Goal: Task Accomplishment & Management: Complete application form

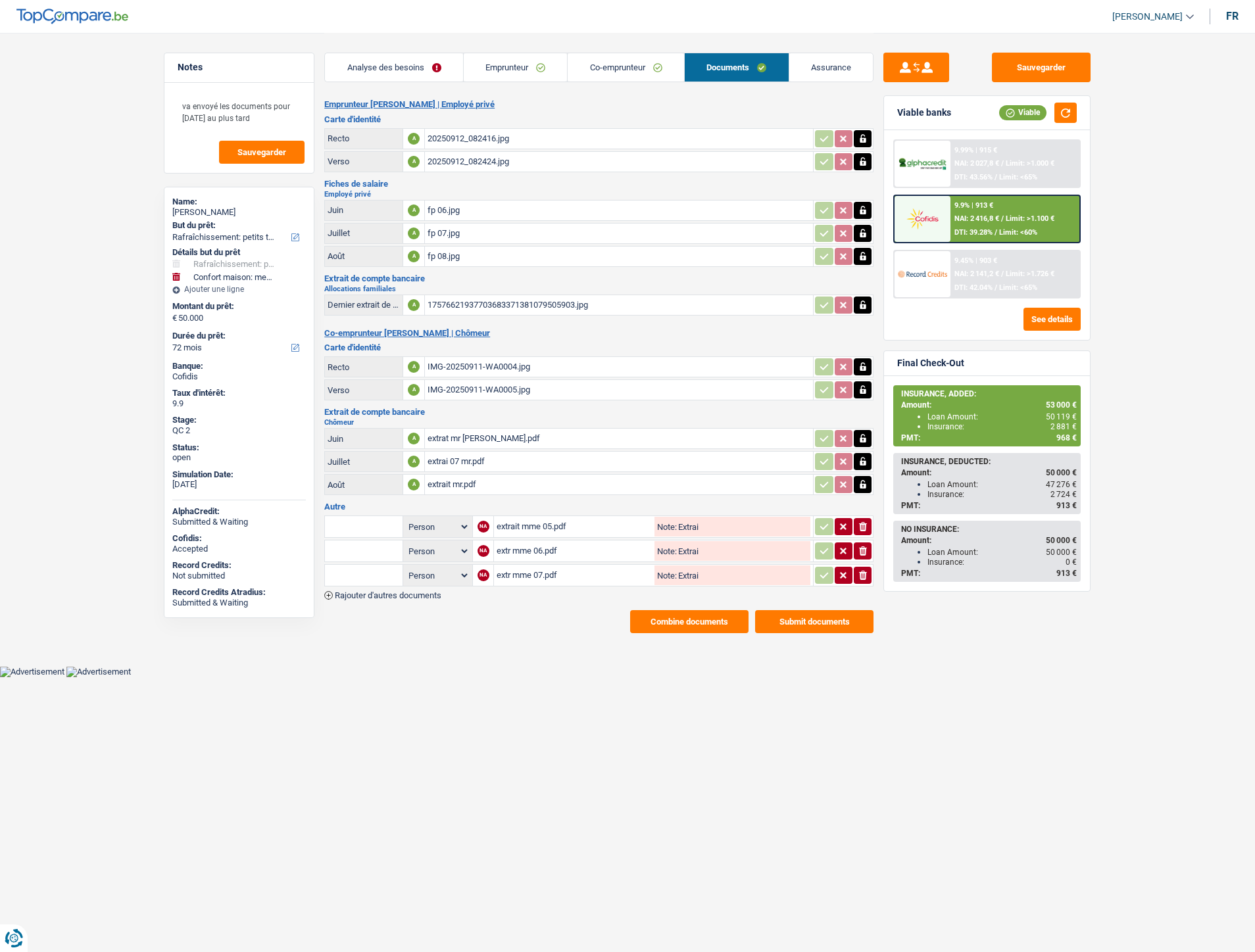
select select "houseOrGarden"
select select "household"
select select "72"
select select "unemployed"
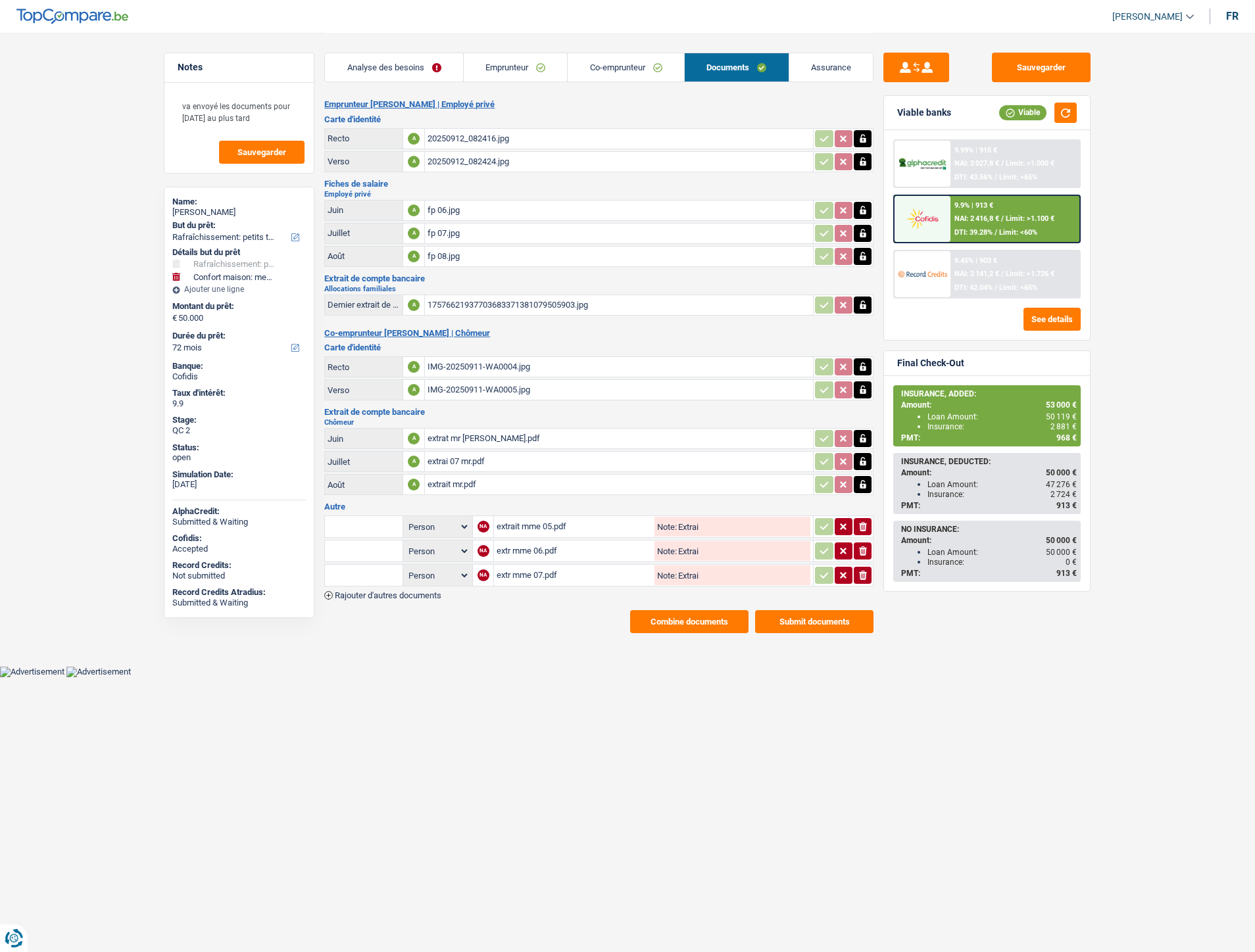
select select "unemployment"
select select "BE"
click at [587, 71] on link "Co-emprunteur" at bounding box center [626, 67] width 117 height 28
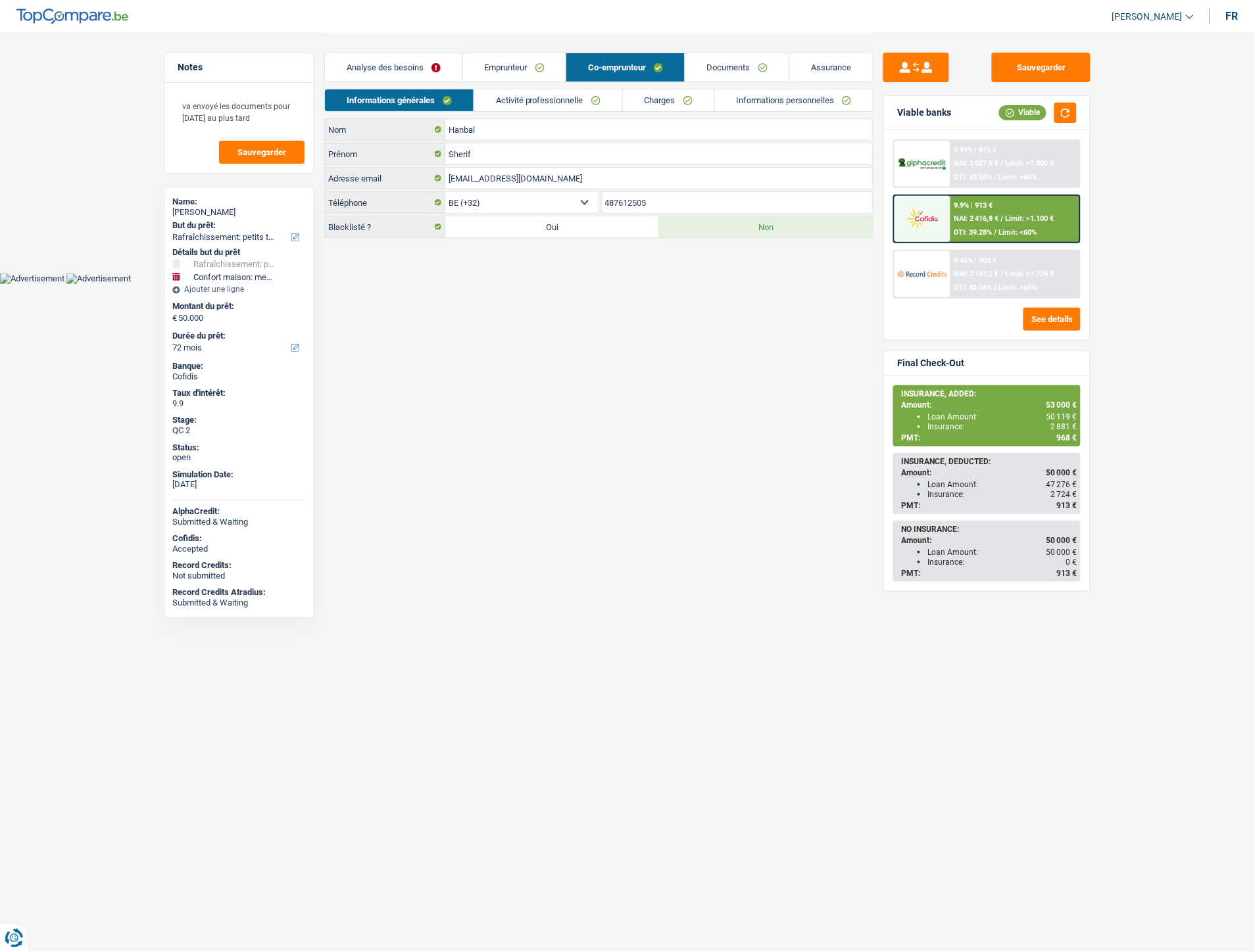
click at [683, 100] on link "Charges" at bounding box center [669, 100] width 91 height 21
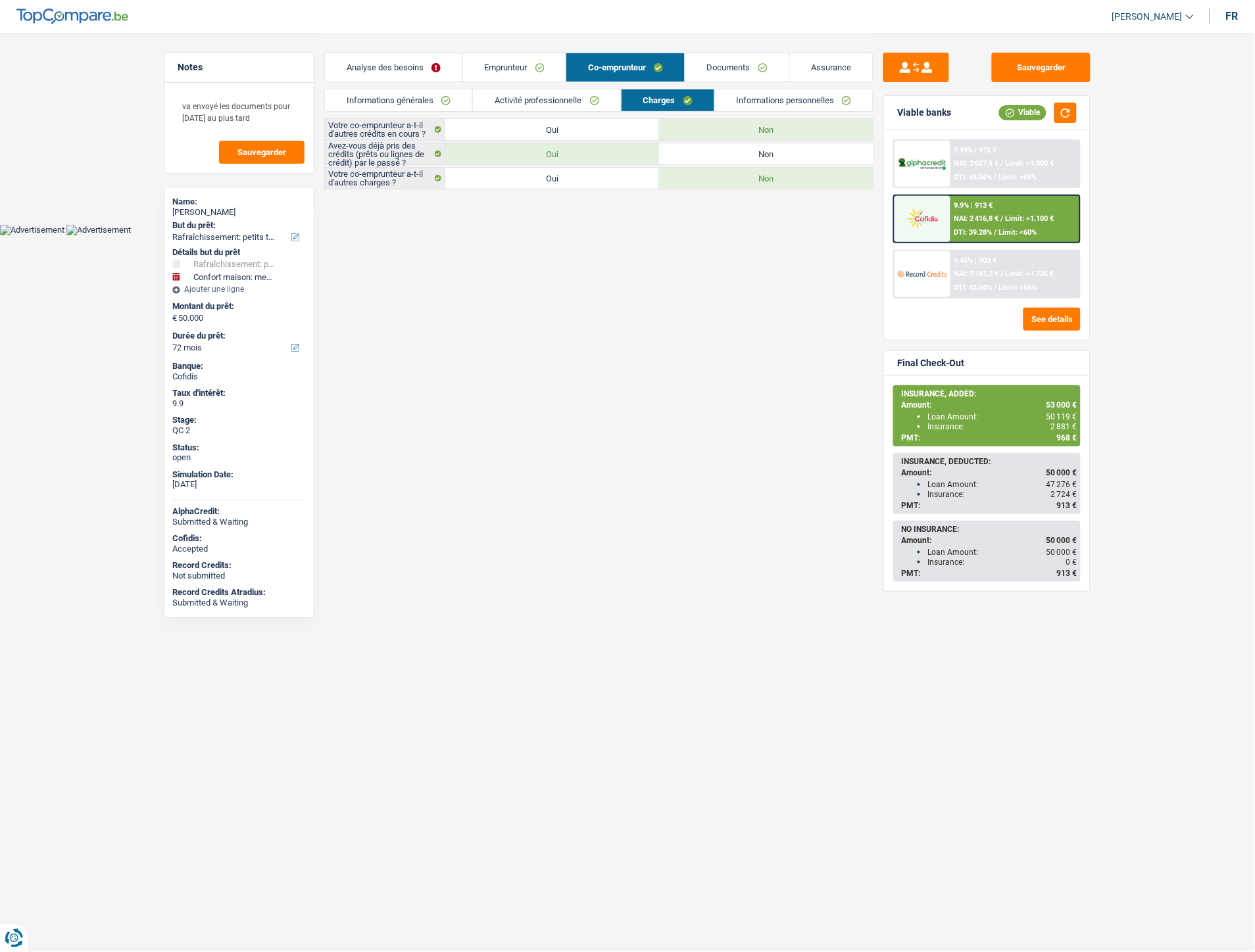
click at [550, 100] on link "Activité professionnelle" at bounding box center [547, 100] width 148 height 21
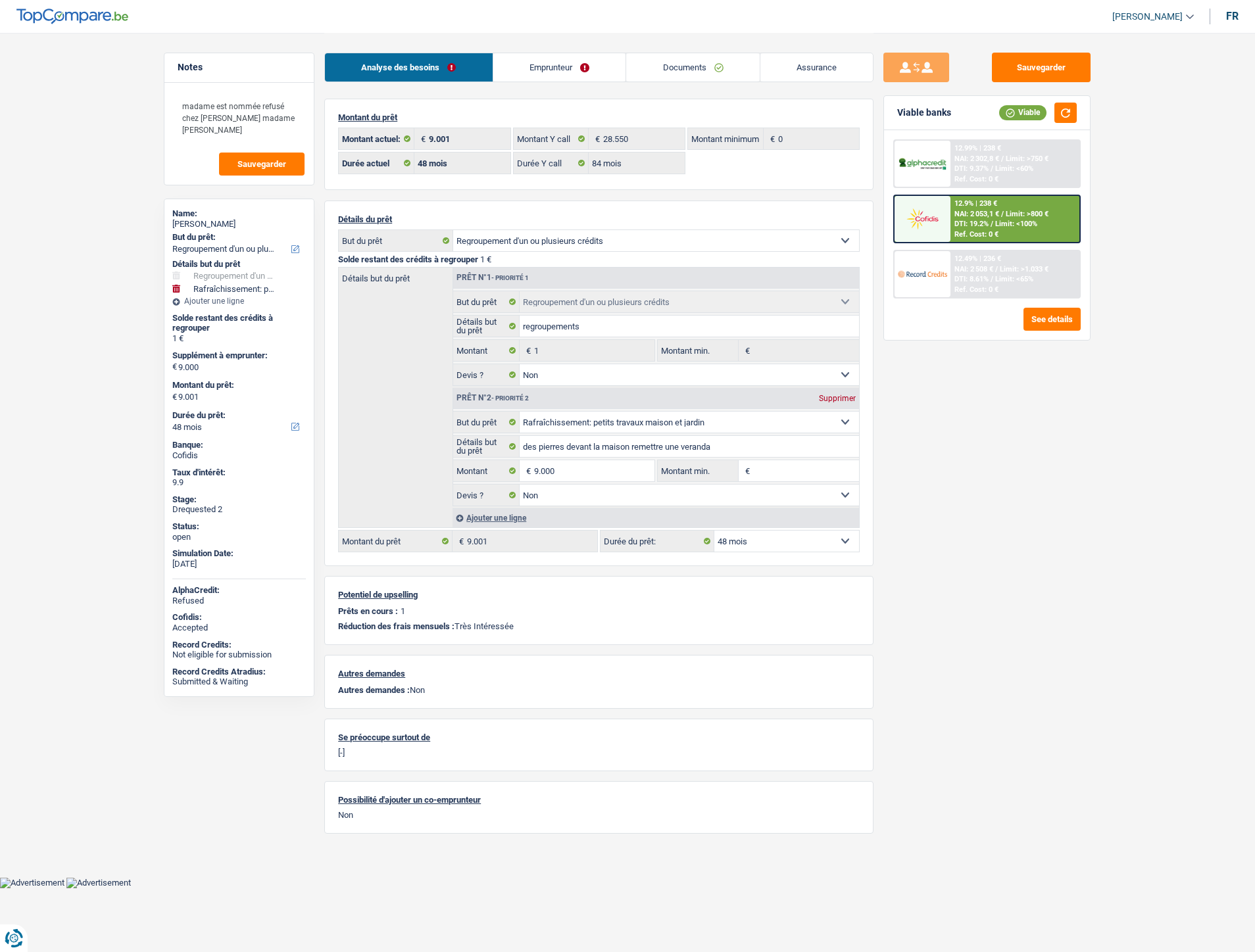
select select "refinancing"
select select "houseOrGarden"
select select "48"
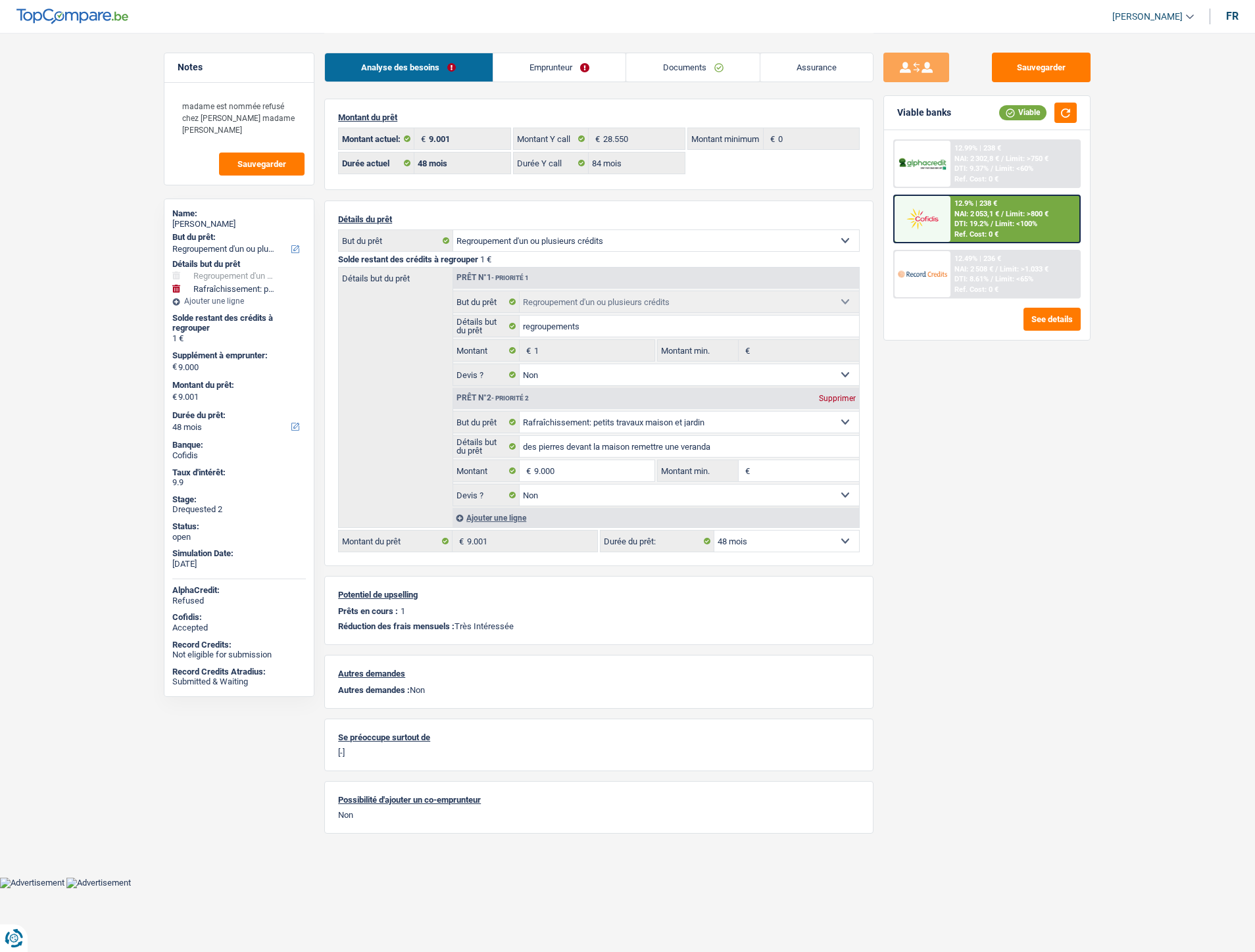
select select "84"
select select "refinancing"
select select "false"
select select "houseOrGarden"
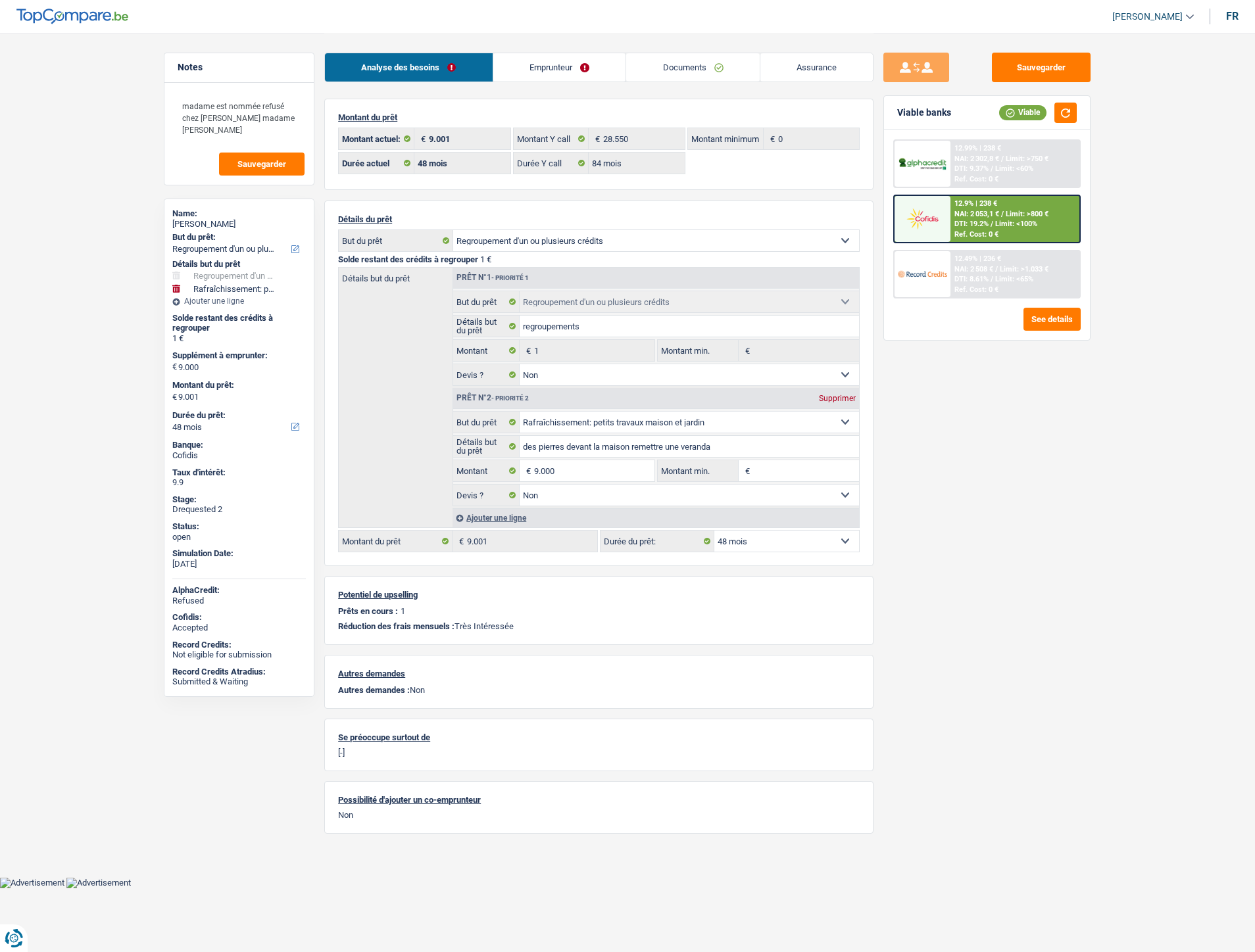
select select "false"
select select "48"
drag, startPoint x: 562, startPoint y: 67, endPoint x: 577, endPoint y: 75, distance: 17.0
click at [562, 67] on link "Emprunteur" at bounding box center [560, 67] width 133 height 28
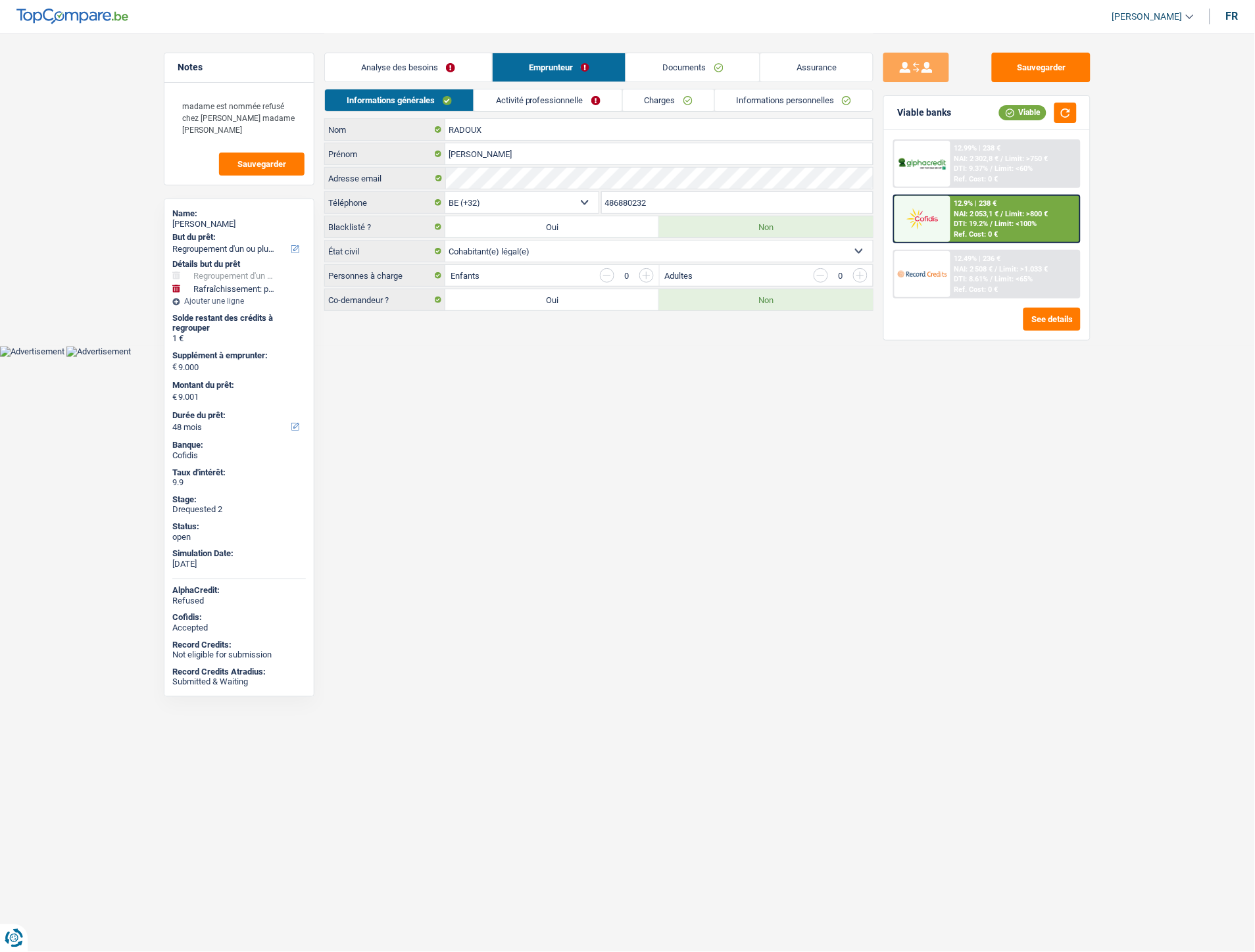
click at [649, 107] on link "Charges" at bounding box center [669, 100] width 91 height 21
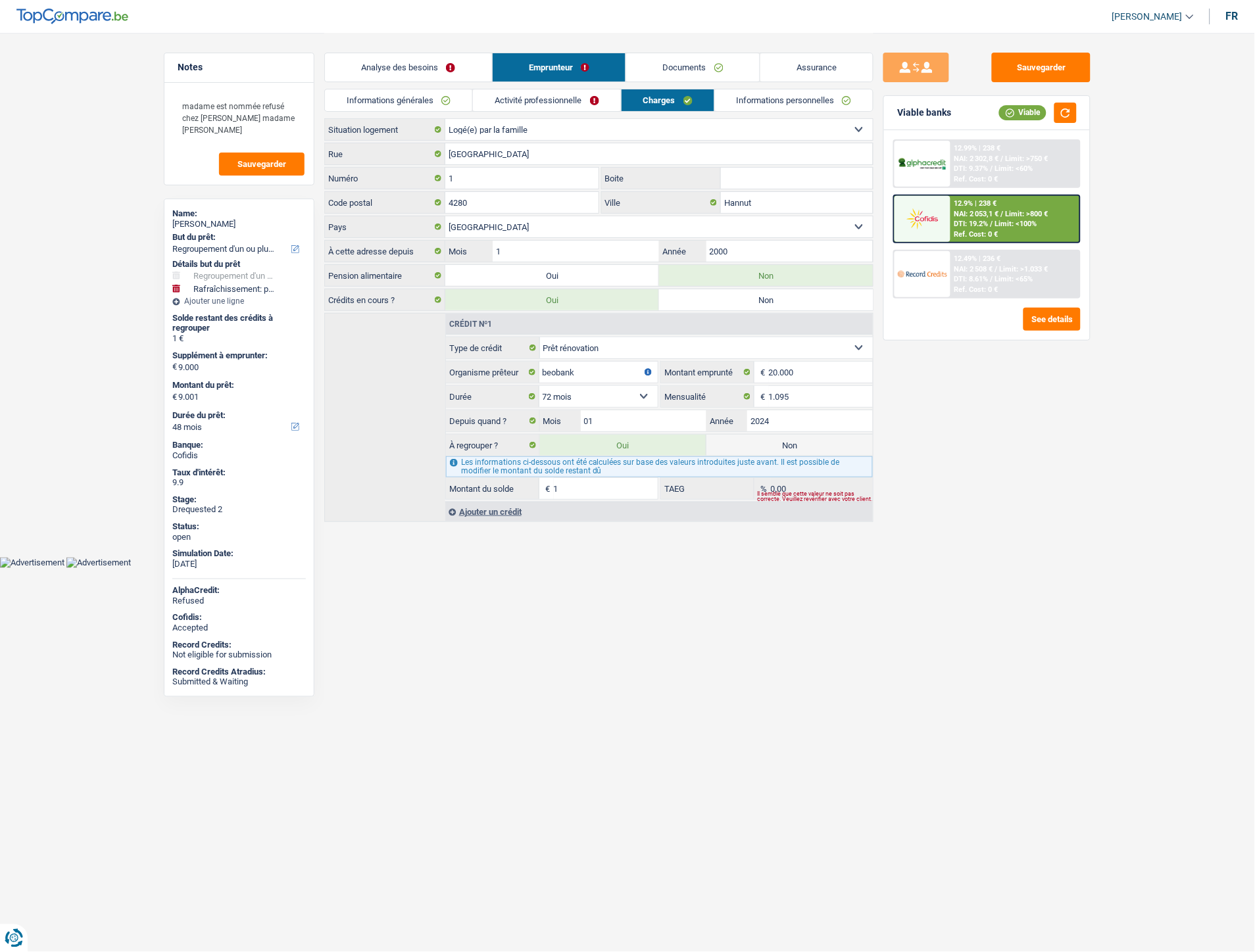
click at [714, 63] on link "Documents" at bounding box center [693, 67] width 133 height 28
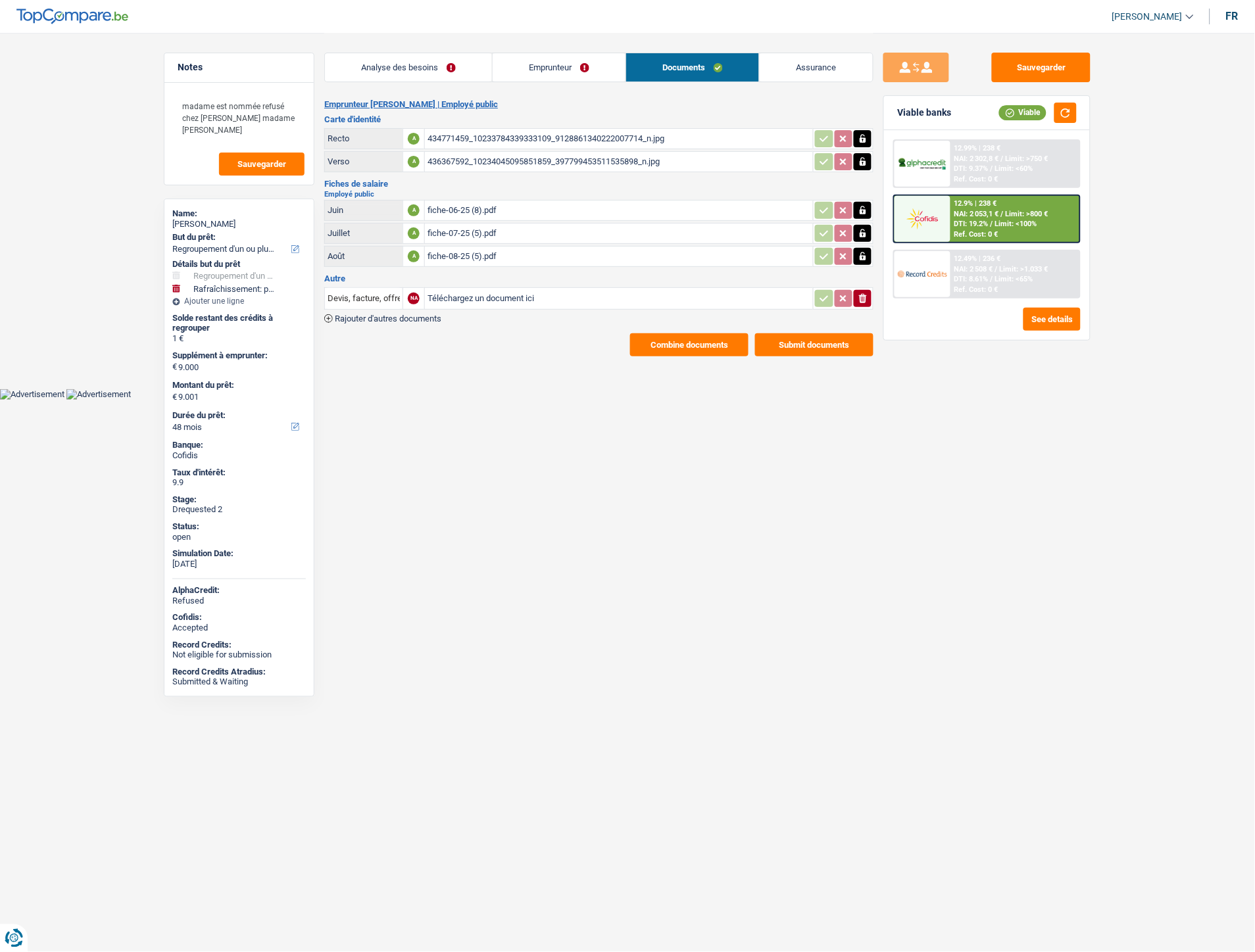
click at [570, 67] on link "Emprunteur" at bounding box center [559, 67] width 133 height 28
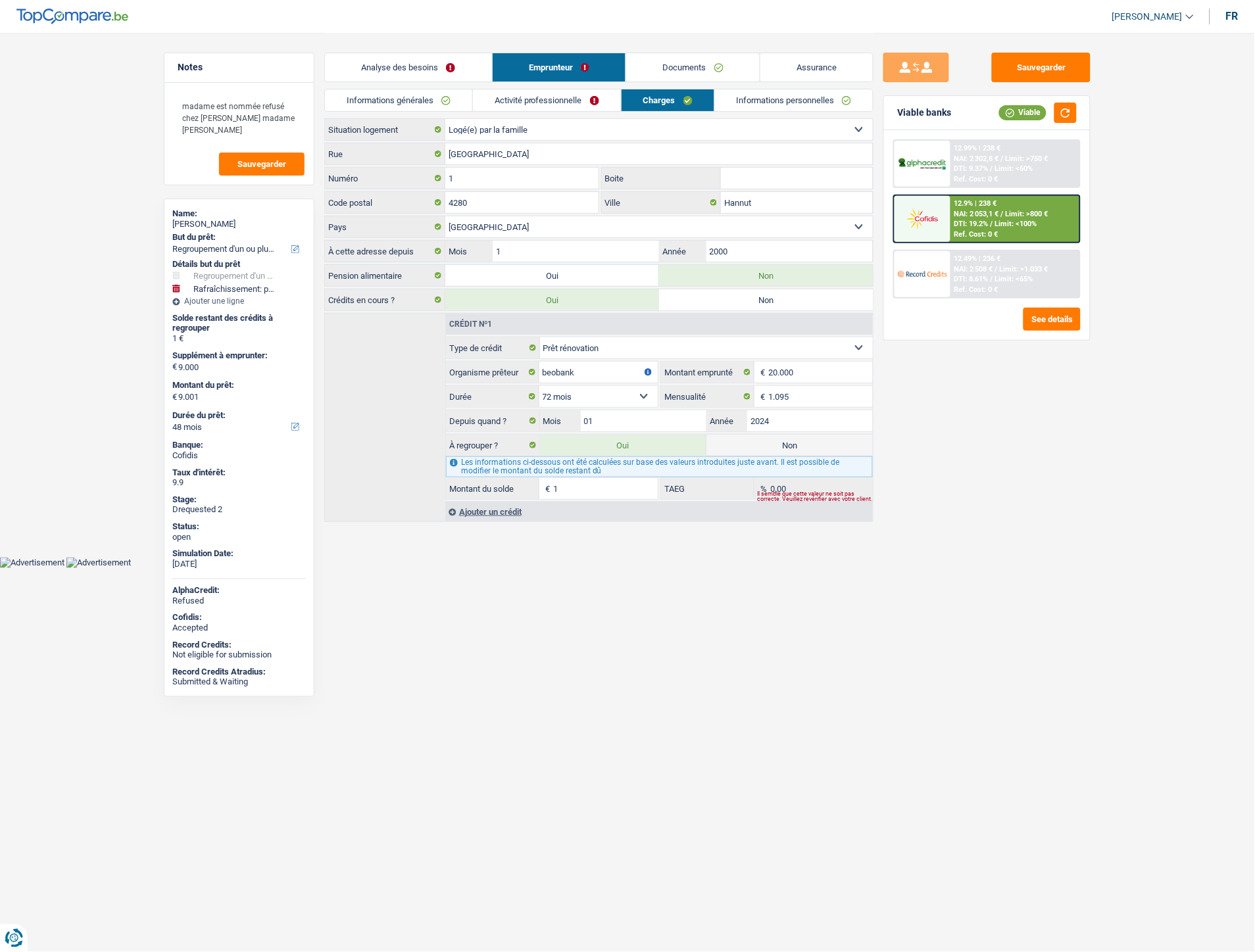
click at [803, 107] on link "Informations personnelles" at bounding box center [794, 100] width 159 height 21
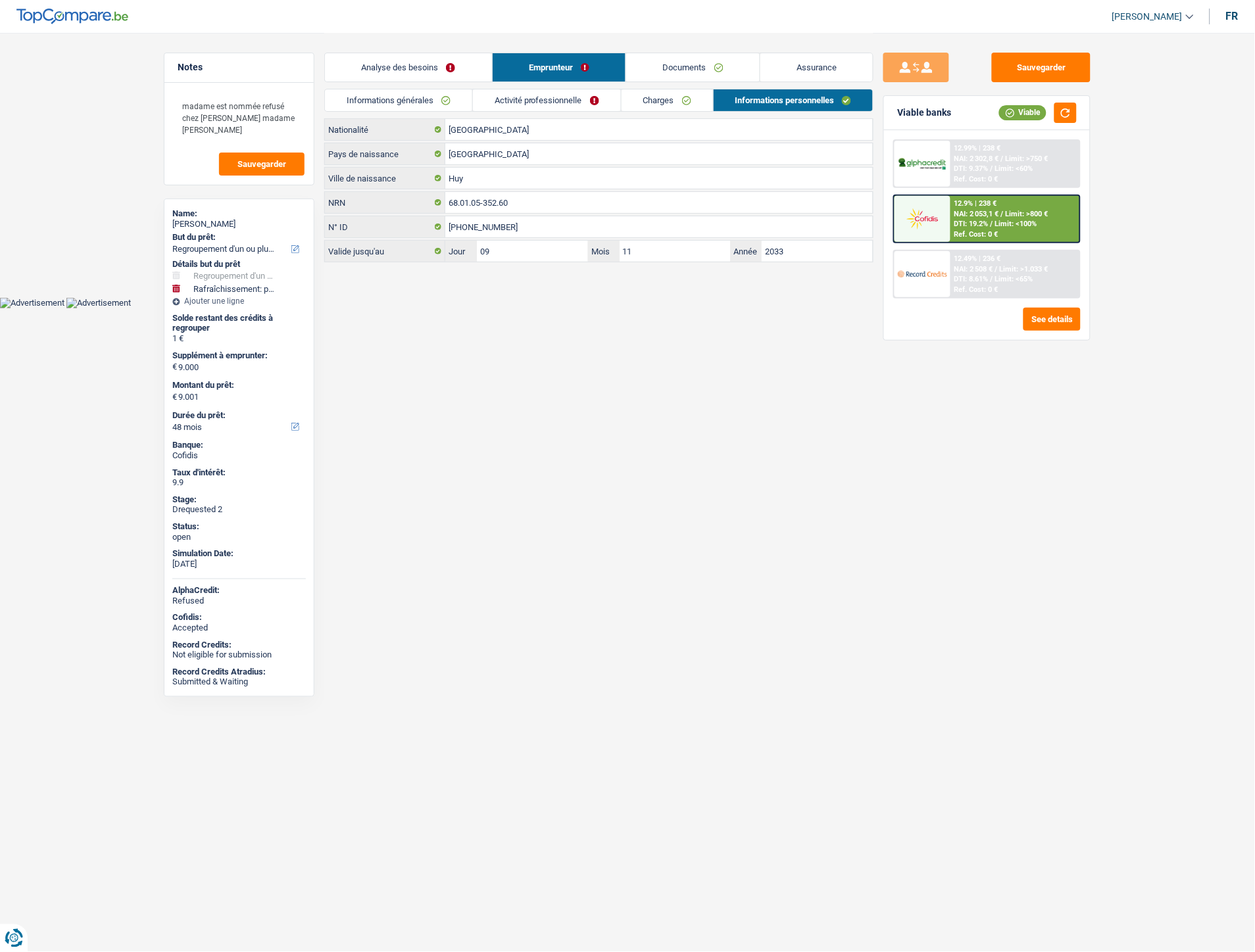
click at [706, 70] on link "Documents" at bounding box center [693, 67] width 133 height 28
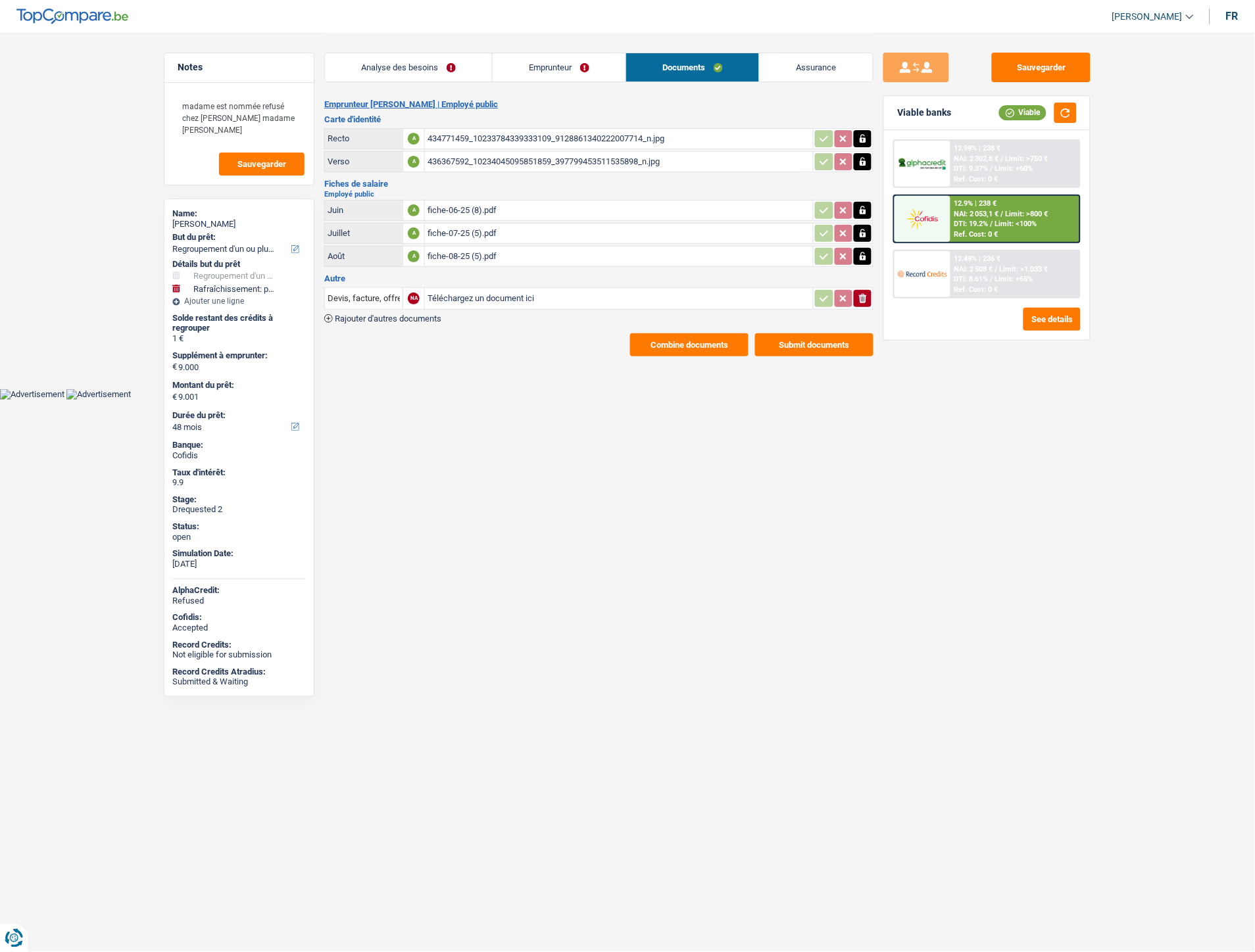
click at [507, 136] on div "434771459_10233784339333109_9128861340222007714_n.jpg" at bounding box center [619, 139] width 383 height 20
click at [461, 290] on input "Téléchargez un document ici" at bounding box center [619, 298] width 383 height 20
type input "C:\fakepath\décompte.pdf"
click at [380, 296] on input "Devis, facture, offre, bon de commande" at bounding box center [364, 298] width 72 height 21
click at [379, 317] on li "Décompte de remboursement anticipé" at bounding box center [419, 325] width 176 height 16
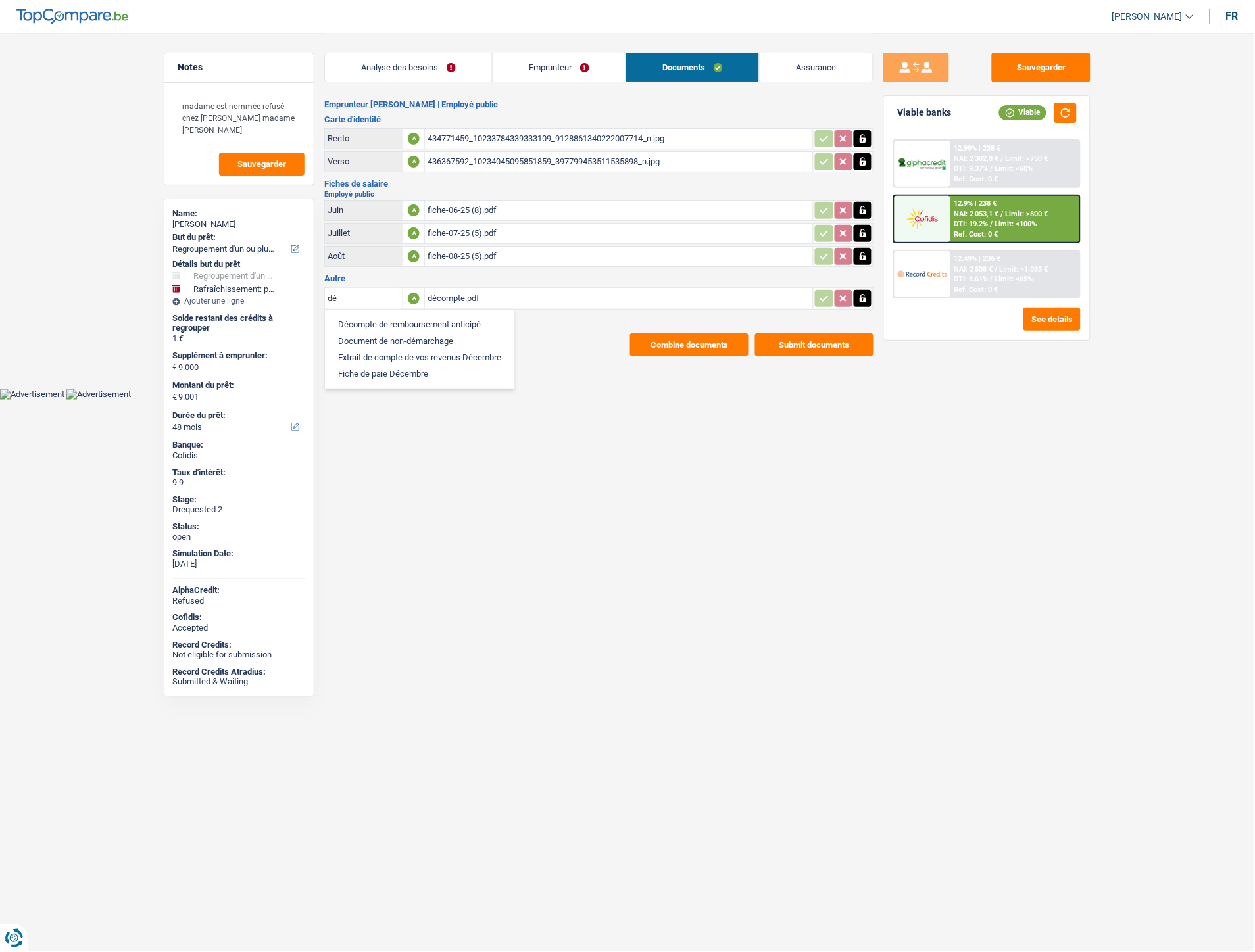
type input "Décompte de remboursement anticipé"
click at [1021, 67] on button "Sauvegarder" at bounding box center [1041, 67] width 99 height 30
click at [423, 63] on link "Analyse des besoins" at bounding box center [408, 67] width 167 height 28
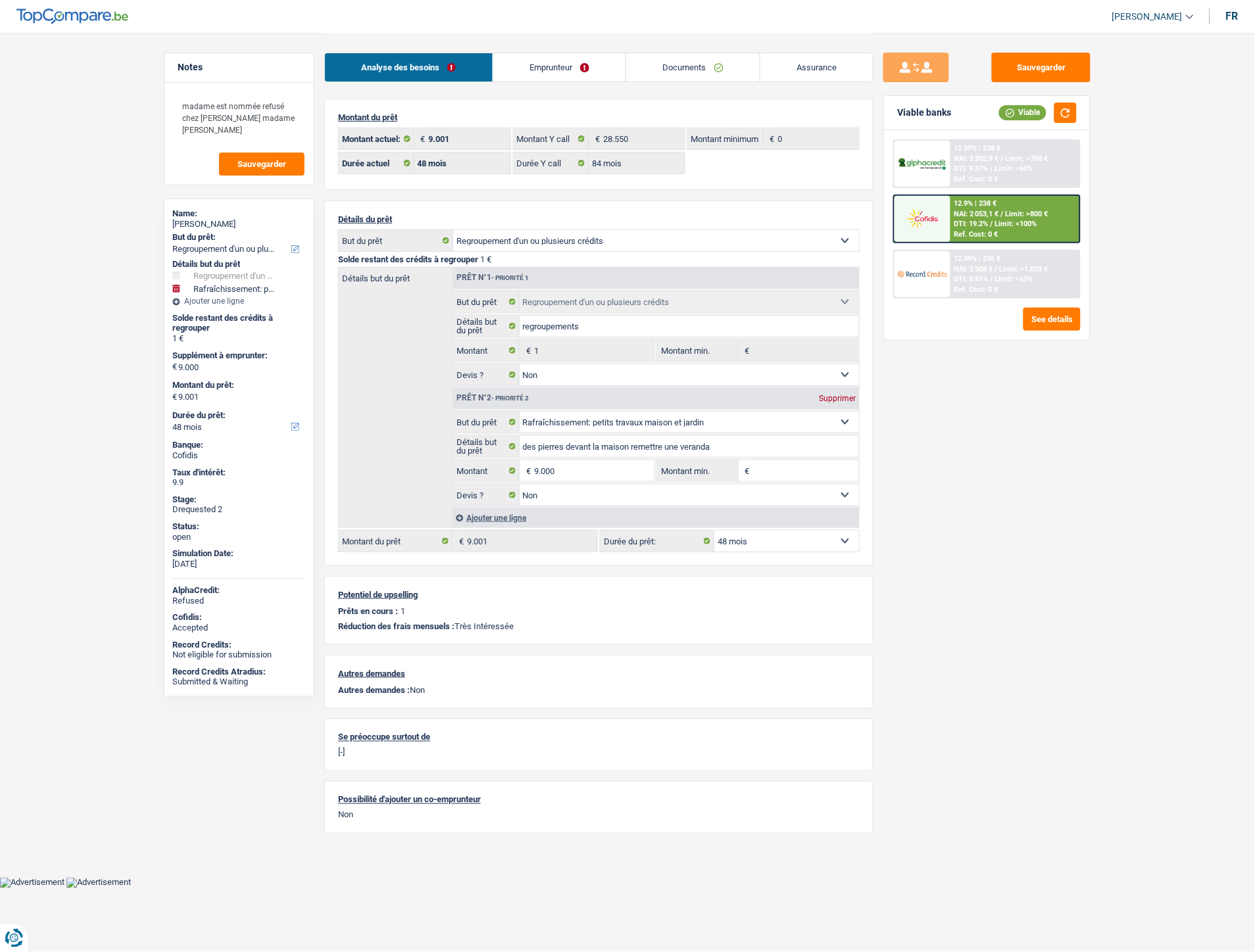
click at [543, 69] on link "Emprunteur" at bounding box center [560, 67] width 133 height 28
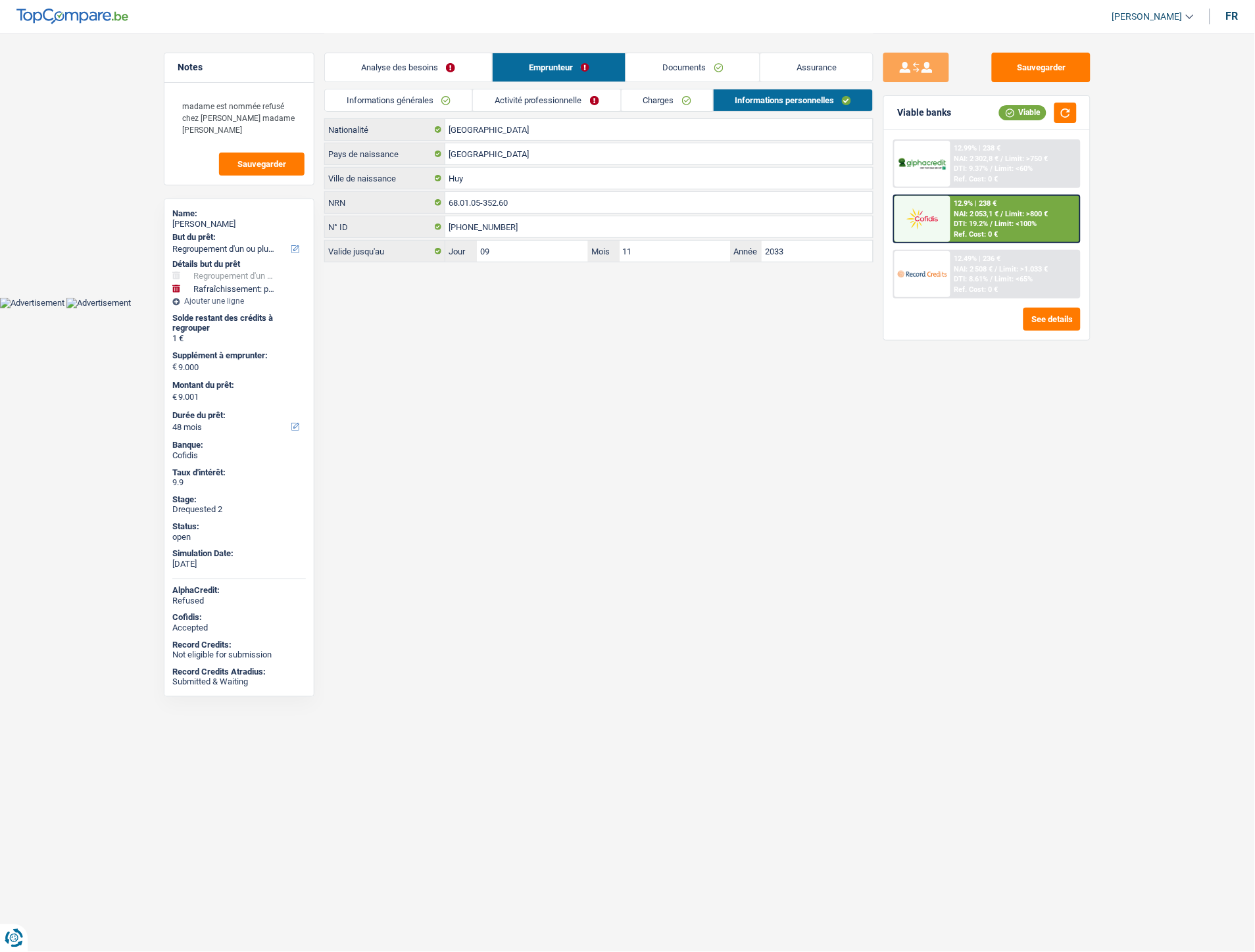
click at [678, 64] on link "Documents" at bounding box center [693, 67] width 133 height 28
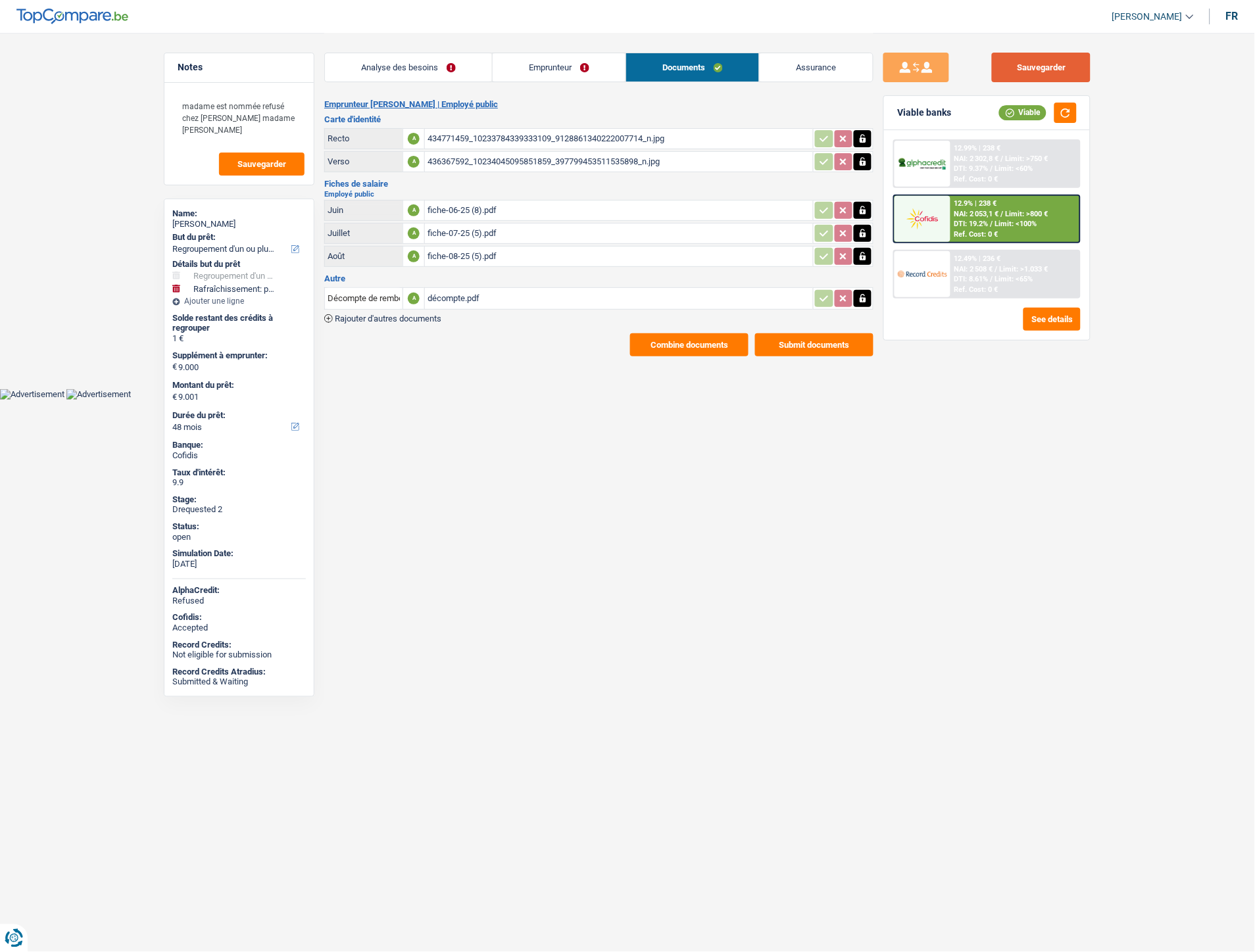
click at [1042, 57] on button "Sauvegarder" at bounding box center [1041, 67] width 99 height 30
click at [463, 294] on div "décompte.pdf" at bounding box center [619, 298] width 383 height 20
click at [554, 67] on link "Emprunteur" at bounding box center [559, 67] width 133 height 28
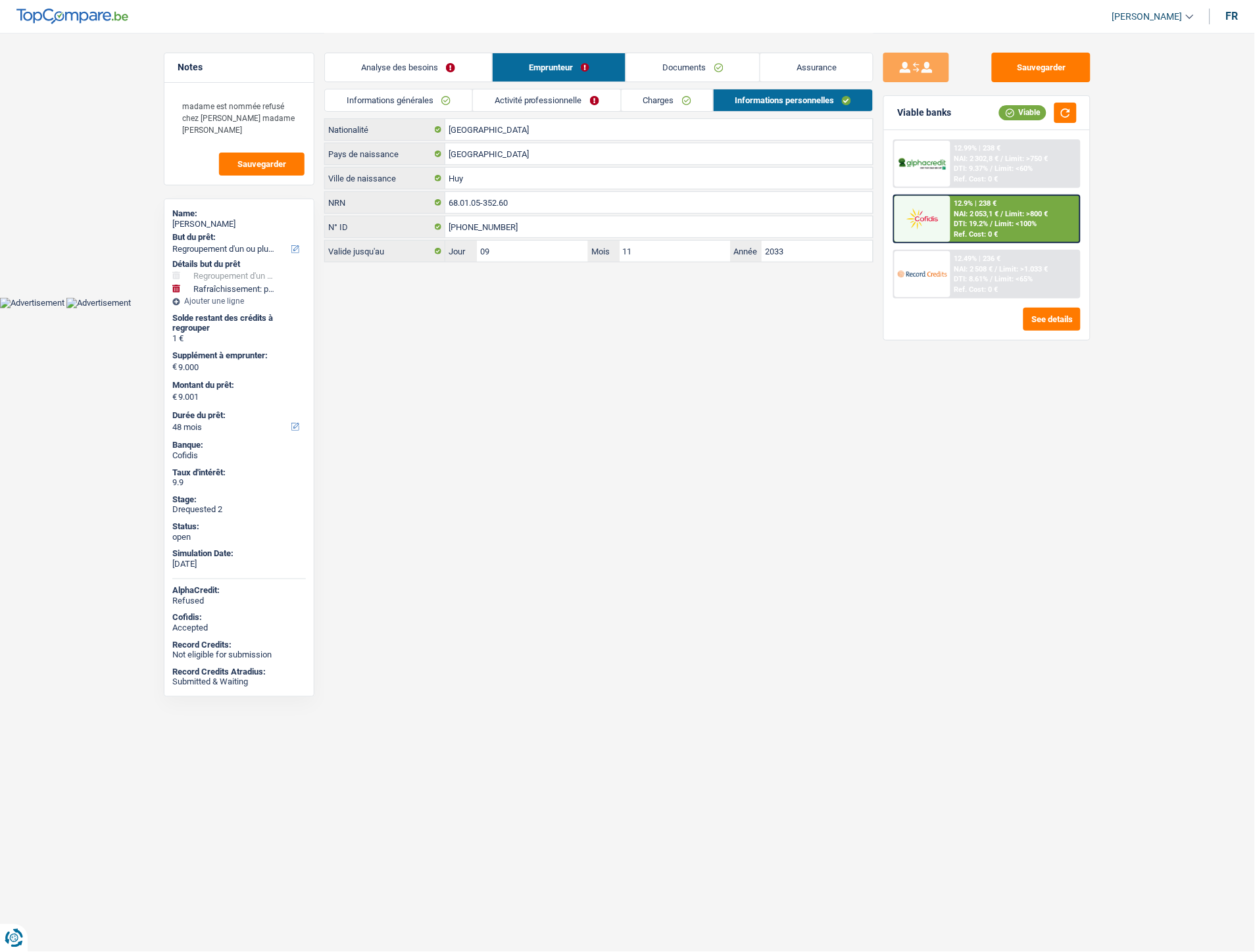
click at [423, 64] on link "Analyse des besoins" at bounding box center [408, 67] width 167 height 28
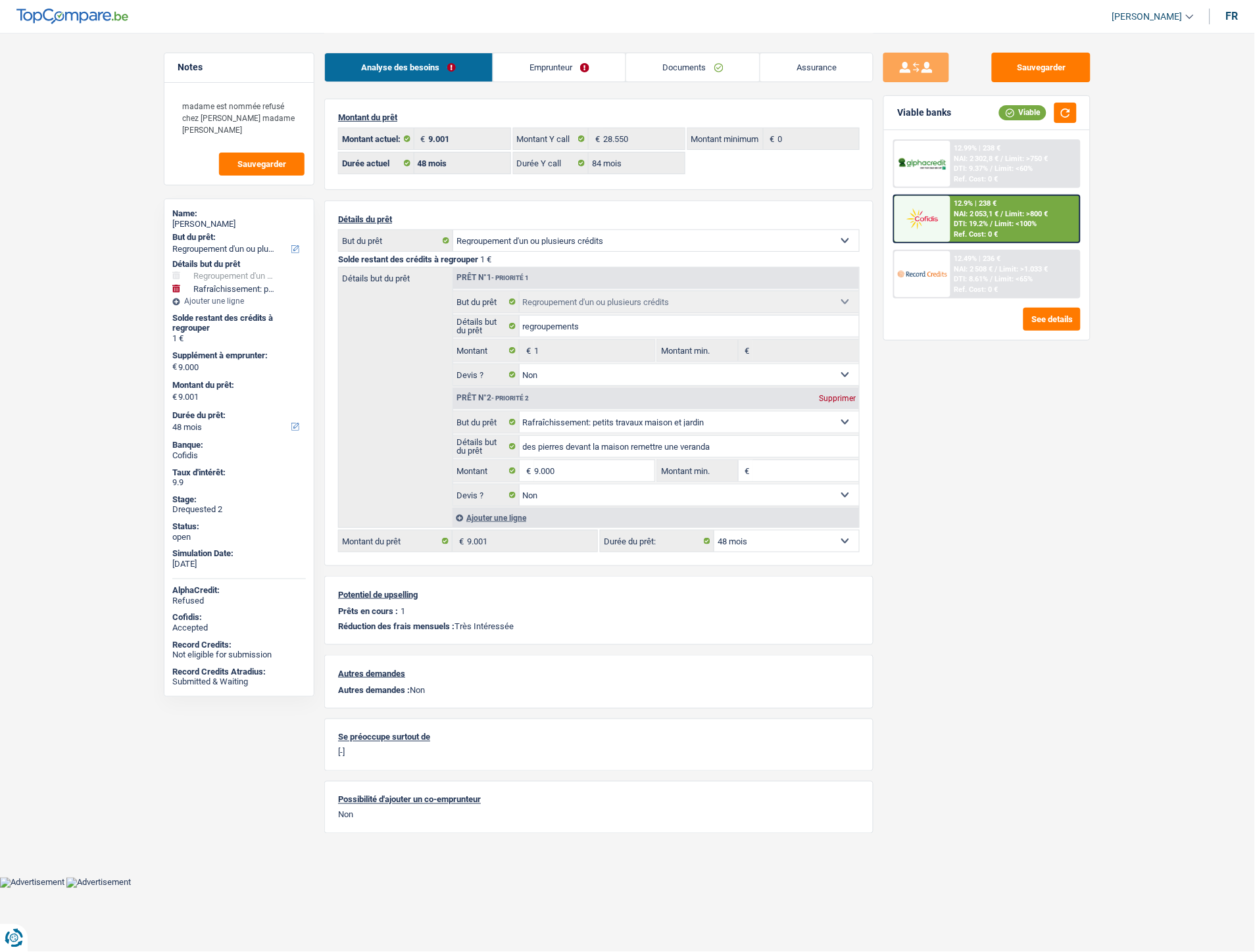
click at [625, 197] on div "Montant du prêt 9.001 € Montant actuel: 28.550 € Montant Y call 0 € Montant min…" at bounding box center [599, 466] width 549 height 735
click at [579, 62] on link "Emprunteur" at bounding box center [560, 67] width 133 height 28
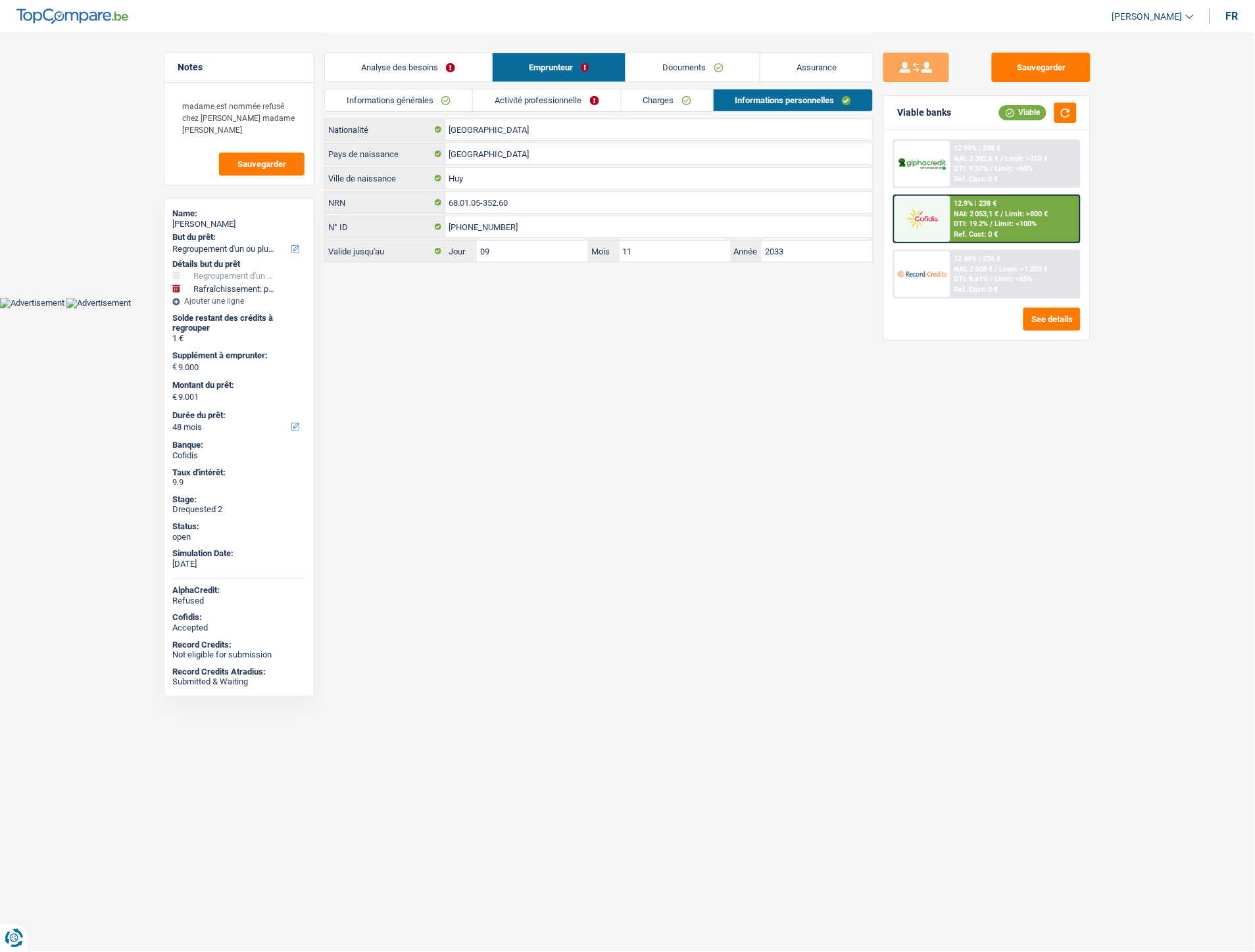
click at [386, 100] on link "Informations générales" at bounding box center [398, 100] width 147 height 21
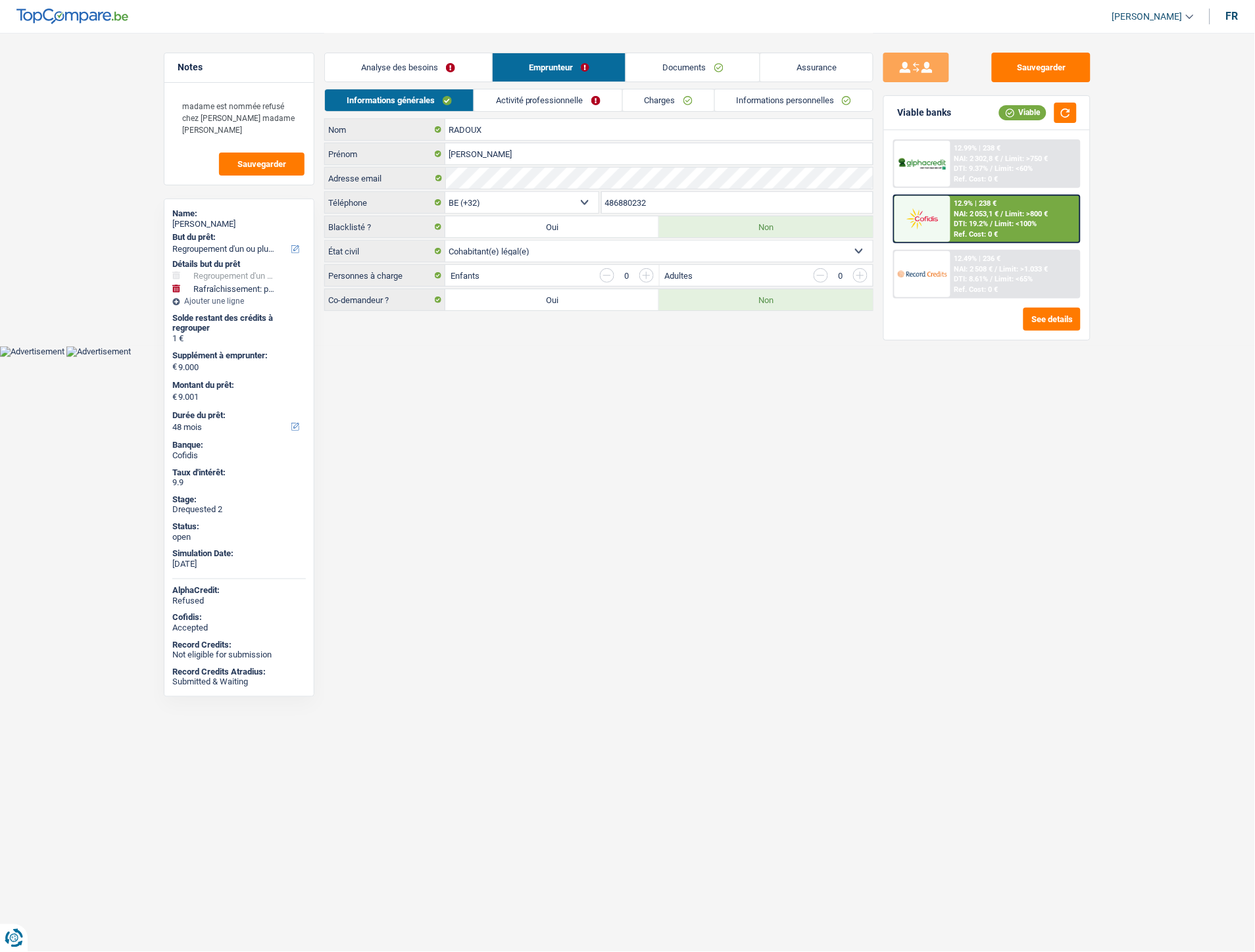
click at [528, 90] on link "Activité professionnelle" at bounding box center [549, 100] width 148 height 21
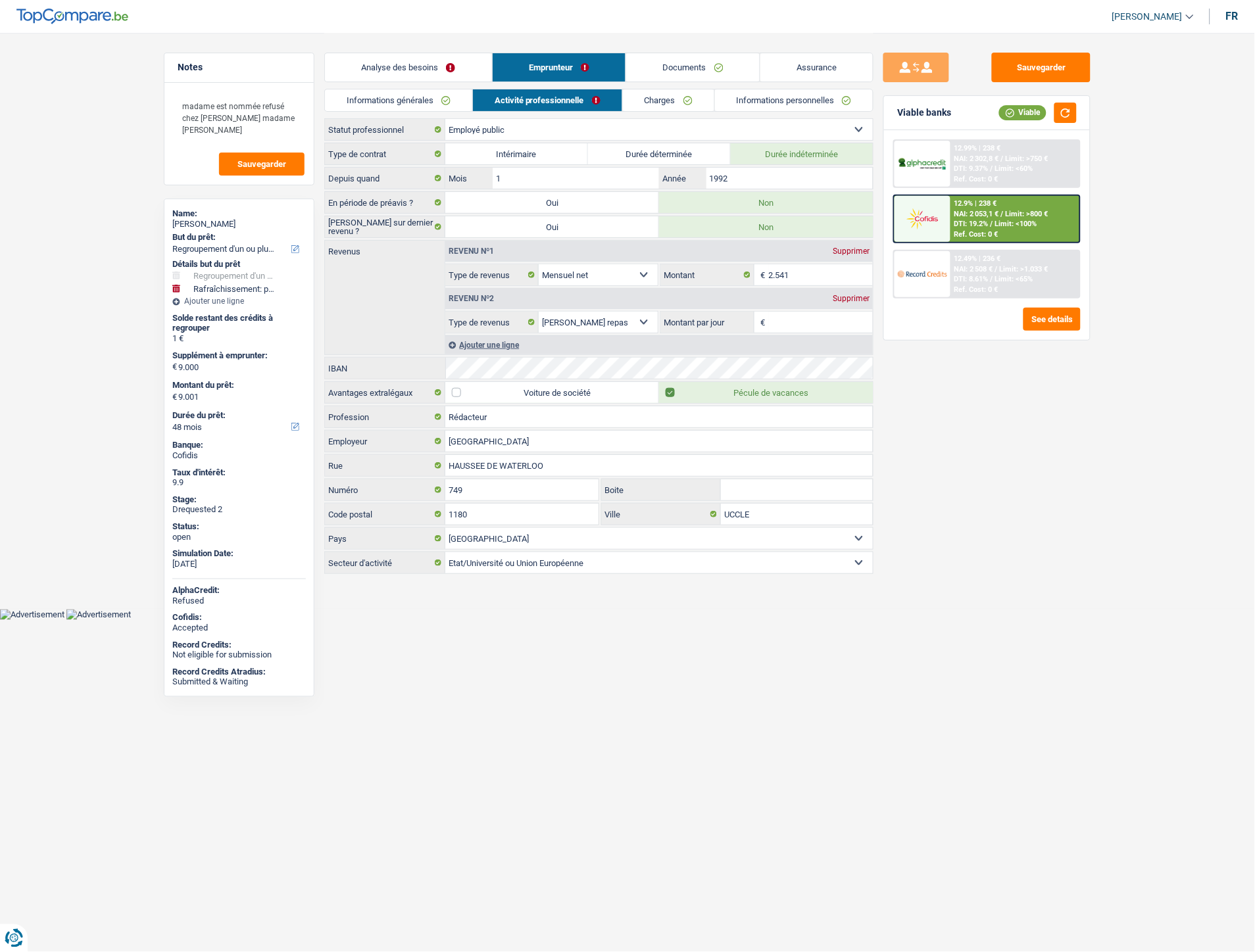
click at [424, 71] on link "Analyse des besoins" at bounding box center [408, 67] width 167 height 28
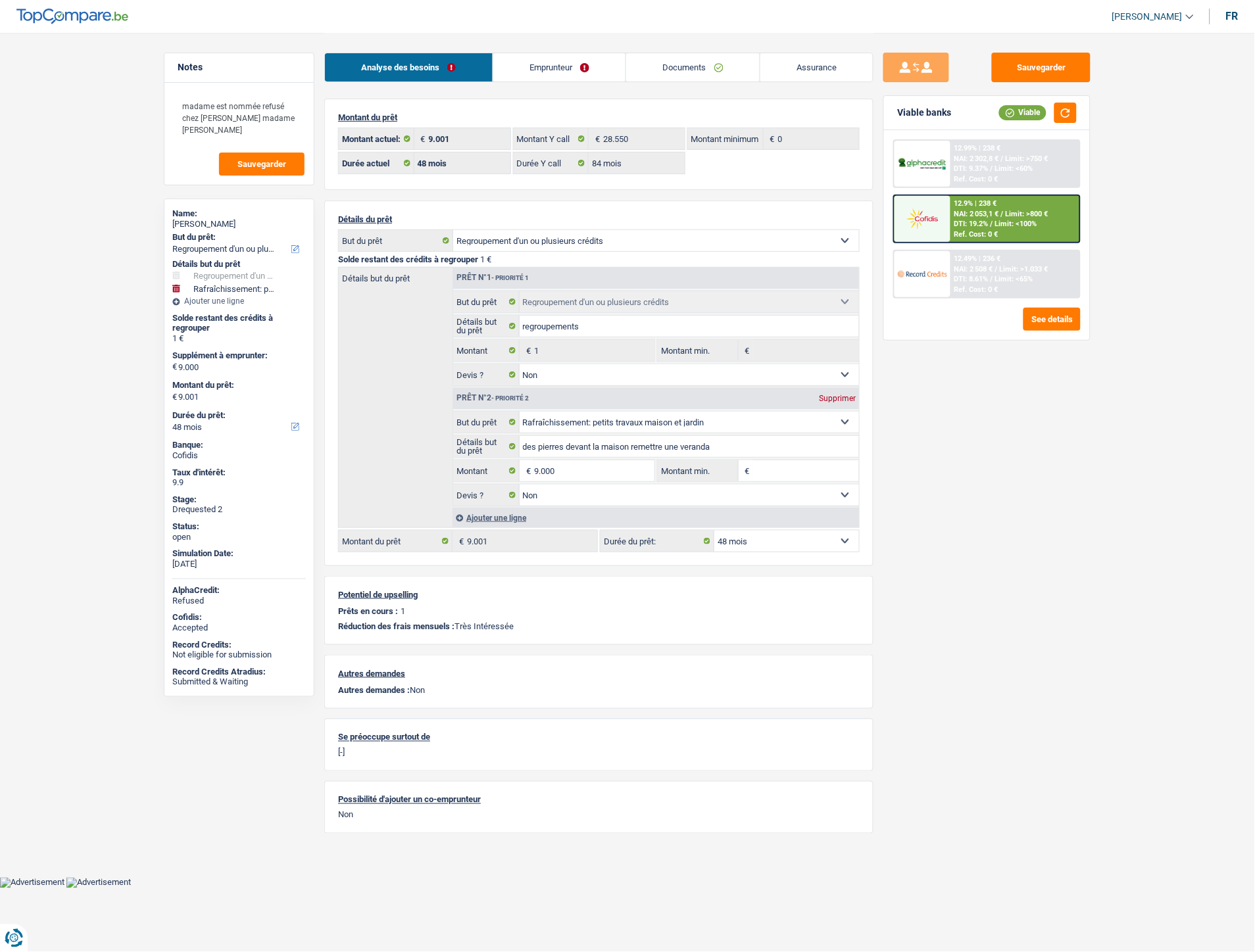
click at [530, 66] on link "Emprunteur" at bounding box center [560, 67] width 133 height 28
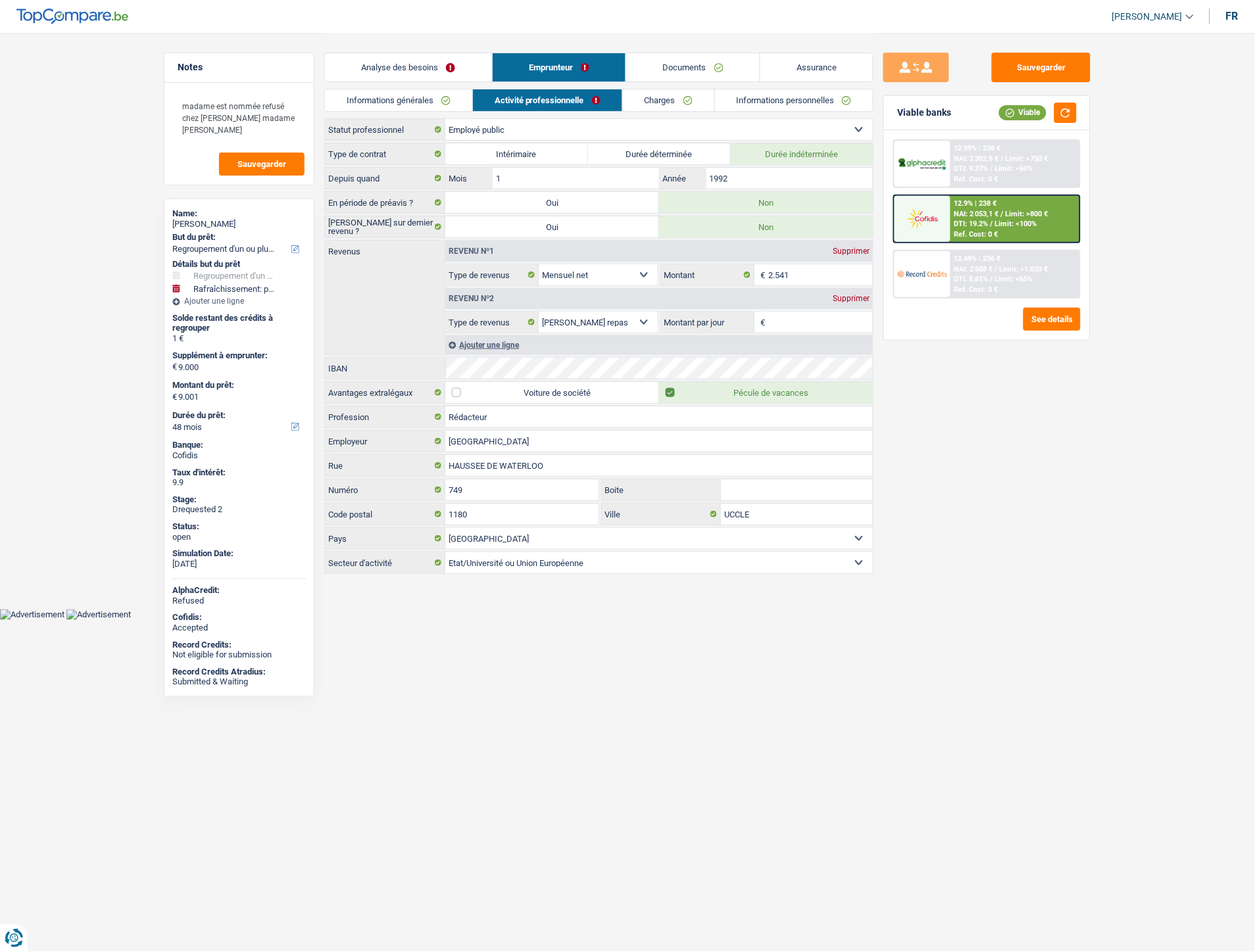
click at [422, 64] on link "Analyse des besoins" at bounding box center [408, 67] width 167 height 28
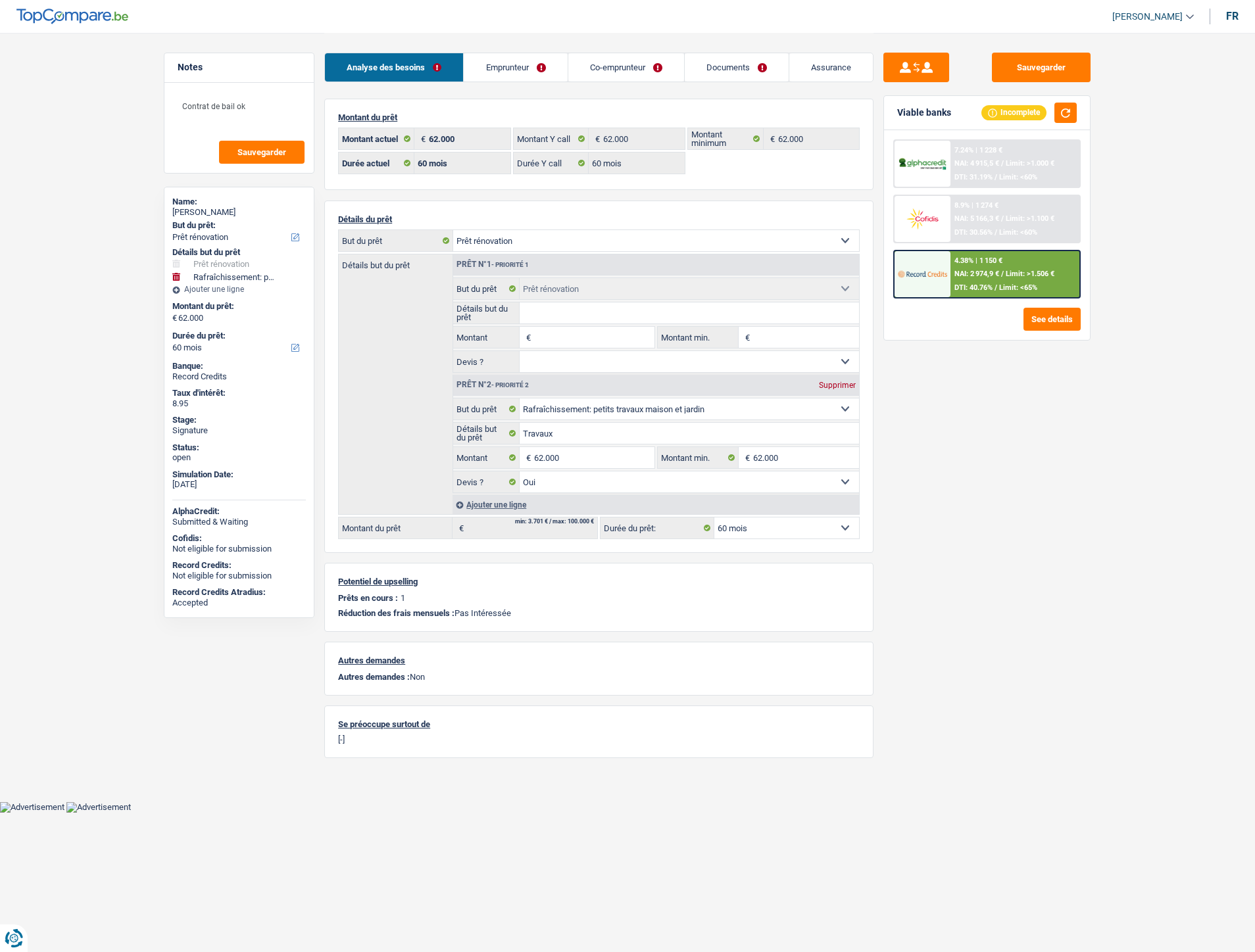
select select "renovation"
select select "houseOrGarden"
select select "60"
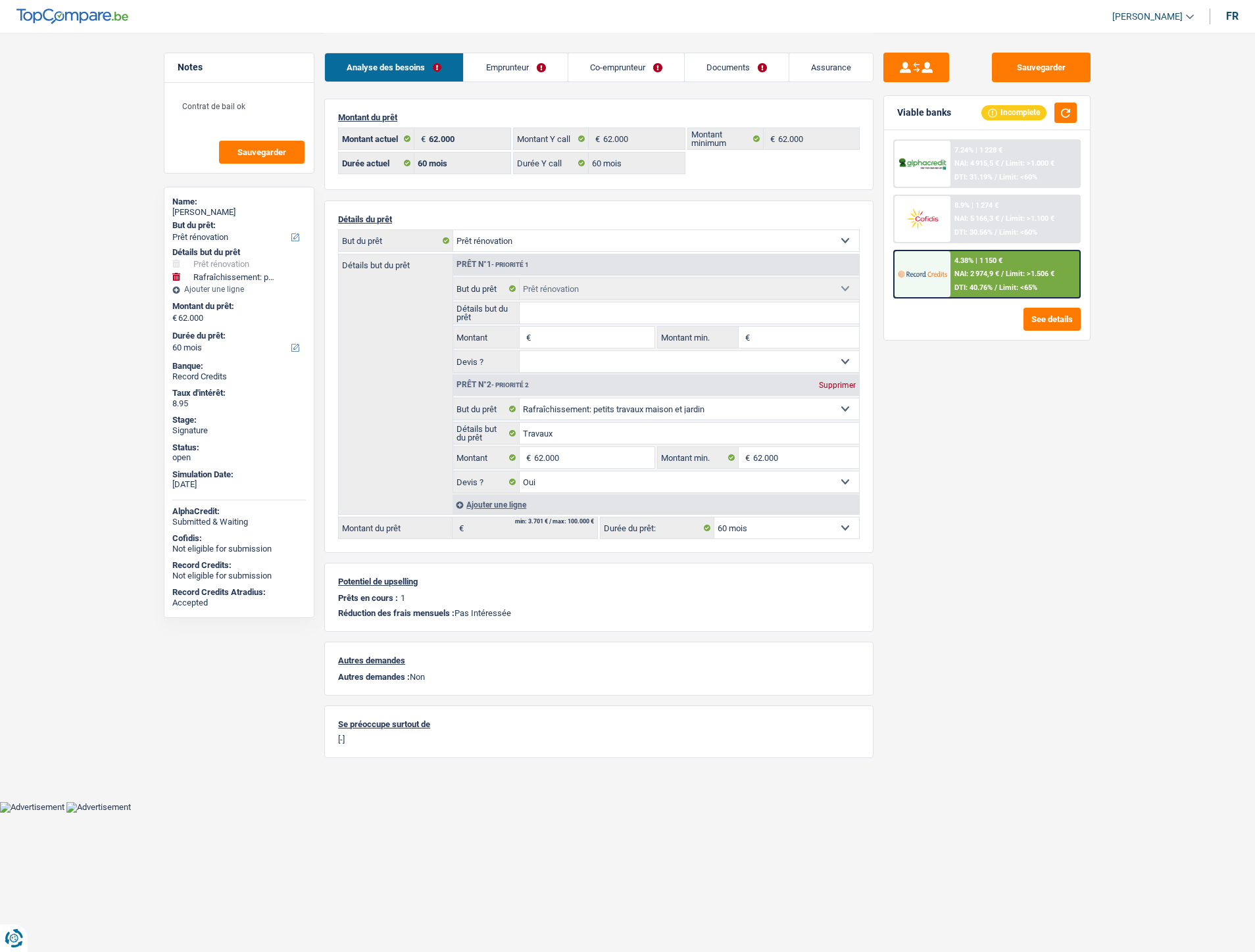
select select "60"
select select "renovation"
select select "houseOrGarden"
select select "yes"
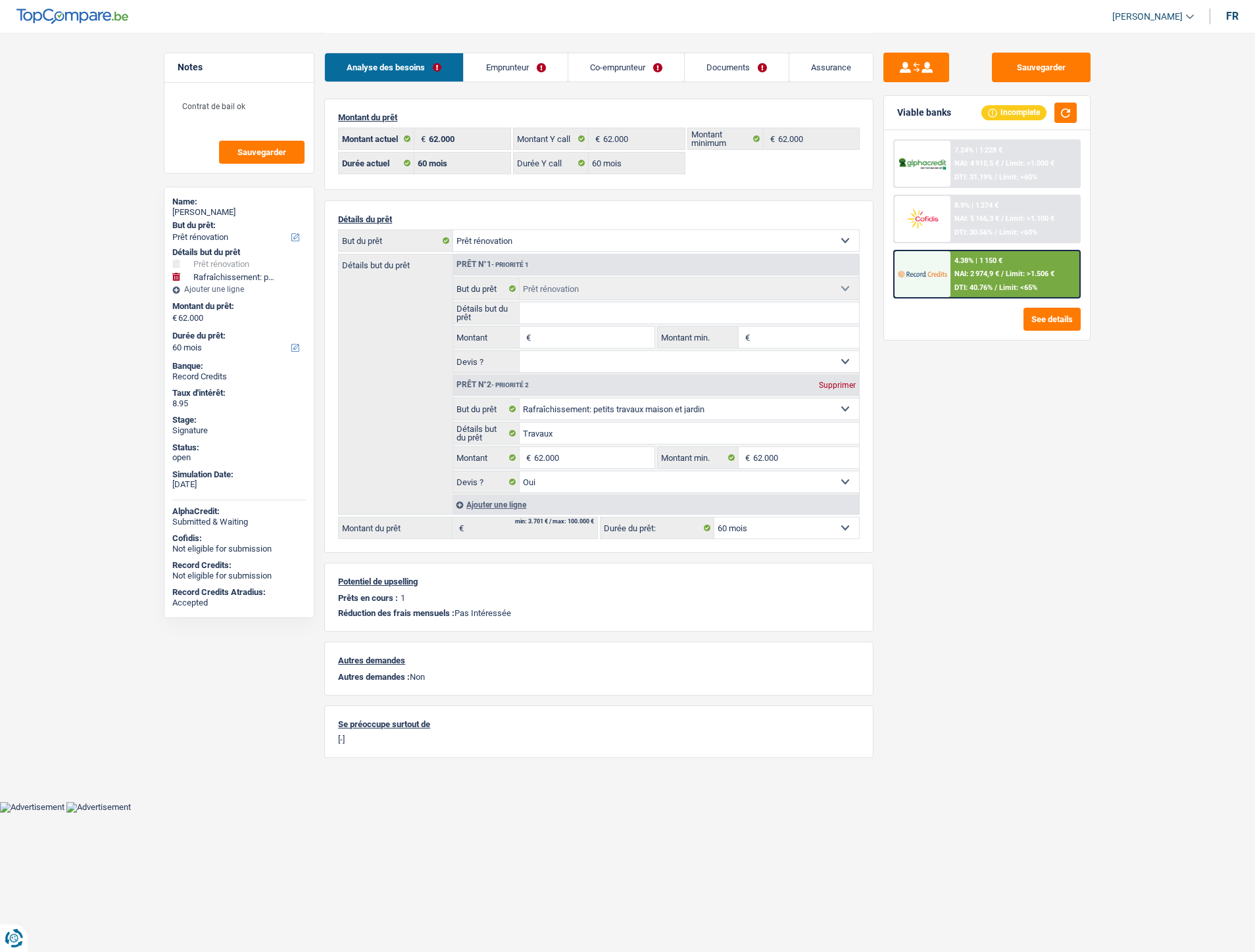
select select "60"
select select "32"
drag, startPoint x: 0, startPoint y: 0, endPoint x: 607, endPoint y: 70, distance: 611.0
click at [607, 70] on link "Co-emprunteur" at bounding box center [626, 67] width 116 height 28
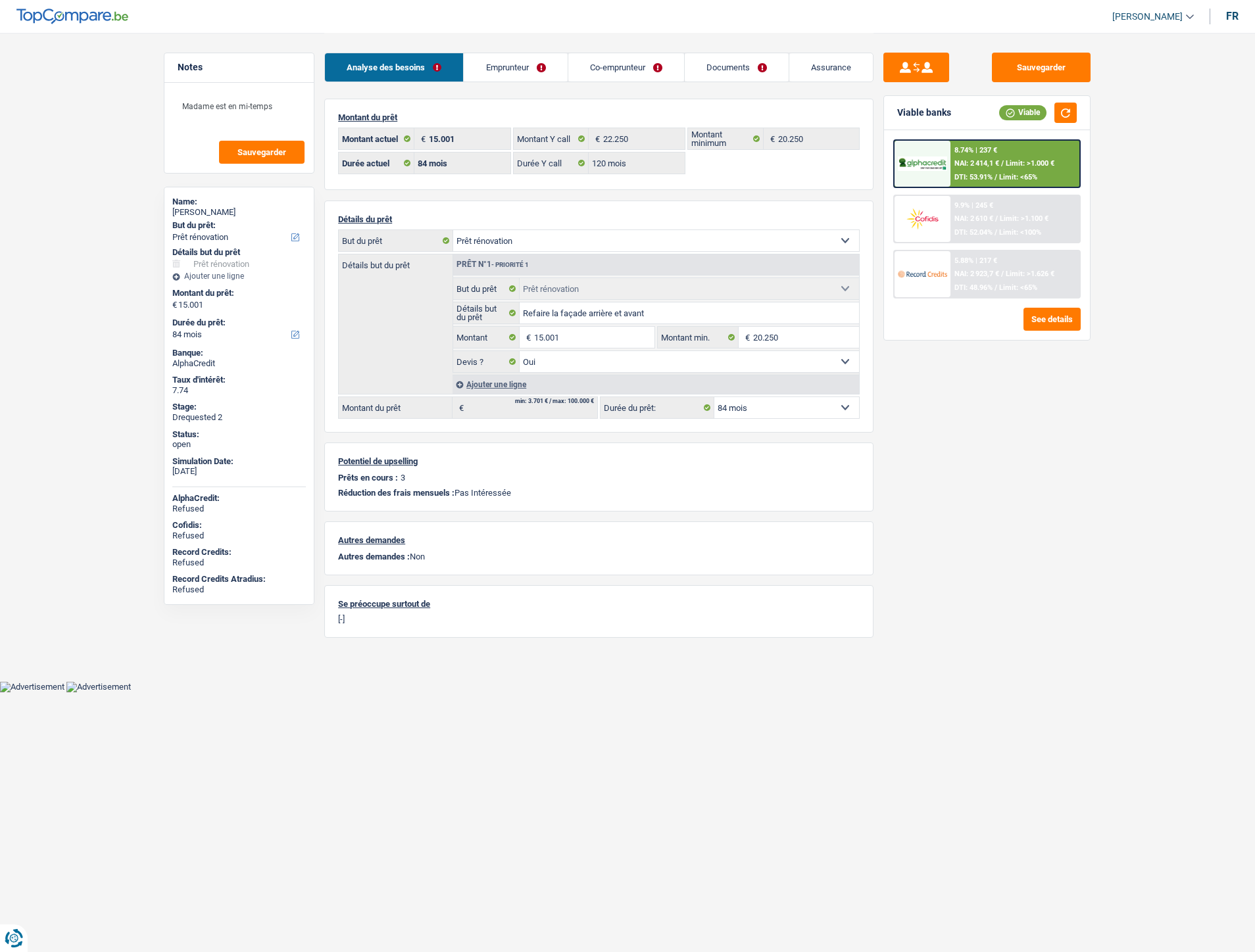
select select "renovation"
select select "84"
select select "32"
select select "married"
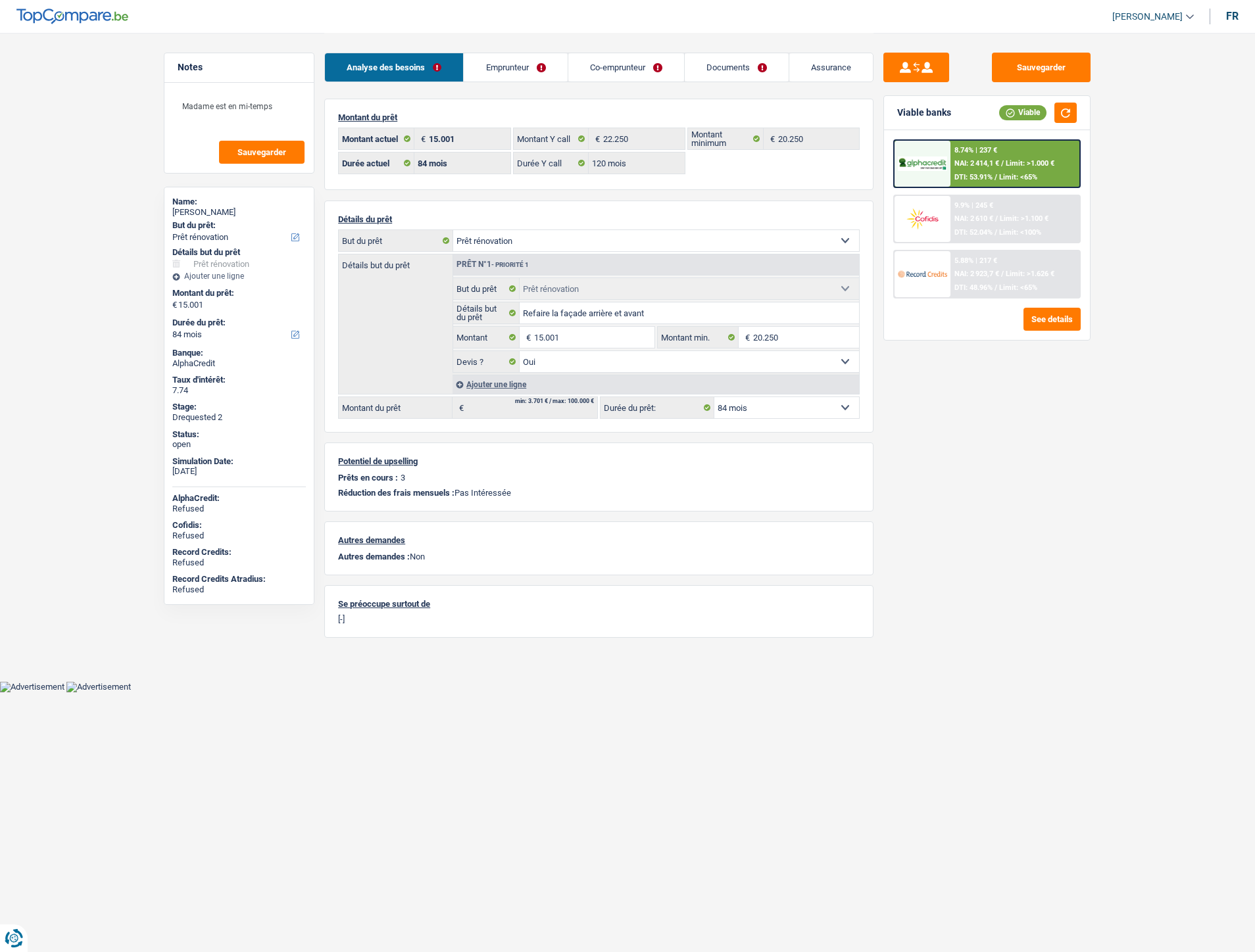
select select "32"
click at [507, 64] on link "Emprunteur" at bounding box center [516, 67] width 104 height 28
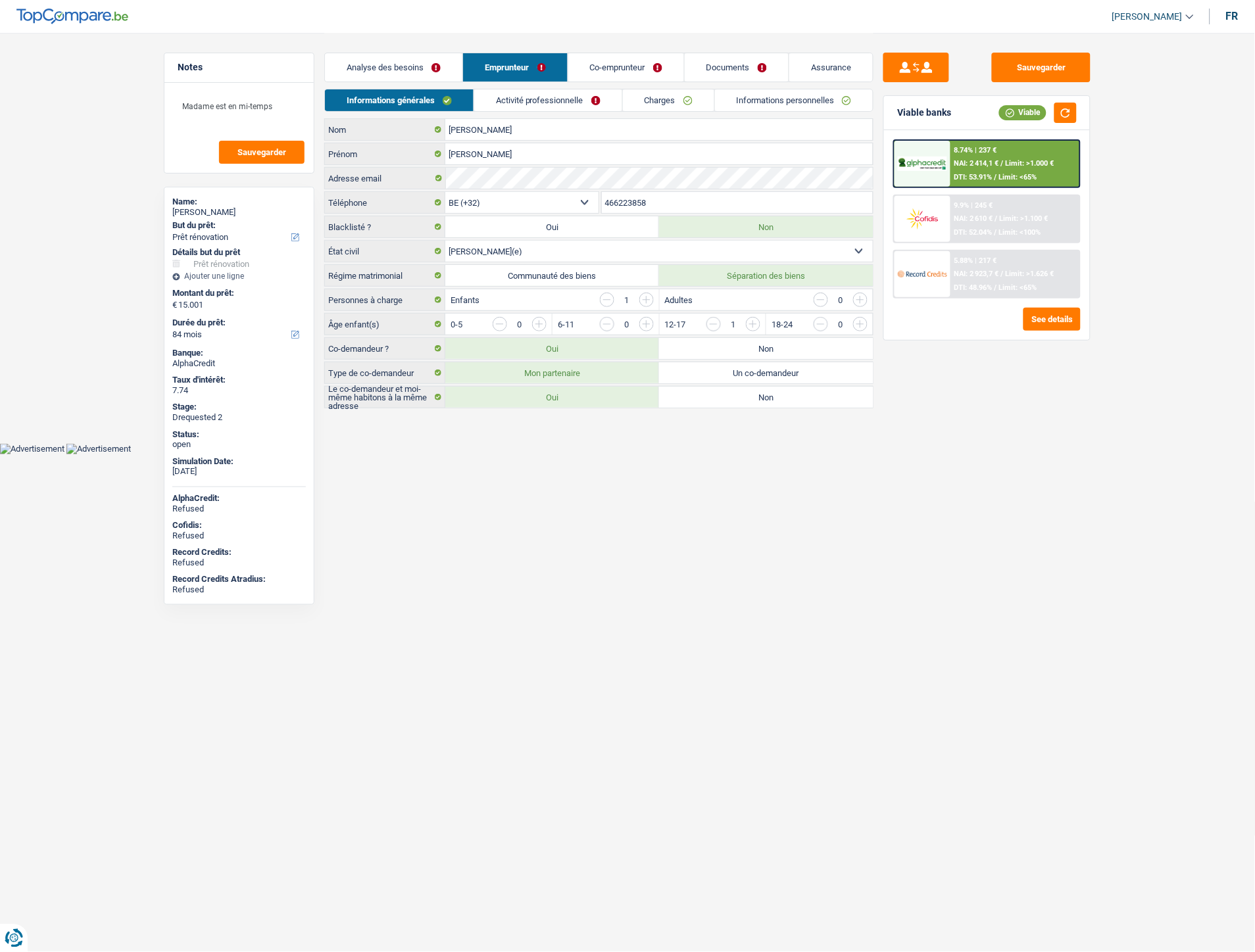
click at [603, 67] on link "Co-emprunteur" at bounding box center [626, 67] width 116 height 28
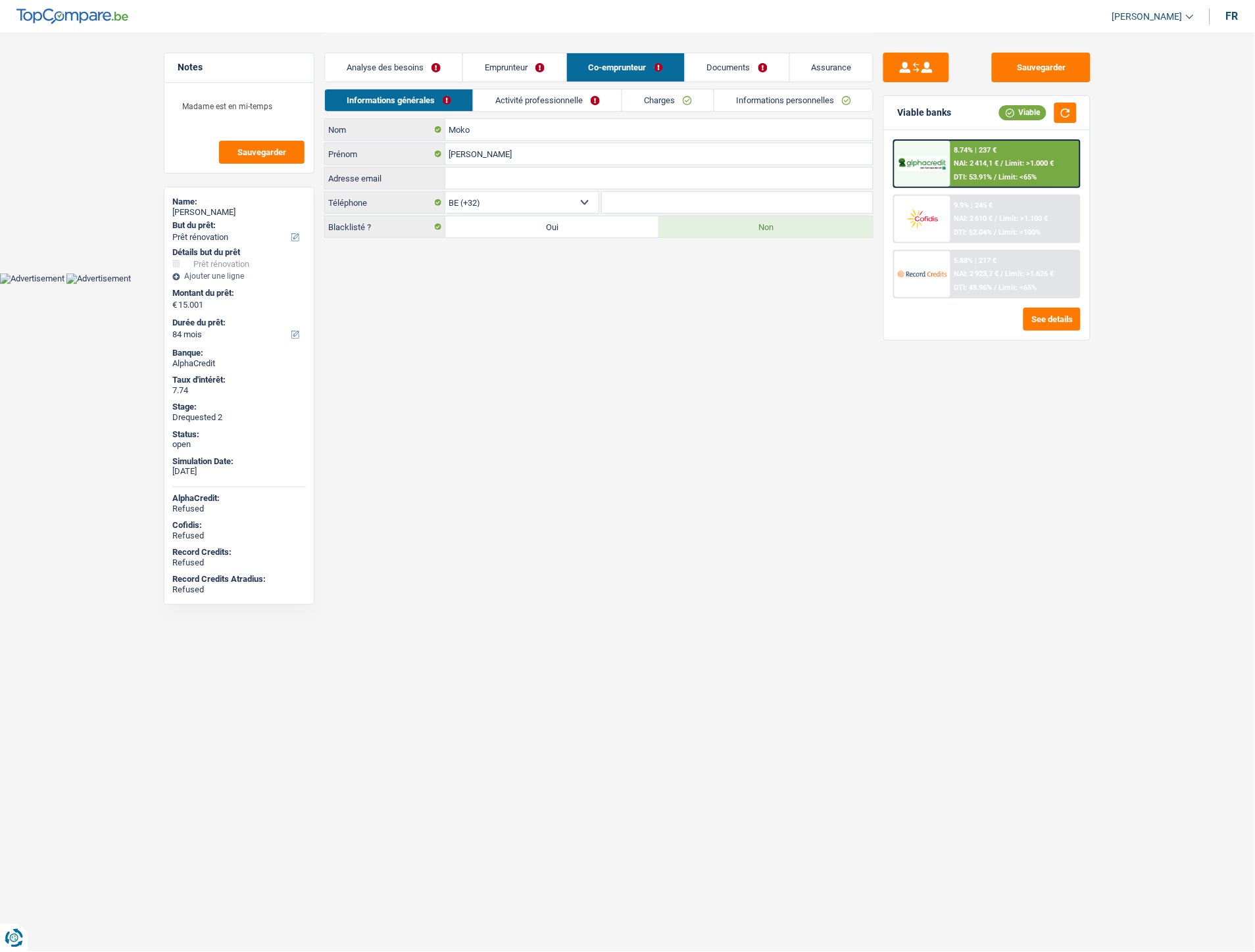
click at [505, 67] on link "Emprunteur" at bounding box center [515, 67] width 104 height 28
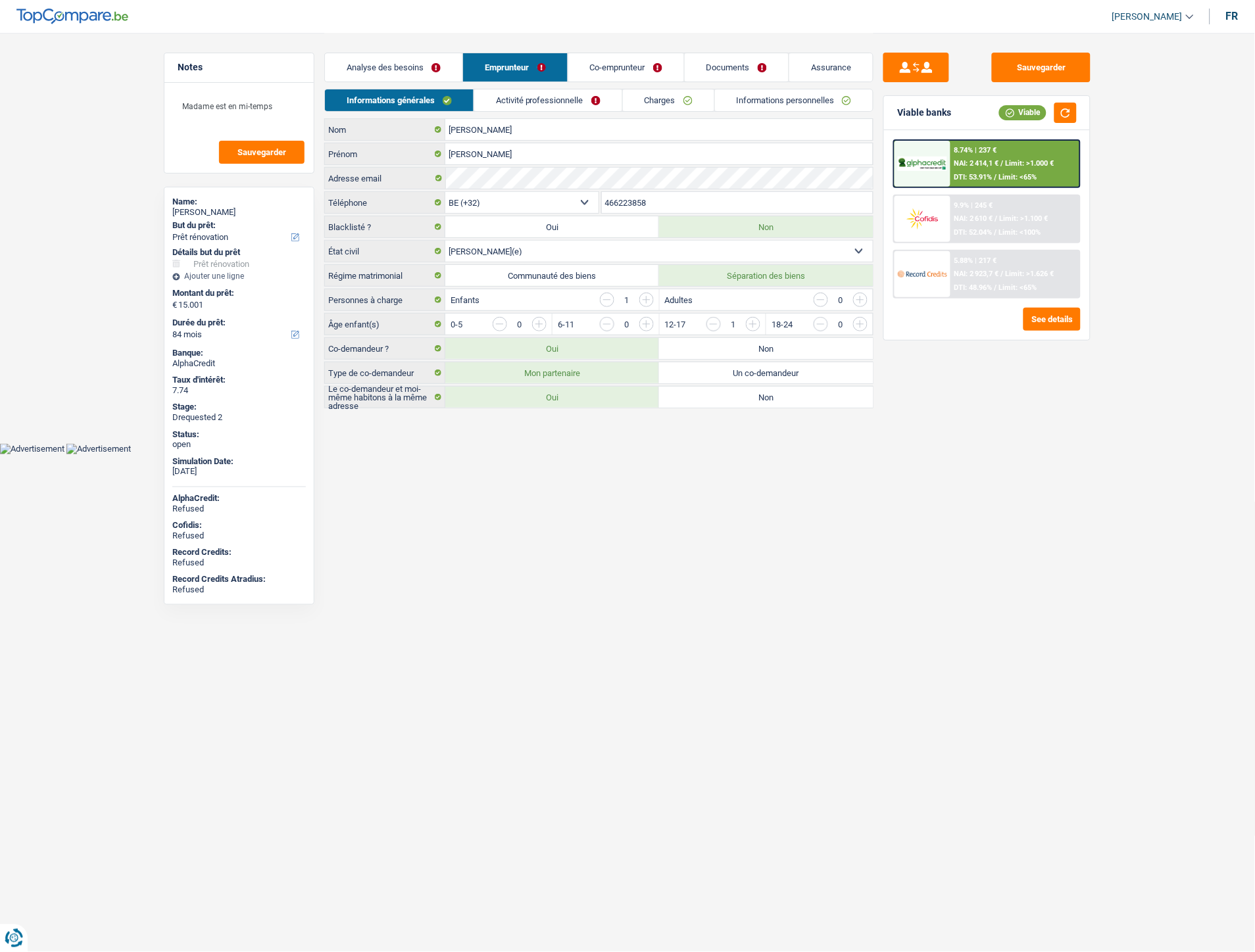
drag, startPoint x: 554, startPoint y: 113, endPoint x: 547, endPoint y: 99, distance: 15.7
click at [554, 113] on div "Informations générales Activité professionnelle Charges Informations personnell…" at bounding box center [599, 104] width 549 height 30
click at [546, 97] on link "Activité professionnelle" at bounding box center [549, 100] width 148 height 21
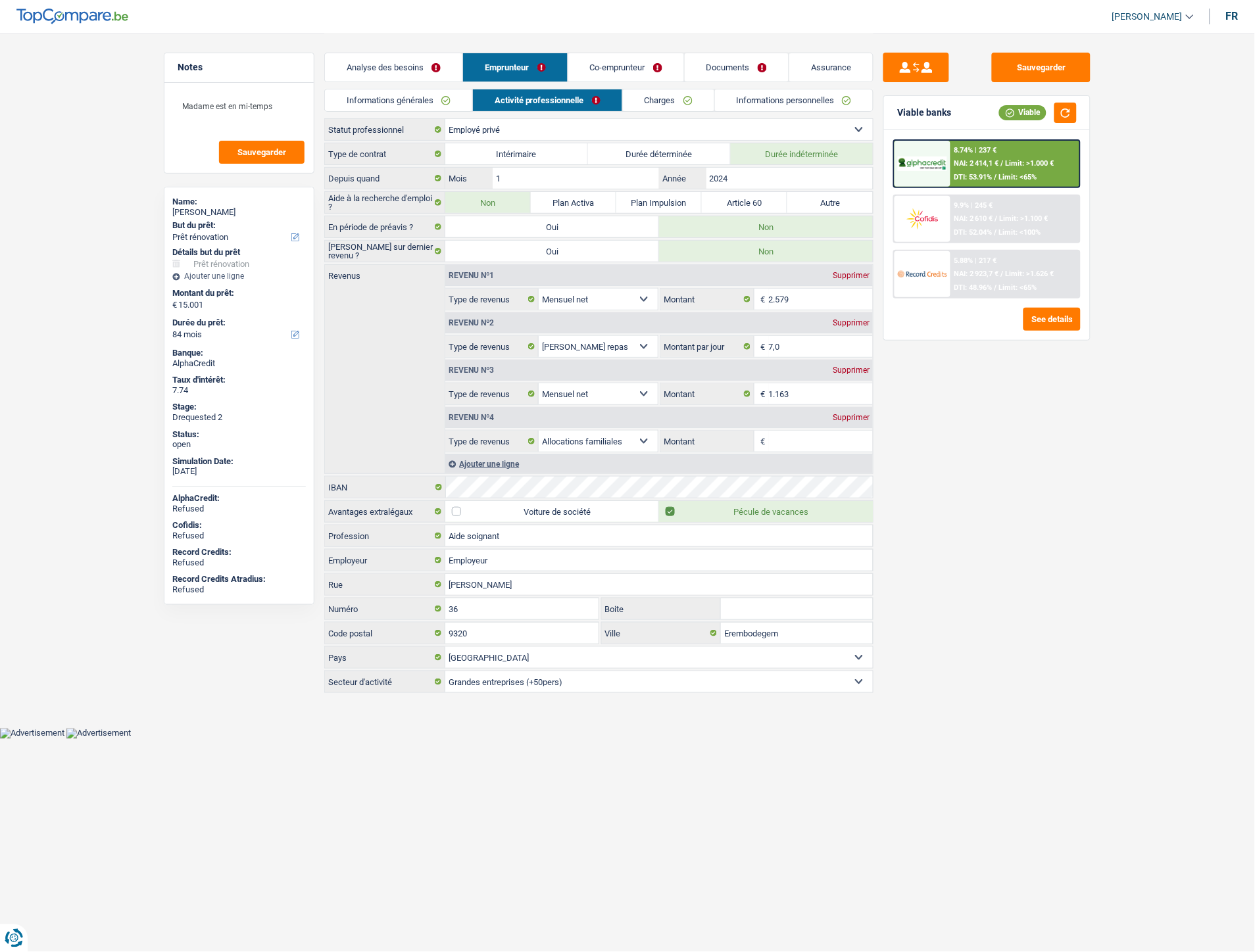
click at [656, 105] on link "Charges" at bounding box center [669, 100] width 91 height 21
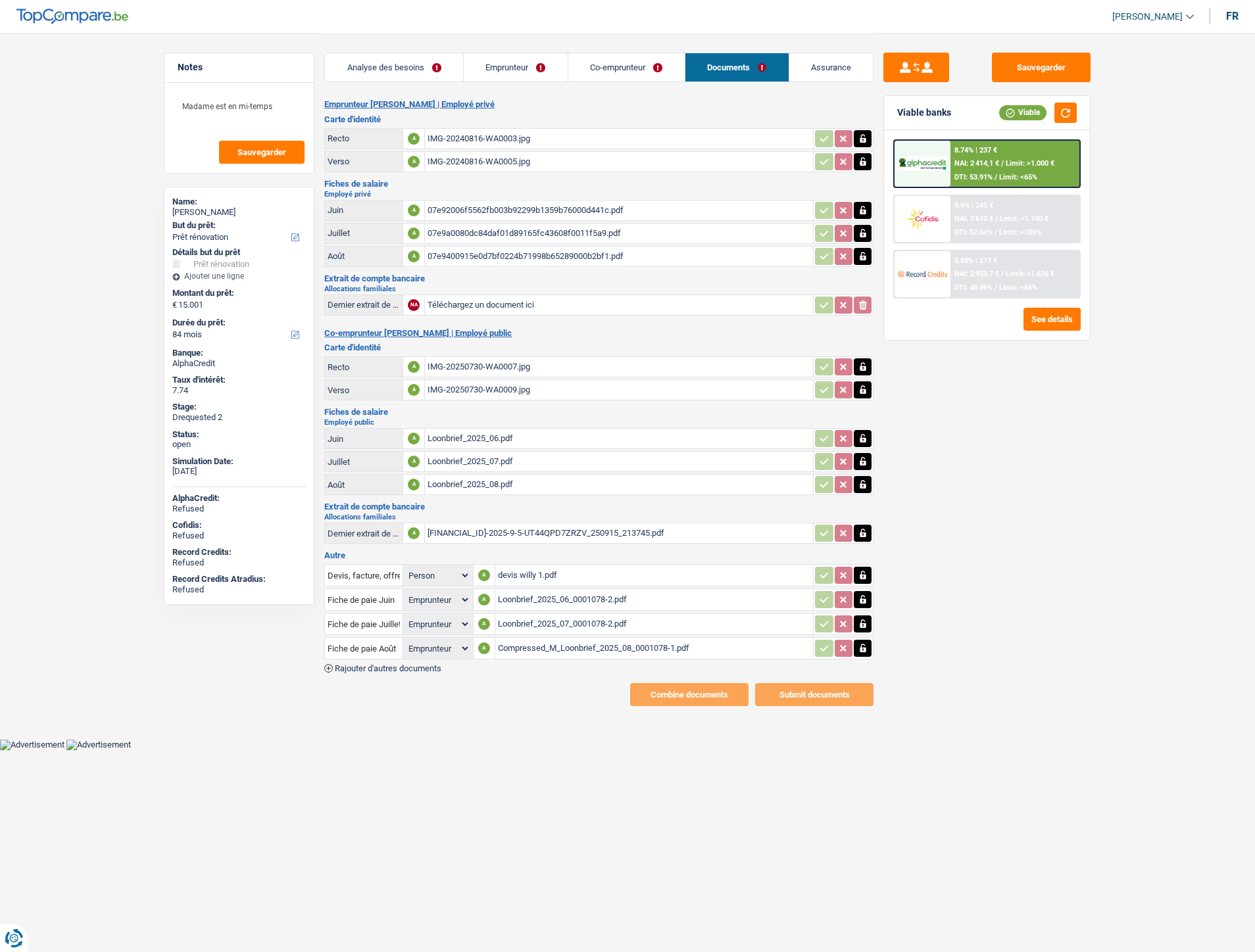
select select "renovation"
select select "84"
select select "applicant"
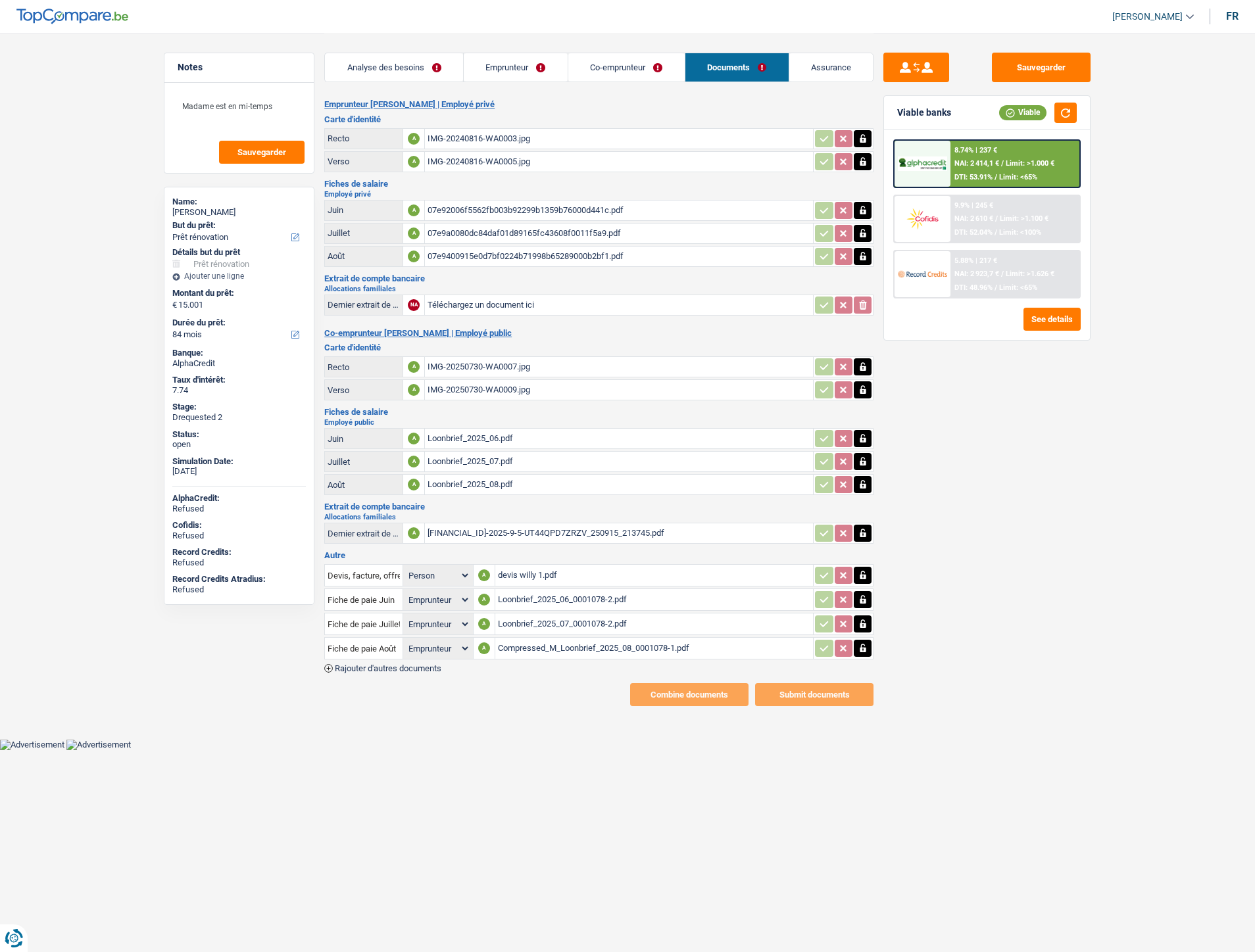
select select "applicant"
click at [561, 640] on div "Compressed_M_Loonbrief_2025_08_0001078-1.pdf" at bounding box center [655, 649] width 313 height 20
click at [482, 206] on div "07e92006f5562fb003b92299b1359b76000d441c.pdf" at bounding box center [619, 210] width 383 height 20
click at [475, 140] on div "IMG-20240816-WA0003.jpg" at bounding box center [619, 139] width 383 height 20
click at [492, 228] on div "07e9a0080dc84daf01d89165fc43608f0011f5a9.pdf" at bounding box center [619, 233] width 383 height 20
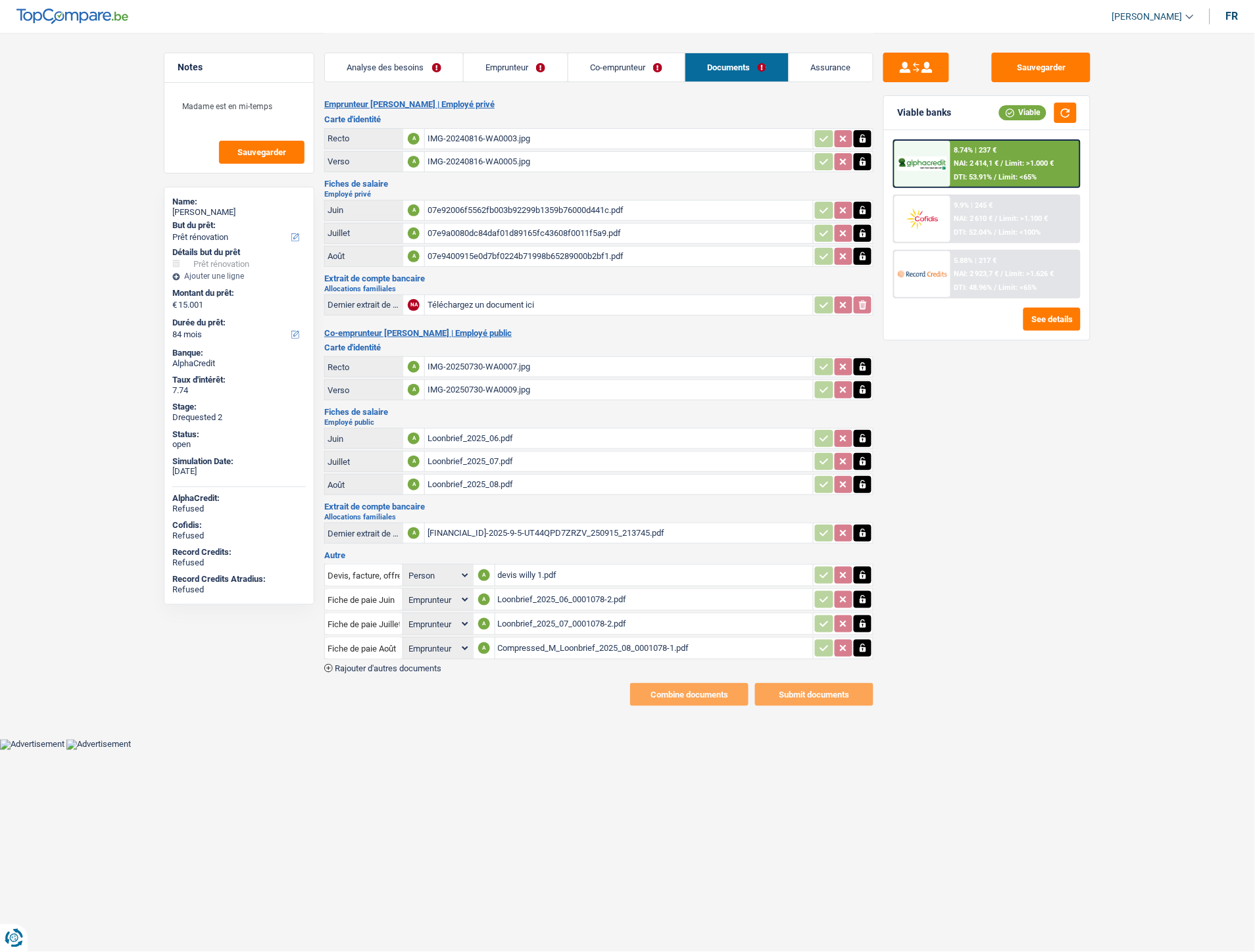
click at [515, 252] on div "07e9400915e0d7bf0224b71998b65289000b2bf1.pdf" at bounding box center [619, 256] width 383 height 20
click at [540, 594] on div "Loonbrief_2025_06_0001078-2.pdf" at bounding box center [655, 600] width 313 height 20
click at [543, 614] on div "Loonbrief_2025_07_0001078-2.pdf" at bounding box center [655, 624] width 313 height 20
click at [571, 640] on div "Compressed_M_Loonbrief_2025_08_0001078-1.pdf" at bounding box center [655, 649] width 313 height 20
click at [469, 431] on div "Loonbrief_2025_06.pdf" at bounding box center [619, 439] width 383 height 20
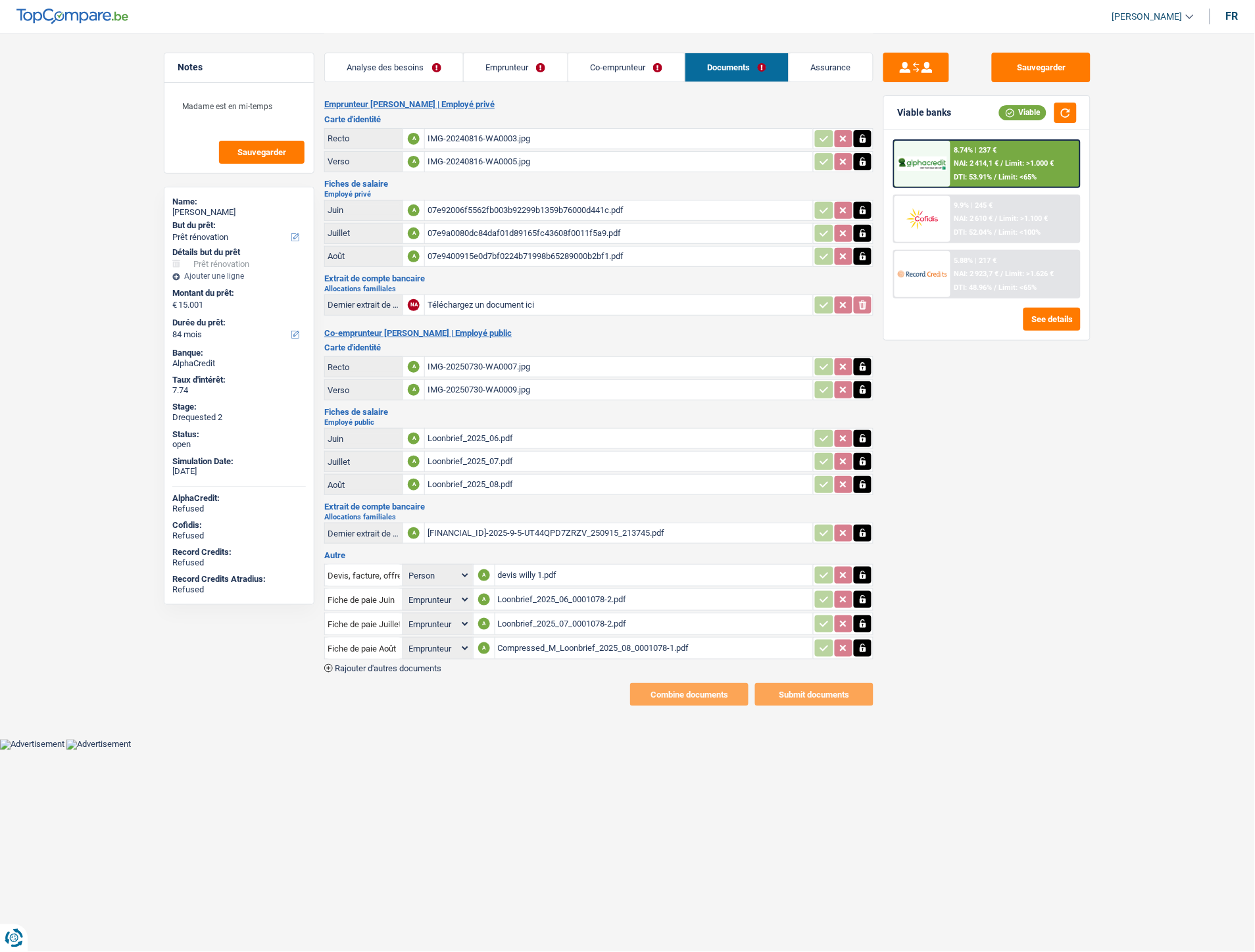
click at [470, 452] on div "Loonbrief_2025_07.pdf" at bounding box center [619, 462] width 383 height 20
click at [502, 482] on div "Loonbrief_2025_08.pdf" at bounding box center [619, 485] width 383 height 20
click at [521, 566] on div "devis willy 1.pdf" at bounding box center [655, 575] width 313 height 20
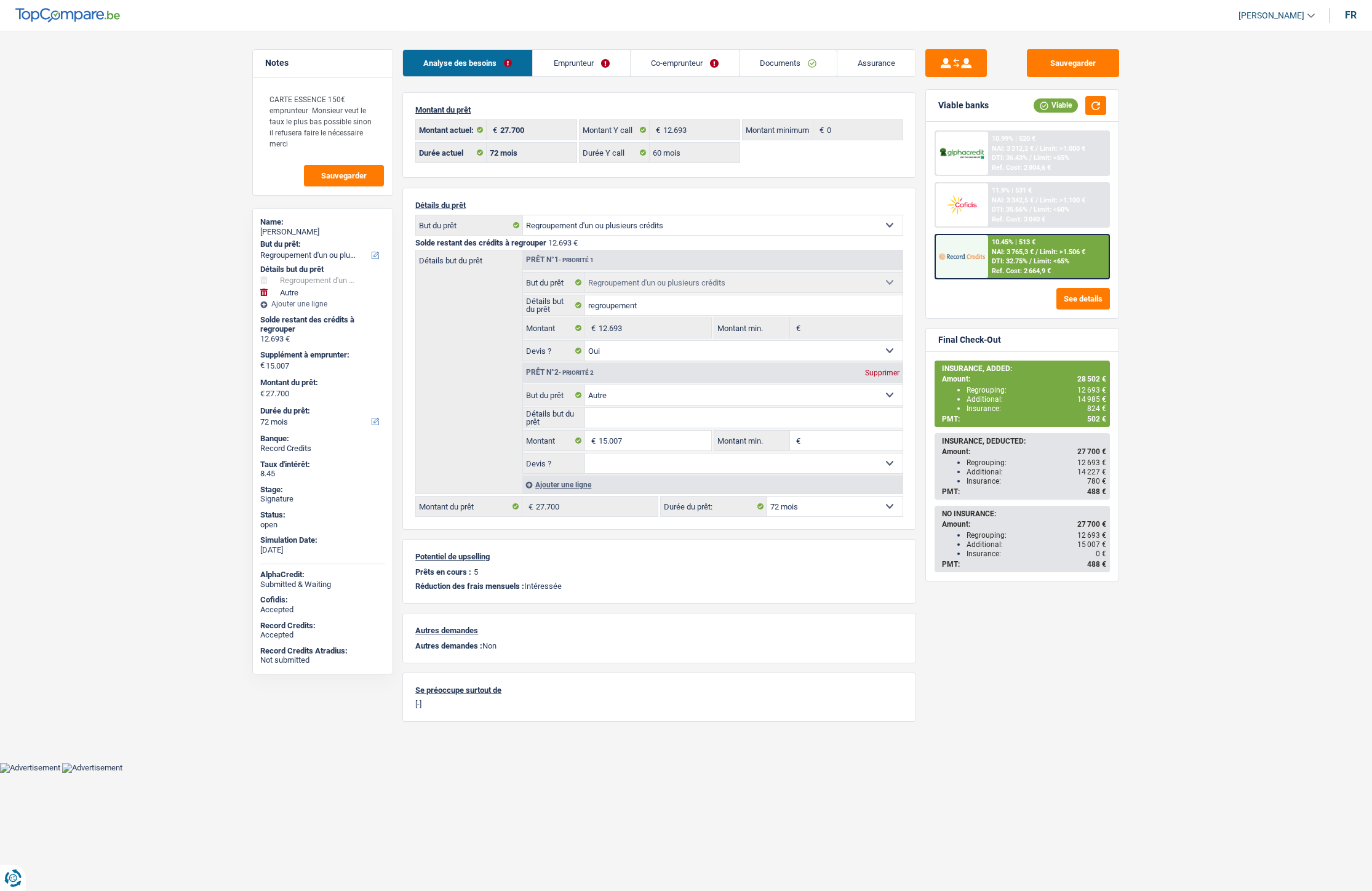
select select "refinancing"
select select "other"
select select "72"
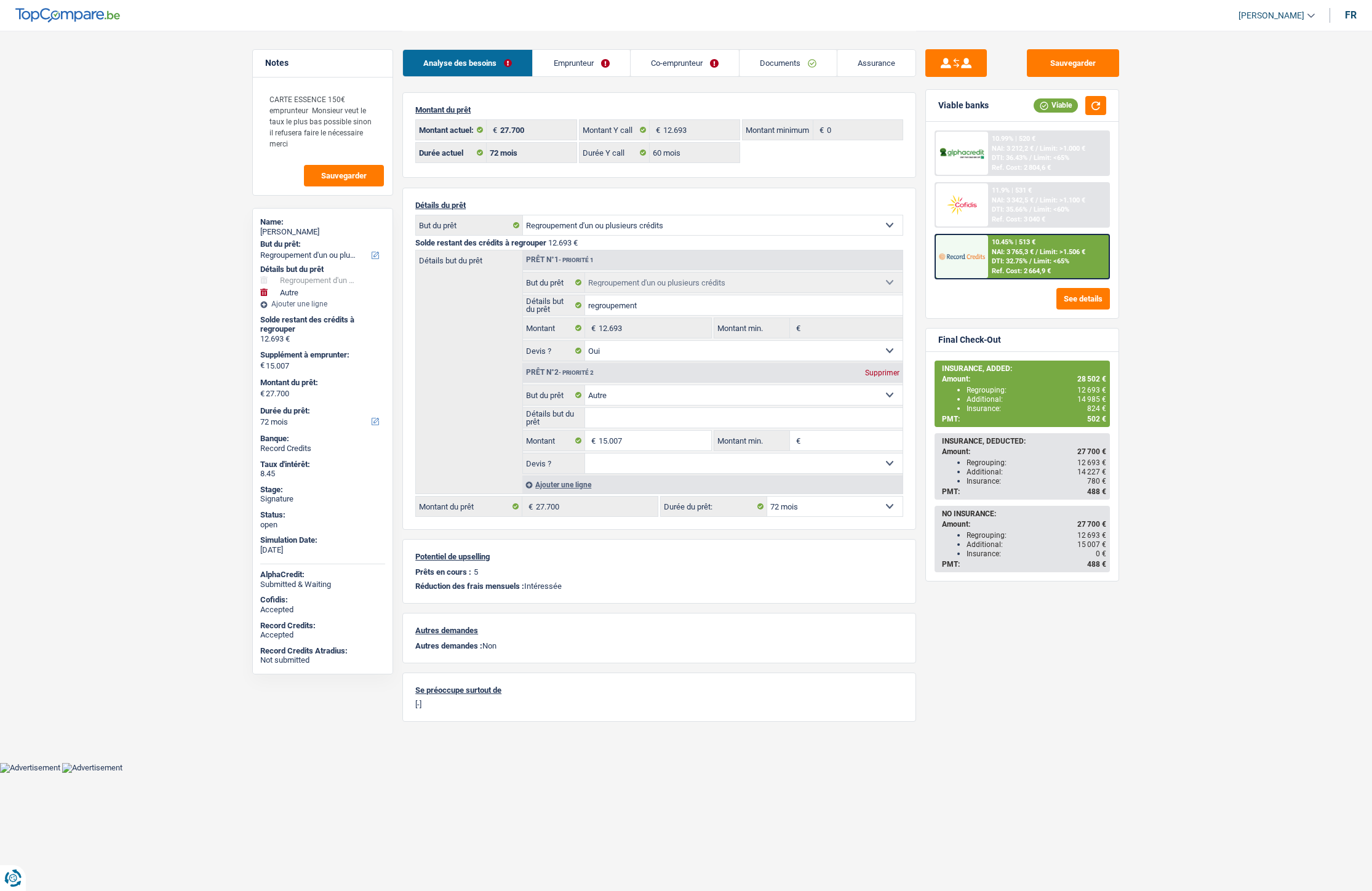
select select "60"
select select "refinancing"
select select "yes"
select select "other"
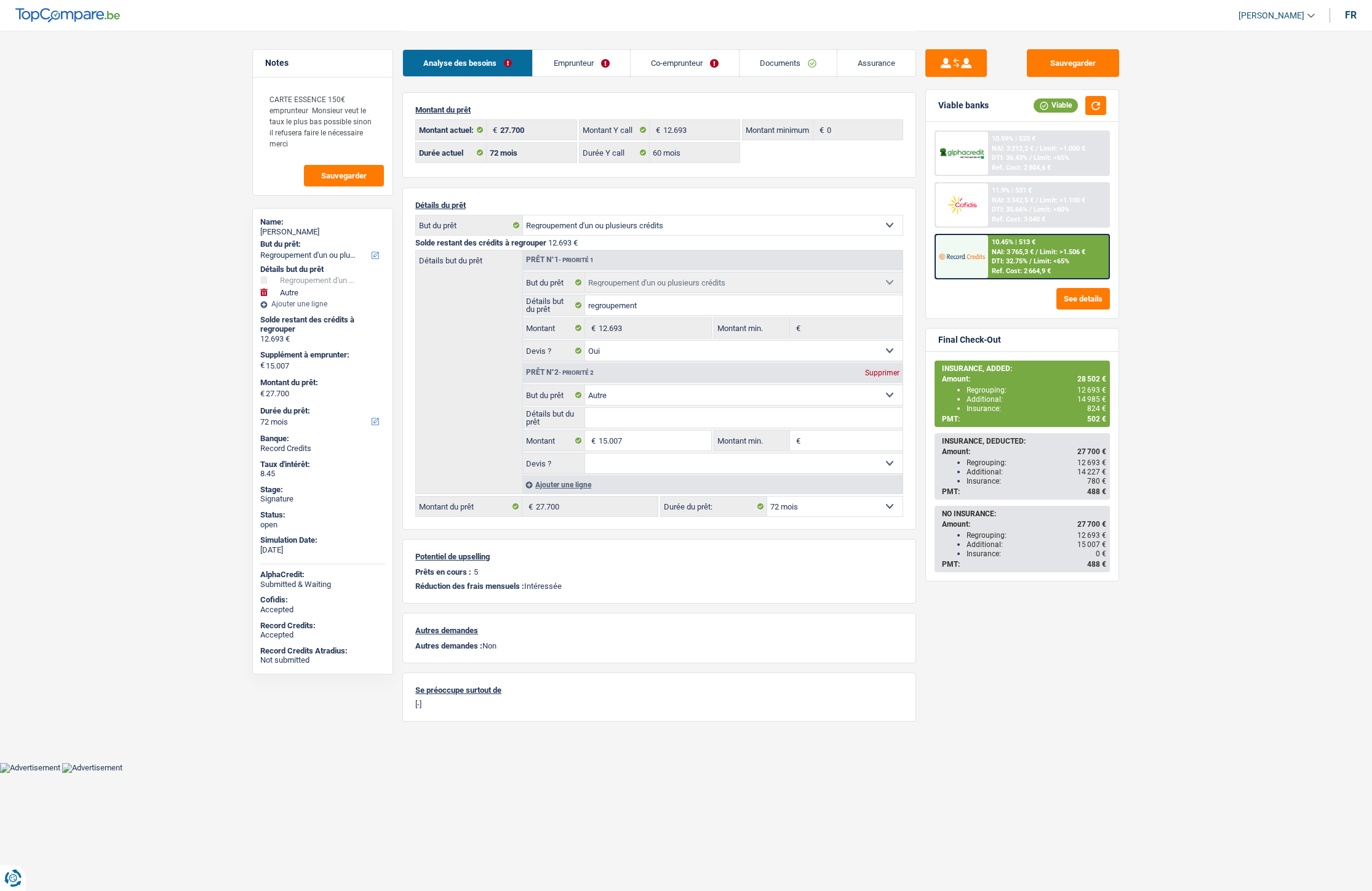
select select "72"
select select "32"
click at [573, 57] on link "Emprunteur" at bounding box center [581, 63] width 97 height 26
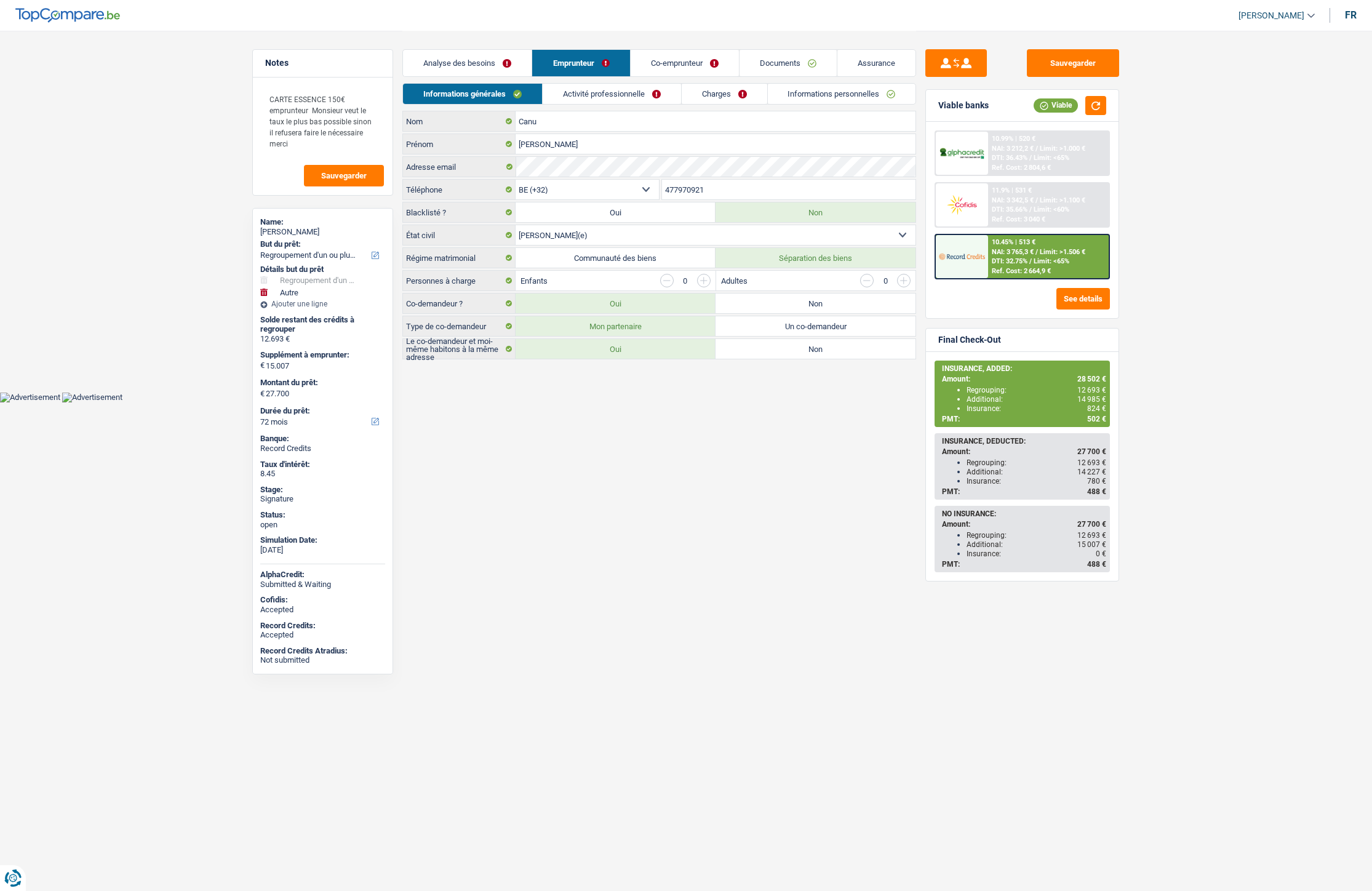
click at [684, 58] on link "Co-emprunteur" at bounding box center [684, 63] width 108 height 26
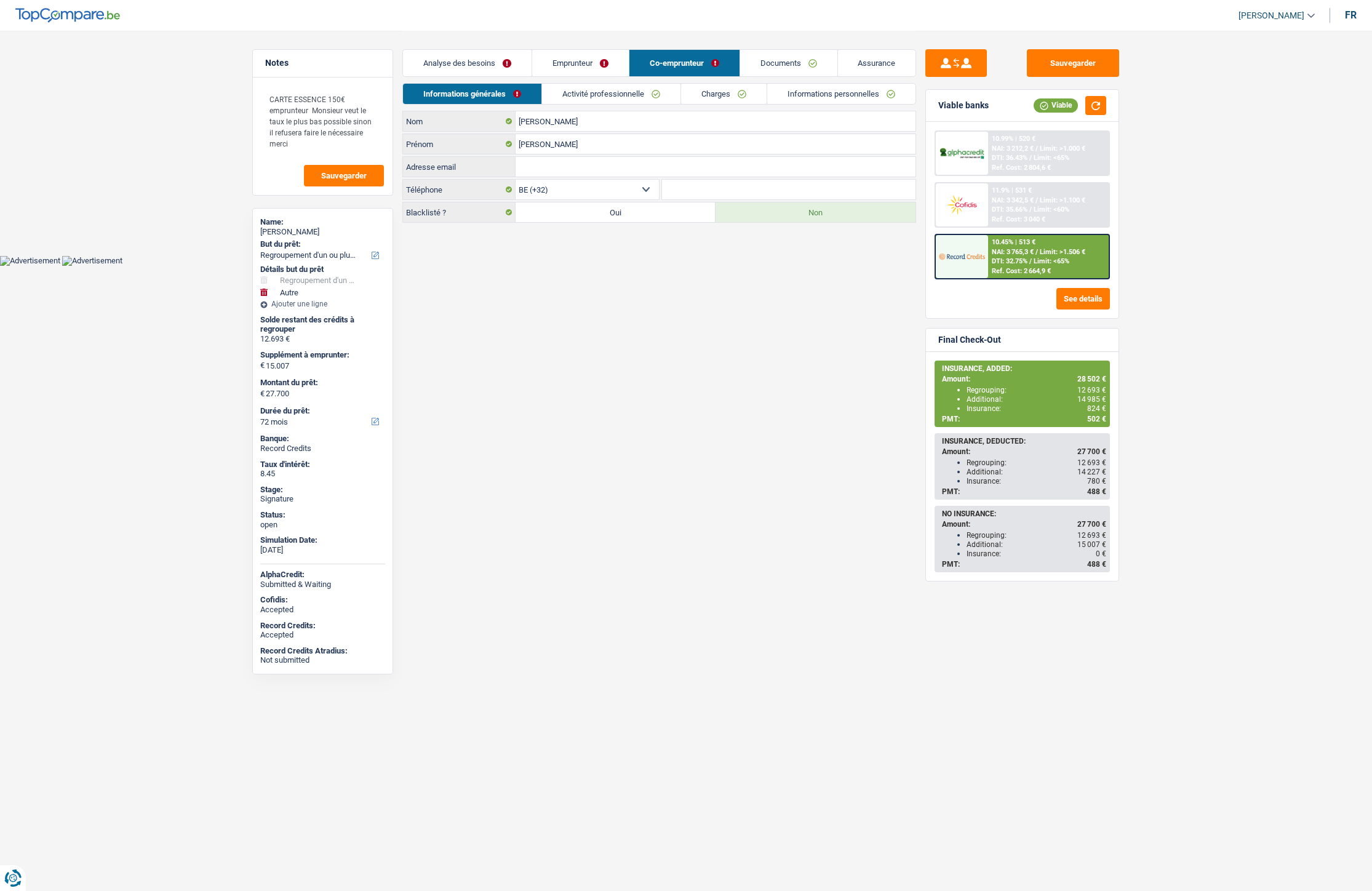
click at [562, 64] on link "Emprunteur" at bounding box center [581, 63] width 97 height 26
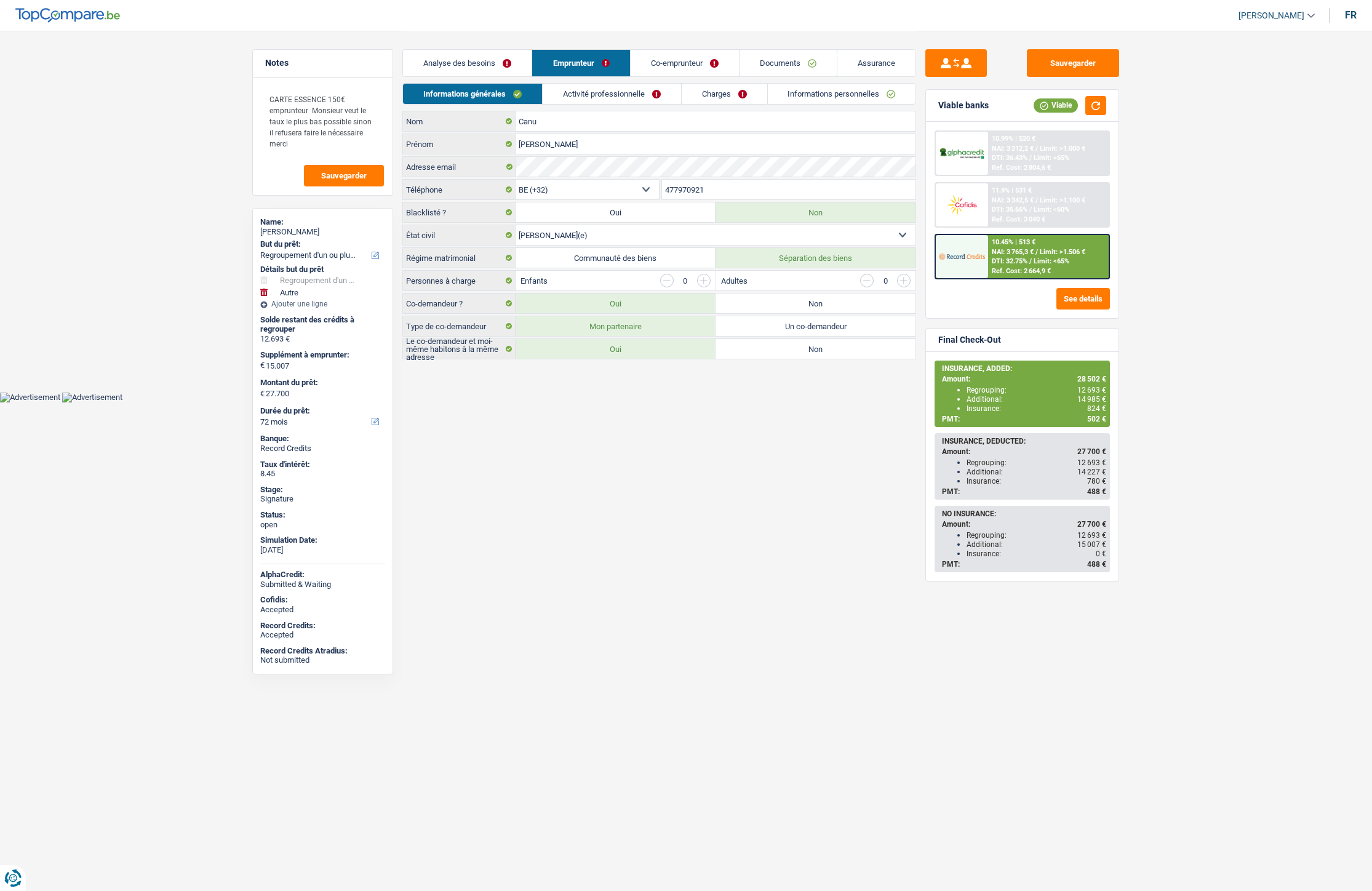
drag, startPoint x: 478, startPoint y: 59, endPoint x: 400, endPoint y: 9, distance: 92.6
click at [478, 59] on link "Analyse des besoins" at bounding box center [467, 63] width 128 height 26
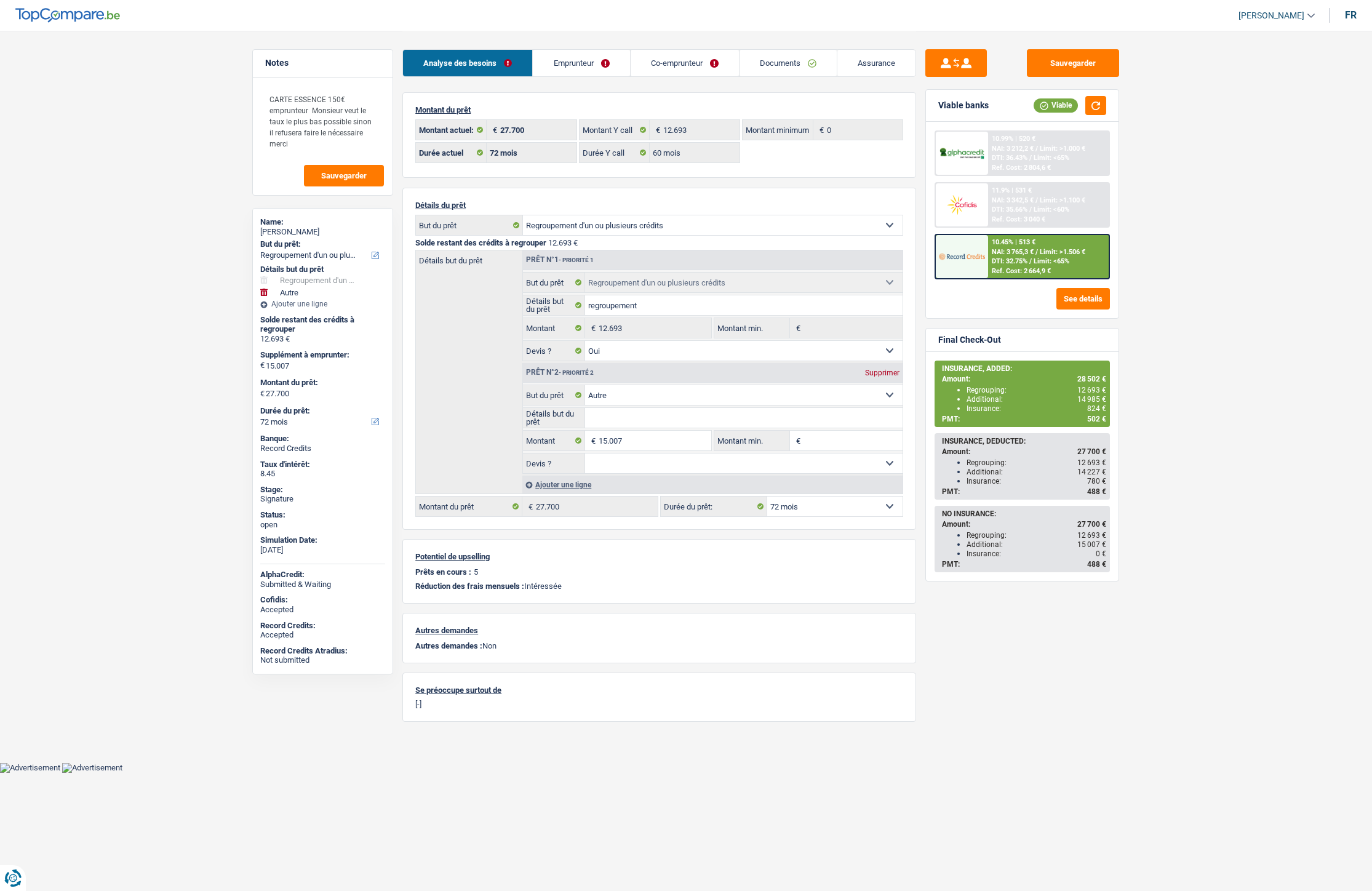
click at [577, 65] on link "Emprunteur" at bounding box center [581, 63] width 97 height 26
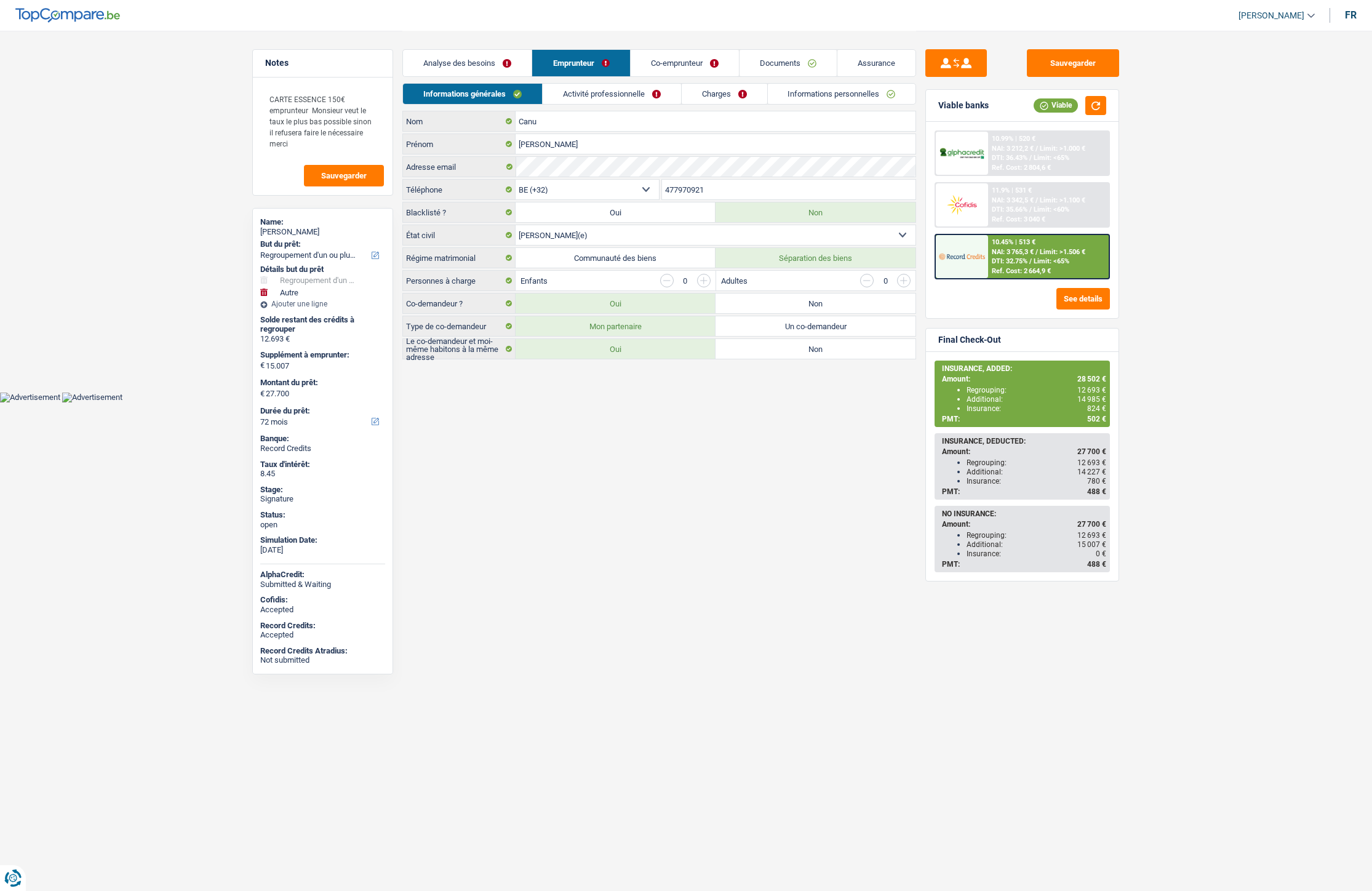
click at [716, 97] on link "Charges" at bounding box center [724, 94] width 85 height 20
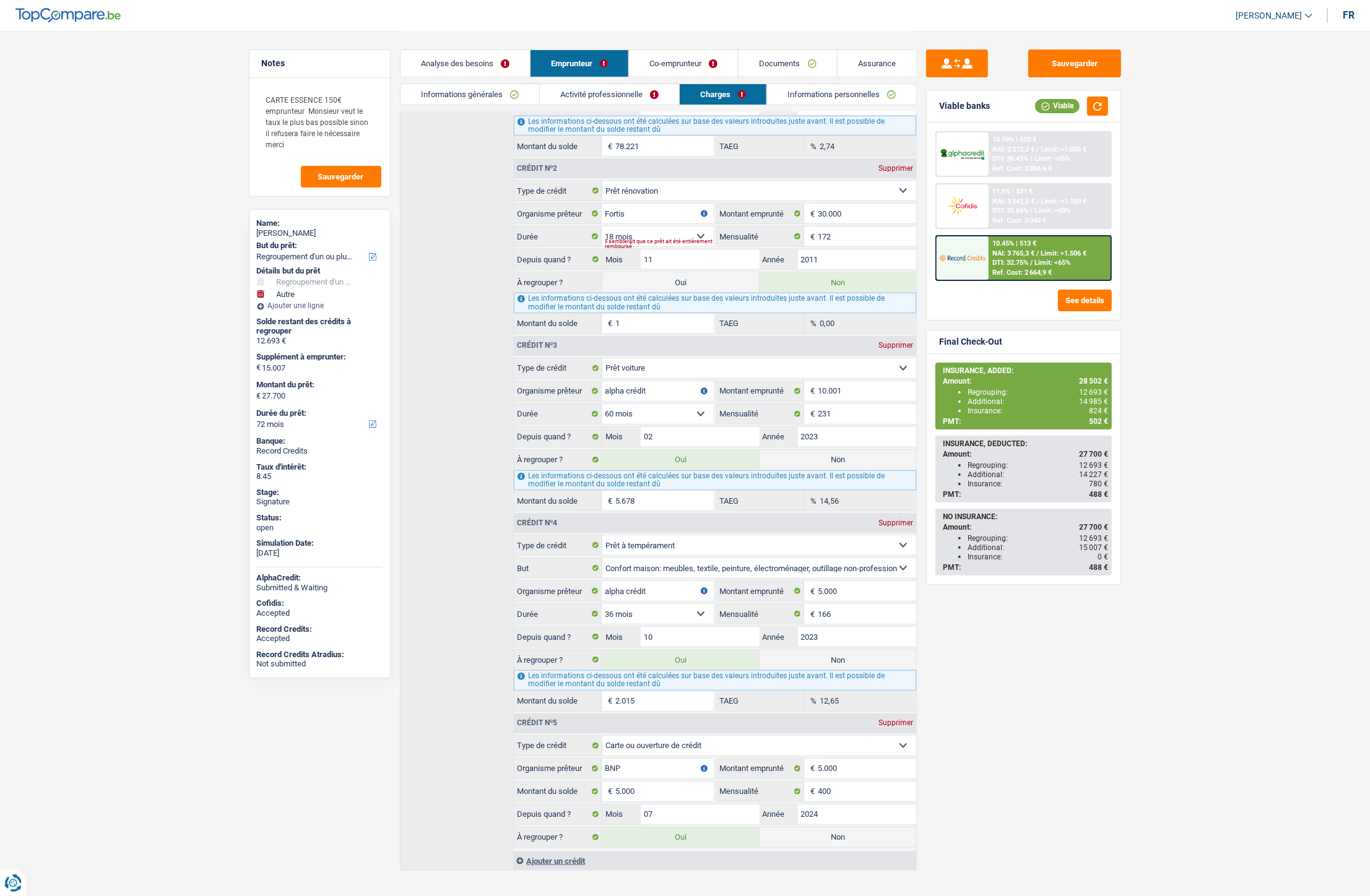
scroll to position [312, 0]
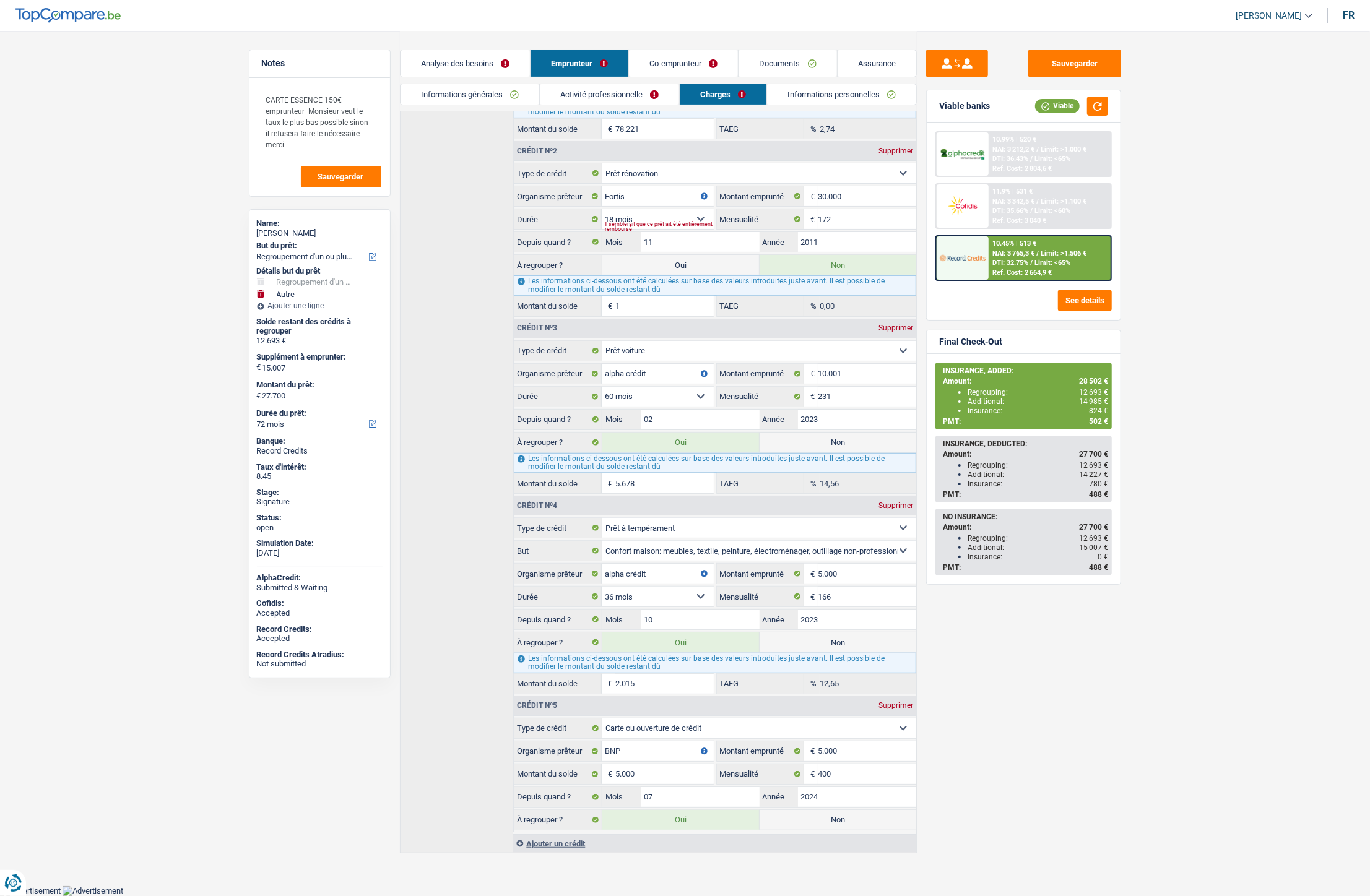
click at [766, 60] on link "Documents" at bounding box center [787, 63] width 98 height 26
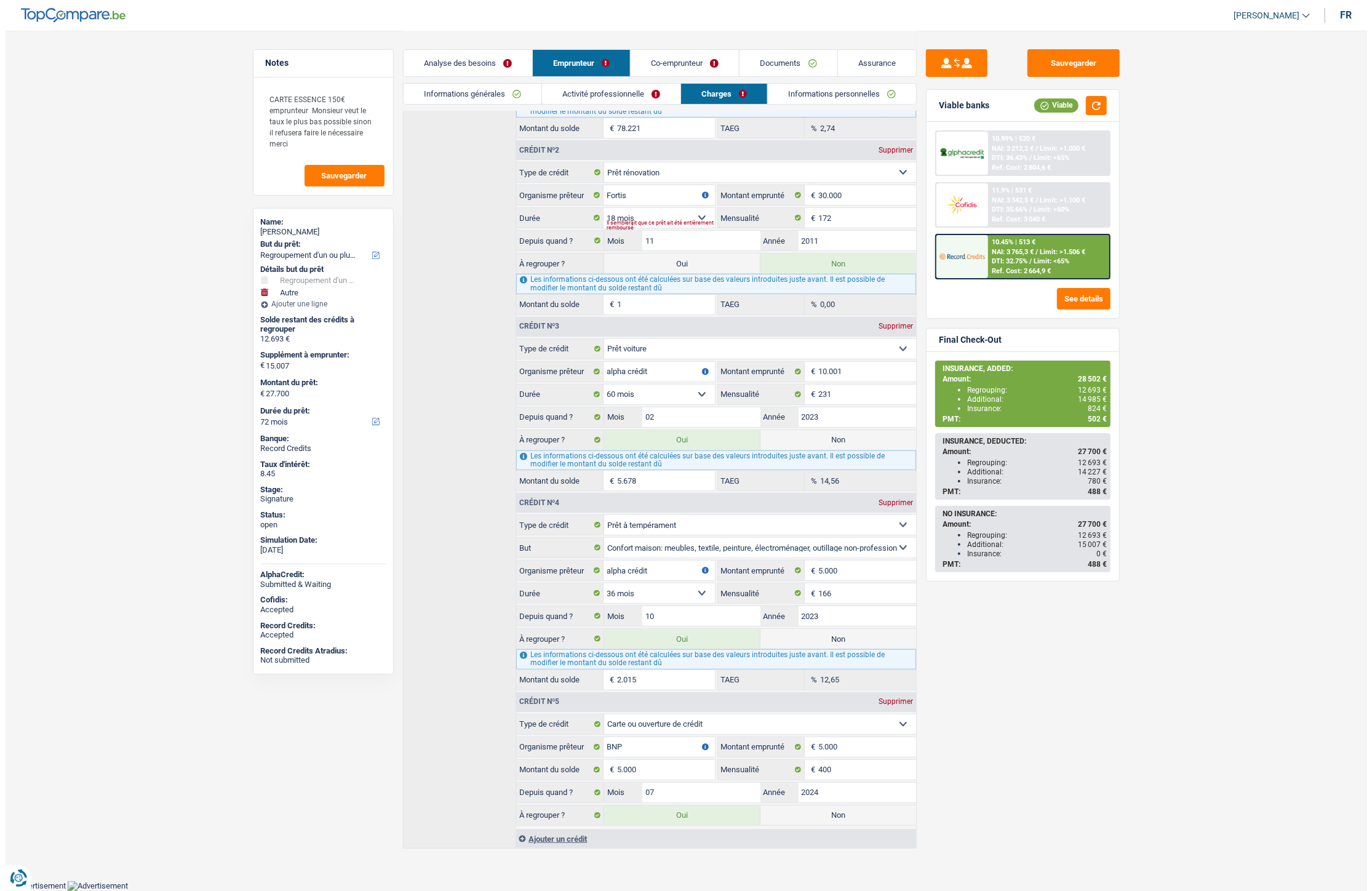
scroll to position [0, 0]
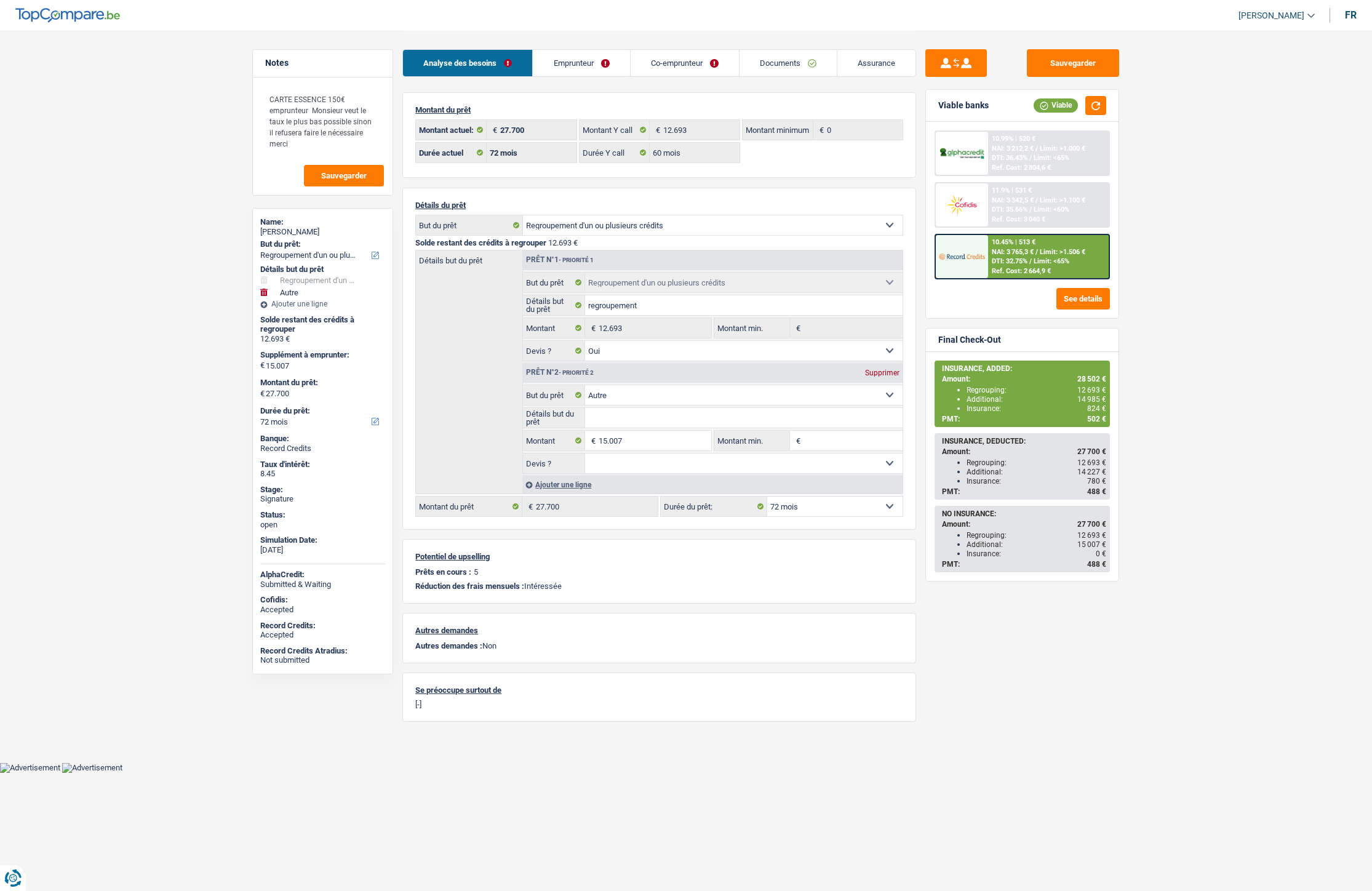
select select "refinancing"
select select "other"
select select "72"
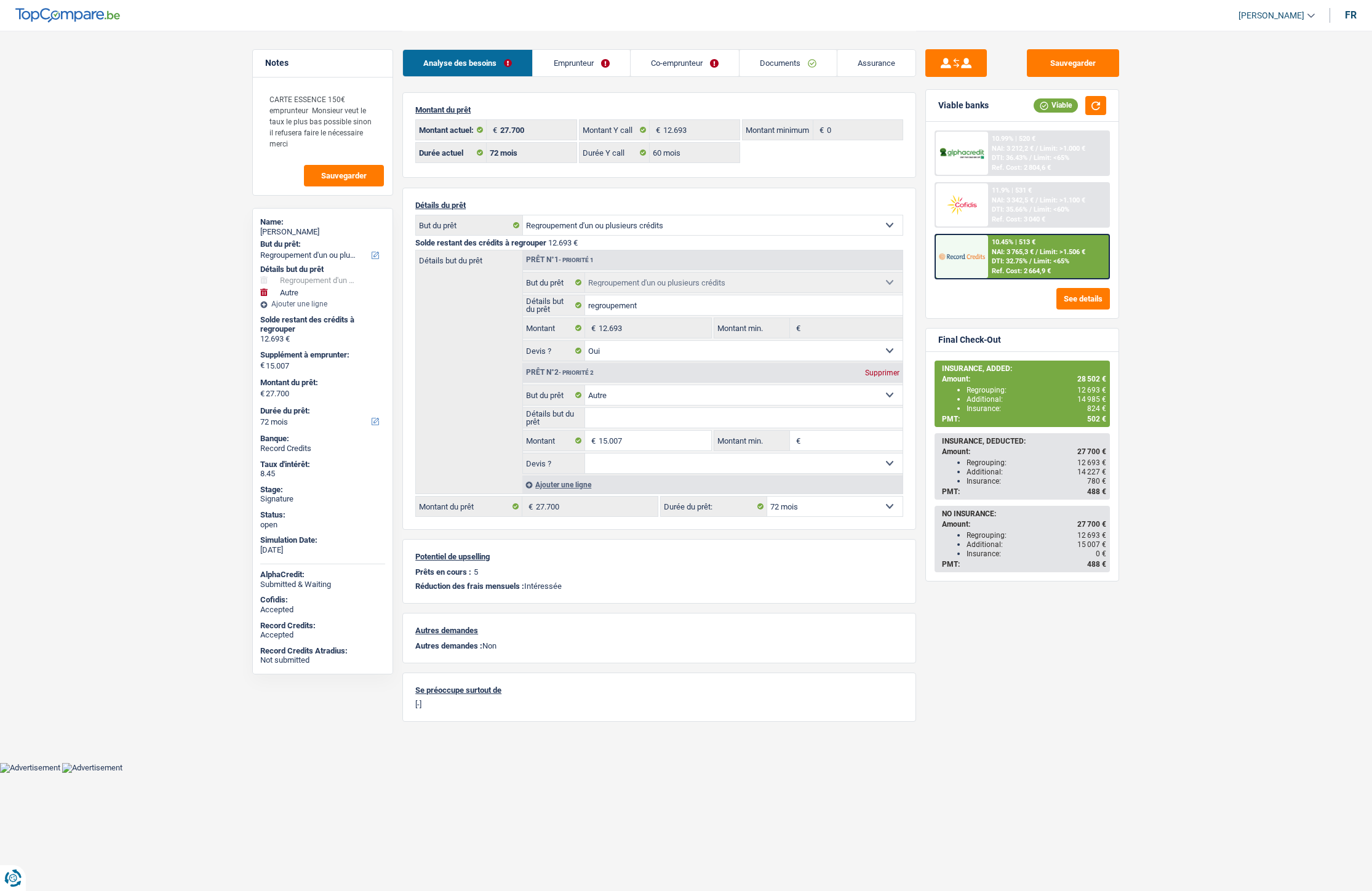
select select "60"
select select "refinancing"
select select "yes"
select select "other"
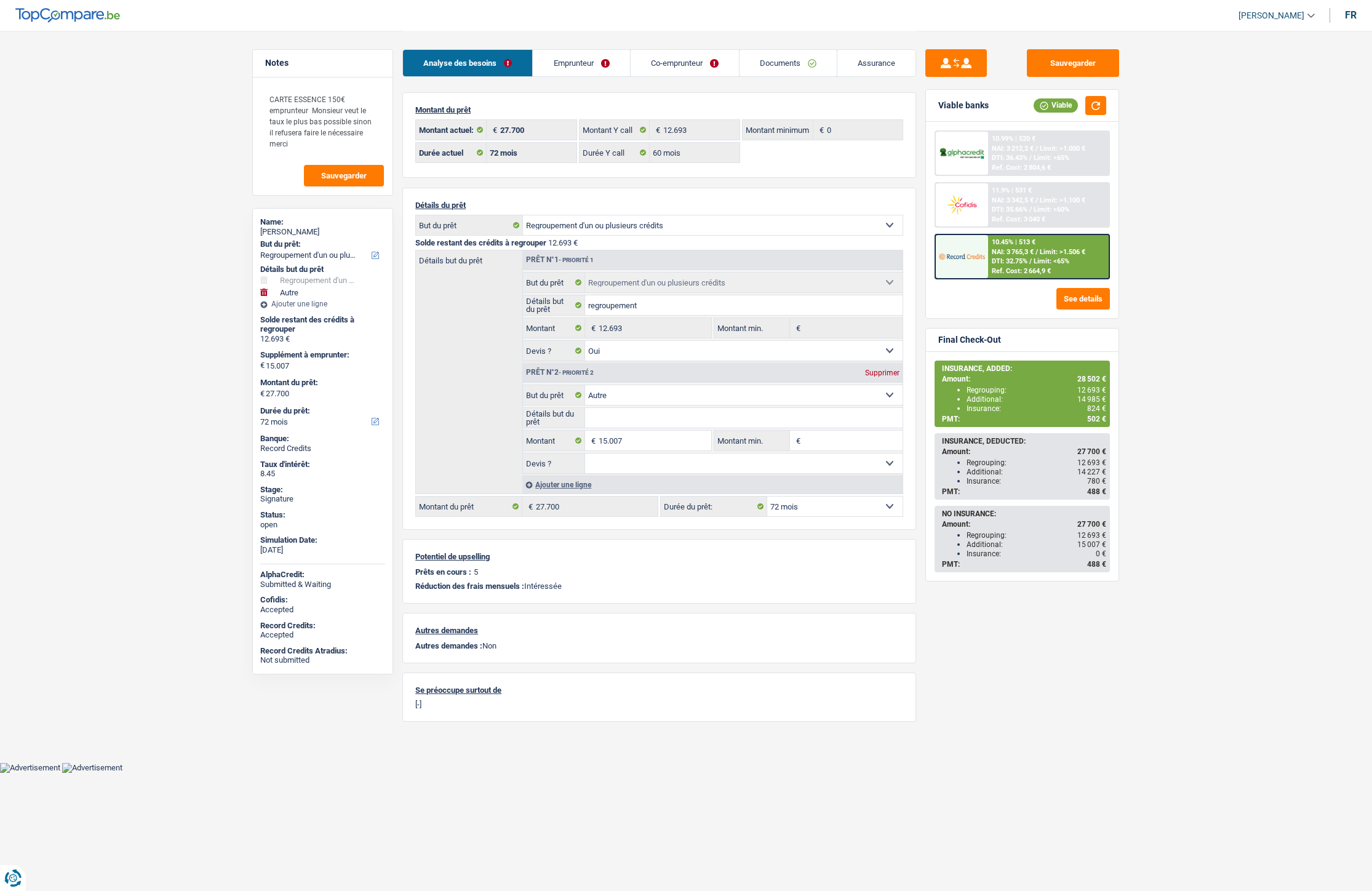
select select "72"
click at [703, 71] on link "Co-emprunteur" at bounding box center [684, 63] width 108 height 26
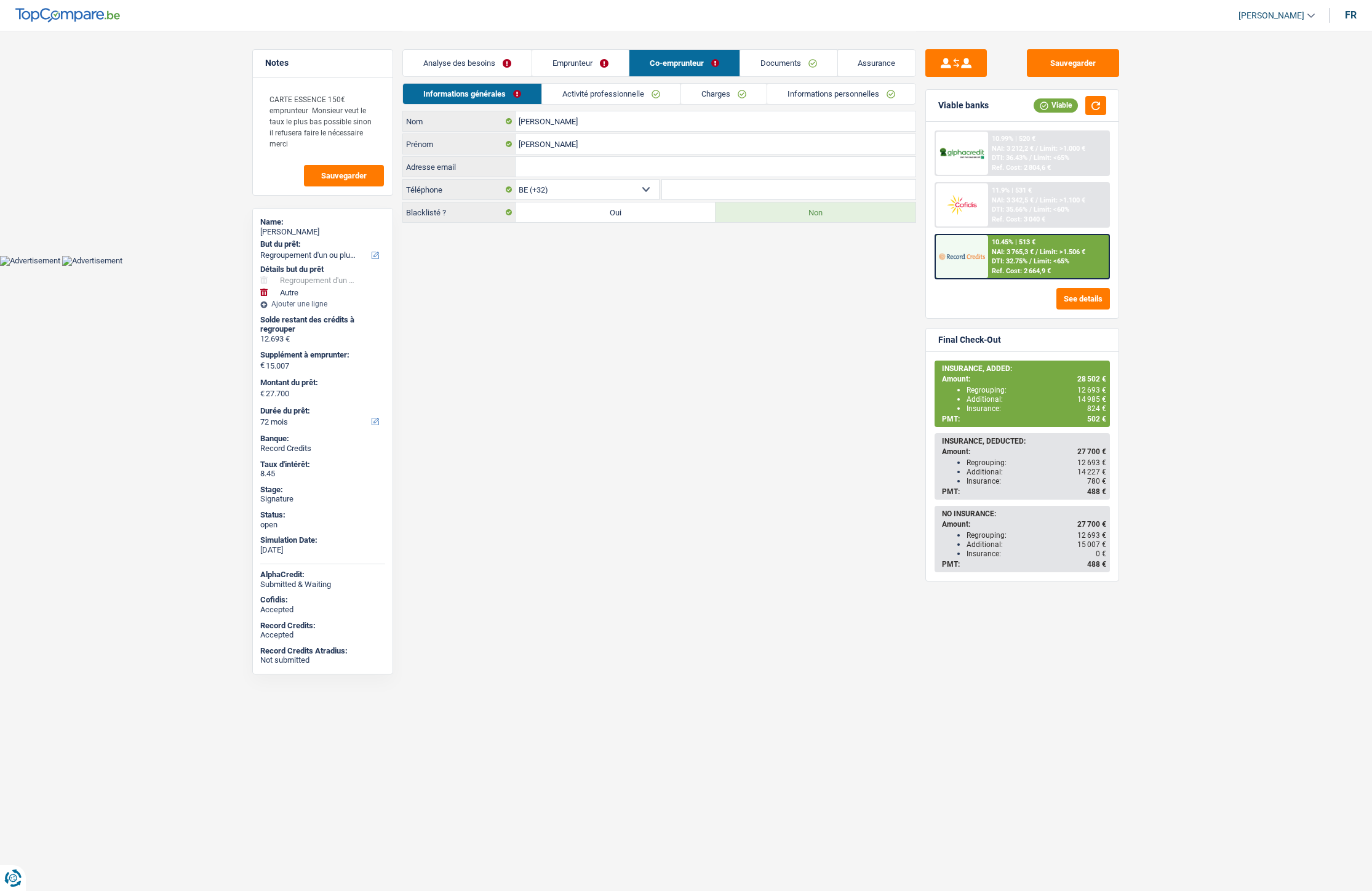
click at [644, 90] on link "Activité professionnelle" at bounding box center [611, 94] width 138 height 20
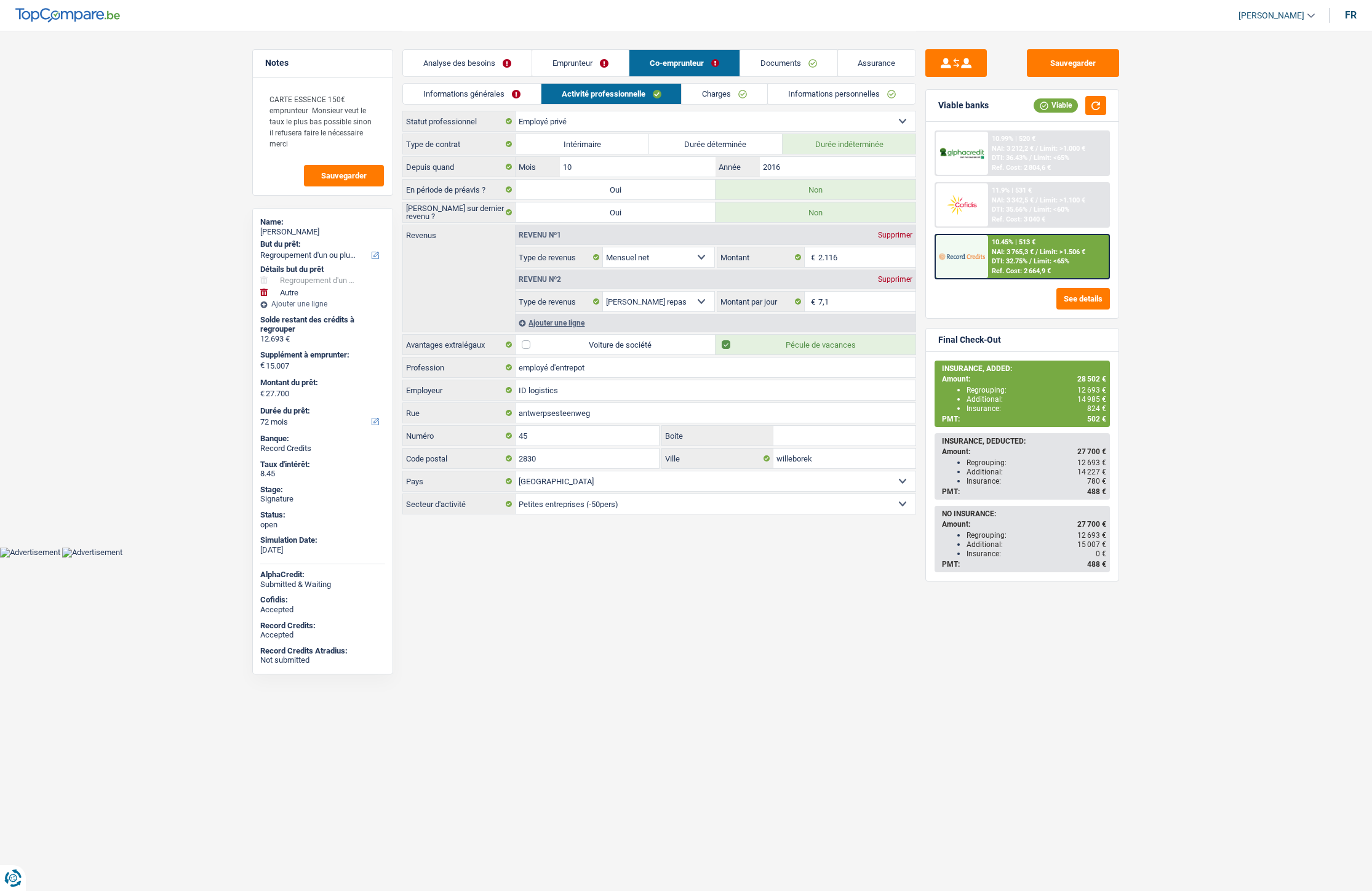
click at [451, 64] on link "Analyse des besoins" at bounding box center [467, 63] width 128 height 26
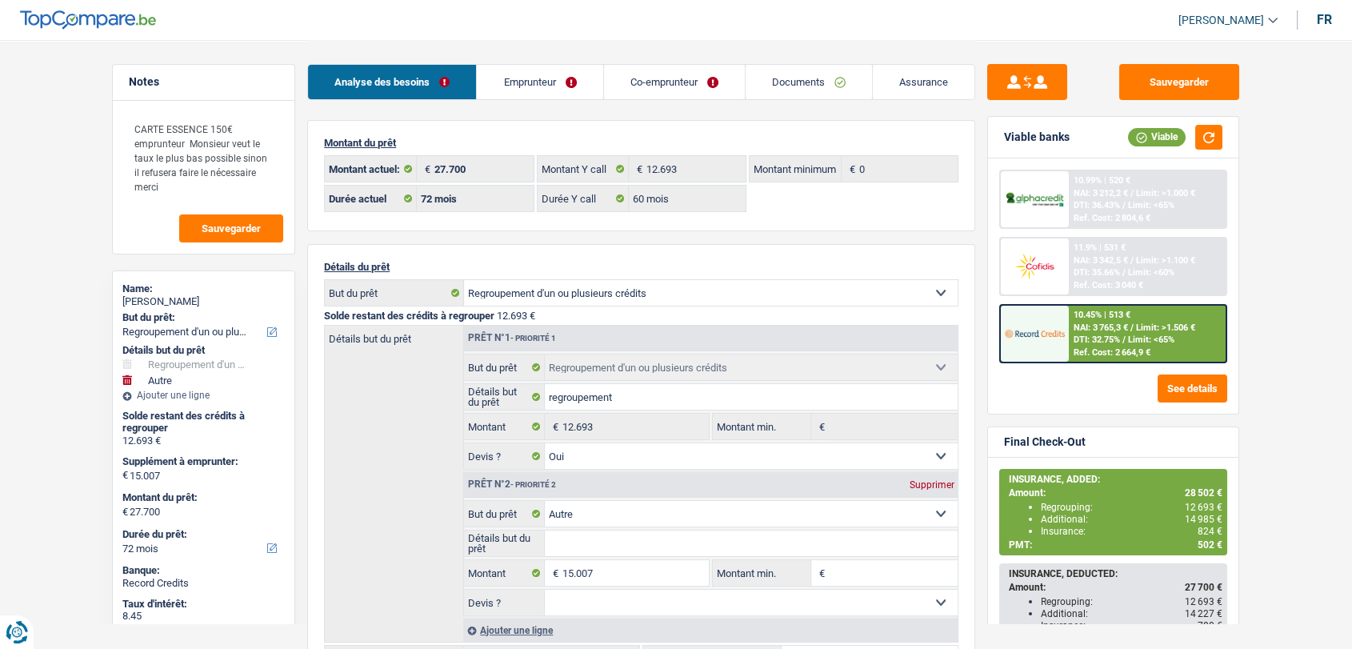
click at [651, 78] on link "Co-emprunteur" at bounding box center [674, 82] width 141 height 34
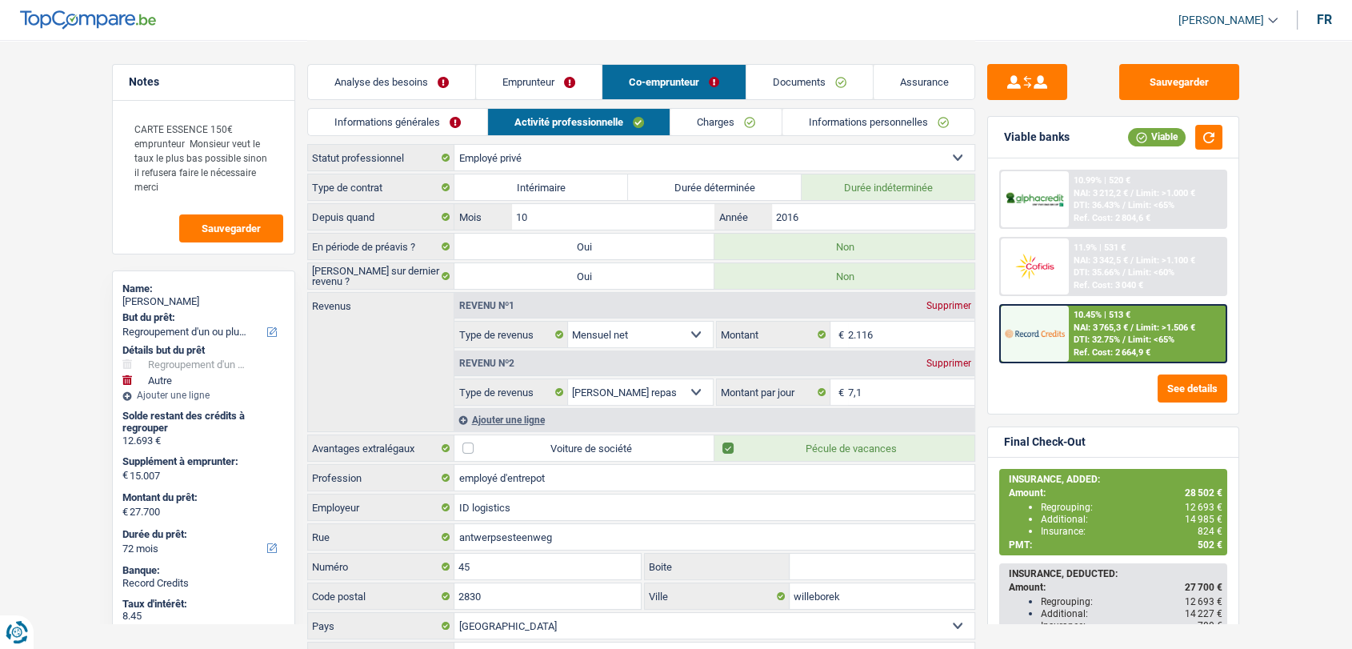
scroll to position [2, 0]
click at [806, 74] on link "Documents" at bounding box center [809, 82] width 126 height 34
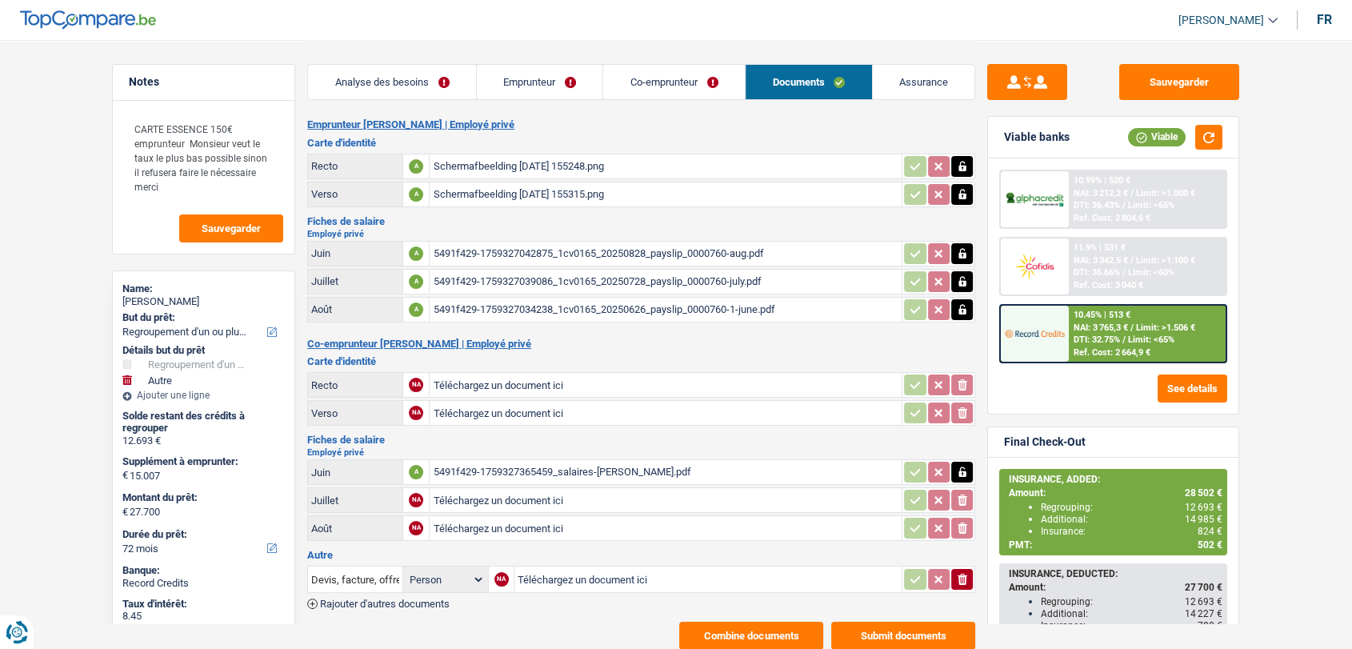
scroll to position [50, 0]
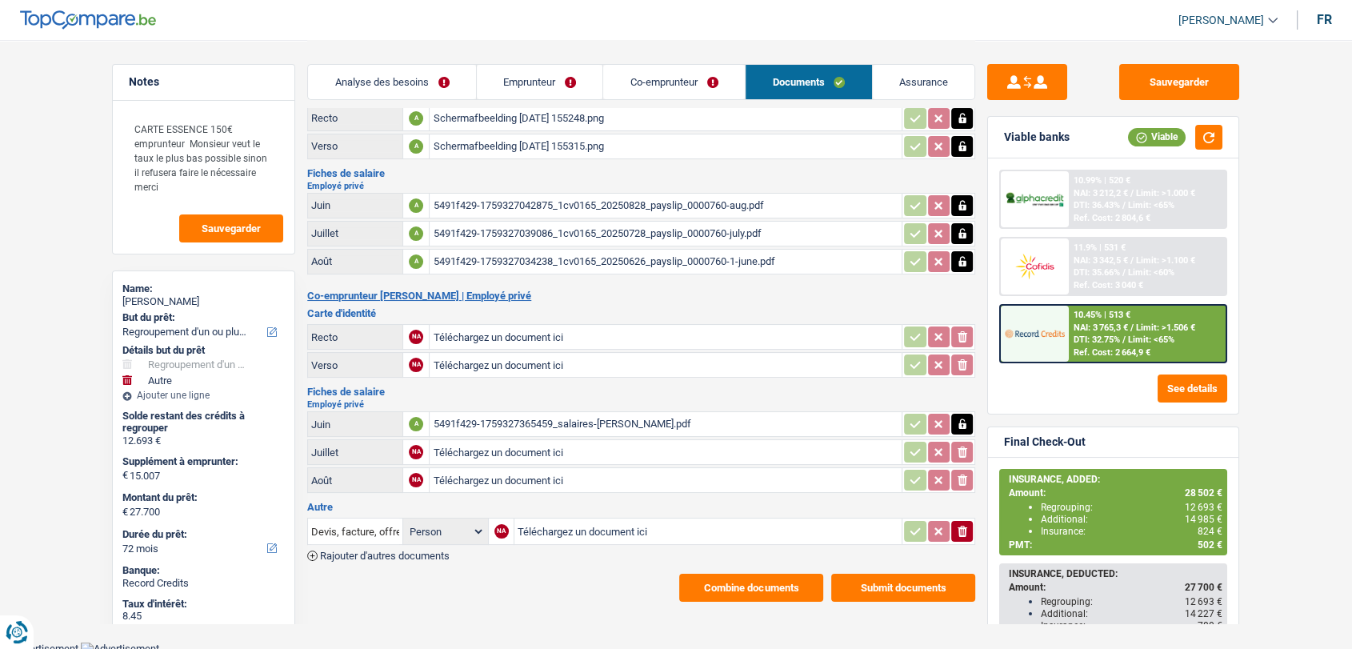
click at [608, 418] on div "5491f429-1759327365459_salaires-melissa-eleuterio.pdf" at bounding box center [666, 424] width 466 height 24
click at [638, 85] on link "Co-emprunteur" at bounding box center [674, 82] width 142 height 34
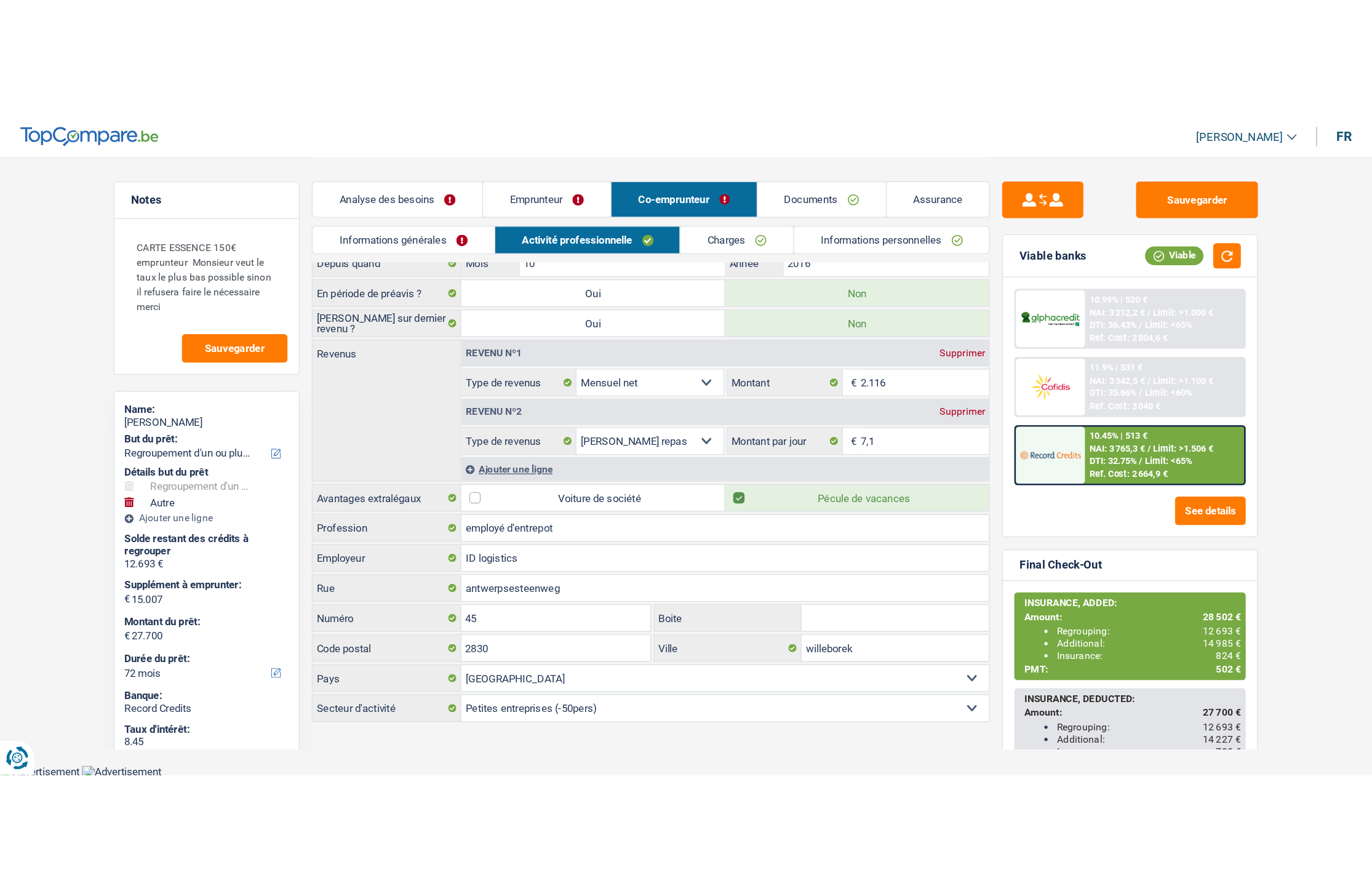
scroll to position [0, 0]
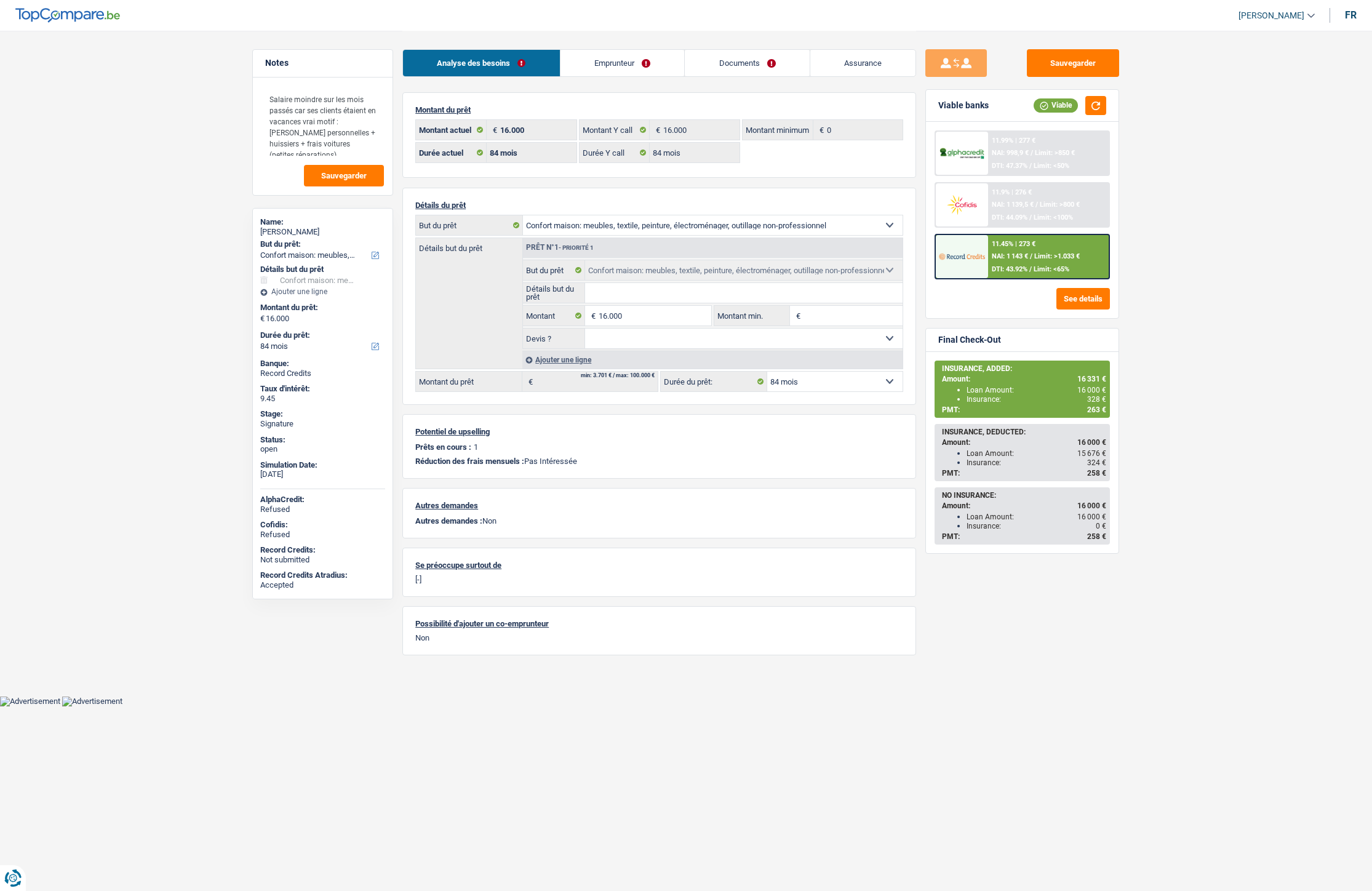
select select "household"
select select "84"
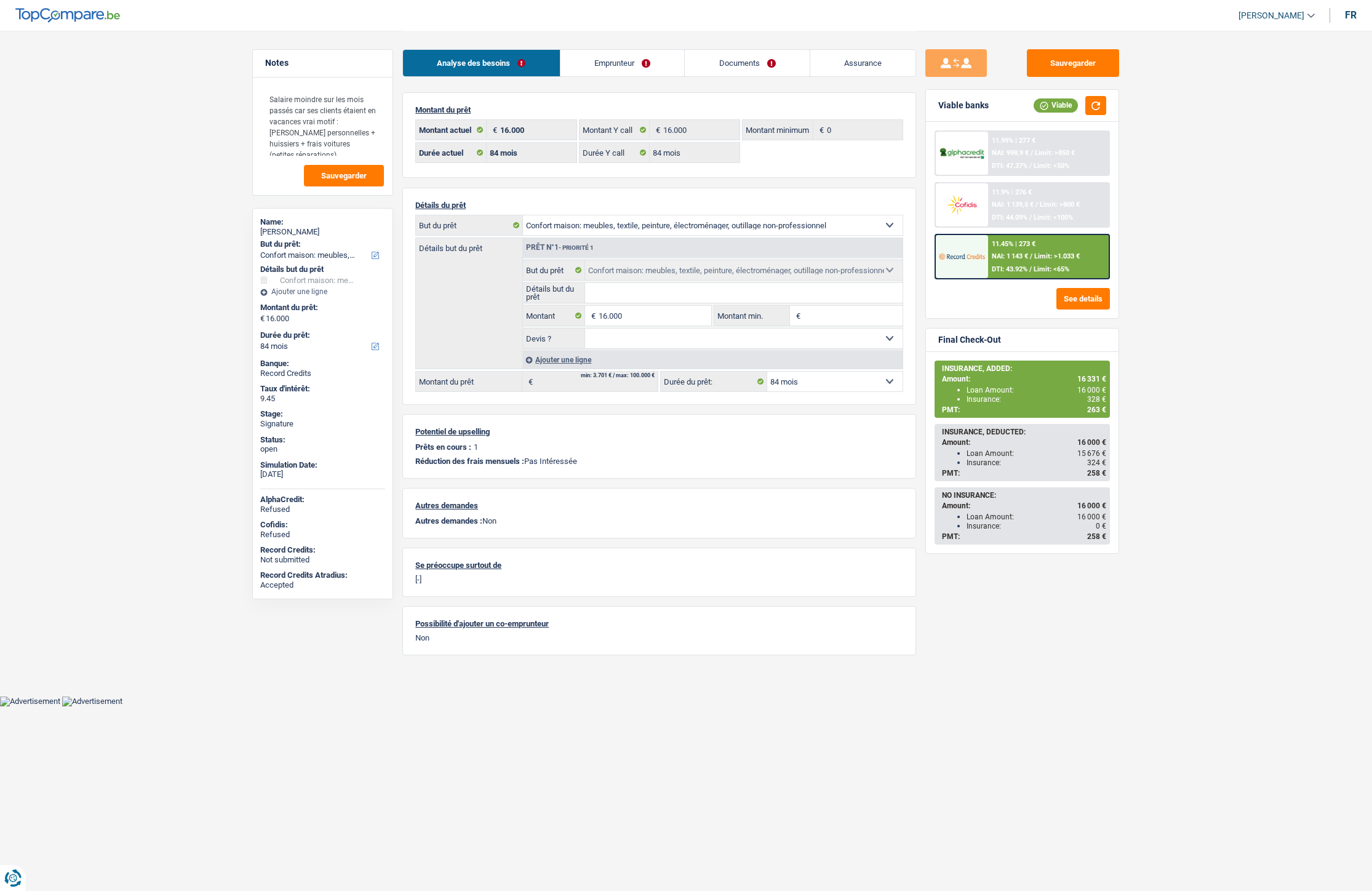
select select "household"
select select "84"
click at [752, 65] on link "Documents" at bounding box center [747, 63] width 125 height 26
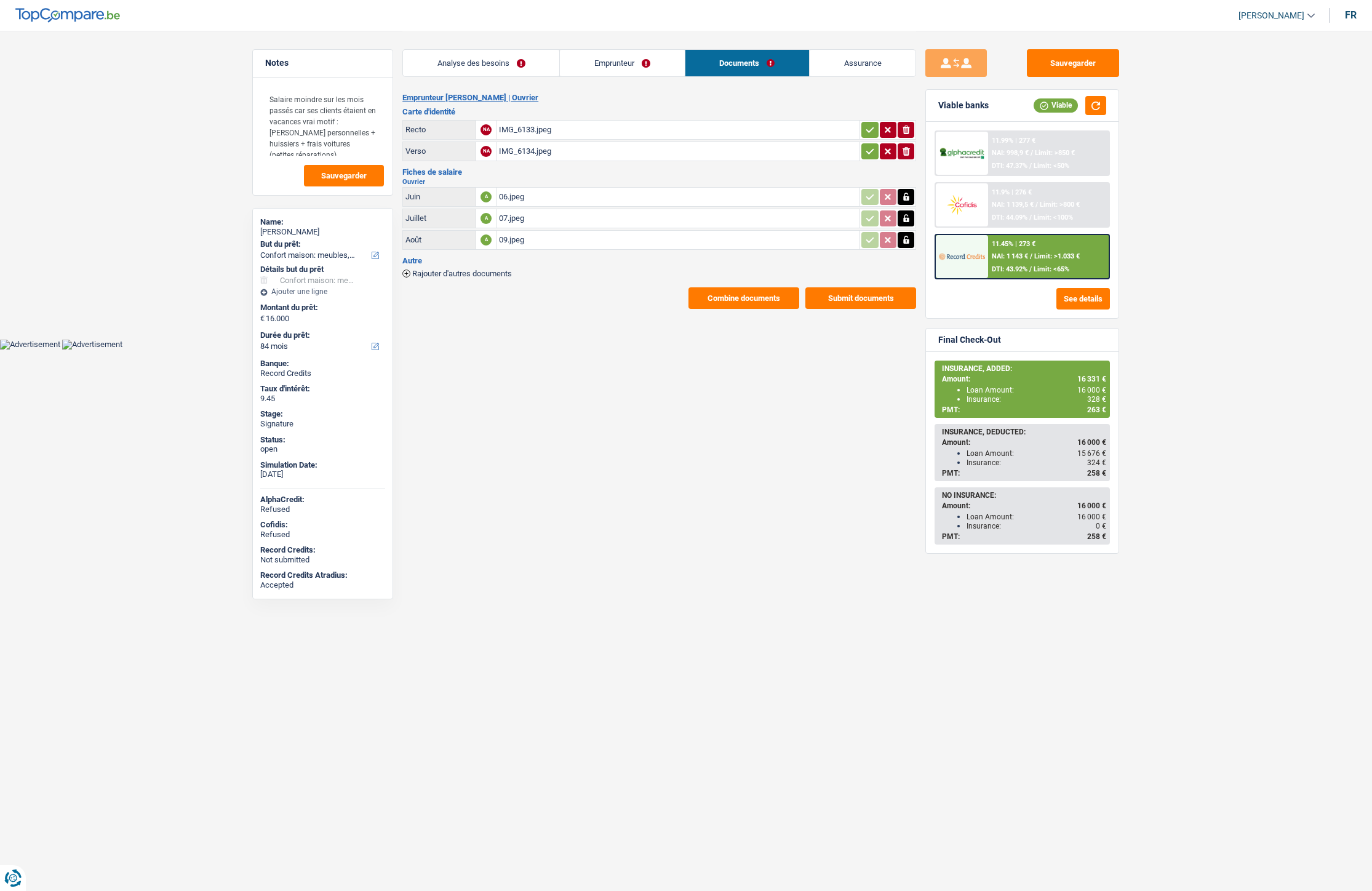
click at [497, 269] on span "Rajouter d'autres documents" at bounding box center [462, 273] width 100 height 8
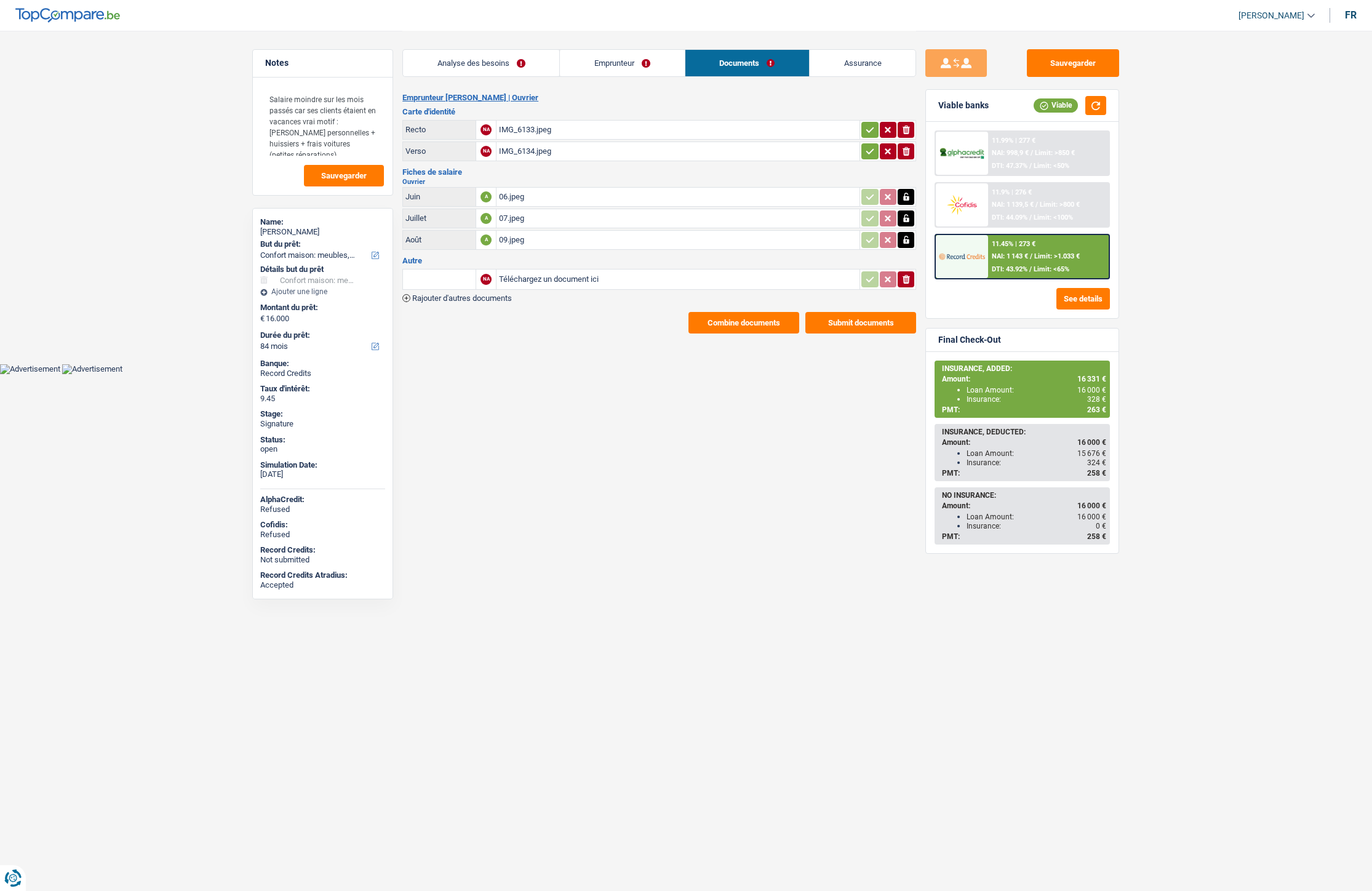
click at [524, 272] on input "Téléchargez un document ici" at bounding box center [678, 279] width 358 height 18
type input "C:\fakepath\IMG_6803.jpeg"
click at [434, 273] on input "text" at bounding box center [439, 279] width 68 height 20
click at [448, 277] on input "AOU" at bounding box center [439, 279] width 68 height 20
click at [447, 275] on input "AOU" at bounding box center [439, 279] width 68 height 20
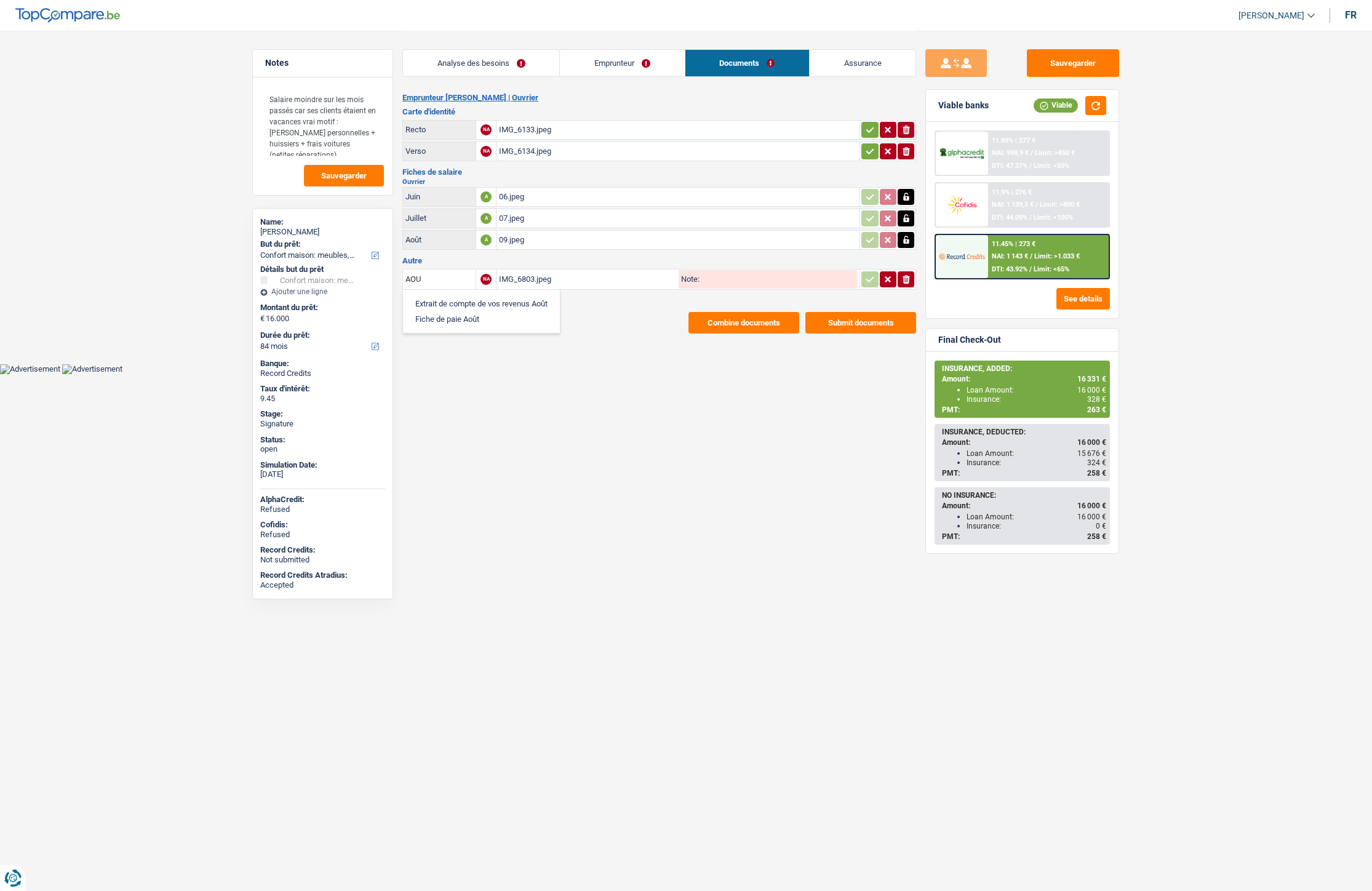
click at [451, 312] on li "Fiche de paie Août" at bounding box center [481, 319] width 145 height 15
type input "Fiche de paie Août"
click at [870, 284] on button "button" at bounding box center [870, 279] width 17 height 16
click at [1063, 52] on button "Sauvegarder" at bounding box center [1073, 63] width 92 height 28
click at [1054, 65] on button "Sauvegarder" at bounding box center [1073, 63] width 92 height 28
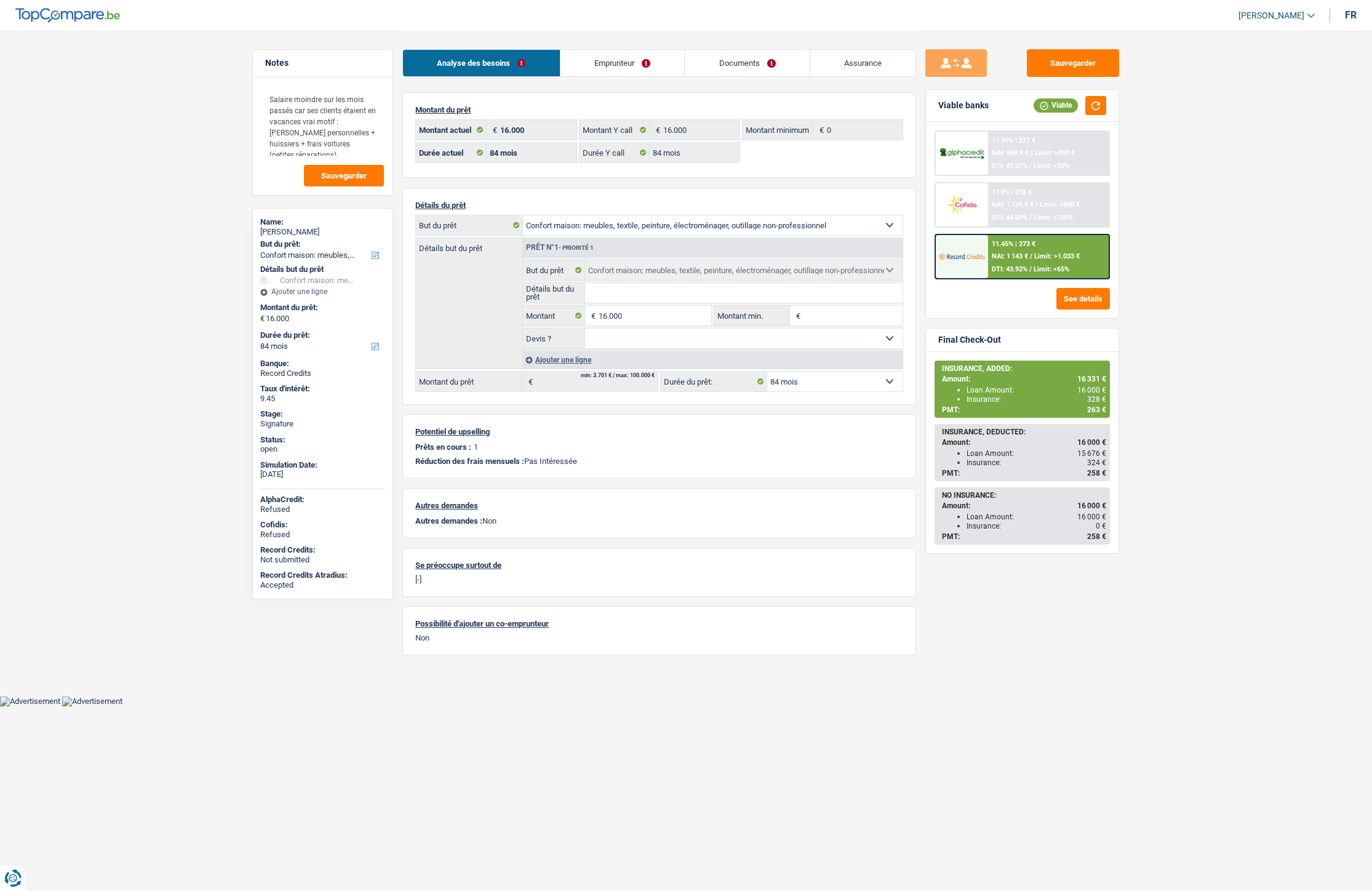
select select "household"
select select "84"
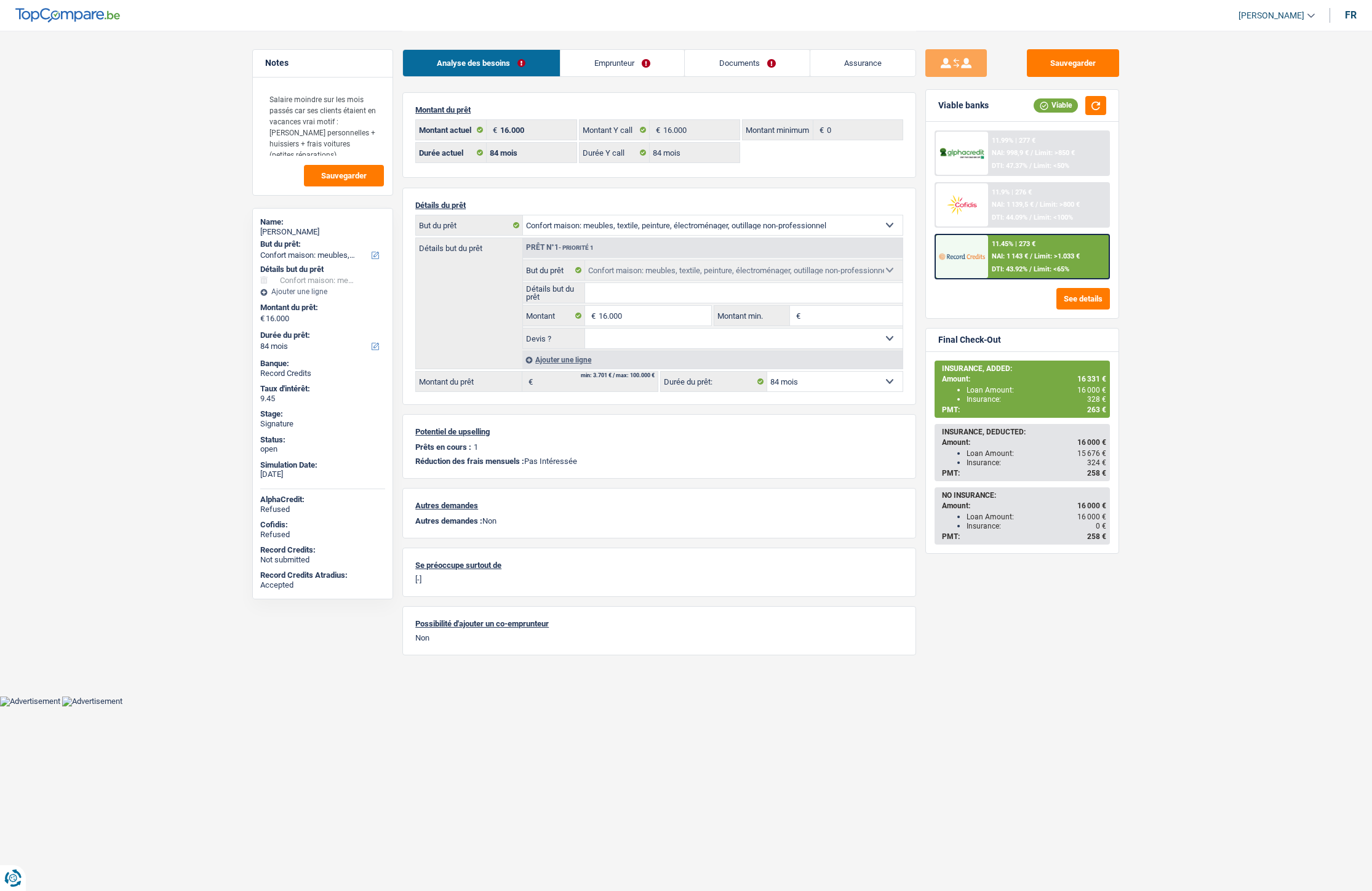
select select "household"
select select "84"
select select "32"
select select "single"
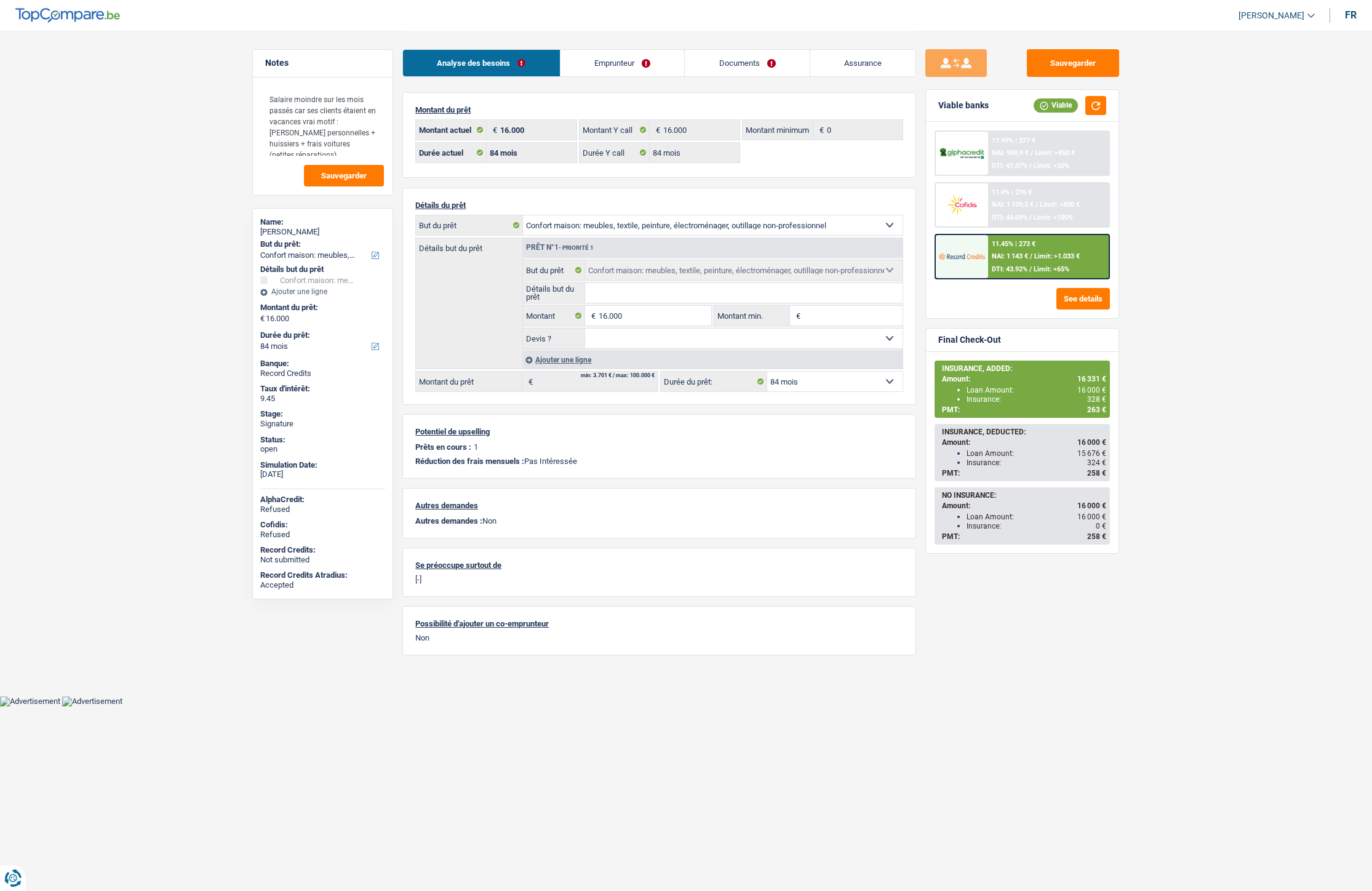
click at [626, 55] on link "Emprunteur" at bounding box center [623, 63] width 125 height 26
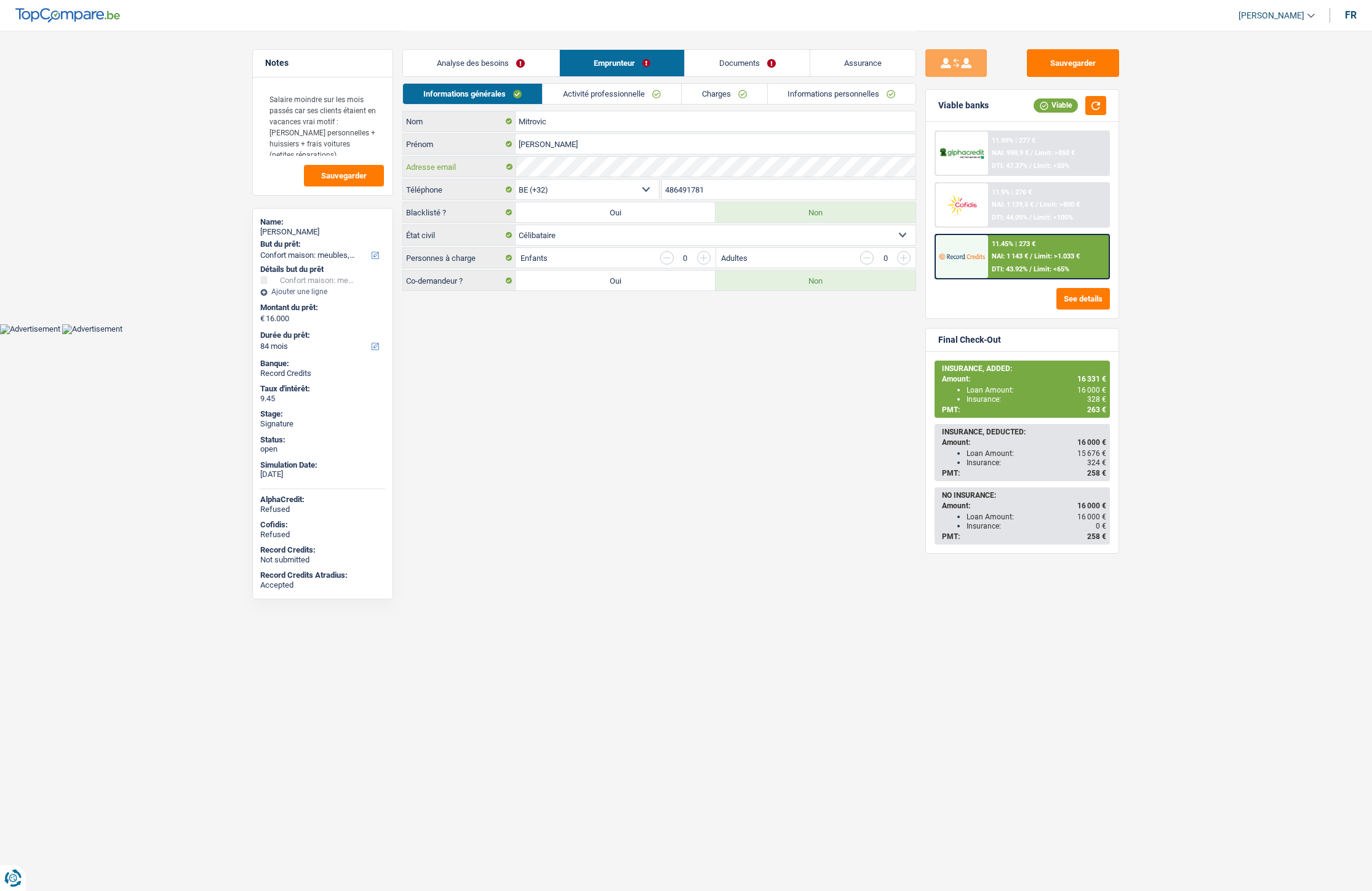
click at [512, 163] on div "Adresse email" at bounding box center [659, 167] width 512 height 20
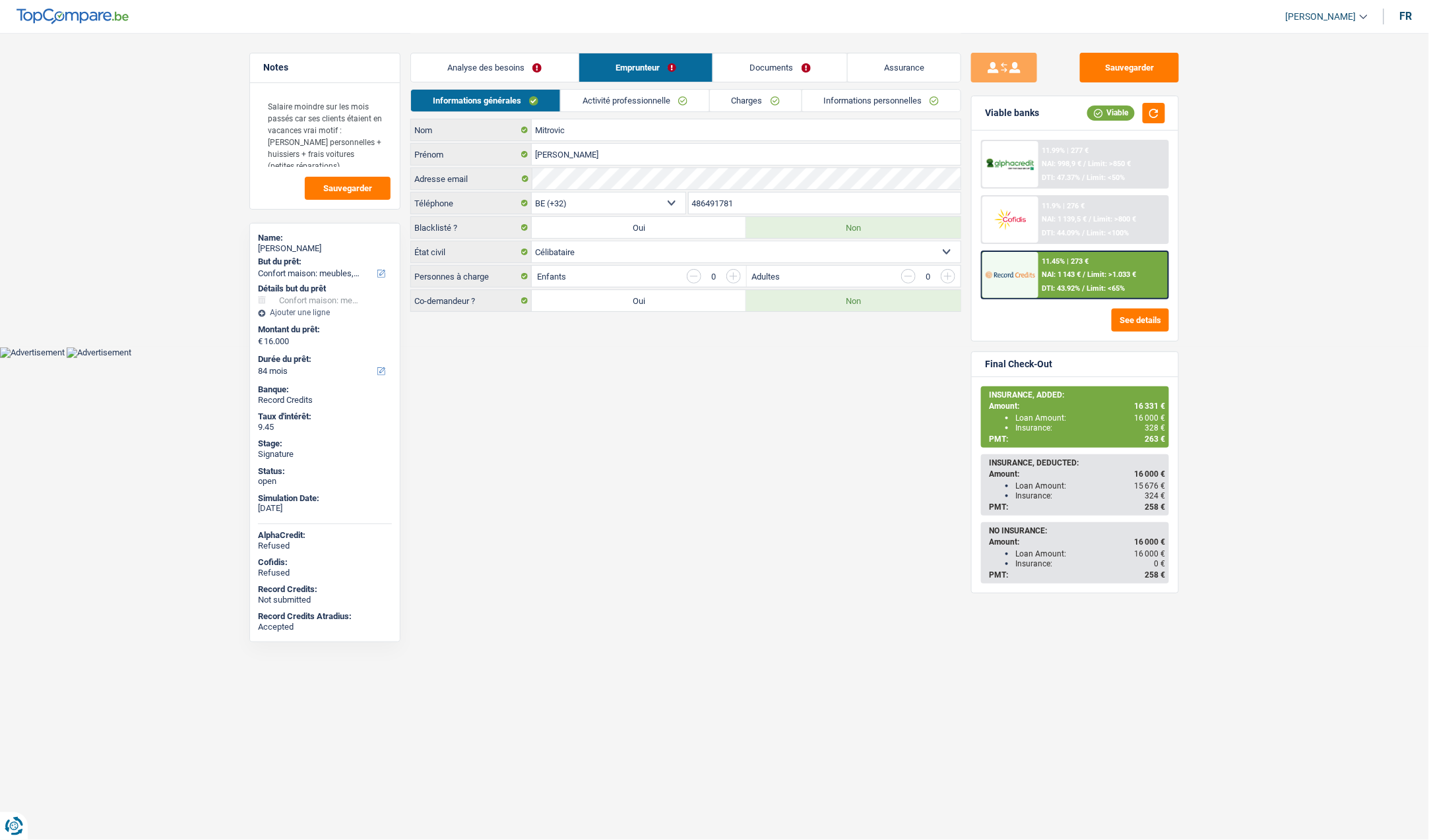
drag, startPoint x: 644, startPoint y: 167, endPoint x: 100, endPoint y: 2, distance: 568.5
click at [82, 18] on img at bounding box center [73, 16] width 112 height 16
click at [495, 180] on div "Adresse email" at bounding box center [685, 179] width 549 height 21
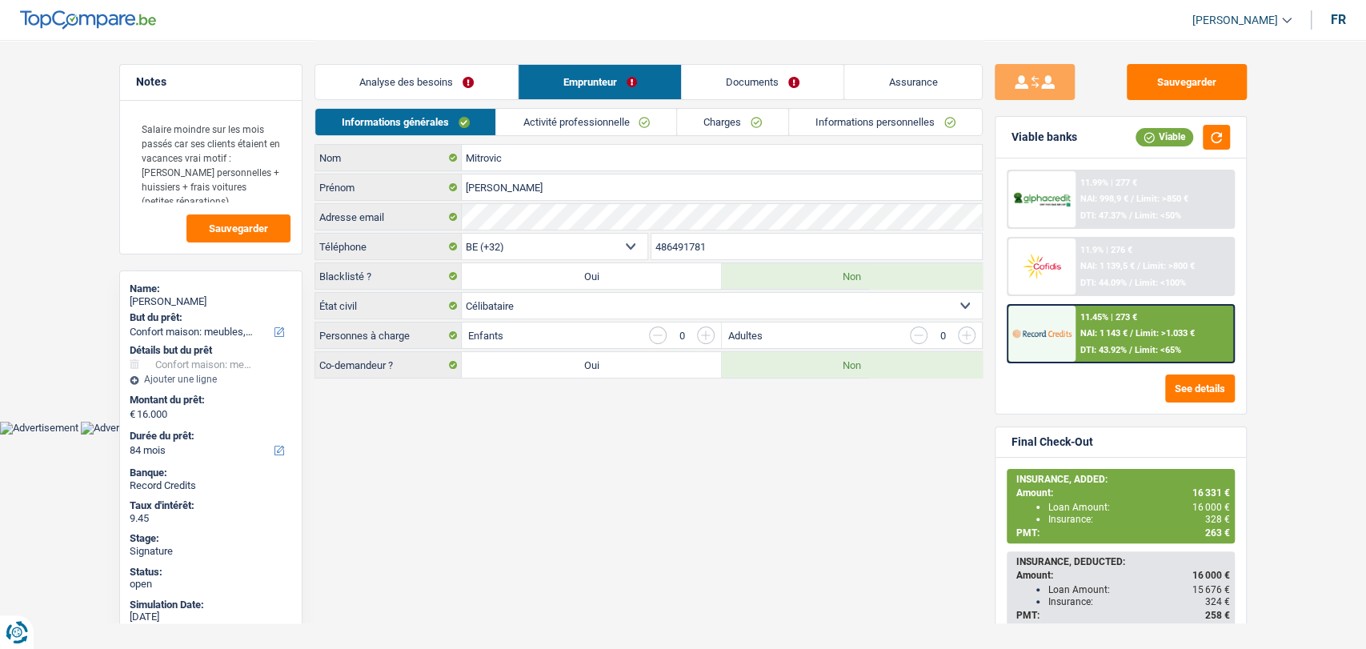
click at [712, 83] on link "Documents" at bounding box center [763, 82] width 162 height 34
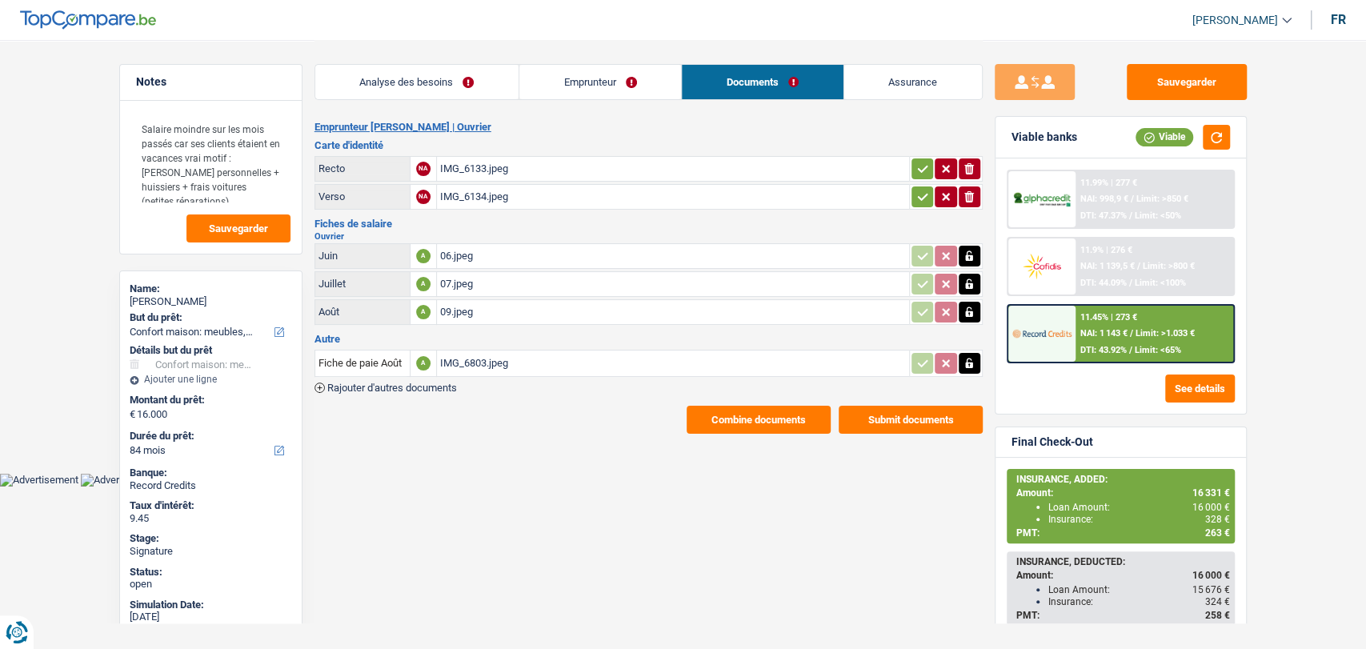
click at [465, 357] on div "IMG_6803.jpeg" at bounding box center [673, 363] width 466 height 24
click at [455, 354] on div "IMG_6803.jpeg" at bounding box center [673, 363] width 466 height 24
click at [451, 282] on div "07.jpeg" at bounding box center [673, 284] width 466 height 24
click at [462, 360] on div "IMG_6803.jpeg" at bounding box center [673, 363] width 466 height 24
click at [978, 354] on button "button" at bounding box center [969, 363] width 22 height 21
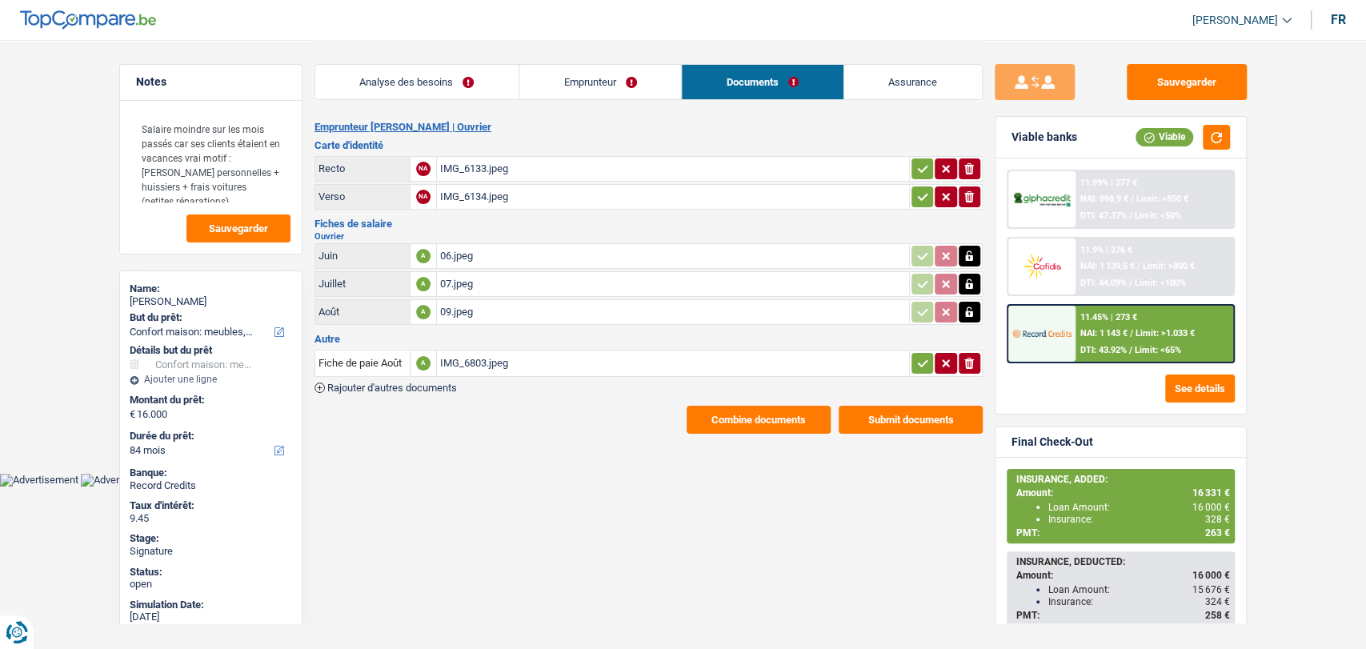
click at [962, 358] on icon "ionicons-v5-e" at bounding box center [968, 363] width 13 height 16
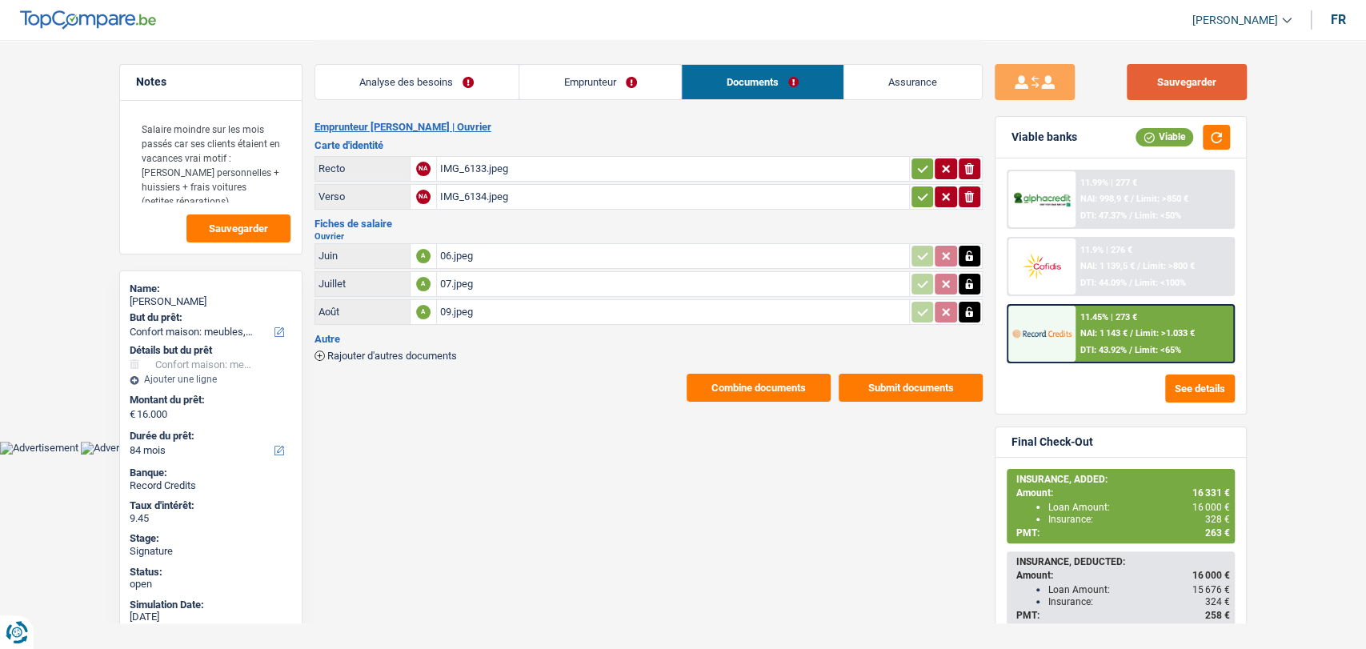
click at [1199, 78] on button "Sauvegarder" at bounding box center [1186, 82] width 120 height 36
click at [1142, 87] on button "Sauvegarder" at bounding box center [1186, 82] width 120 height 36
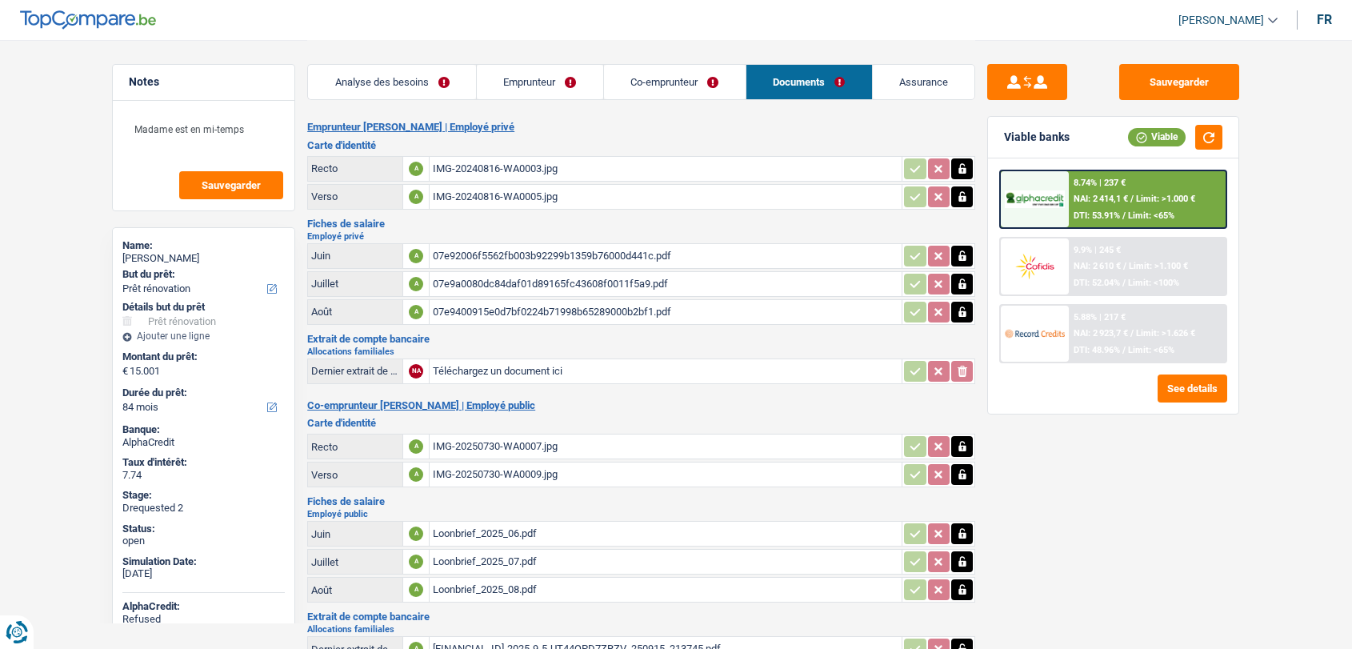
select select "renovation"
select select "84"
select select "applicant"
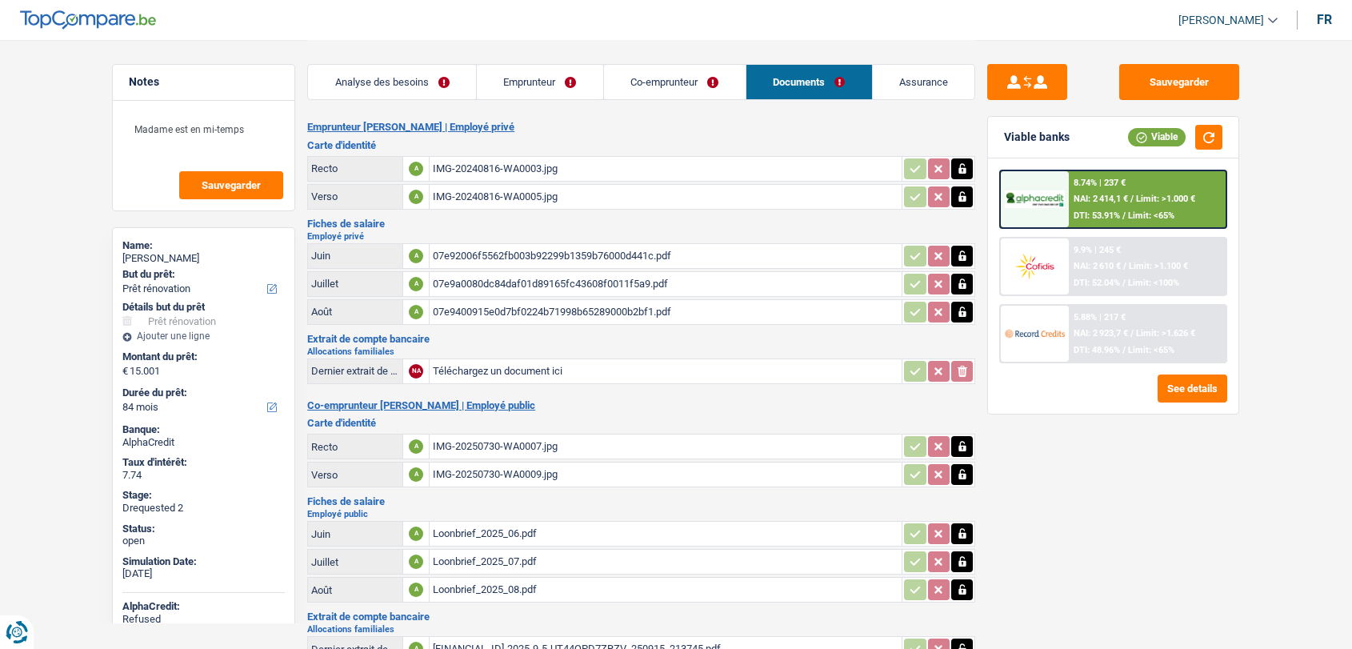
select select "applicant"
click at [586, 2] on header "[PERSON_NAME] Se déconnecter fr" at bounding box center [676, 20] width 1352 height 41
click at [1171, 83] on button "Sauvegarder" at bounding box center [1179, 82] width 120 height 36
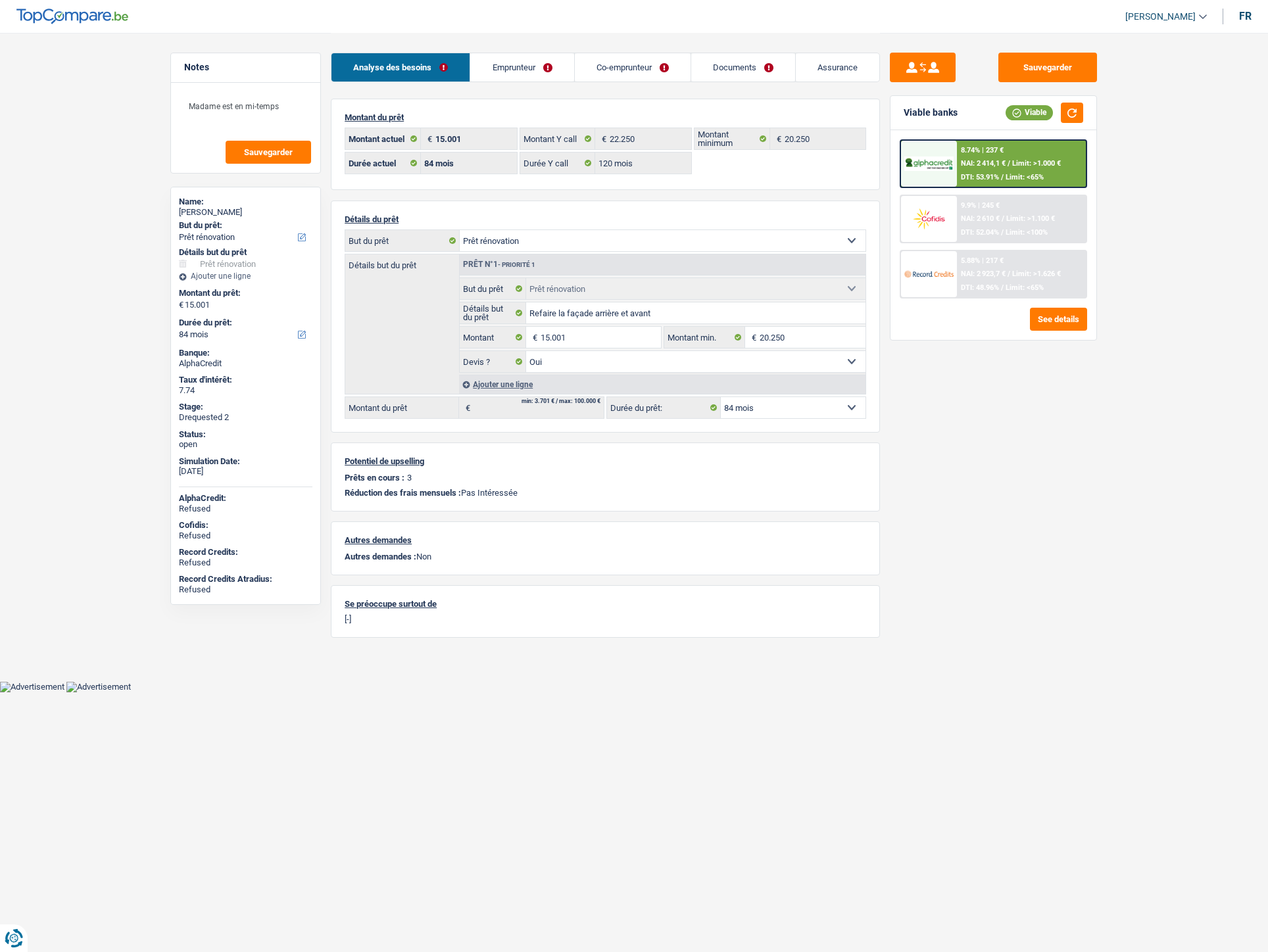
select select "renovation"
select select "84"
select select "120"
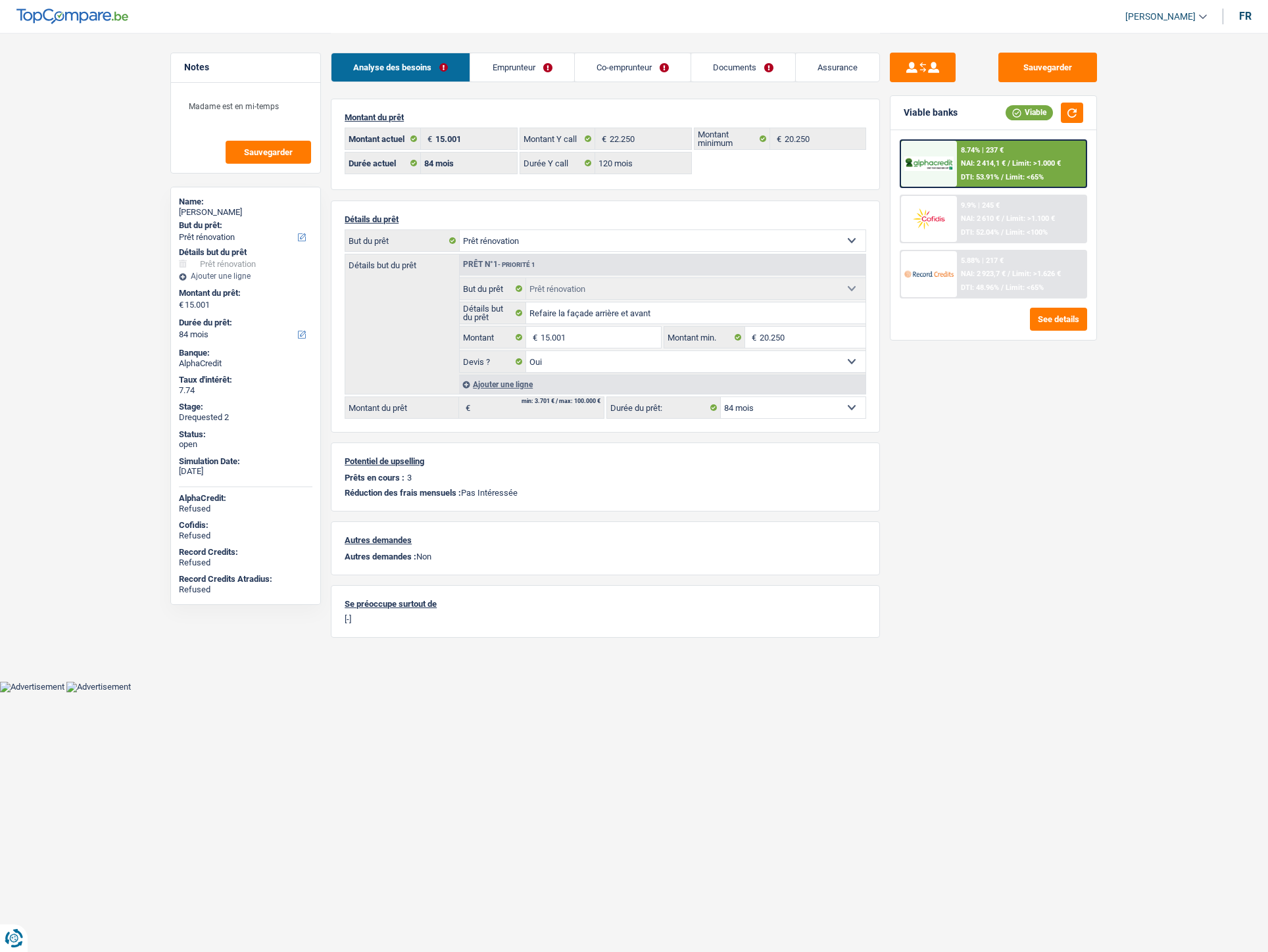
select select "renovation"
select select "yes"
select select "84"
select select "applicant"
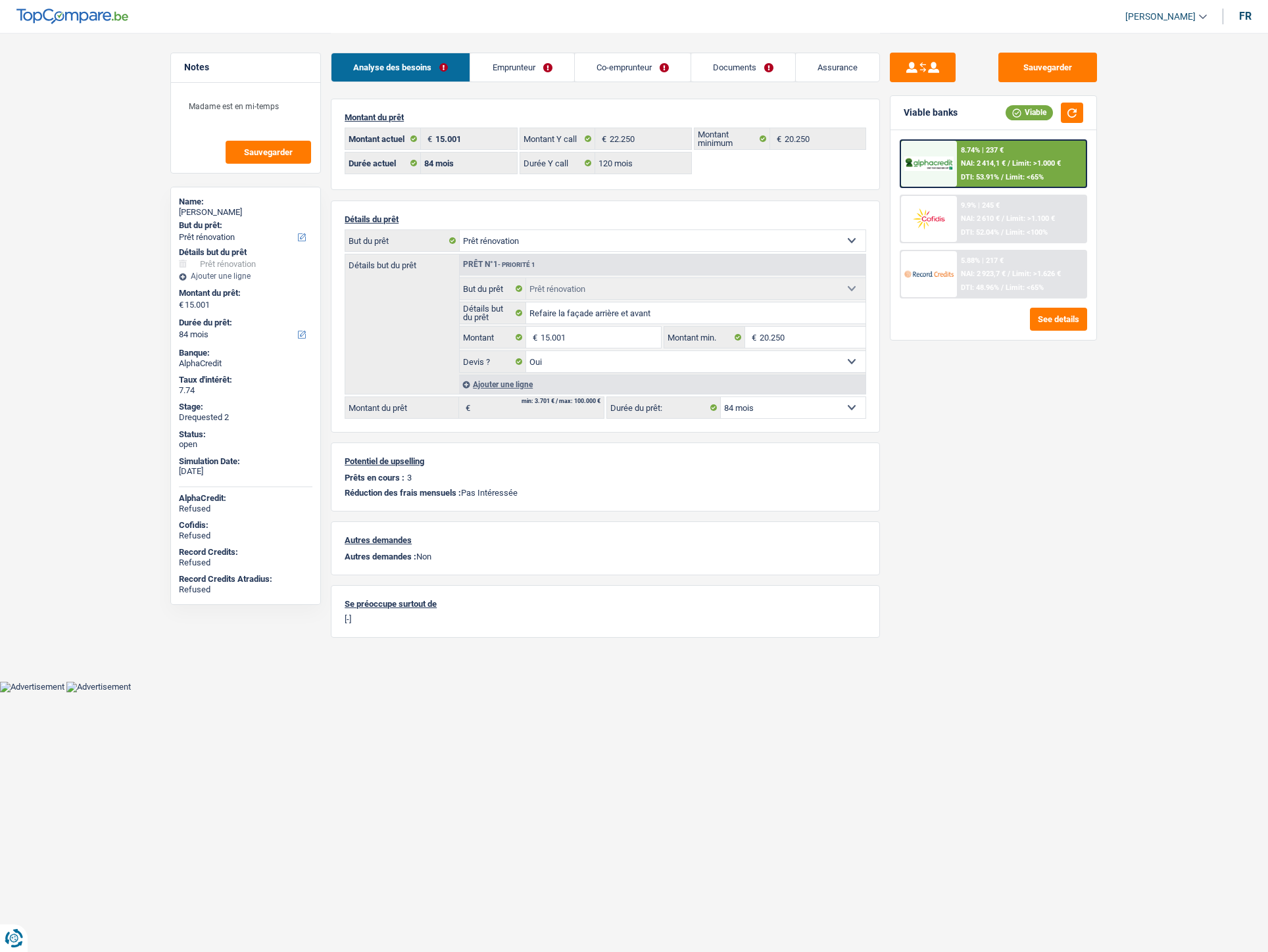
select select "applicant"
click at [733, 66] on link "Documents" at bounding box center [743, 67] width 104 height 28
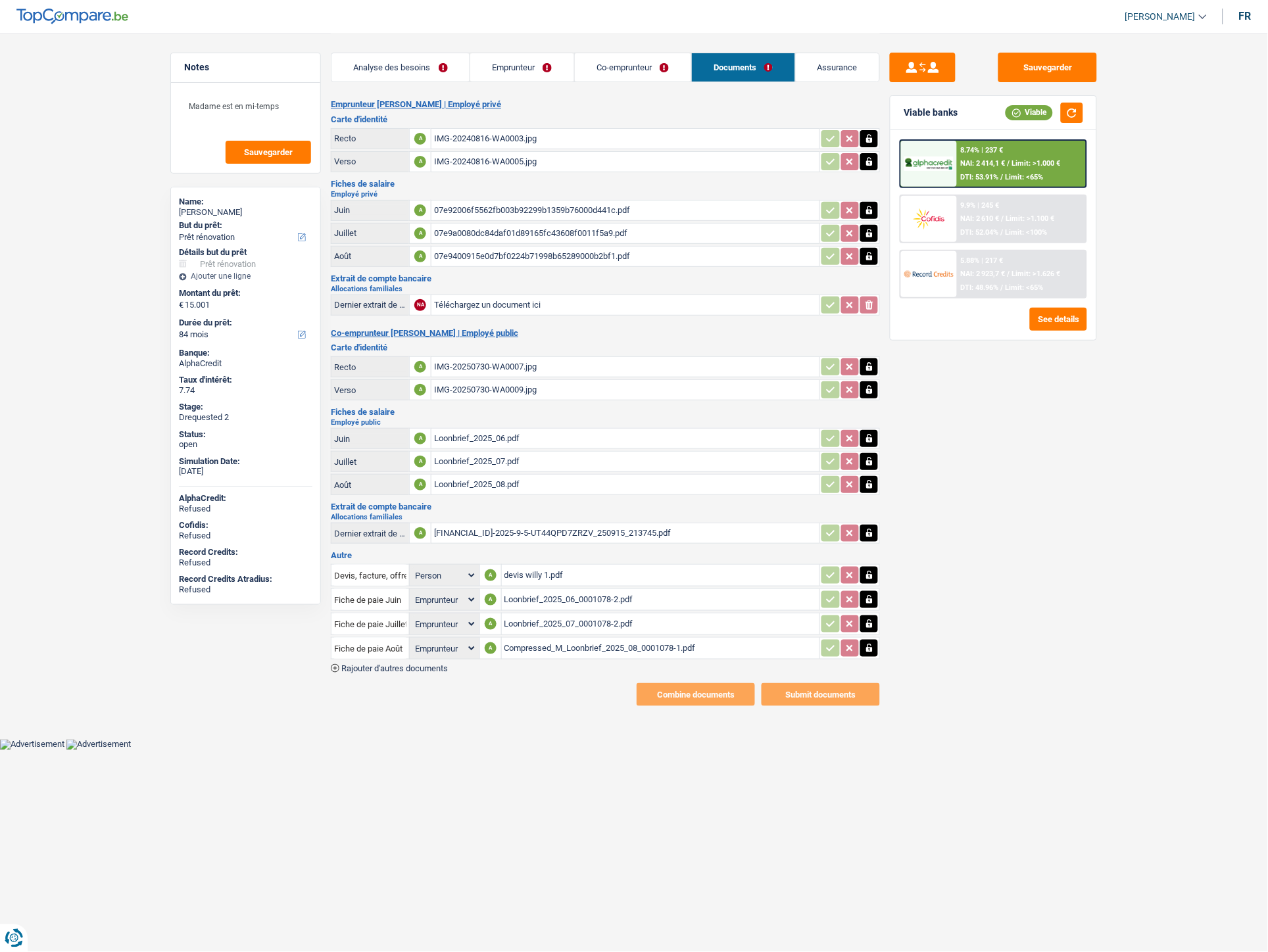
click at [511, 201] on div "07e92006f5562fb003b92299b1359b76000d441c.pdf" at bounding box center [626, 210] width 383 height 20
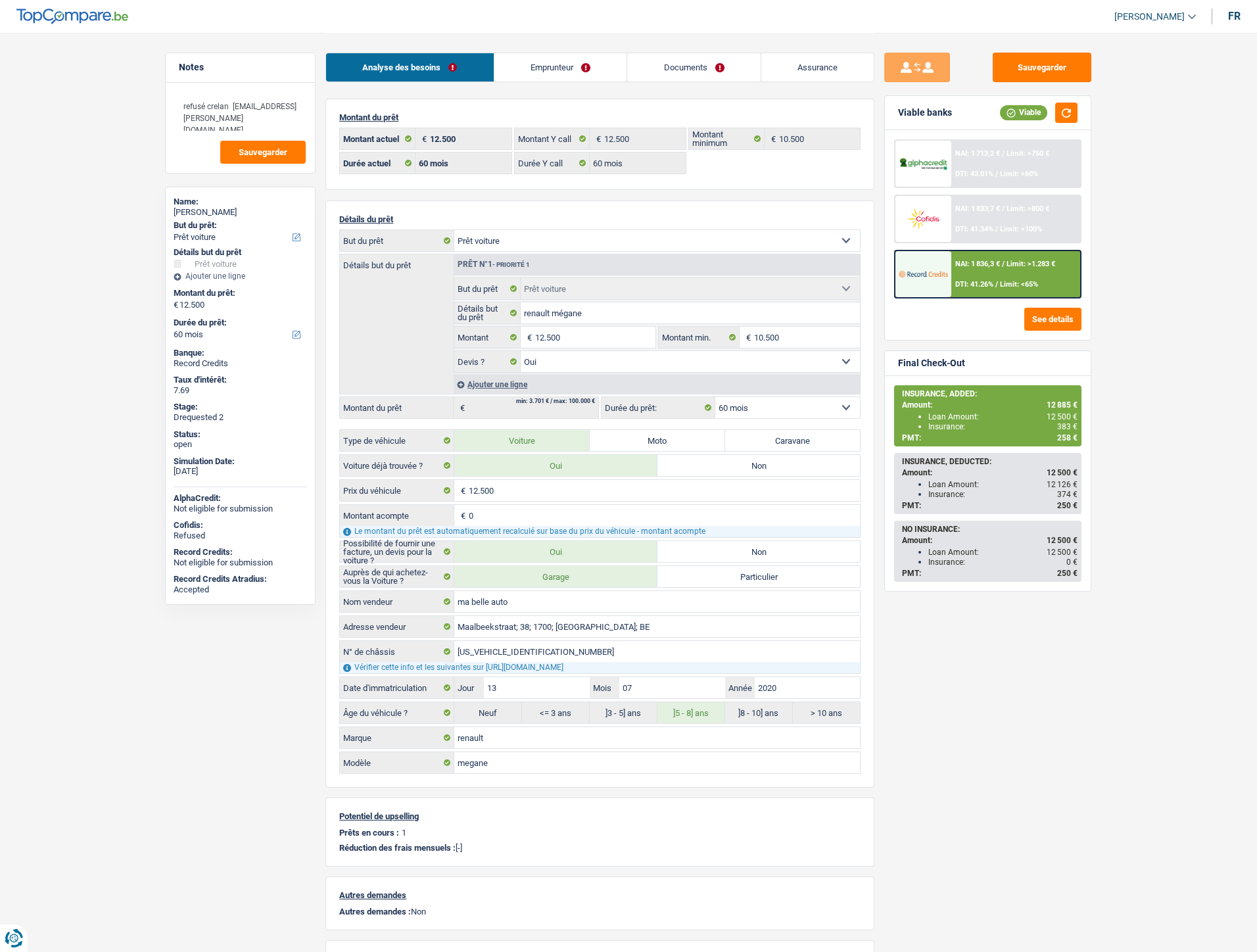
select select "car"
select select "60"
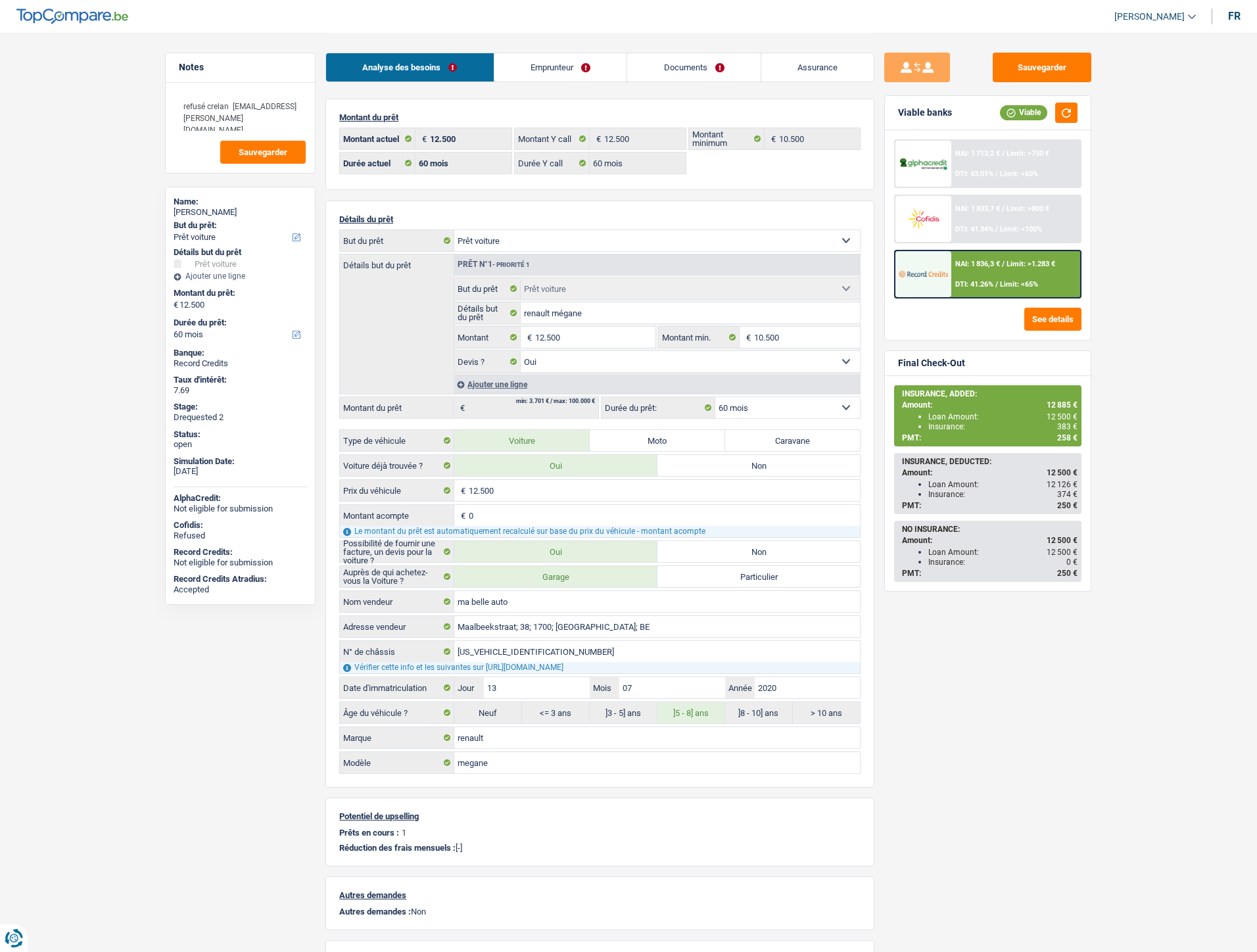
select select "car"
select select "yes"
select select "60"
click at [783, 70] on link "Assurance" at bounding box center [818, 67] width 113 height 28
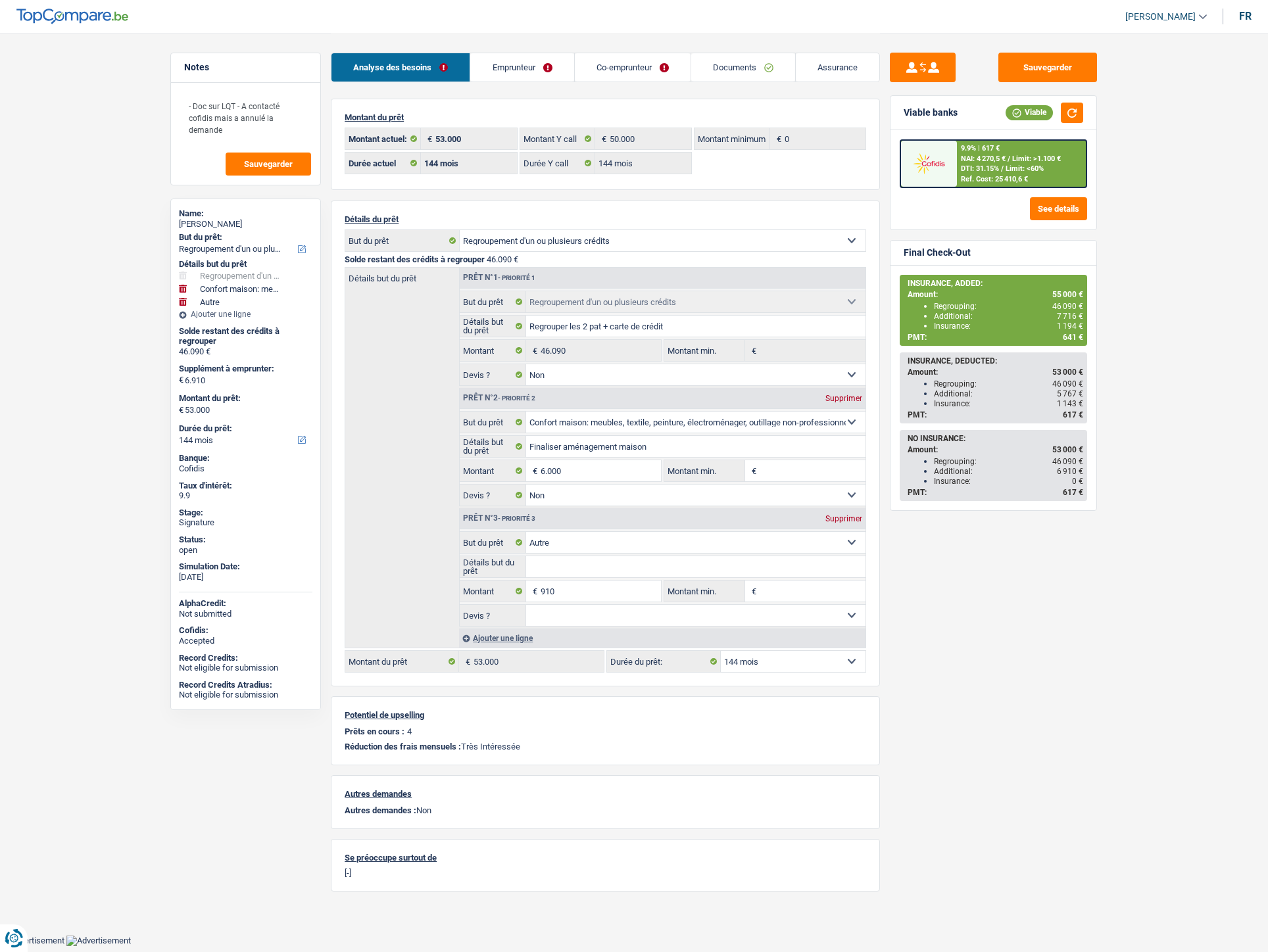
select select "refinancing"
select select "household"
select select "other"
select select "144"
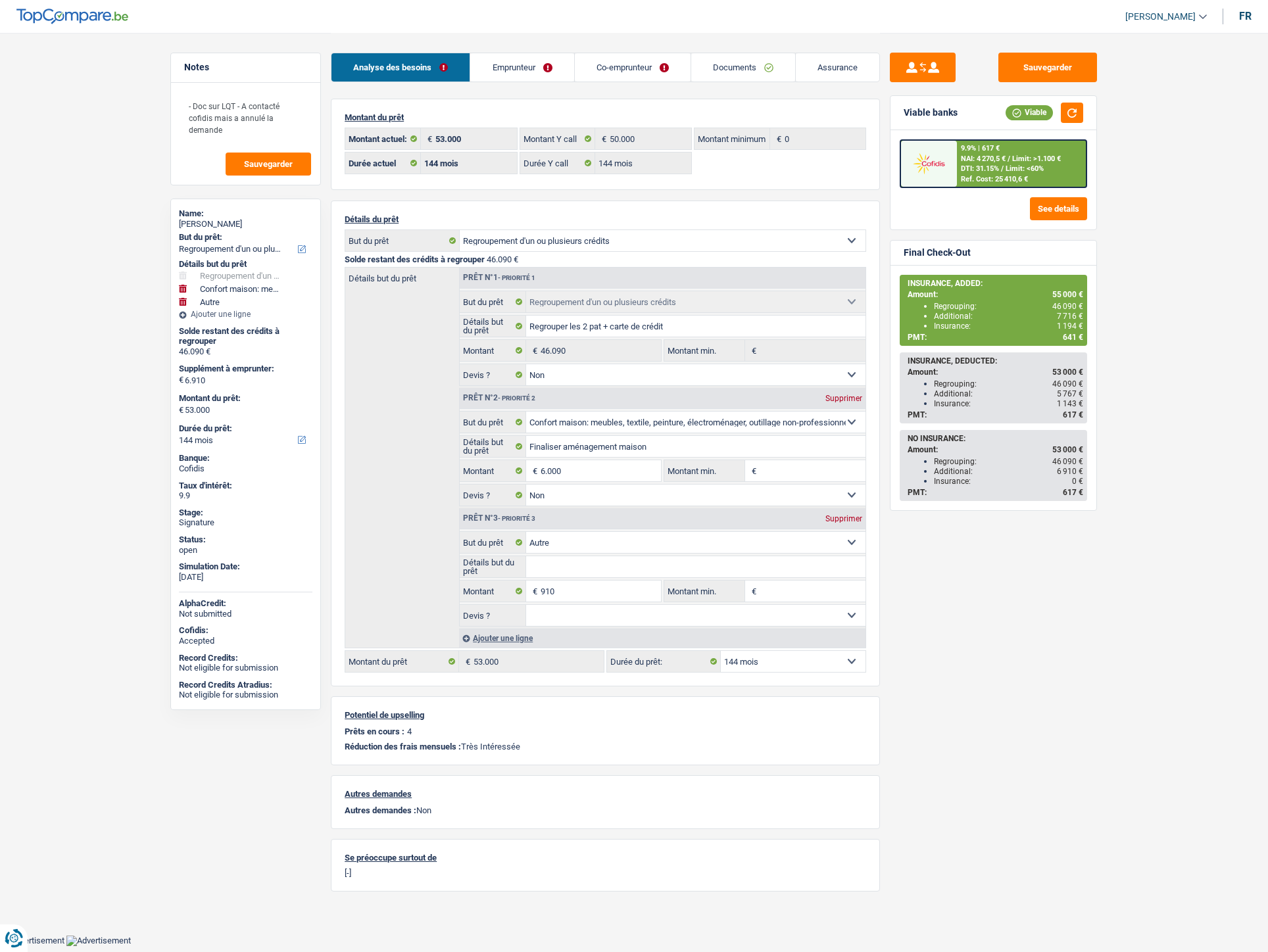
select select "144"
select select "refinancing"
select select "false"
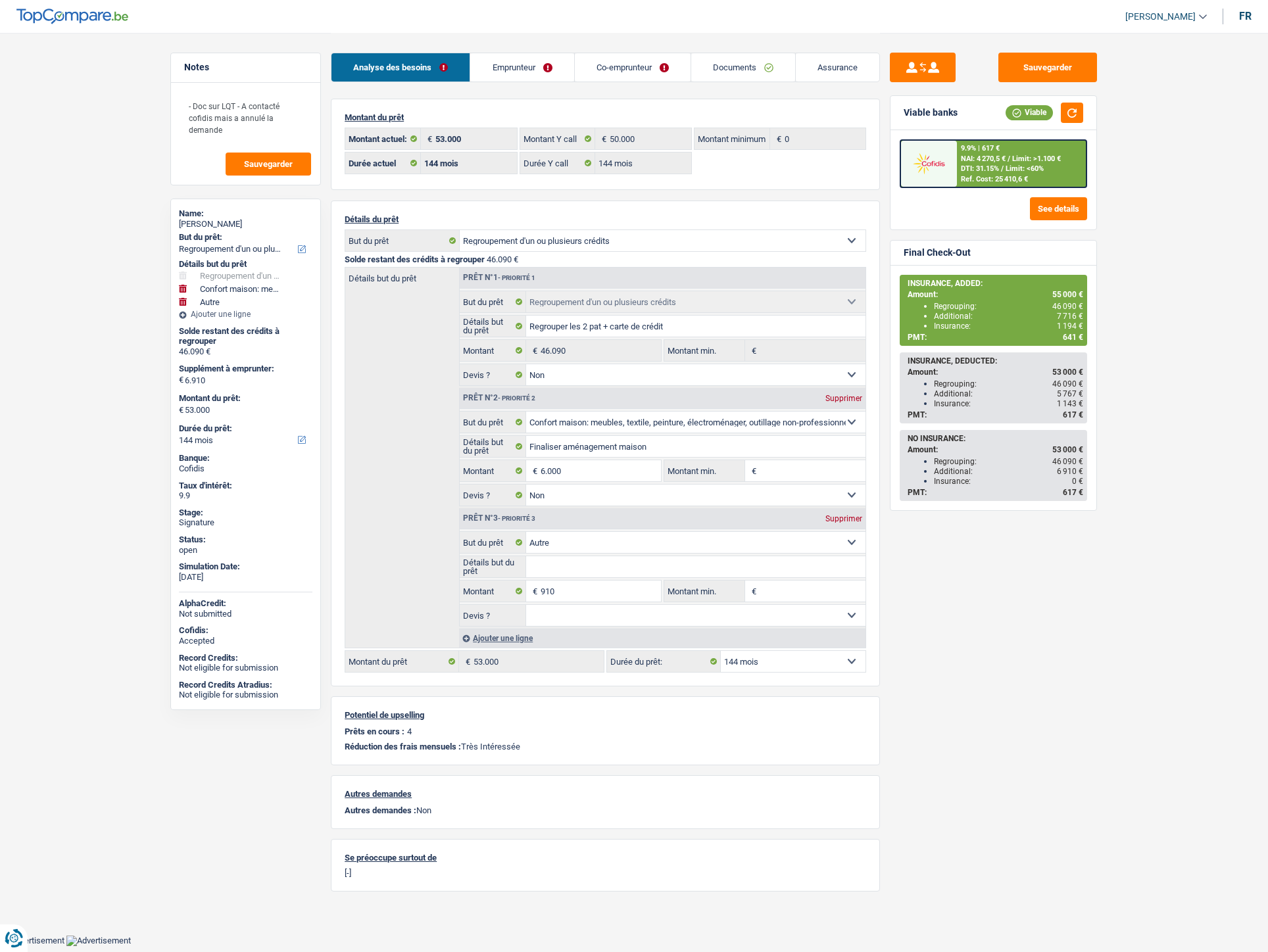
select select "household"
select select "false"
select select "other"
select select "144"
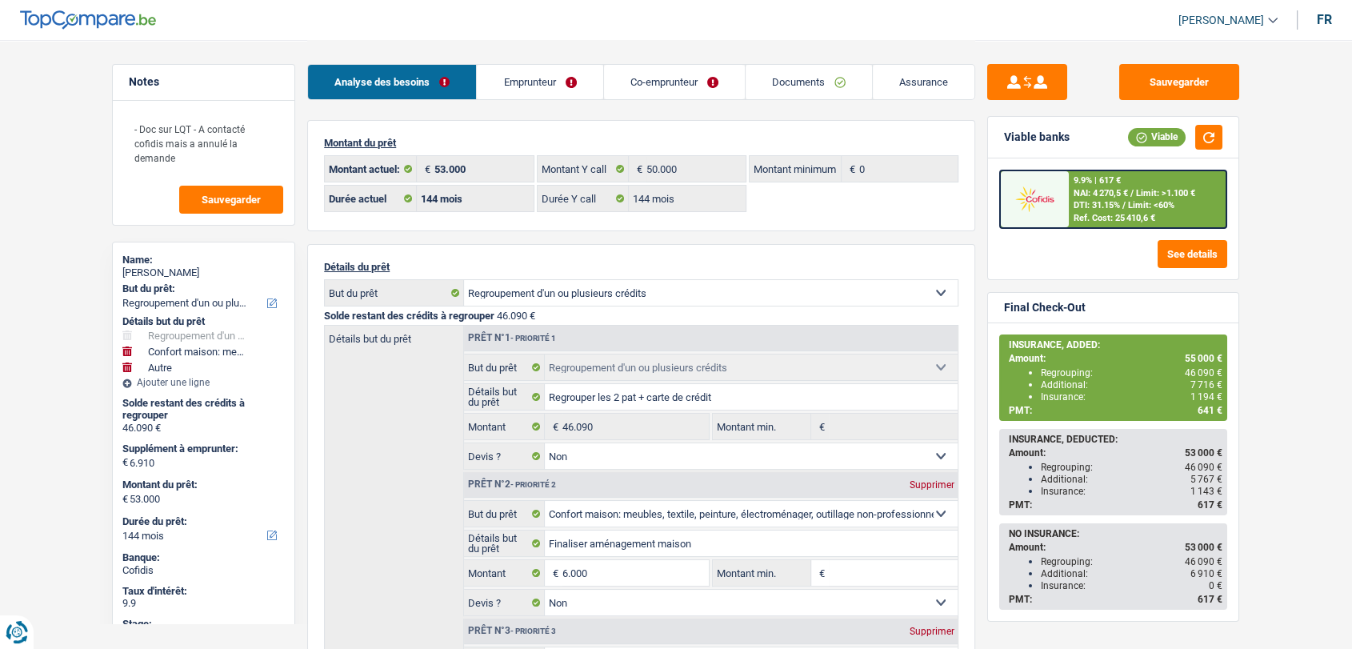
click at [800, 80] on link "Documents" at bounding box center [809, 82] width 126 height 34
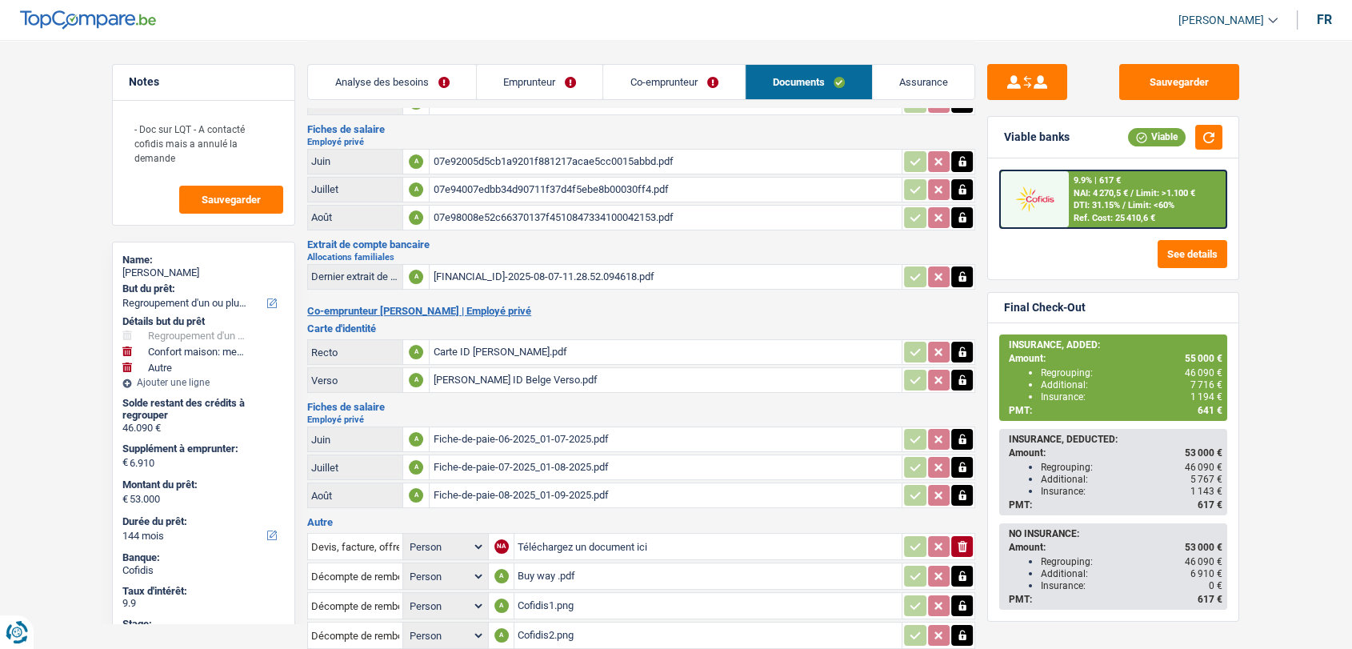
scroll to position [105, 0]
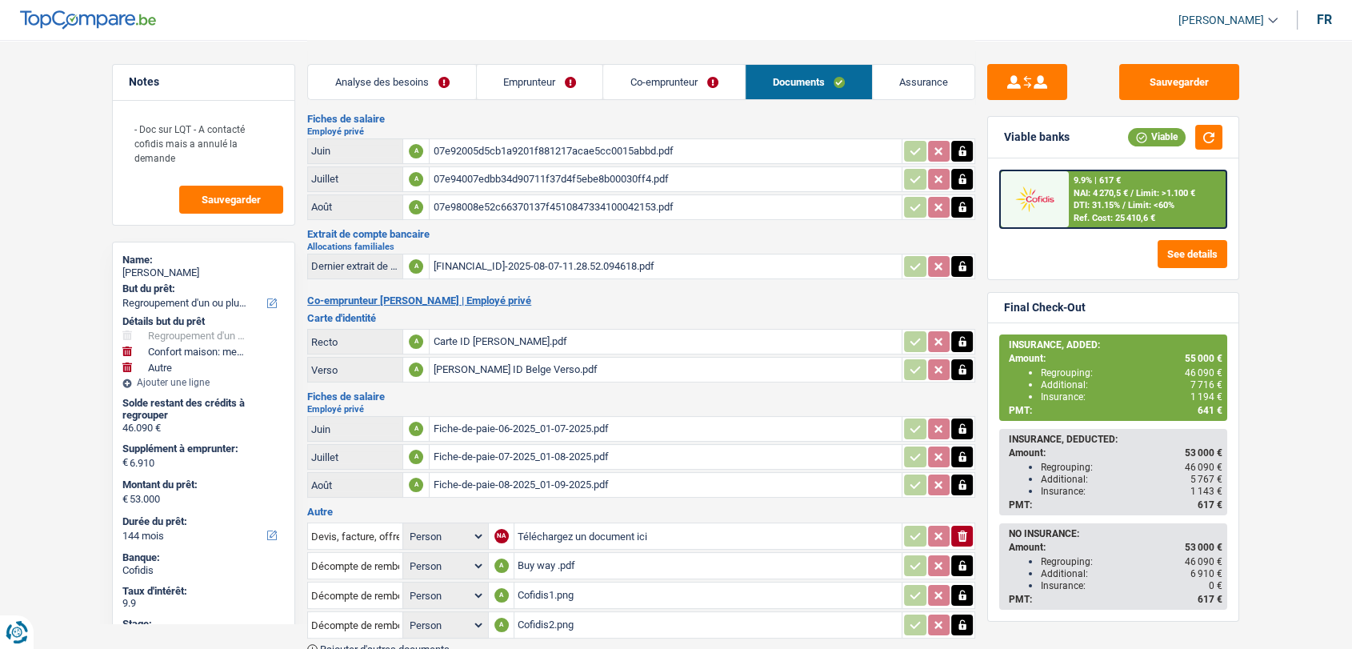
click at [563, 271] on div "BE60737070647870-2025-08-07-11.28.52.094618.pdf" at bounding box center [666, 266] width 466 height 24
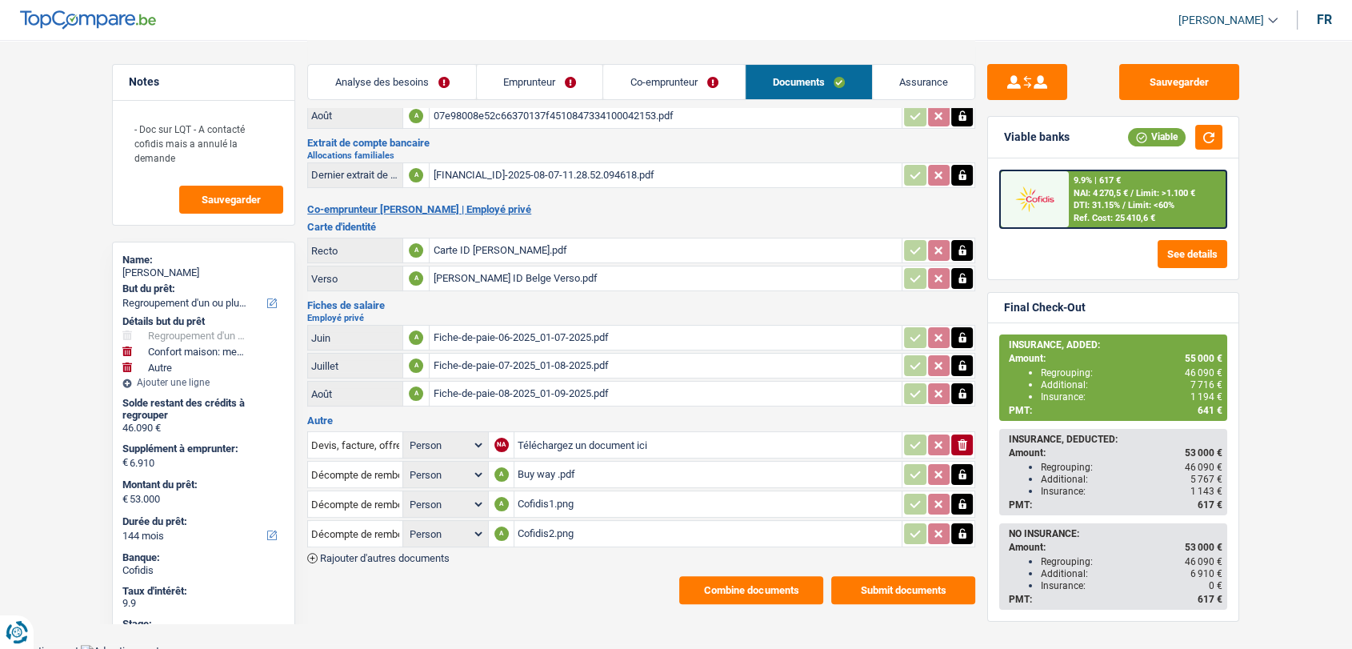
scroll to position [0, 0]
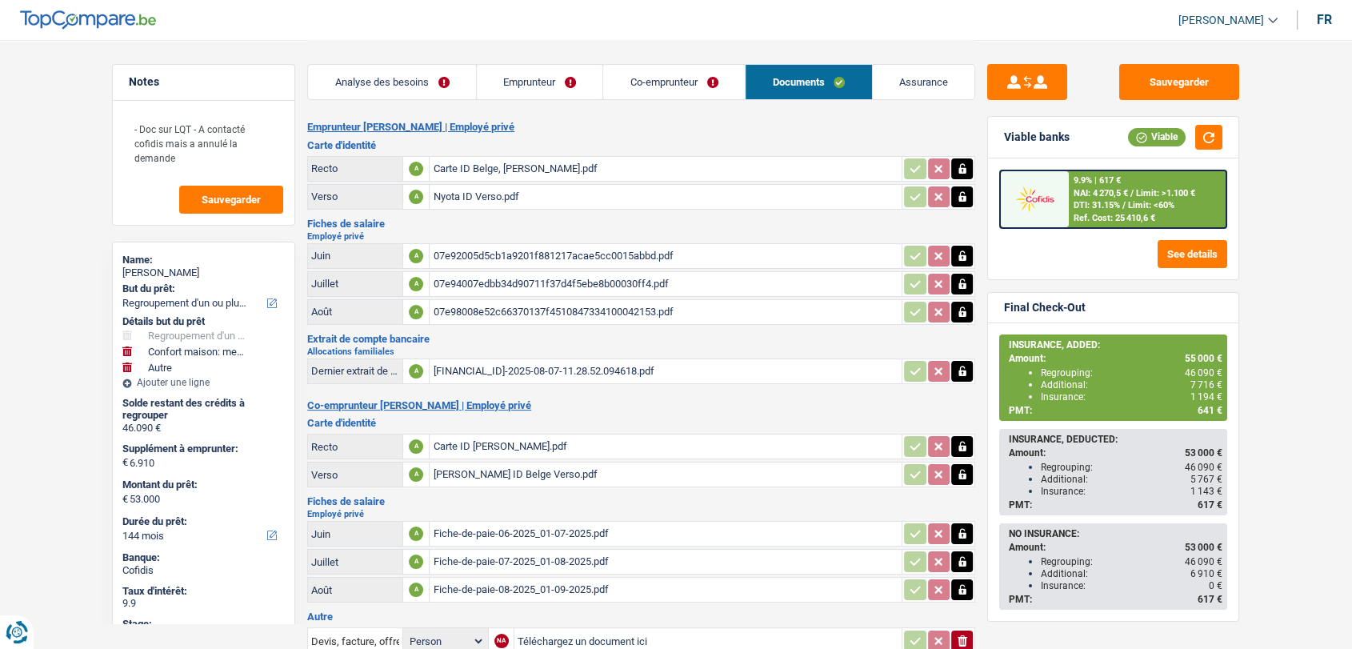
click at [635, 363] on div "BE60737070647870-2025-08-07-11.28.52.094618.pdf" at bounding box center [666, 371] width 466 height 24
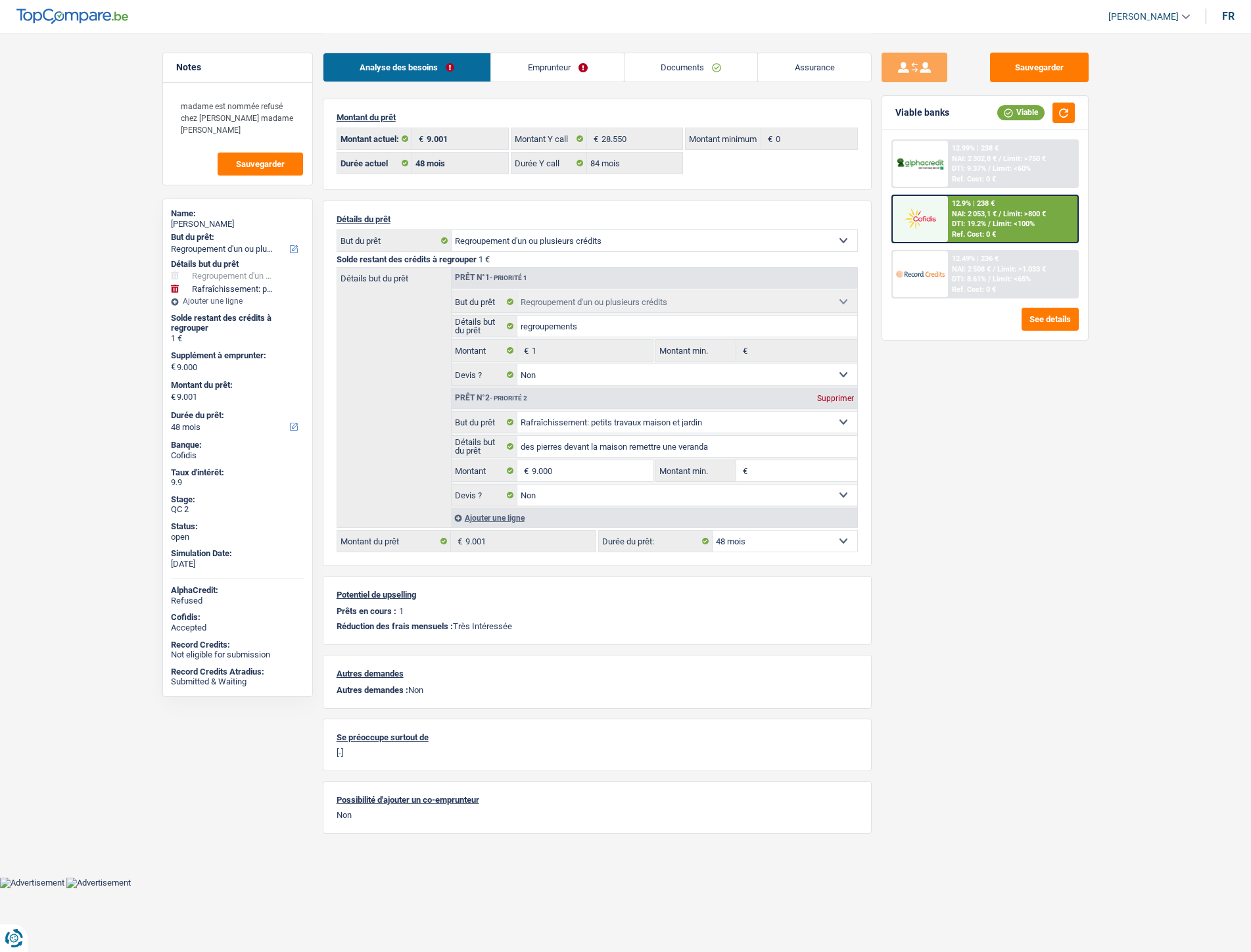
select select "refinancing"
select select "houseOrGarden"
select select "48"
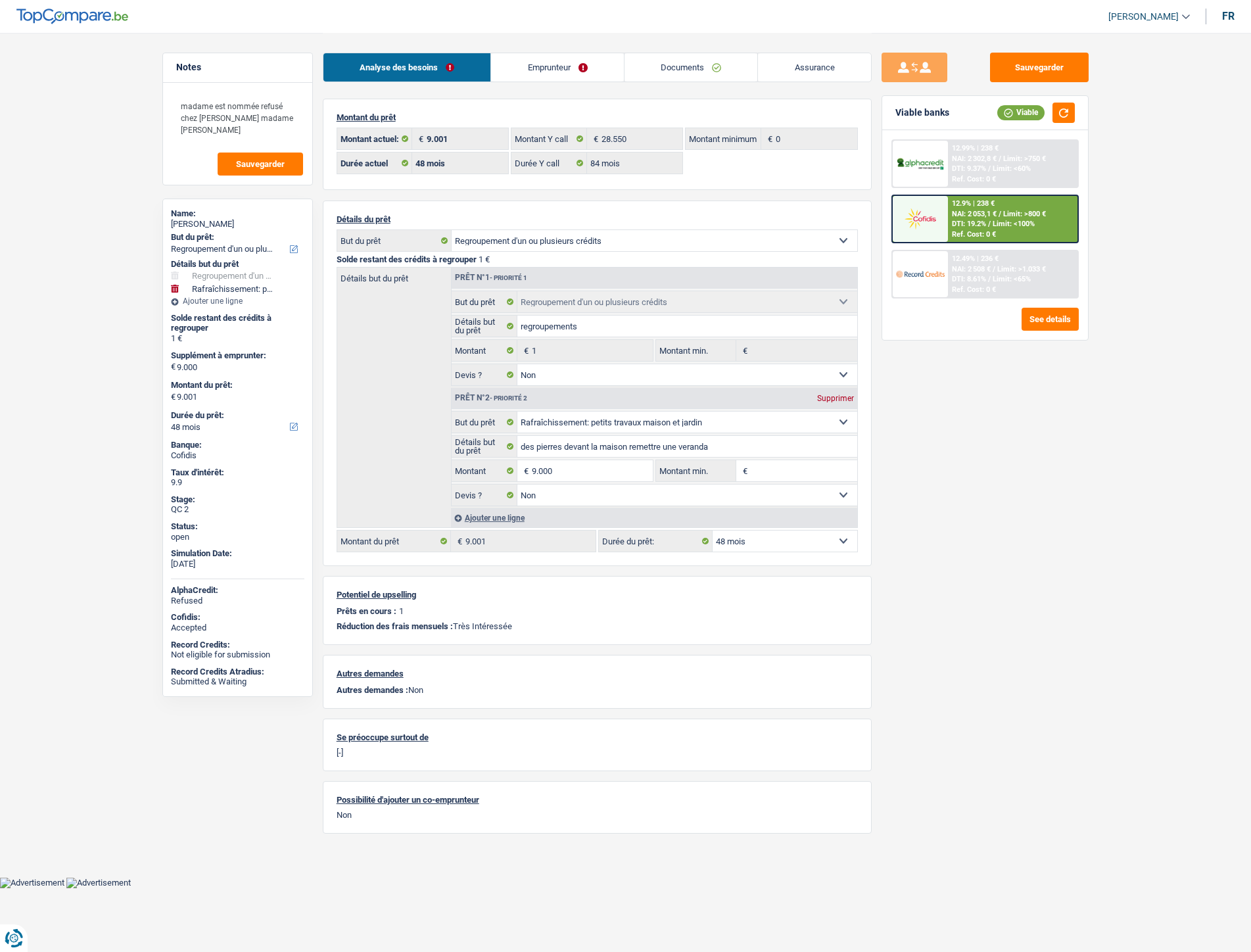
select select "84"
select select "refinancing"
select select "false"
select select "houseOrGarden"
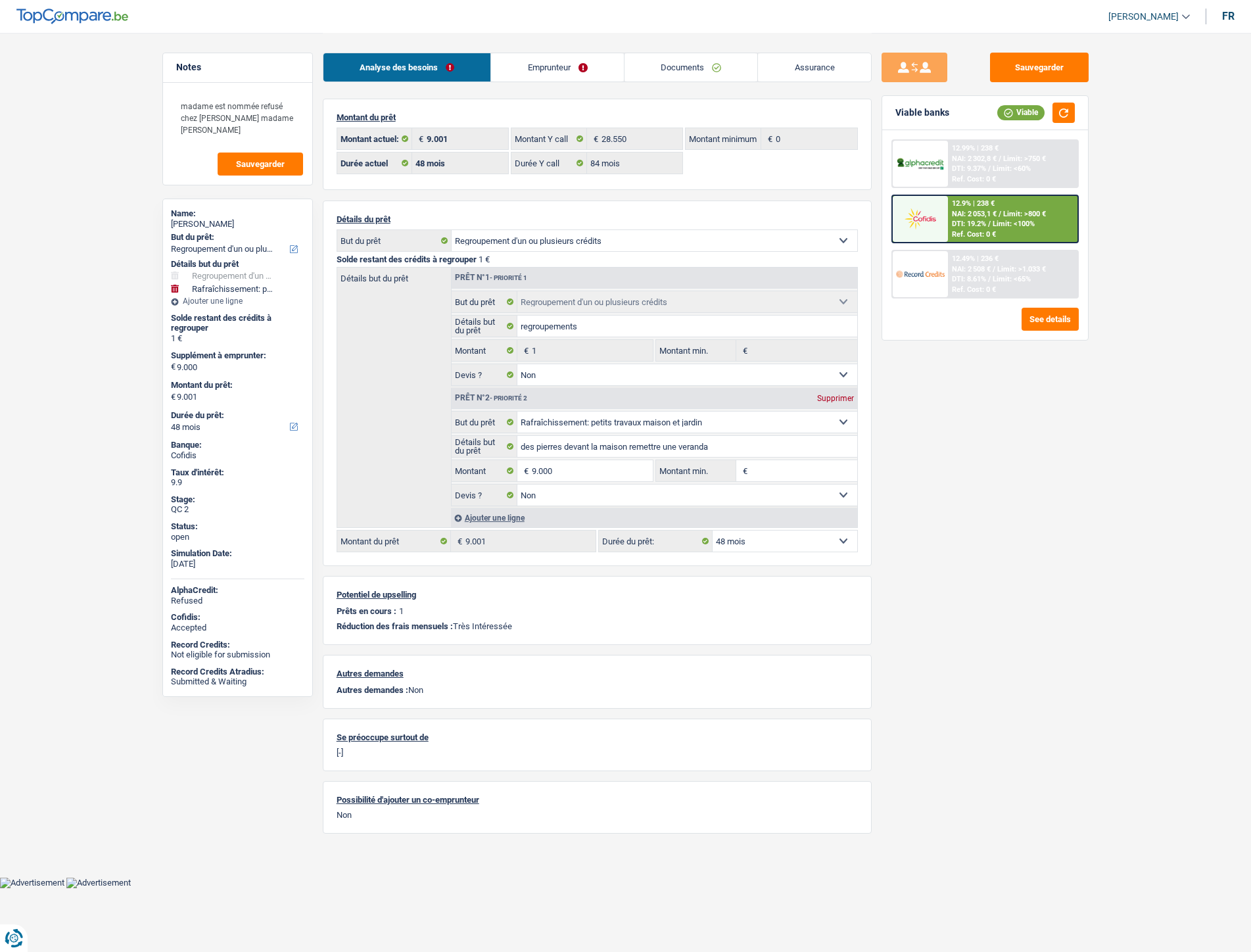
select select "false"
select select "48"
click at [577, 72] on link "Emprunteur" at bounding box center [558, 67] width 133 height 28
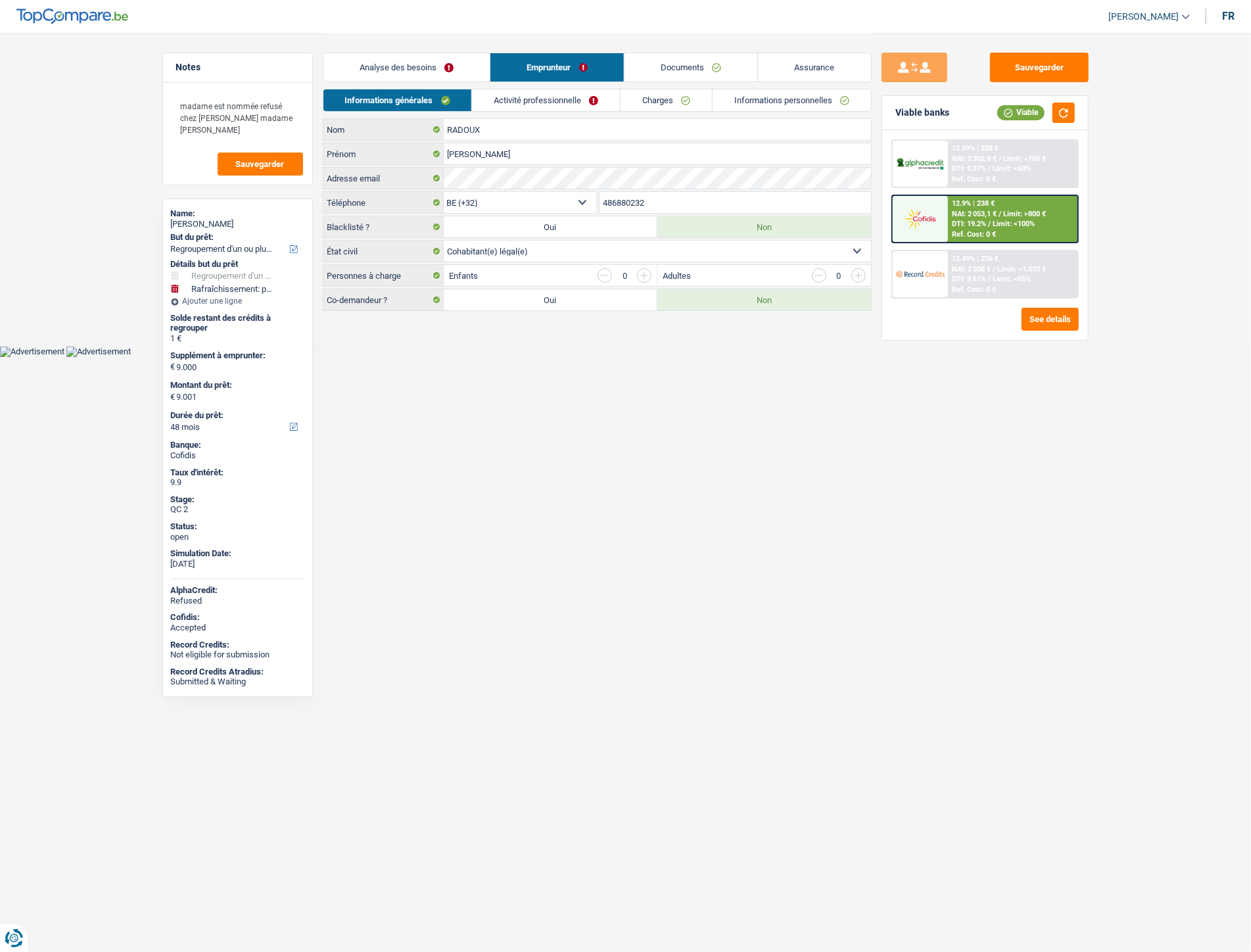
click at [771, 97] on link "Informations personnelles" at bounding box center [792, 100] width 159 height 21
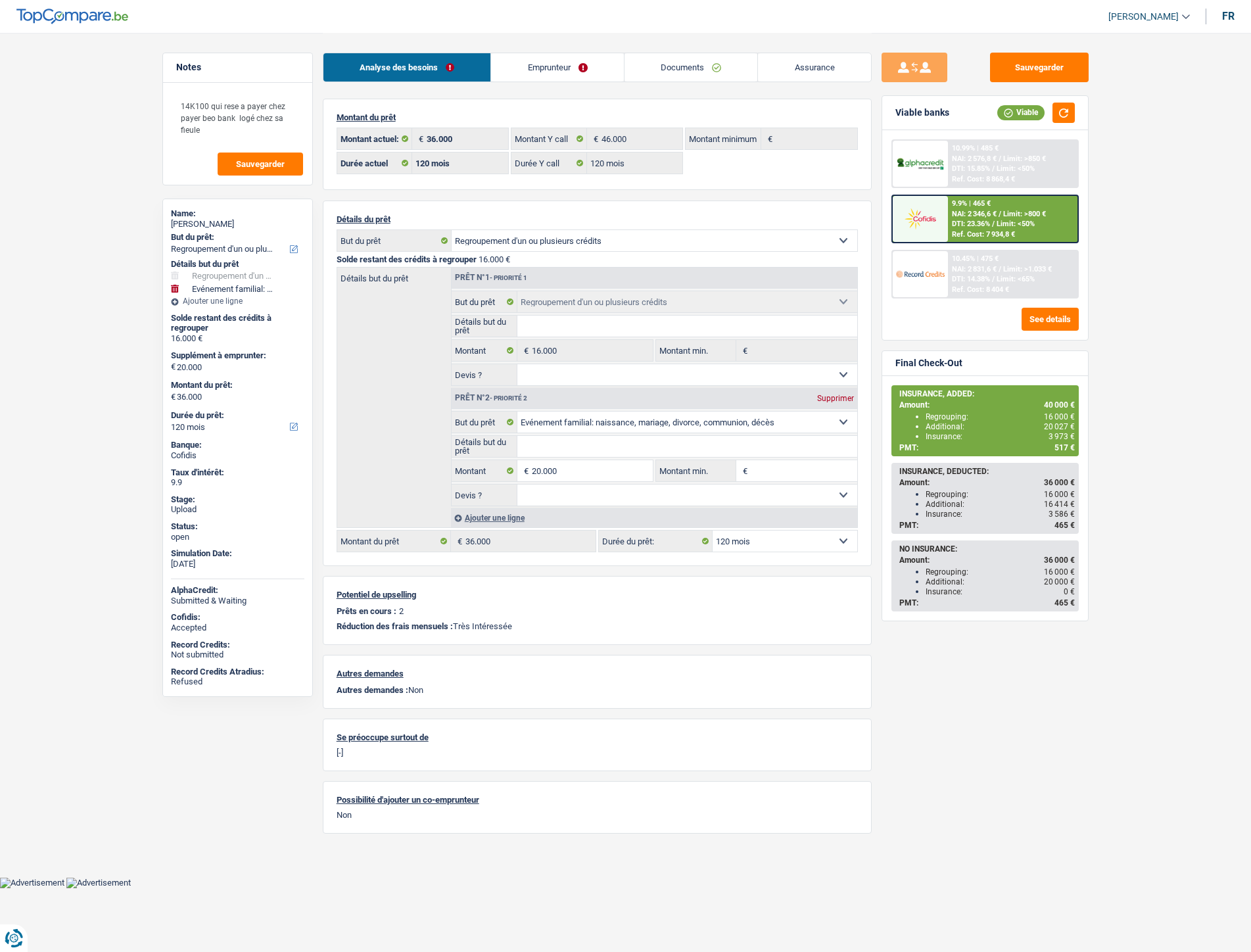
select select "refinancing"
select select "familyEvent"
select select "120"
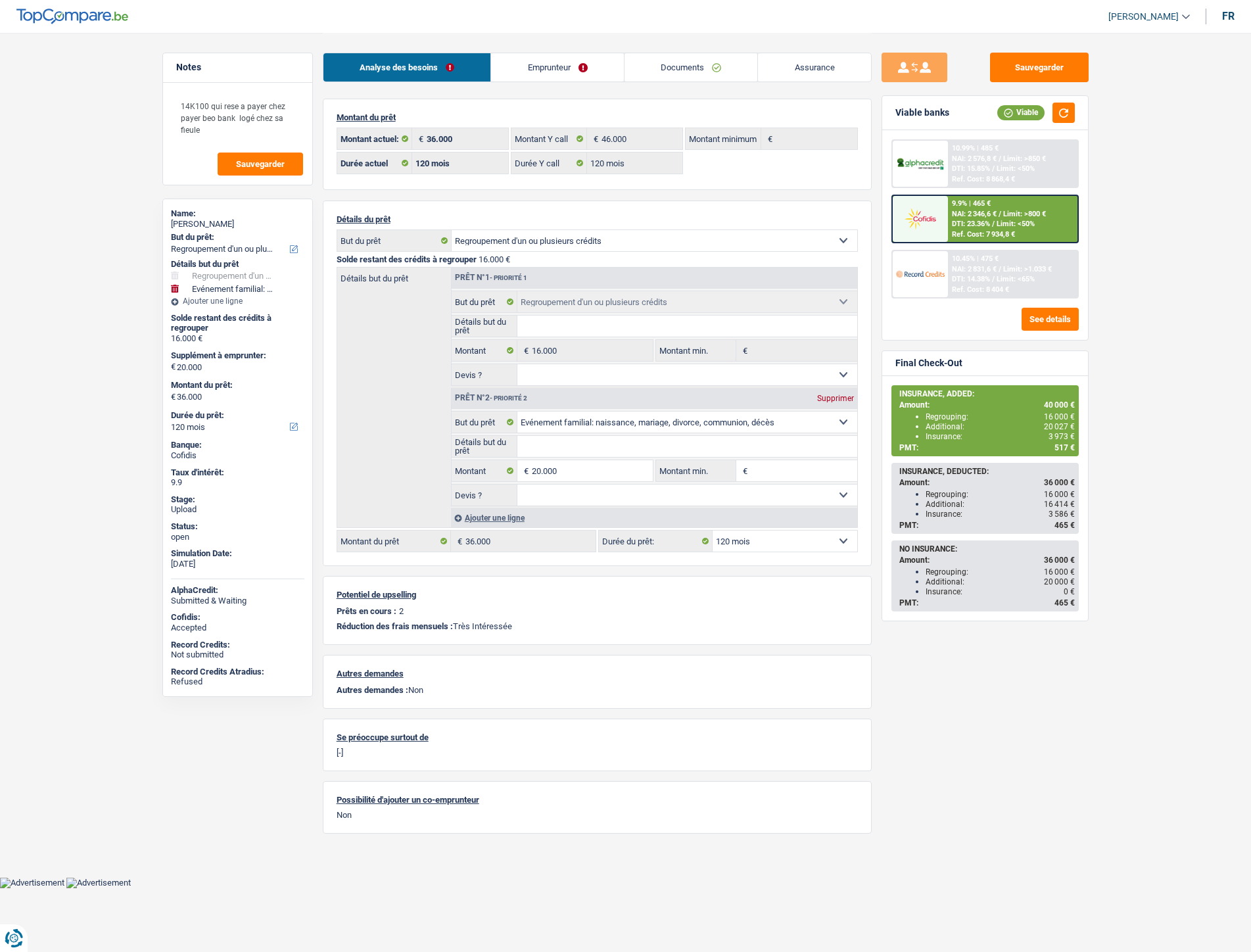
select select "120"
select select "refinancing"
select select "familyEvent"
select select "120"
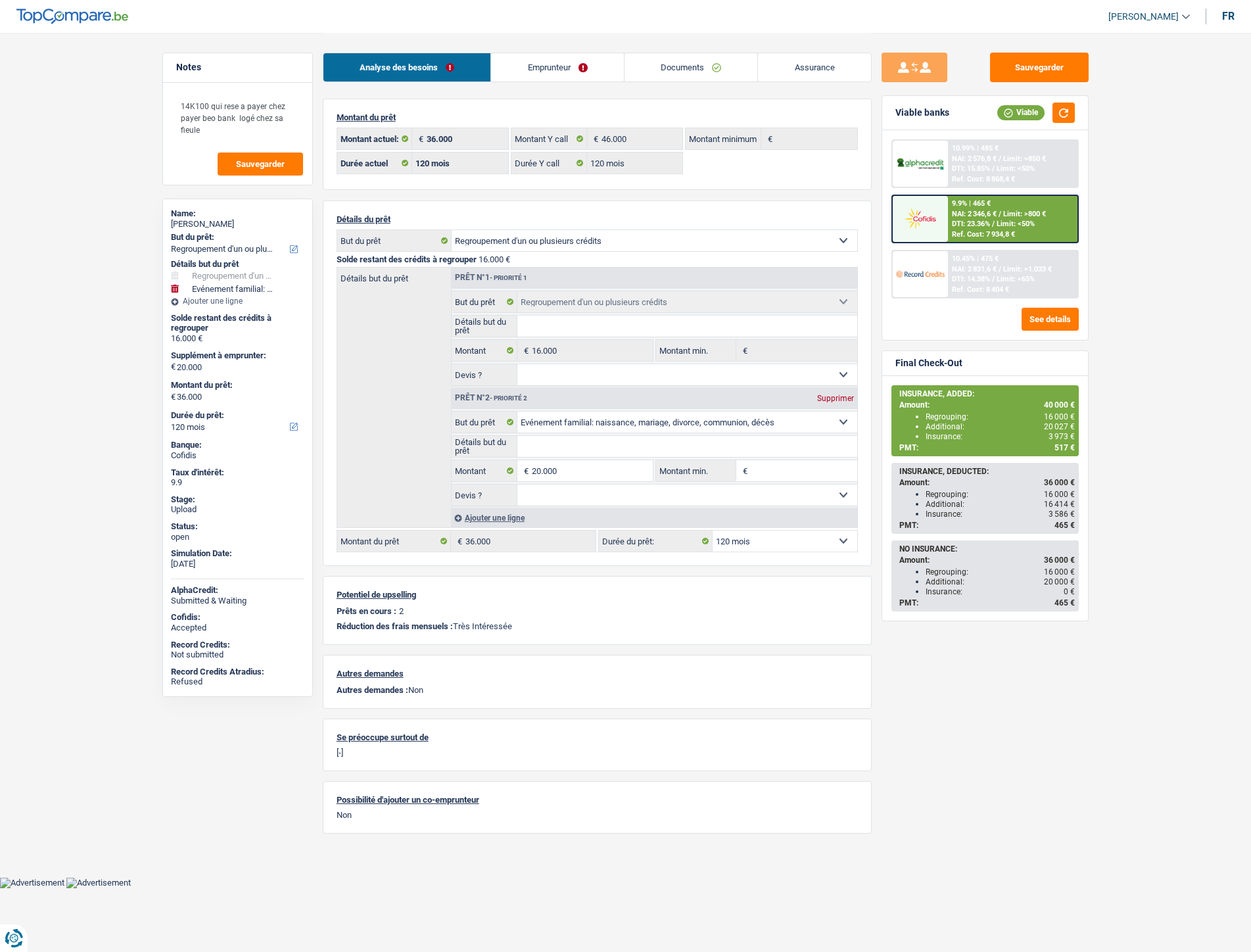
select select "32"
select select "single"
click at [684, 62] on link "Documents" at bounding box center [691, 67] width 133 height 28
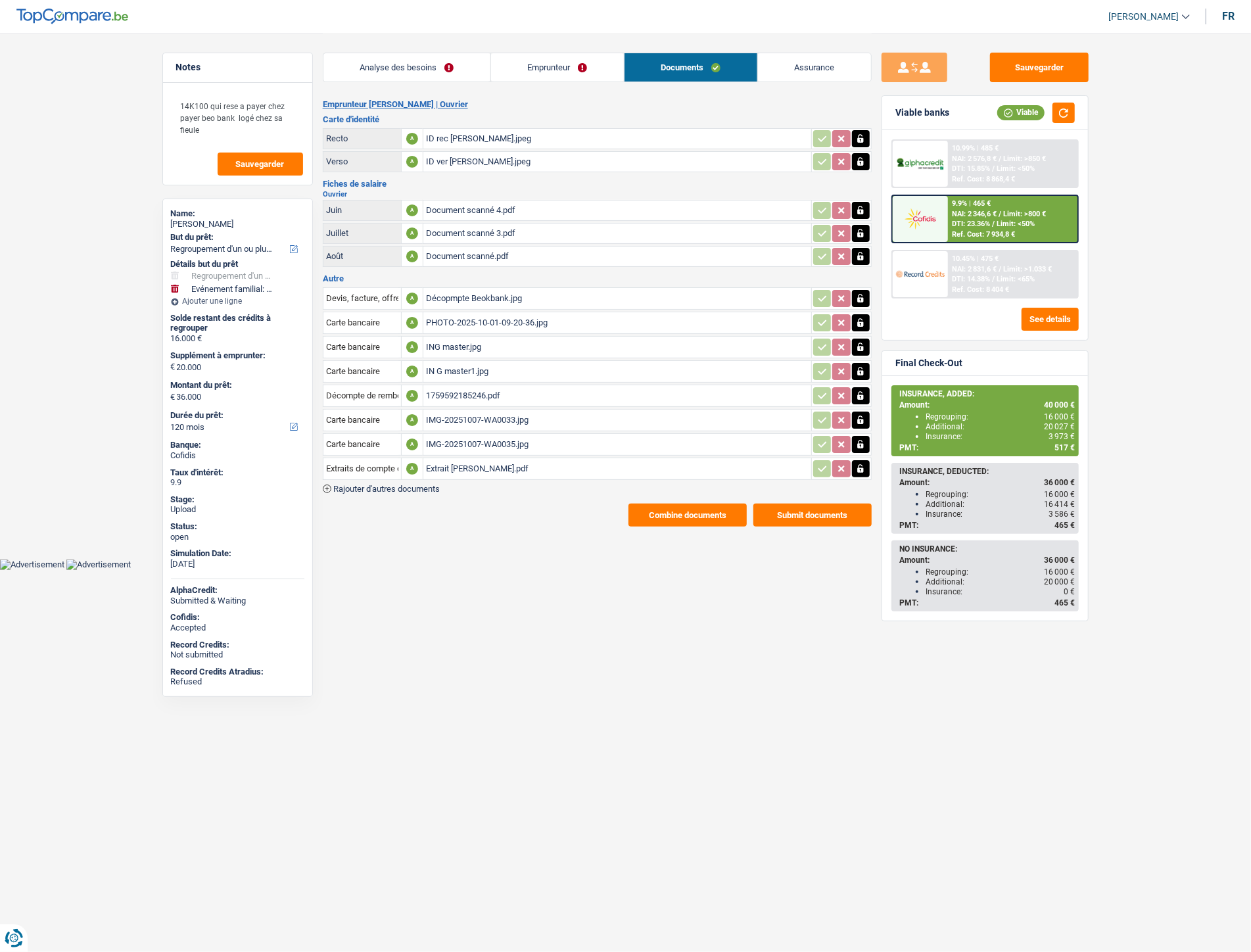
click at [547, 80] on link "Emprunteur" at bounding box center [558, 67] width 133 height 28
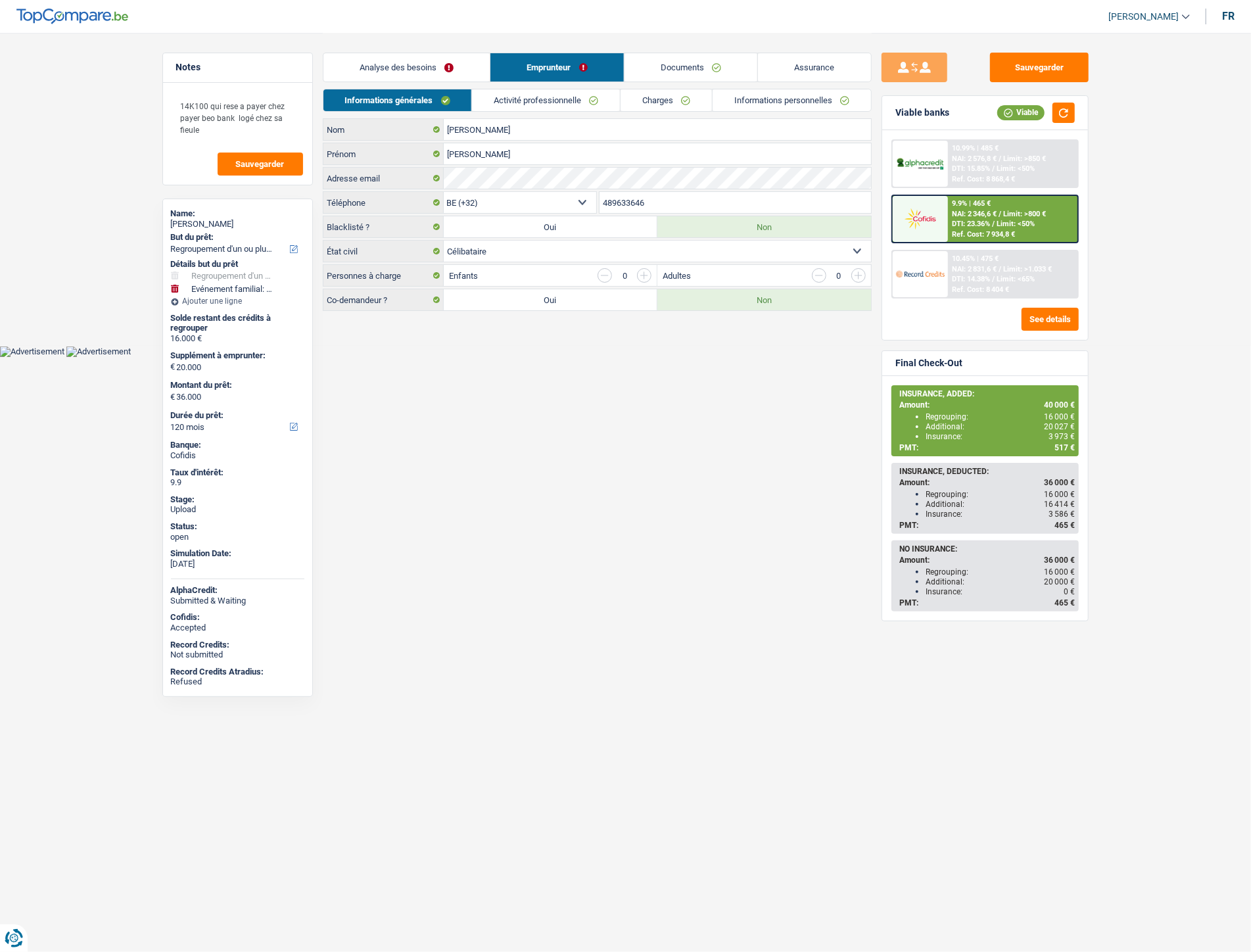
drag, startPoint x: 832, startPoint y: 105, endPoint x: 829, endPoint y: 132, distance: 27.2
click at [831, 104] on link "Informations personnelles" at bounding box center [792, 100] width 159 height 21
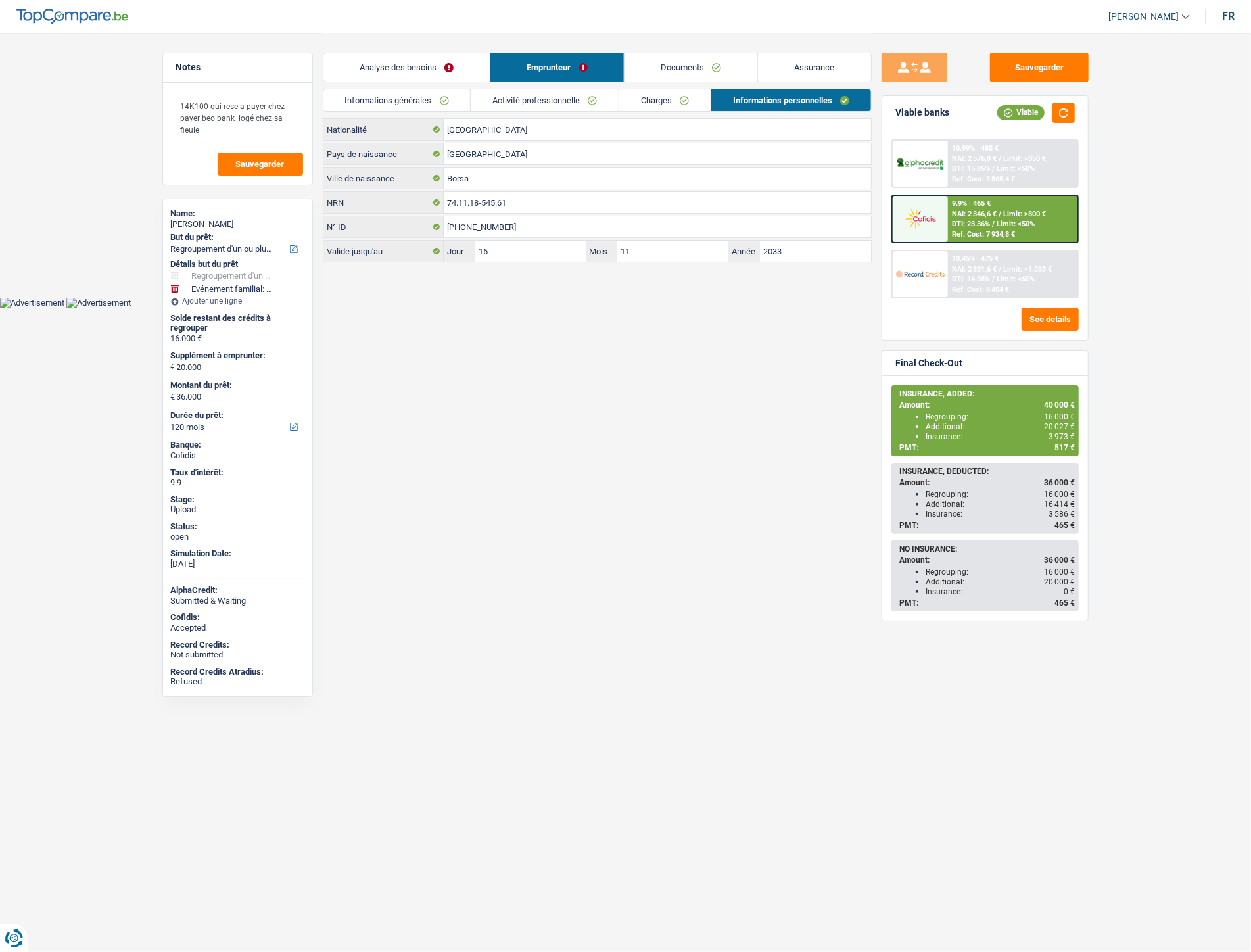
click at [692, 64] on link "Documents" at bounding box center [691, 67] width 133 height 28
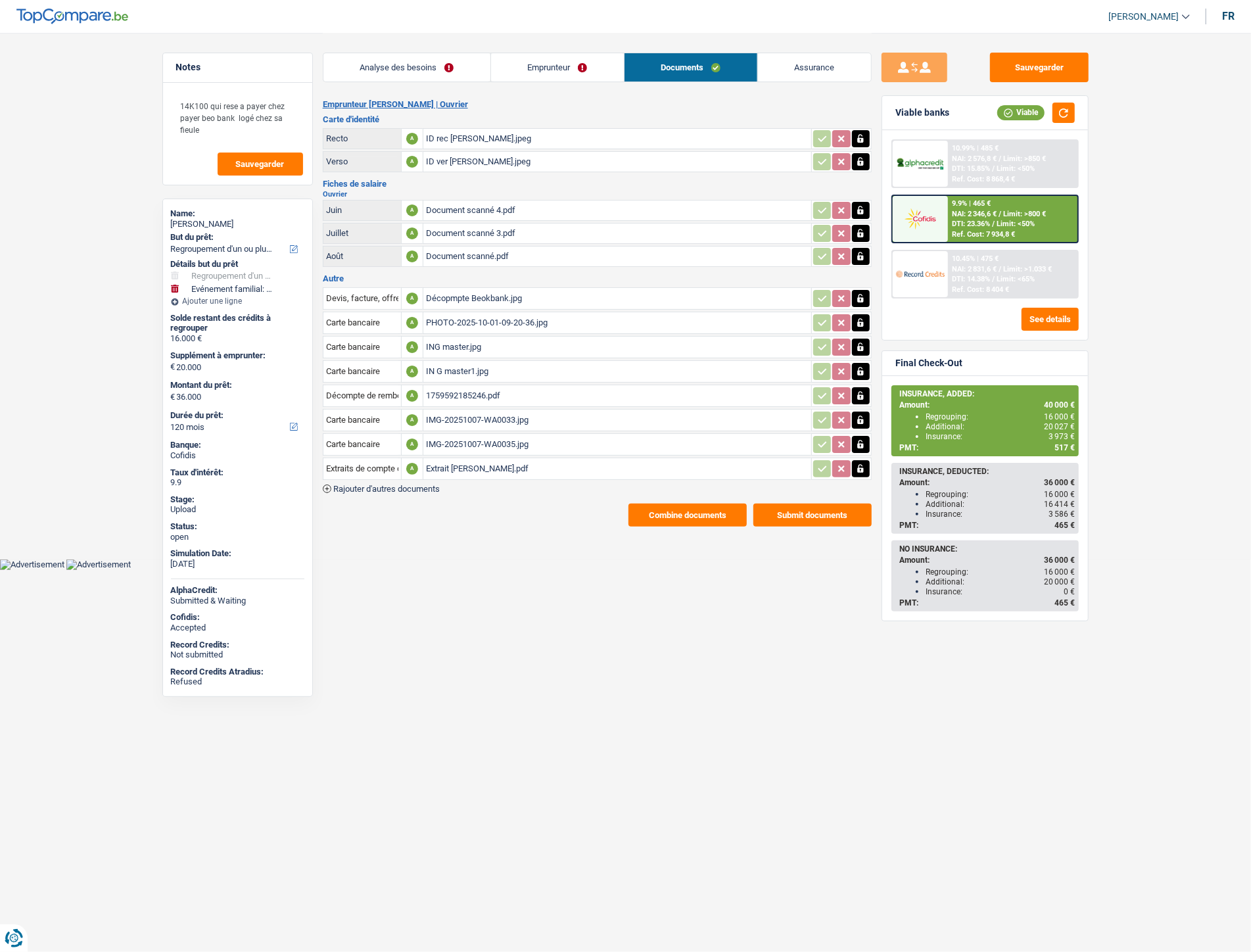
click at [410, 485] on span "Rajouter d'autres documents" at bounding box center [387, 489] width 107 height 8
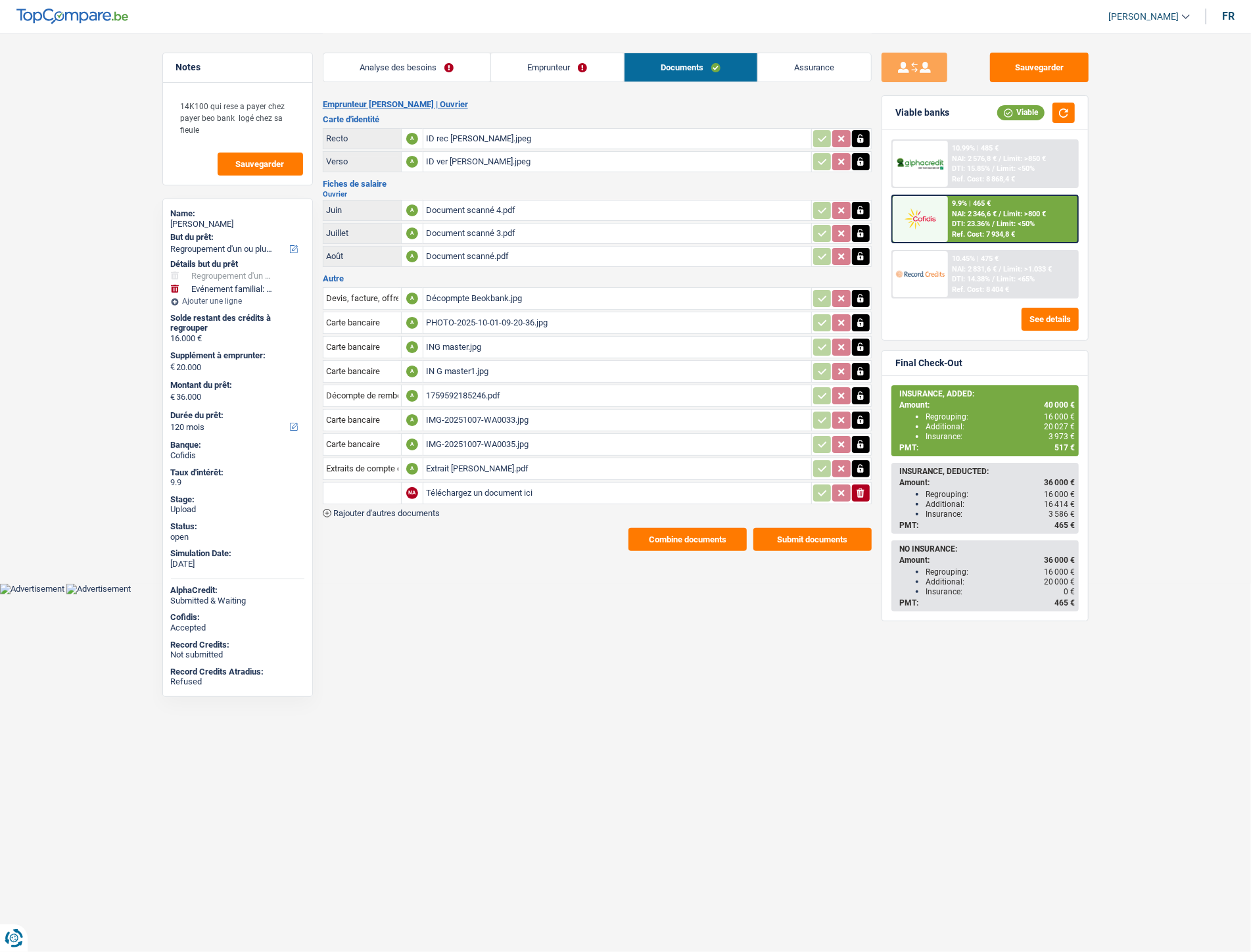
click at [444, 487] on input "Téléchargez un document ici" at bounding box center [617, 493] width 383 height 20
type input "C:\fakepath\Mandat de paiement Muresan.pdf"
click at [338, 483] on input "text" at bounding box center [362, 493] width 72 height 21
click at [376, 528] on li "Mandat de paiement" at bounding box center [410, 536] width 160 height 16
type input "Mandat de paiement"
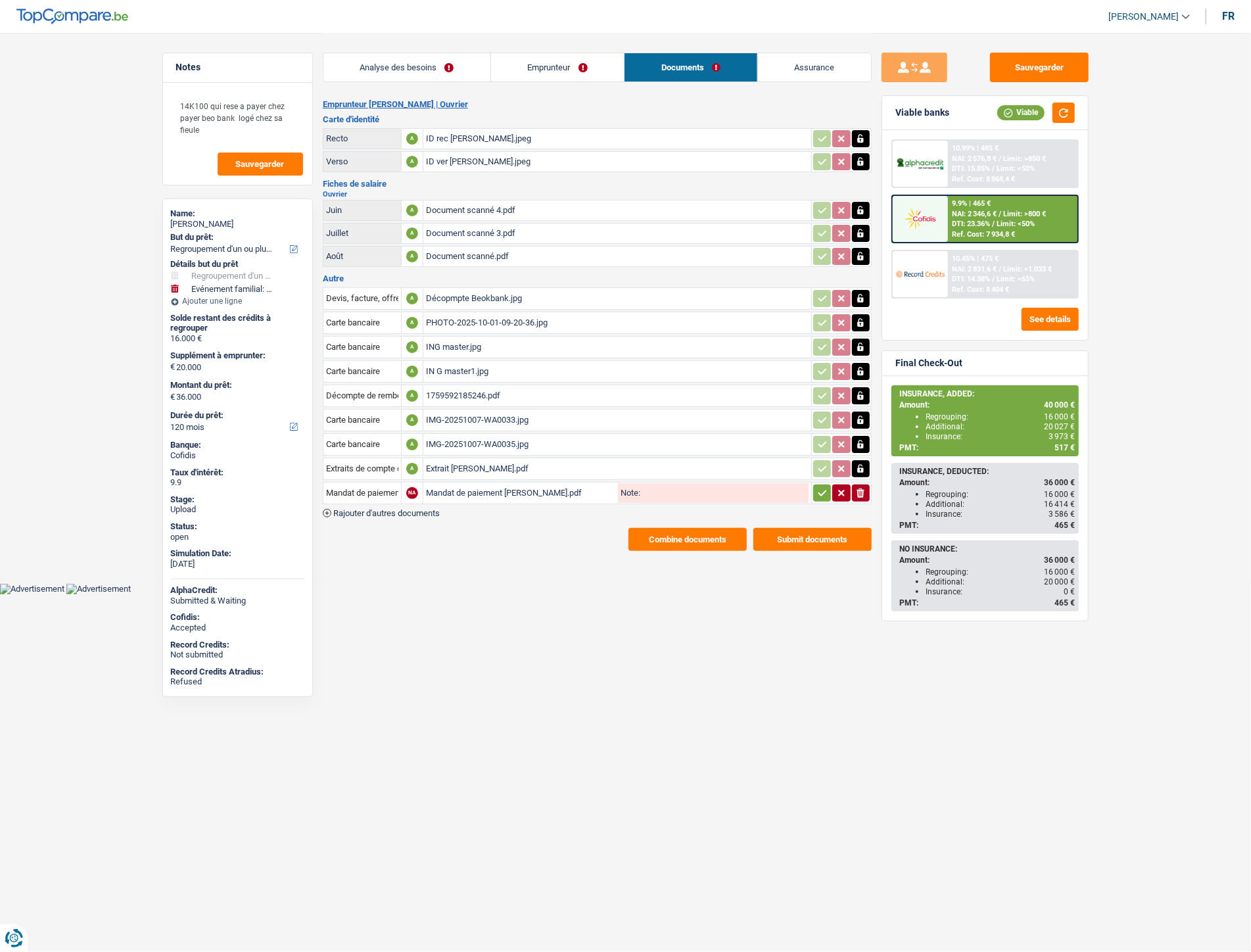
click at [819, 491] on icon "button" at bounding box center [822, 493] width 11 height 13
click at [1010, 68] on button "Sauvegarder" at bounding box center [1040, 67] width 99 height 30
click at [807, 534] on button "Submit documents" at bounding box center [813, 539] width 118 height 23
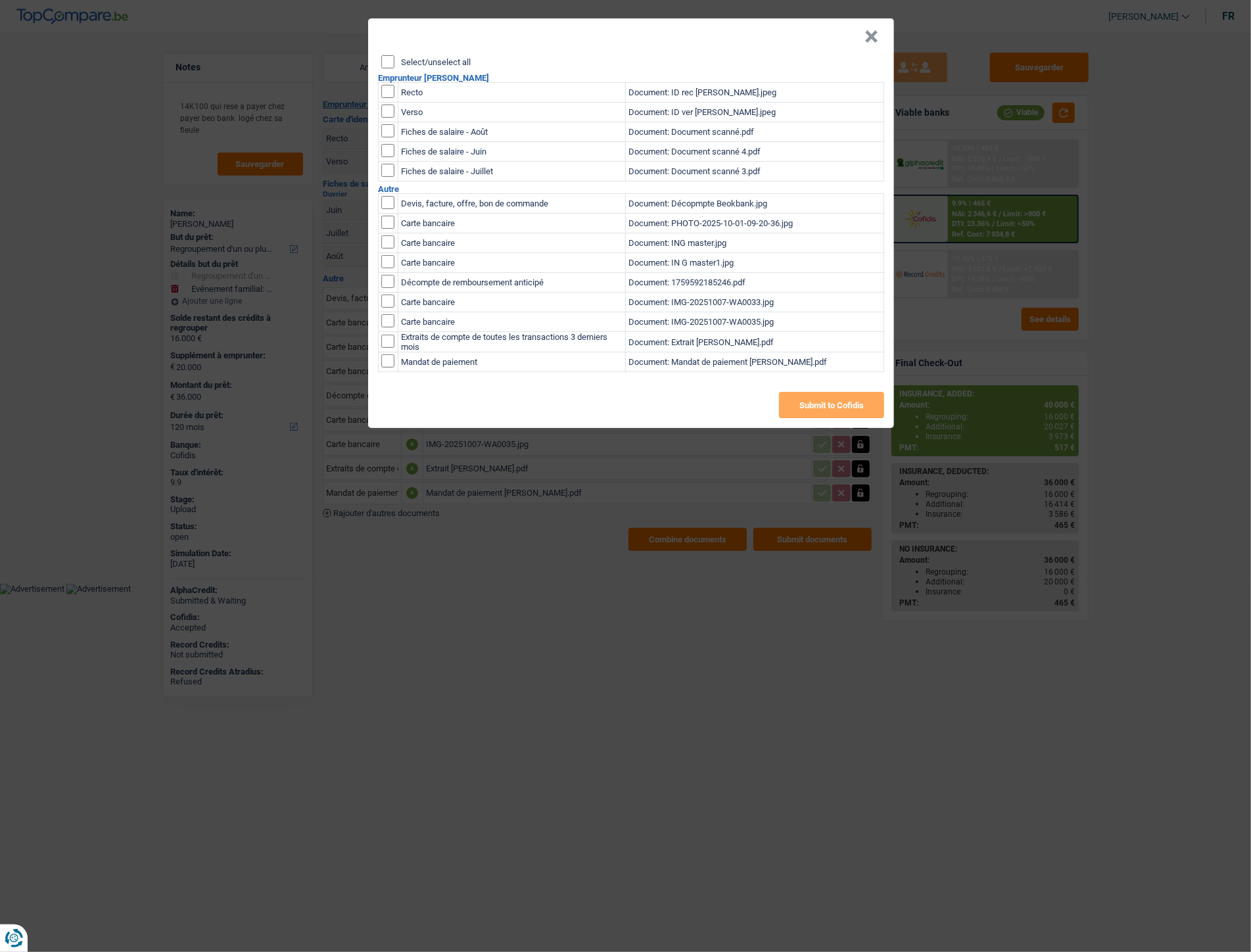
click at [393, 363] on input "checkbox" at bounding box center [388, 361] width 13 height 13
checkbox input "true"
click at [844, 417] on button "Submit to Cofidis" at bounding box center [832, 405] width 105 height 26
click at [871, 35] on button "×" at bounding box center [871, 37] width 14 height 13
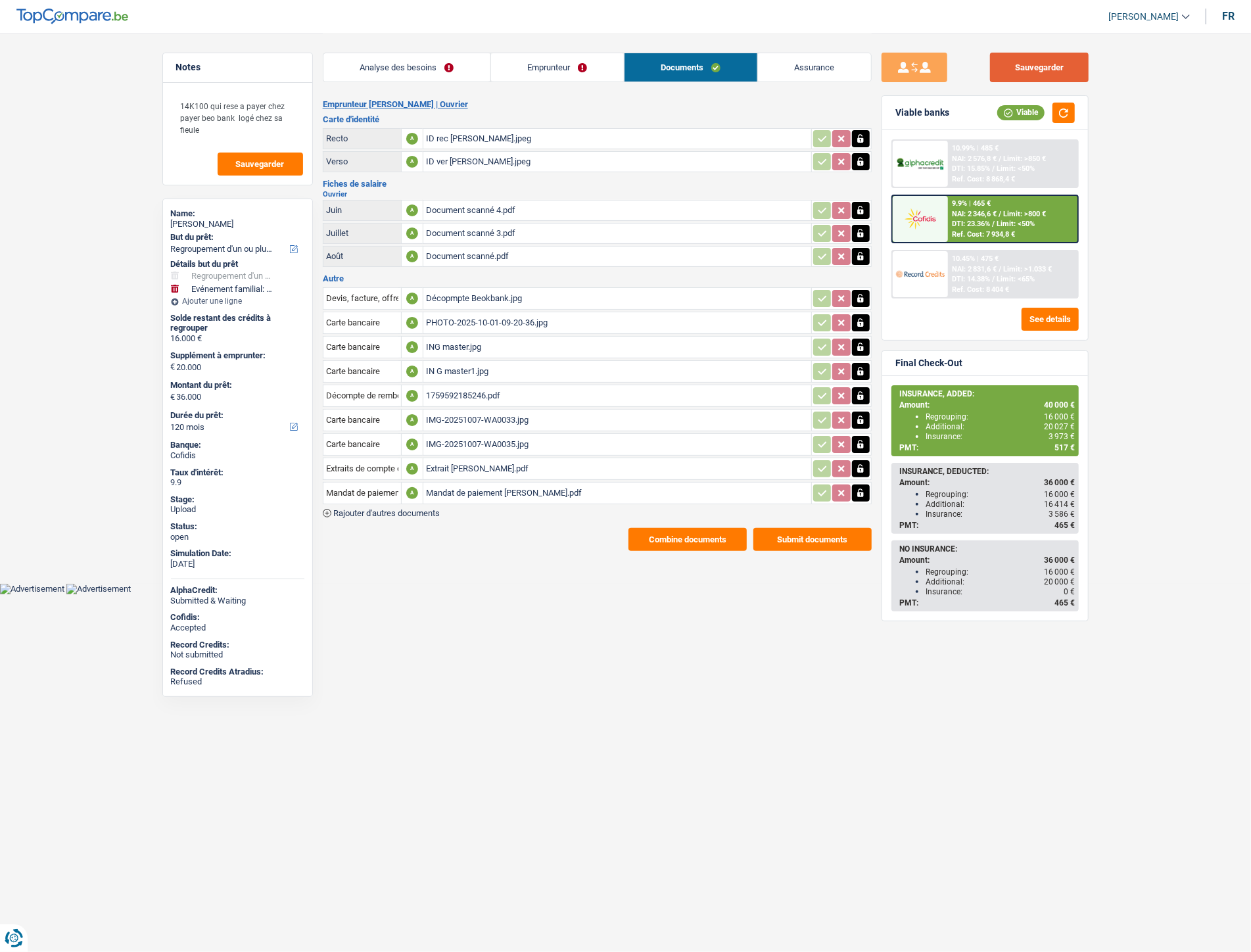
click at [1042, 67] on button "Sauvegarder" at bounding box center [1040, 67] width 99 height 30
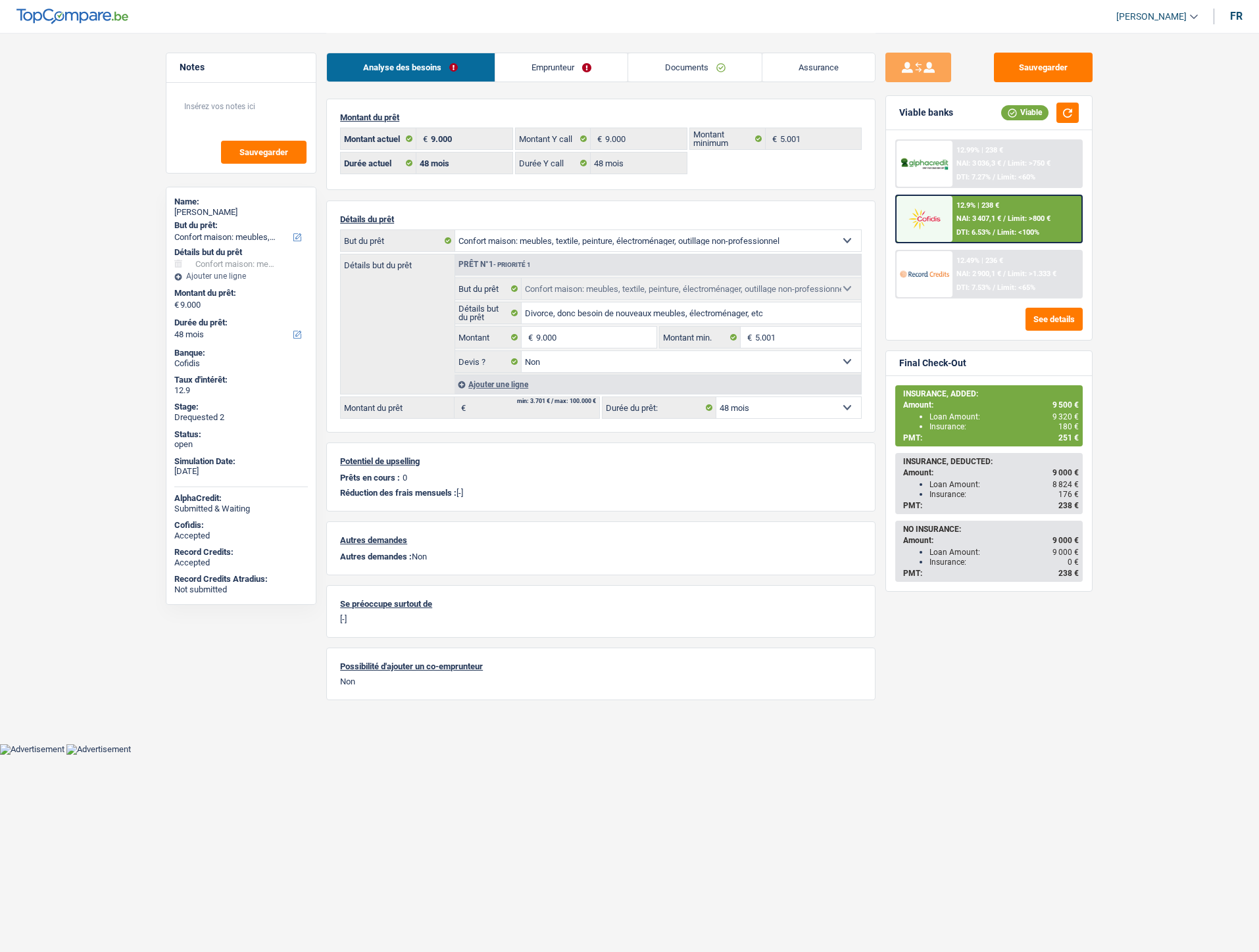
select select "household"
select select "48"
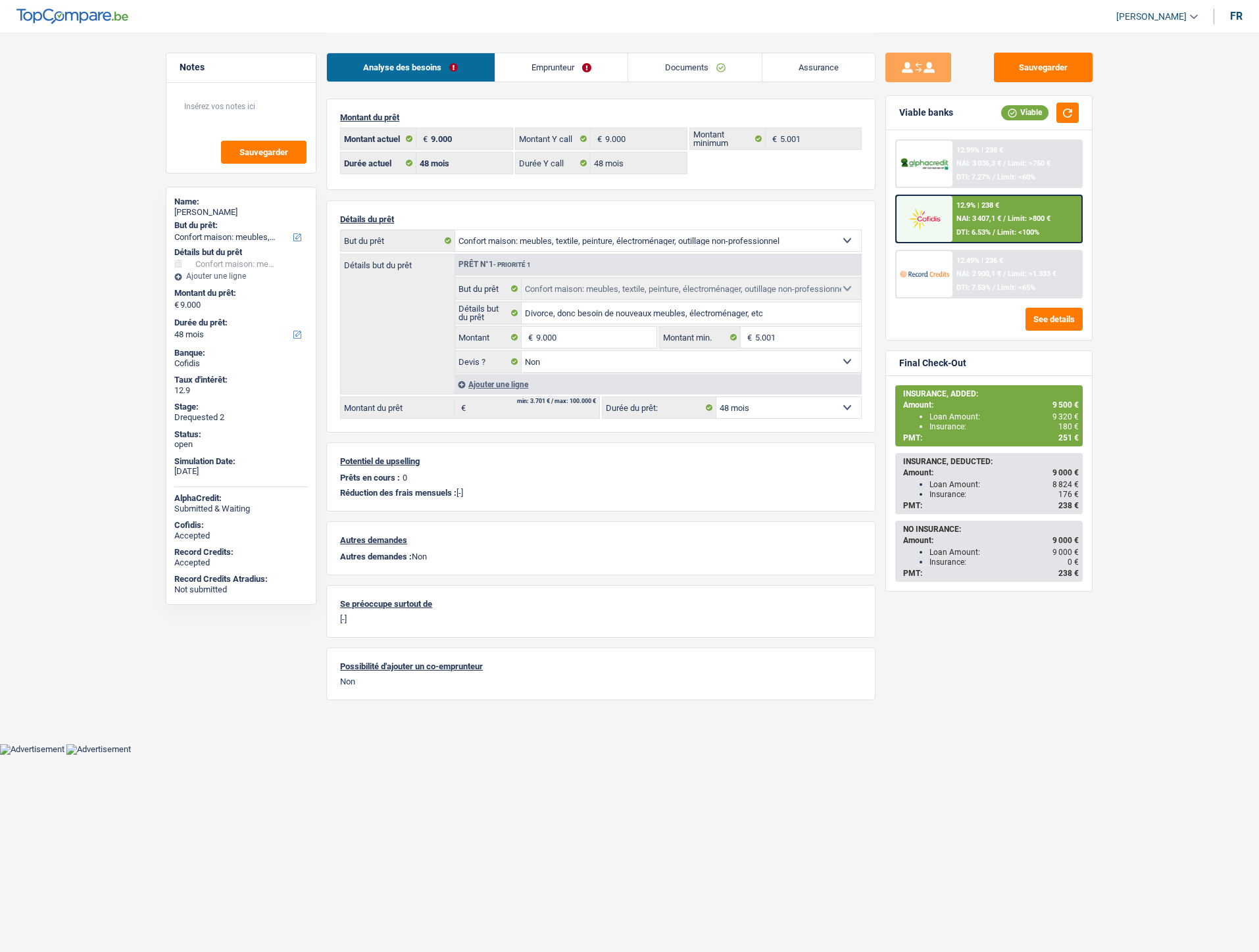
select select "household"
select select "false"
select select "48"
click at [945, 214] on img at bounding box center [923, 219] width 49 height 25
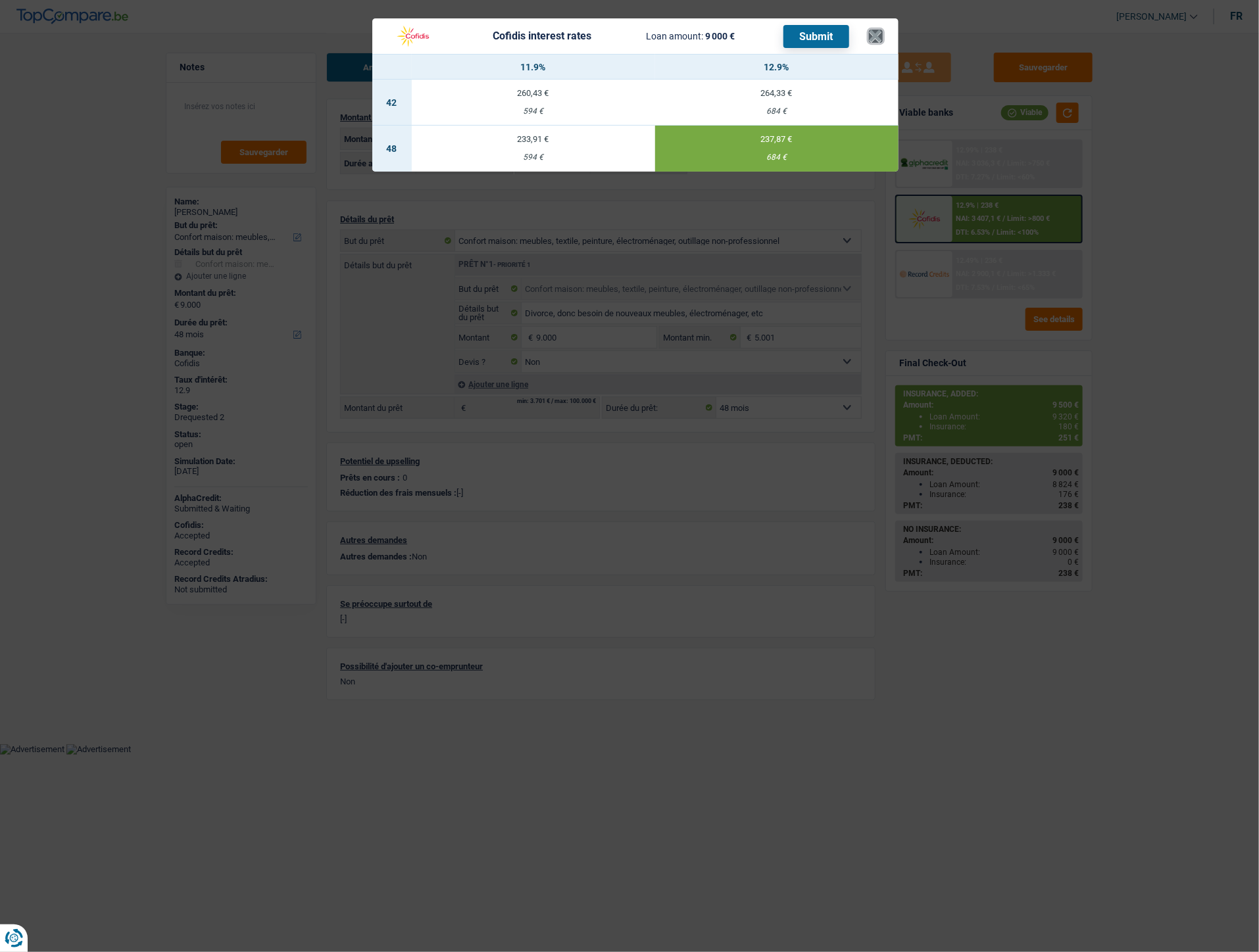
click at [882, 36] on button "×" at bounding box center [876, 36] width 14 height 13
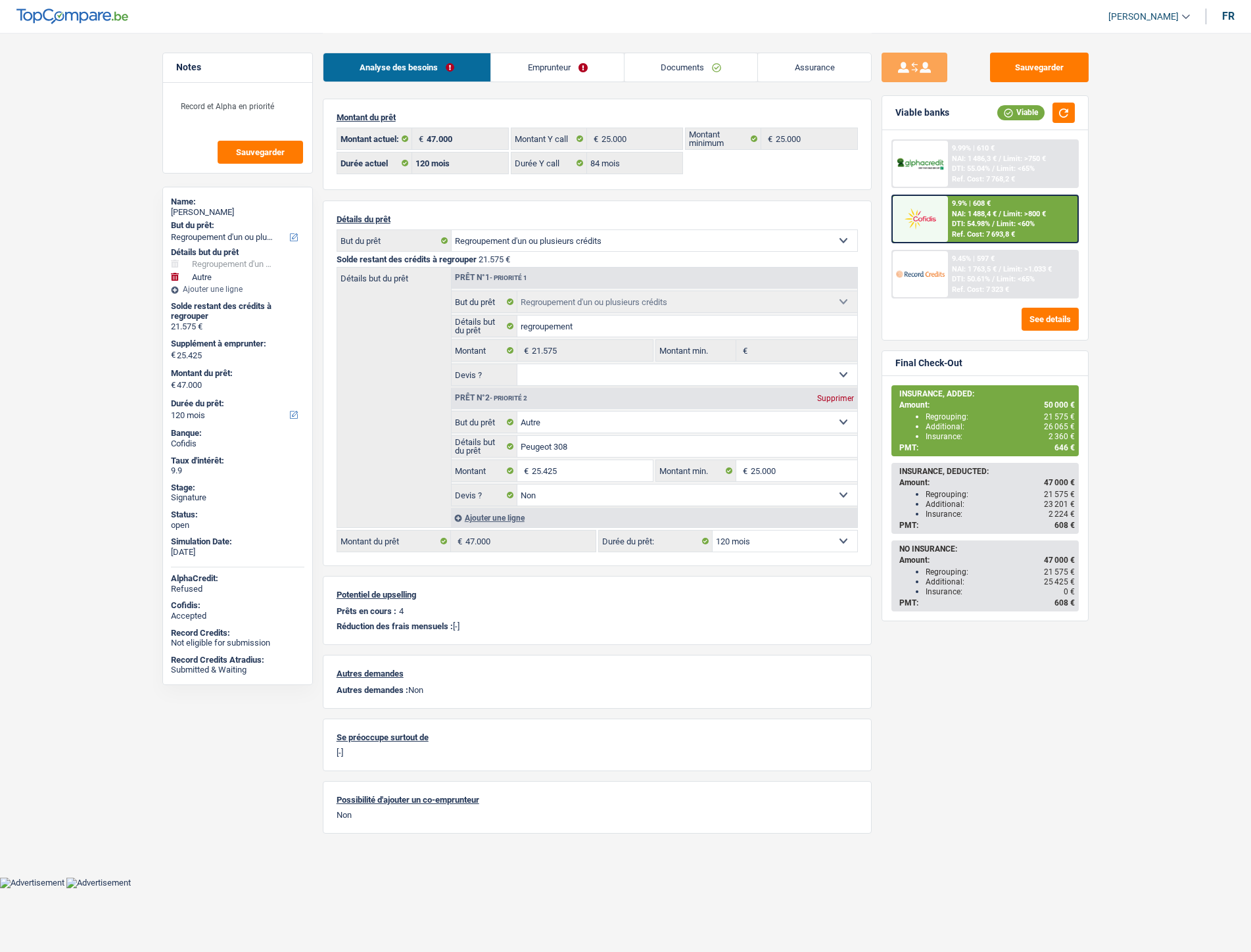
select select "refinancing"
select select "other"
select select "120"
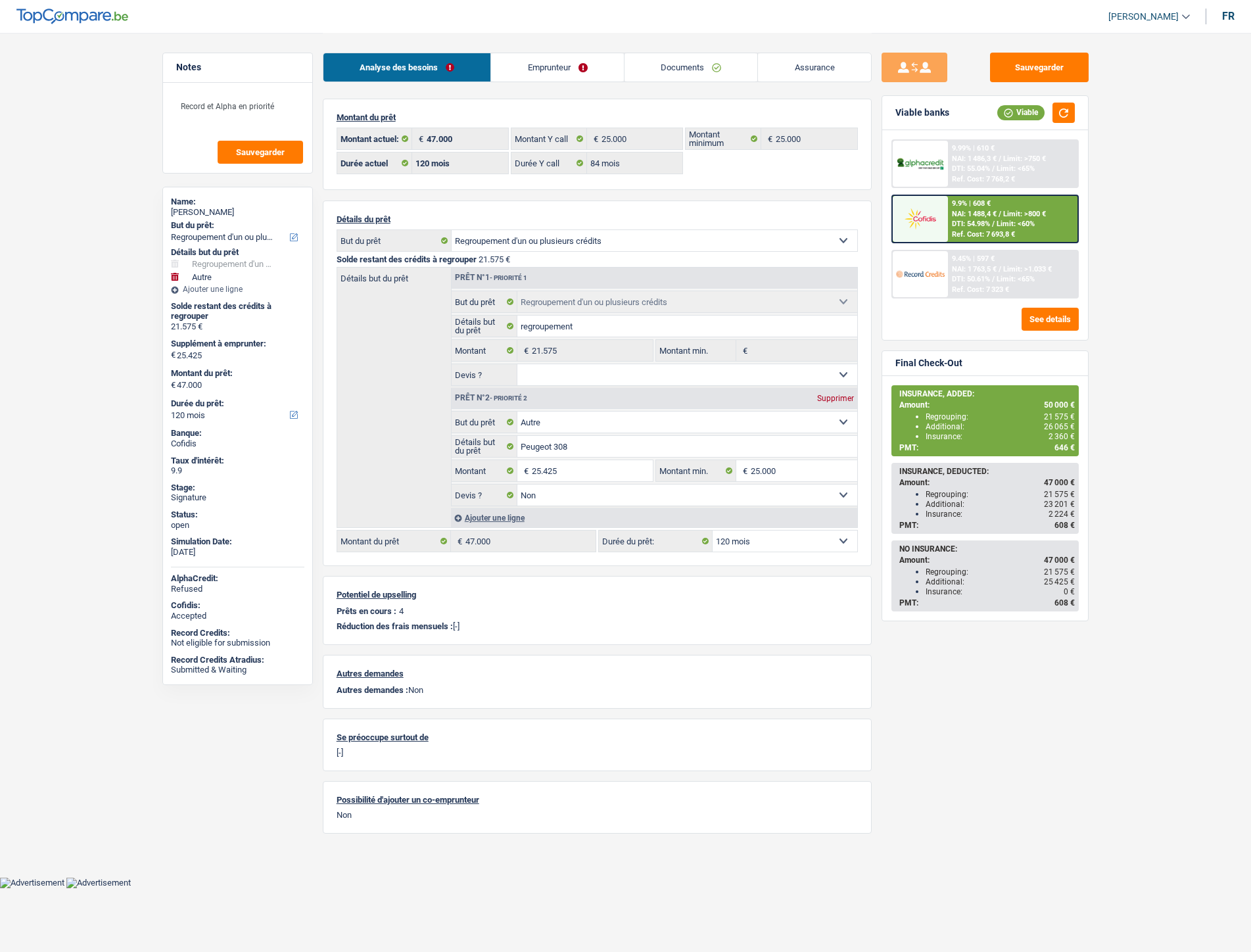
select select "84"
select select "refinancing"
select select "other"
select select "false"
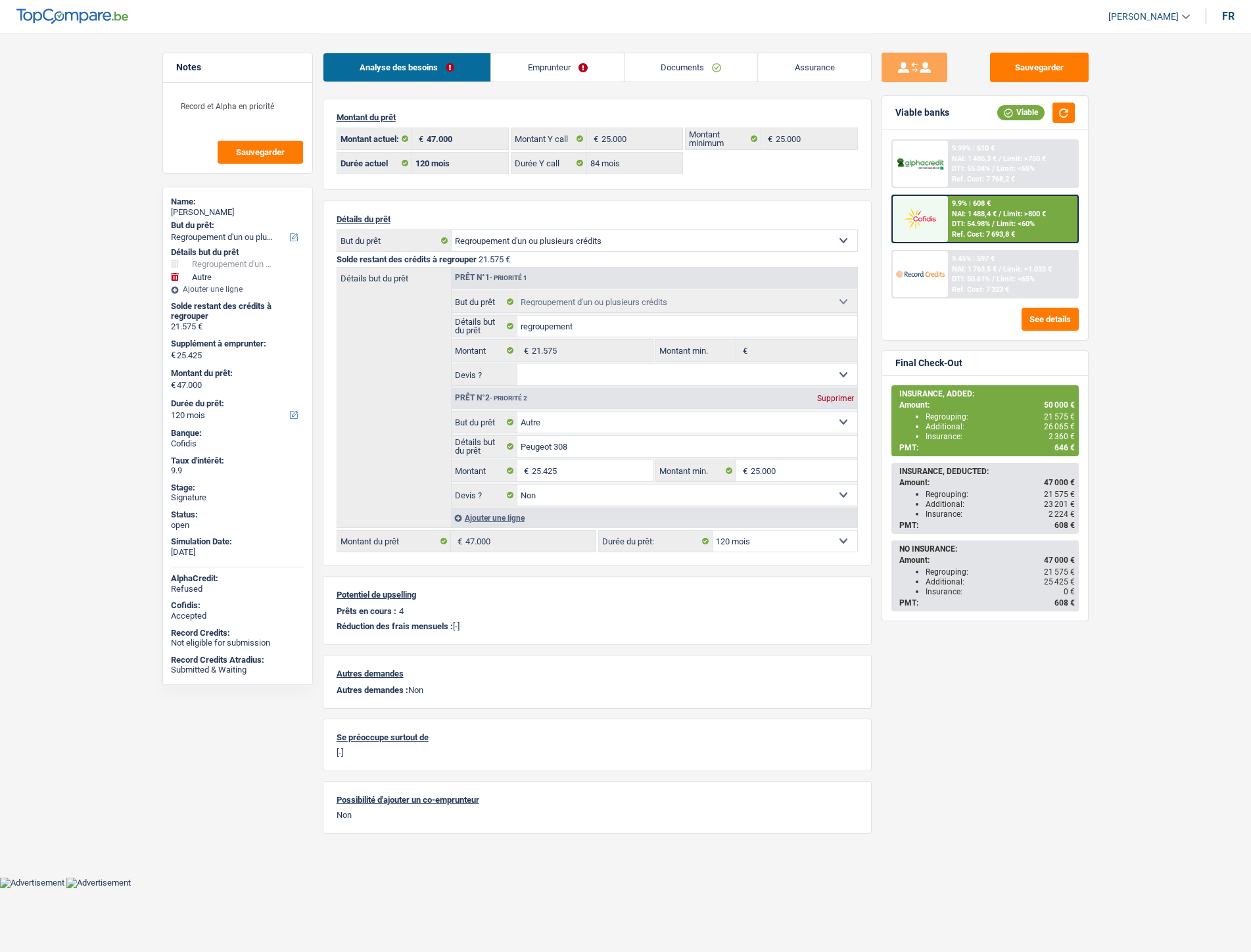
select select "120"
drag, startPoint x: 699, startPoint y: 71, endPoint x: 692, endPoint y: 81, distance: 12.2
click at [699, 71] on link "Documents" at bounding box center [691, 67] width 133 height 28
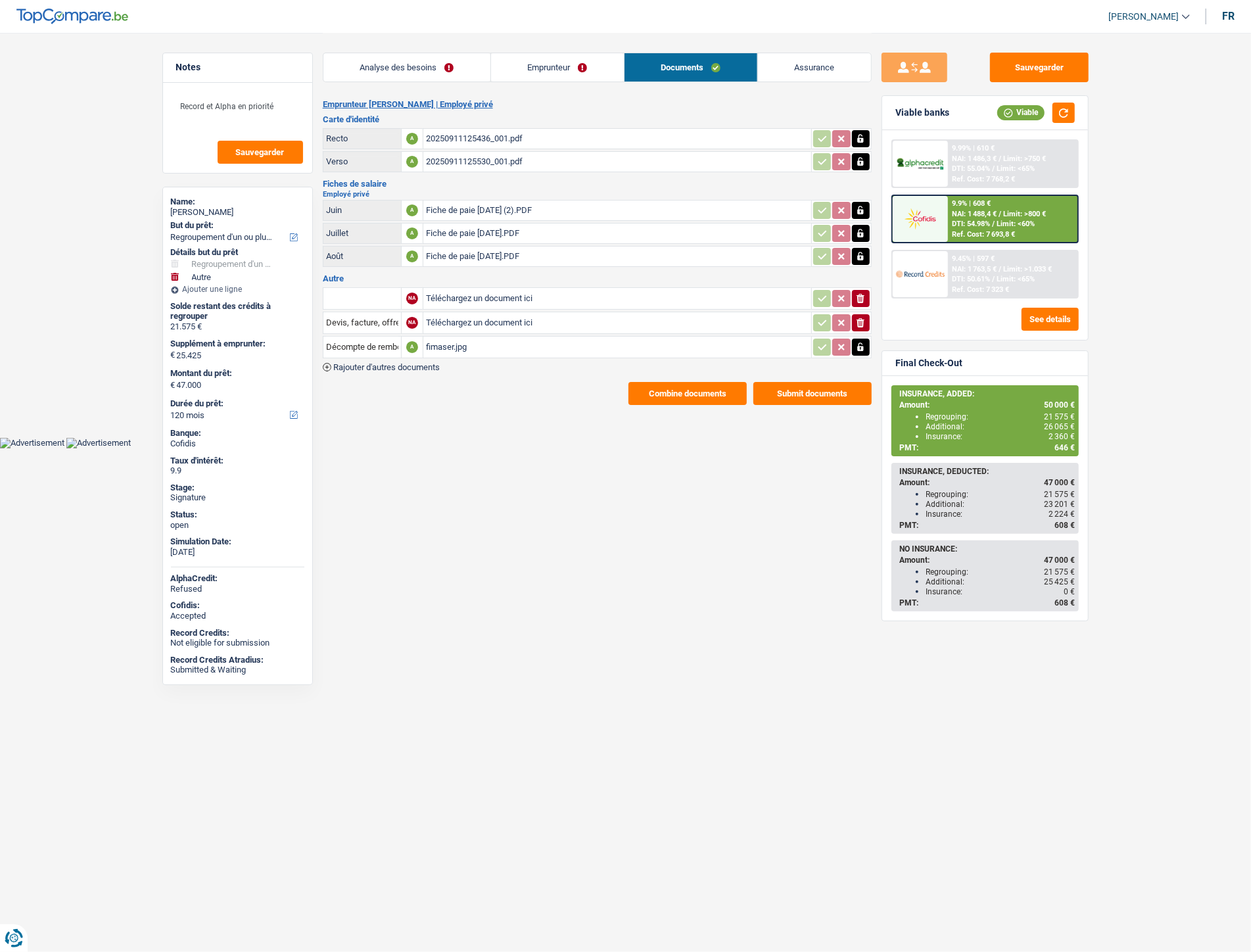
click at [403, 363] on span "Rajouter d'autres documents" at bounding box center [387, 367] width 107 height 8
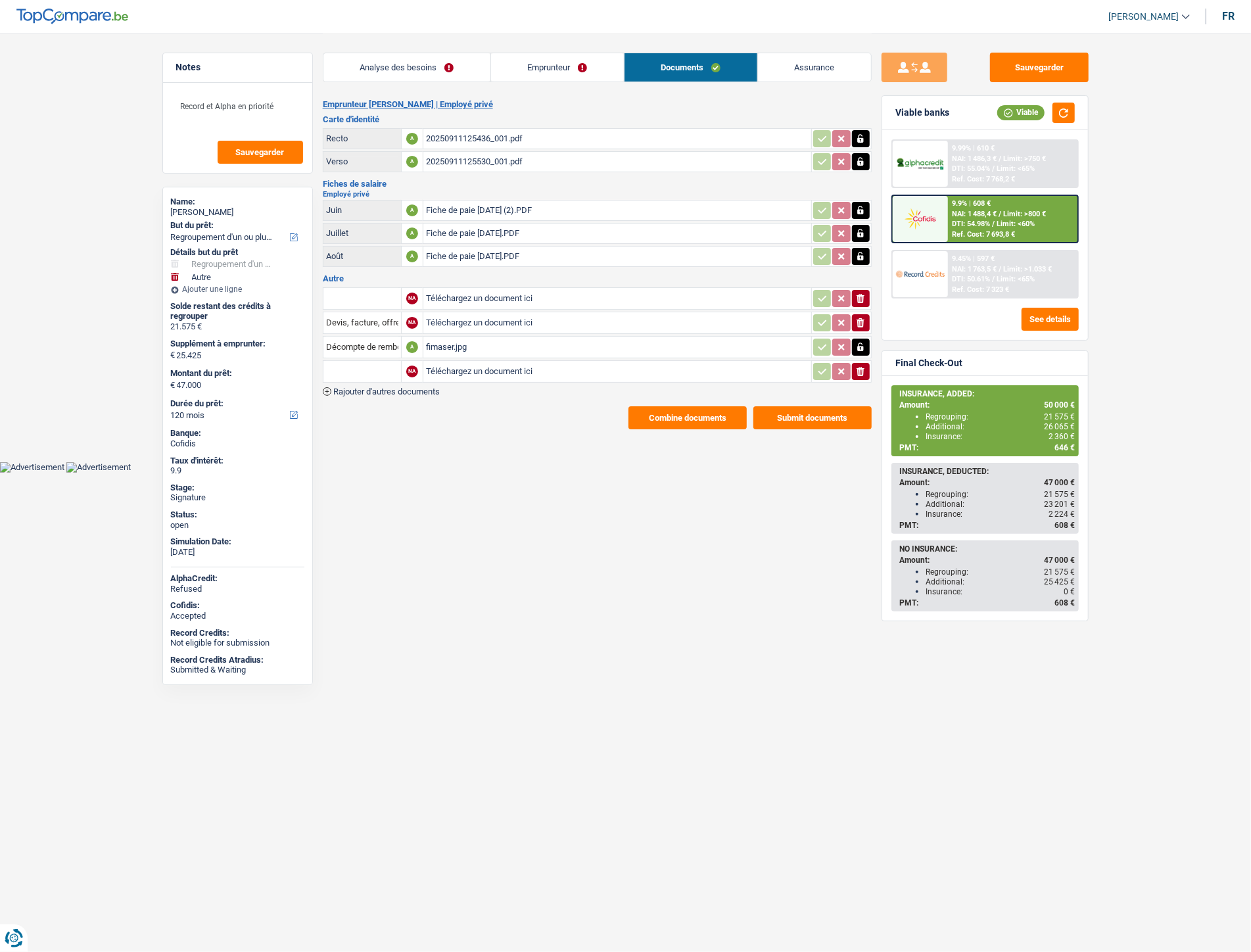
click at [357, 372] on input "text" at bounding box center [362, 372] width 72 height 21
click at [367, 424] on li "Extraits de compte de toutes les transactions 3 derniers mois" at bounding box center [455, 431] width 251 height 16
type input "Extraits de compte de toutes les transactions 3 derniers mois"
click at [380, 388] on span "Rajouter d'autres documents" at bounding box center [387, 391] width 107 height 8
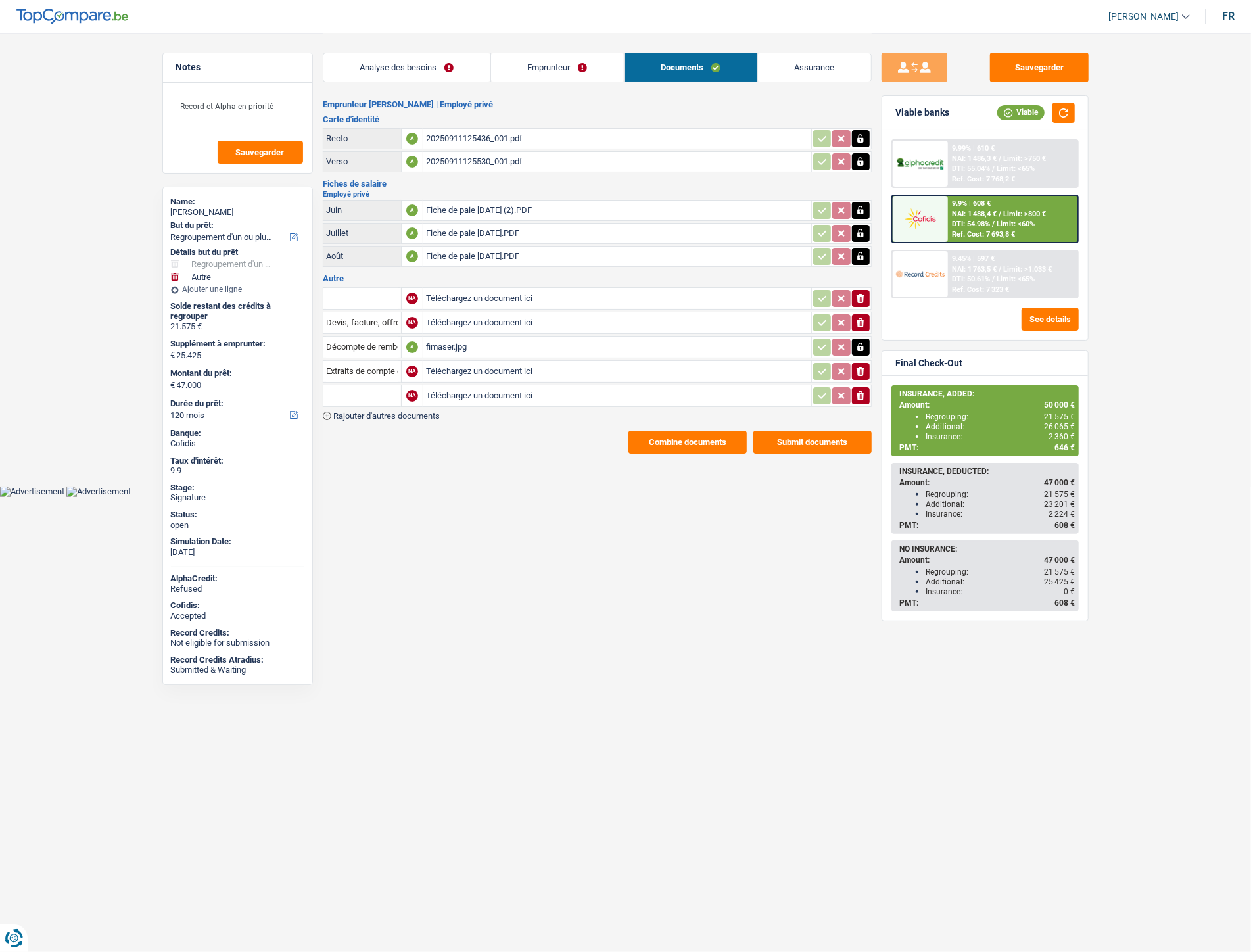
click at [402, 413] on span "Rajouter d'autres documents" at bounding box center [387, 416] width 107 height 8
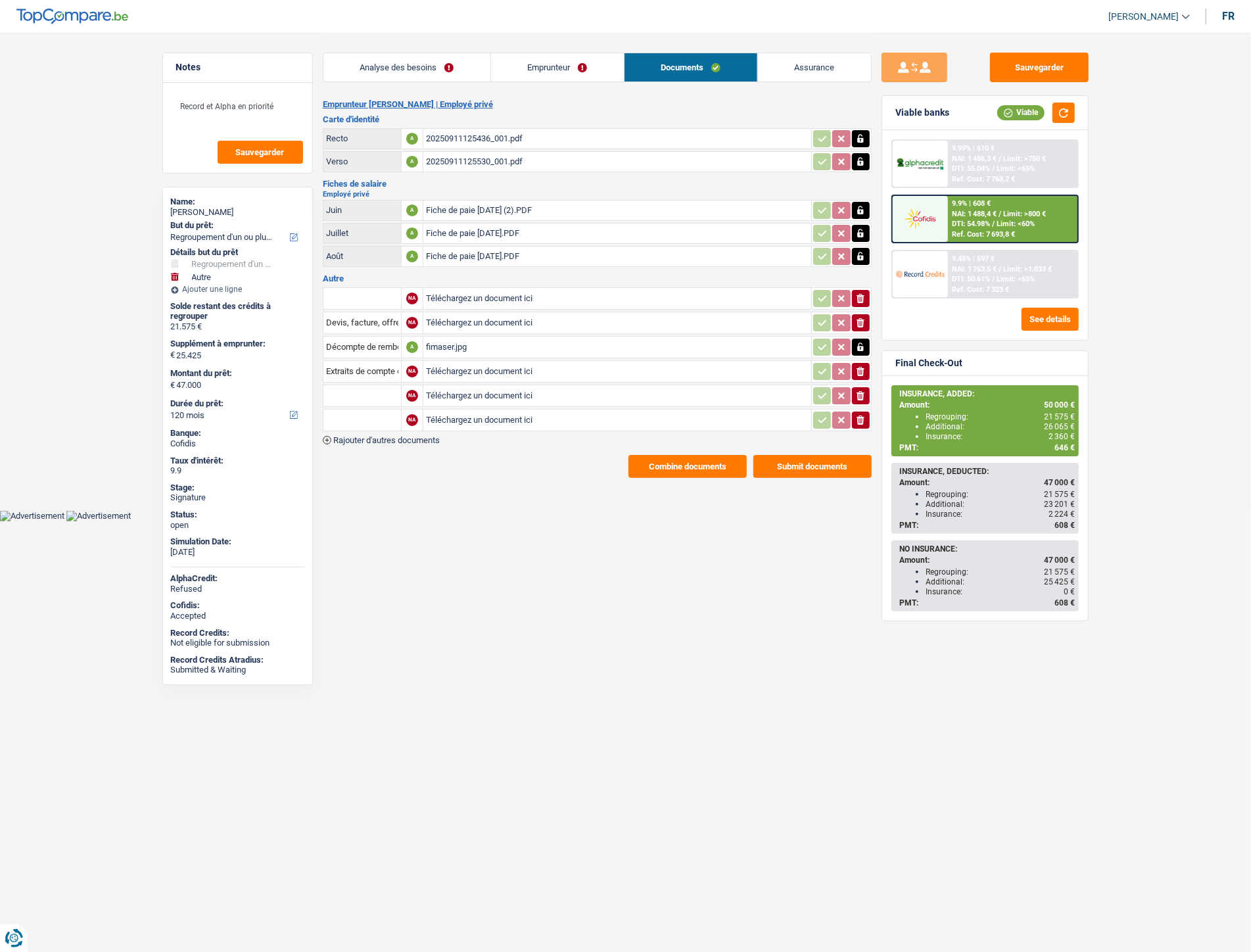
click at [370, 391] on input "text" at bounding box center [362, 396] width 72 height 21
click at [369, 415] on li "Carte bancaire" at bounding box center [398, 422] width 135 height 16
type input "Carte bancaire"
click at [364, 414] on input "text" at bounding box center [362, 420] width 72 height 21
click at [359, 438] on li "Carte bancaire" at bounding box center [398, 446] width 135 height 16
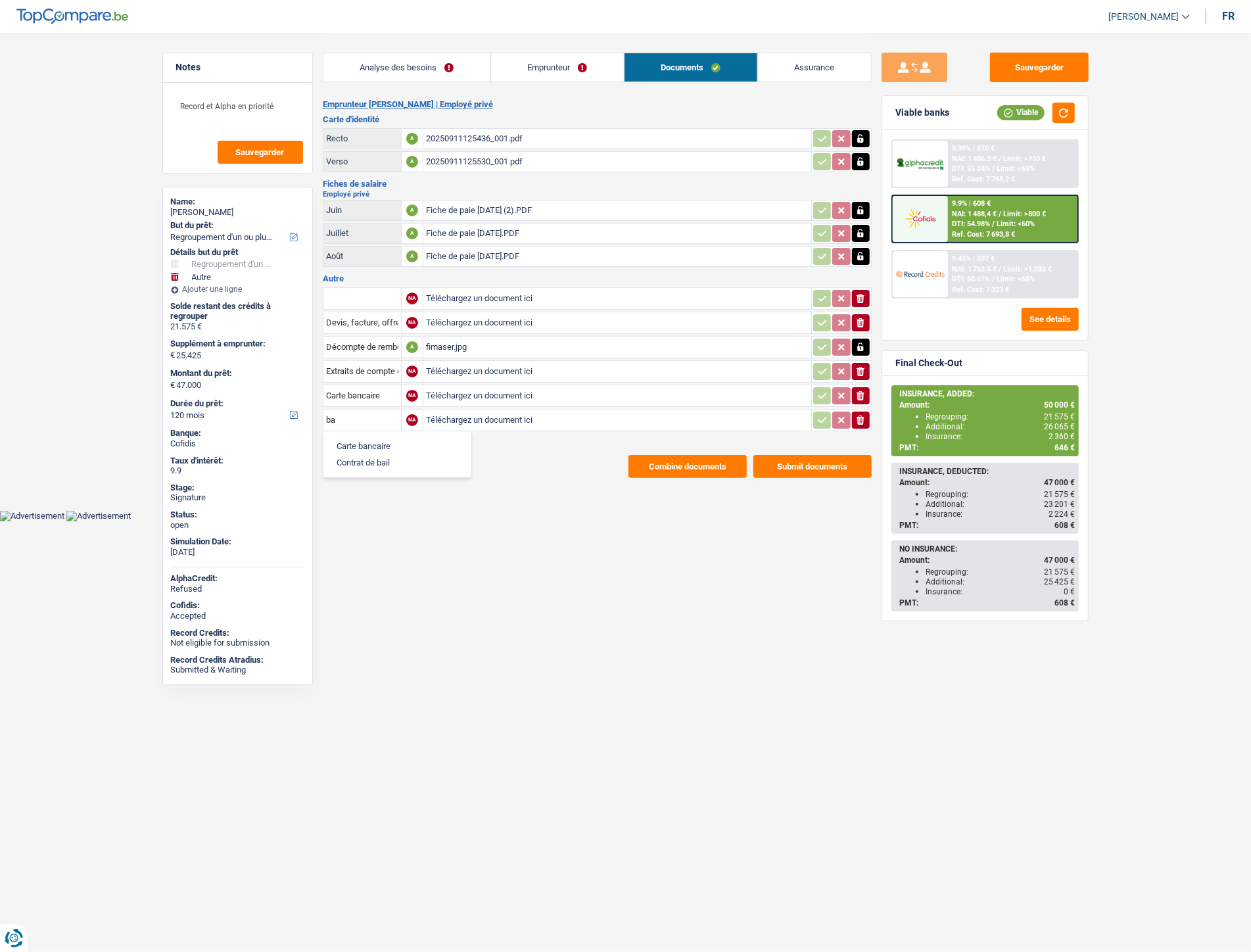
type input "Carte bancaire"
click at [1016, 58] on button "Sauvegarder" at bounding box center [1040, 67] width 99 height 30
click at [391, 436] on span "Rajouter d'autres documents" at bounding box center [387, 440] width 107 height 8
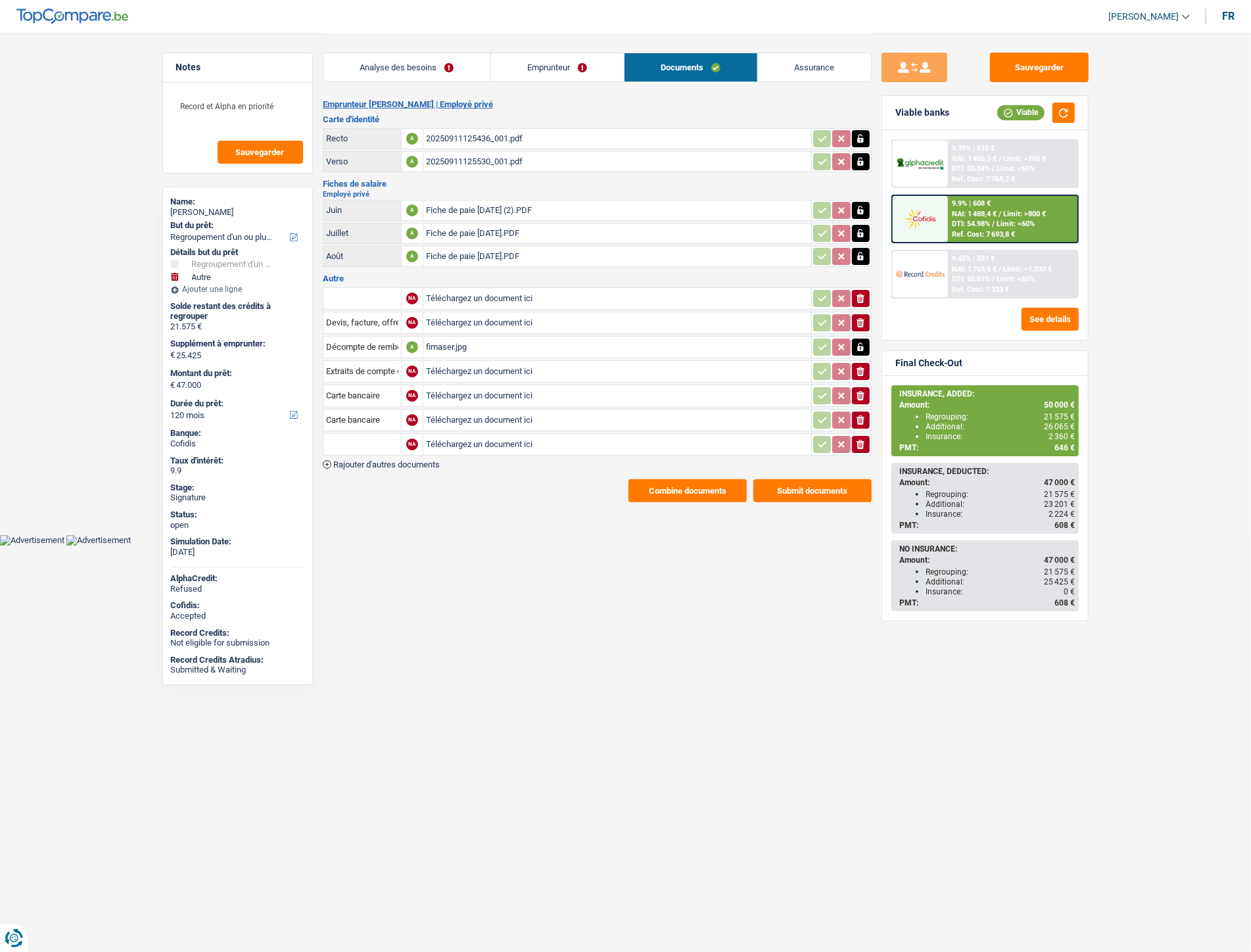
click at [477, 439] on input "Téléchargez un document ici" at bounding box center [617, 445] width 383 height 20
type input "C:\fakepath\Cofidis.png"
click at [338, 444] on input "text" at bounding box center [362, 445] width 72 height 21
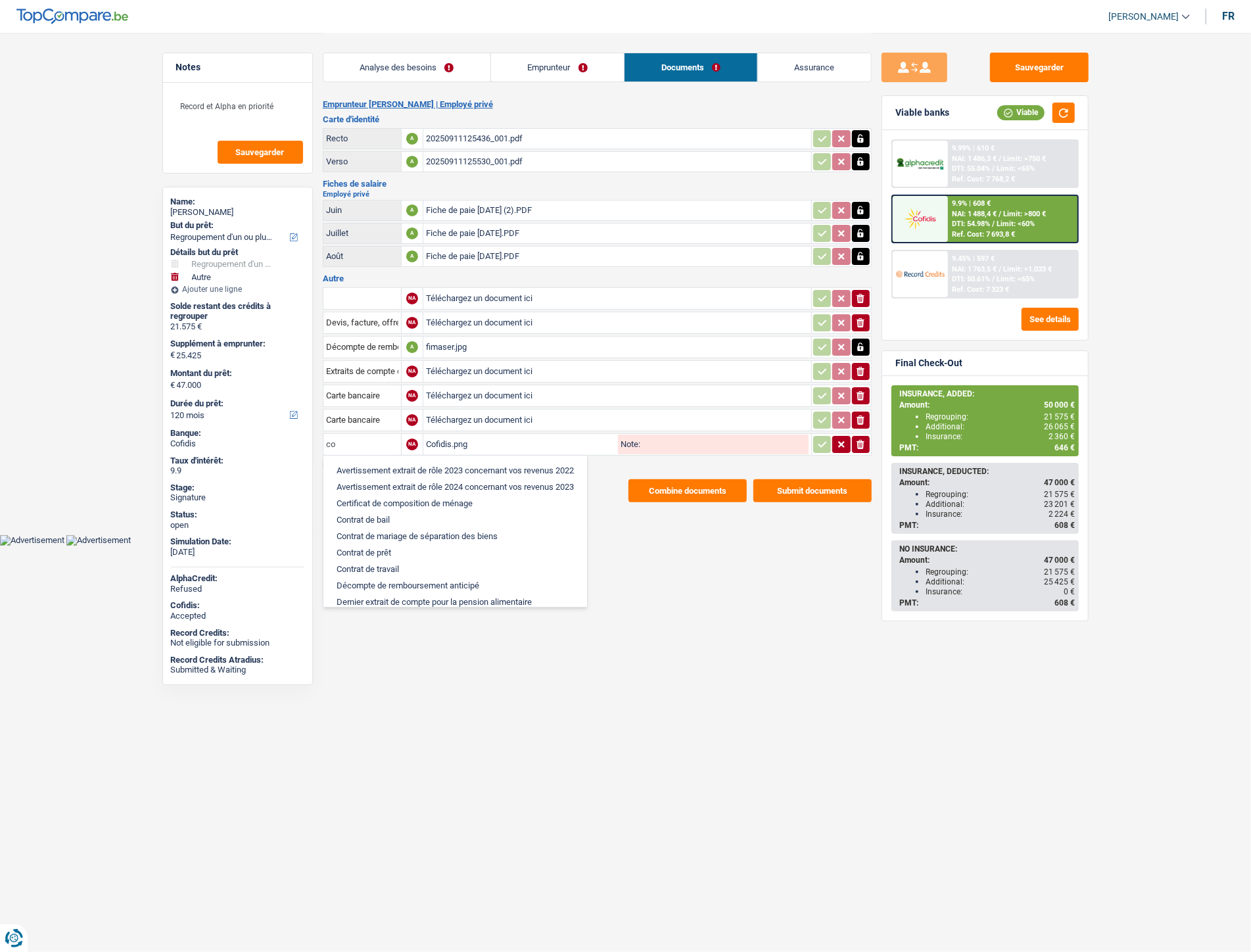
type input "c"
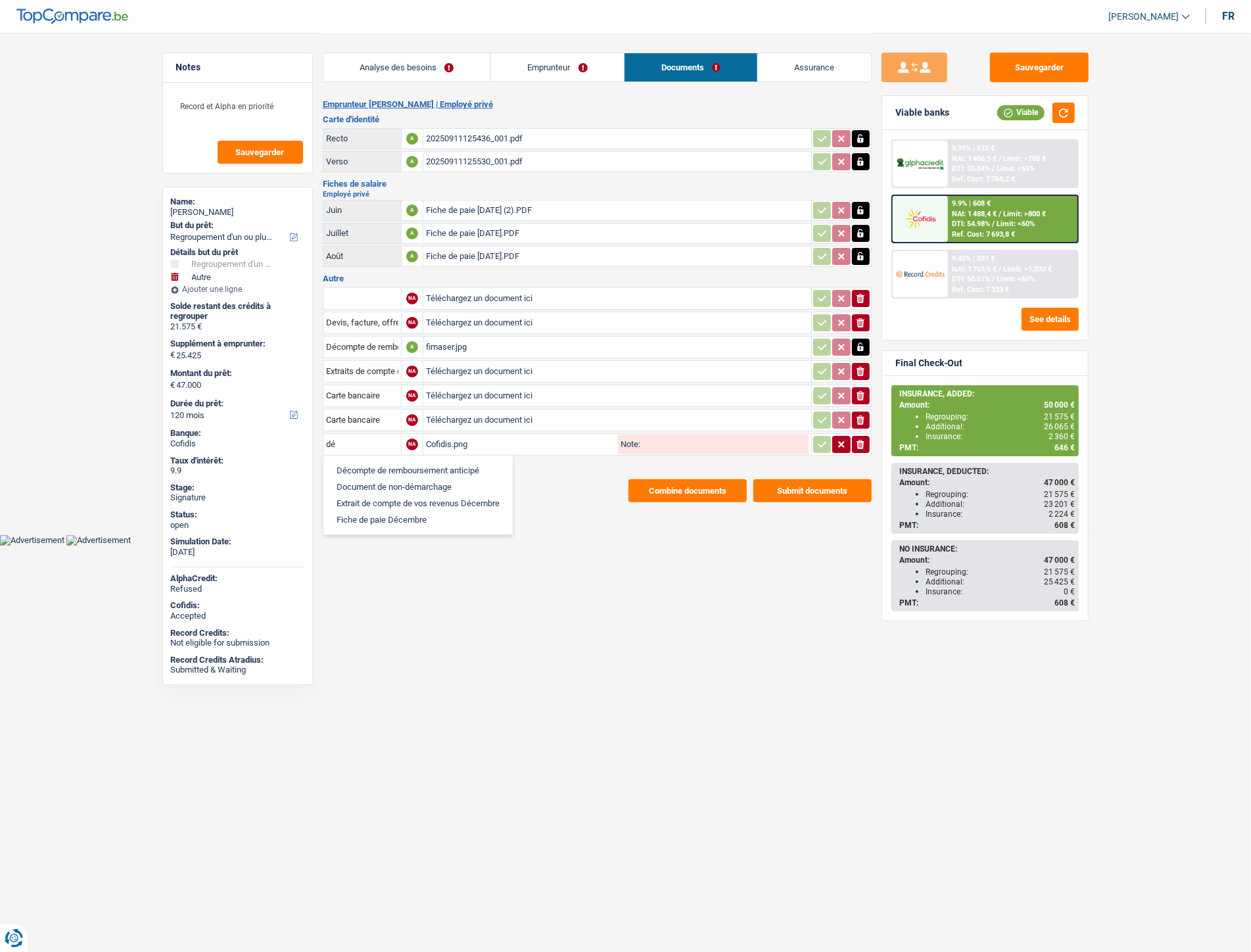
click at [345, 462] on li "Décompte de remboursement anticipé" at bounding box center [418, 470] width 176 height 16
type input "Décompte de remboursement anticipé"
click at [818, 441] on icon "button" at bounding box center [822, 445] width 11 height 13
click at [677, 489] on button "Combine documents" at bounding box center [688, 491] width 118 height 23
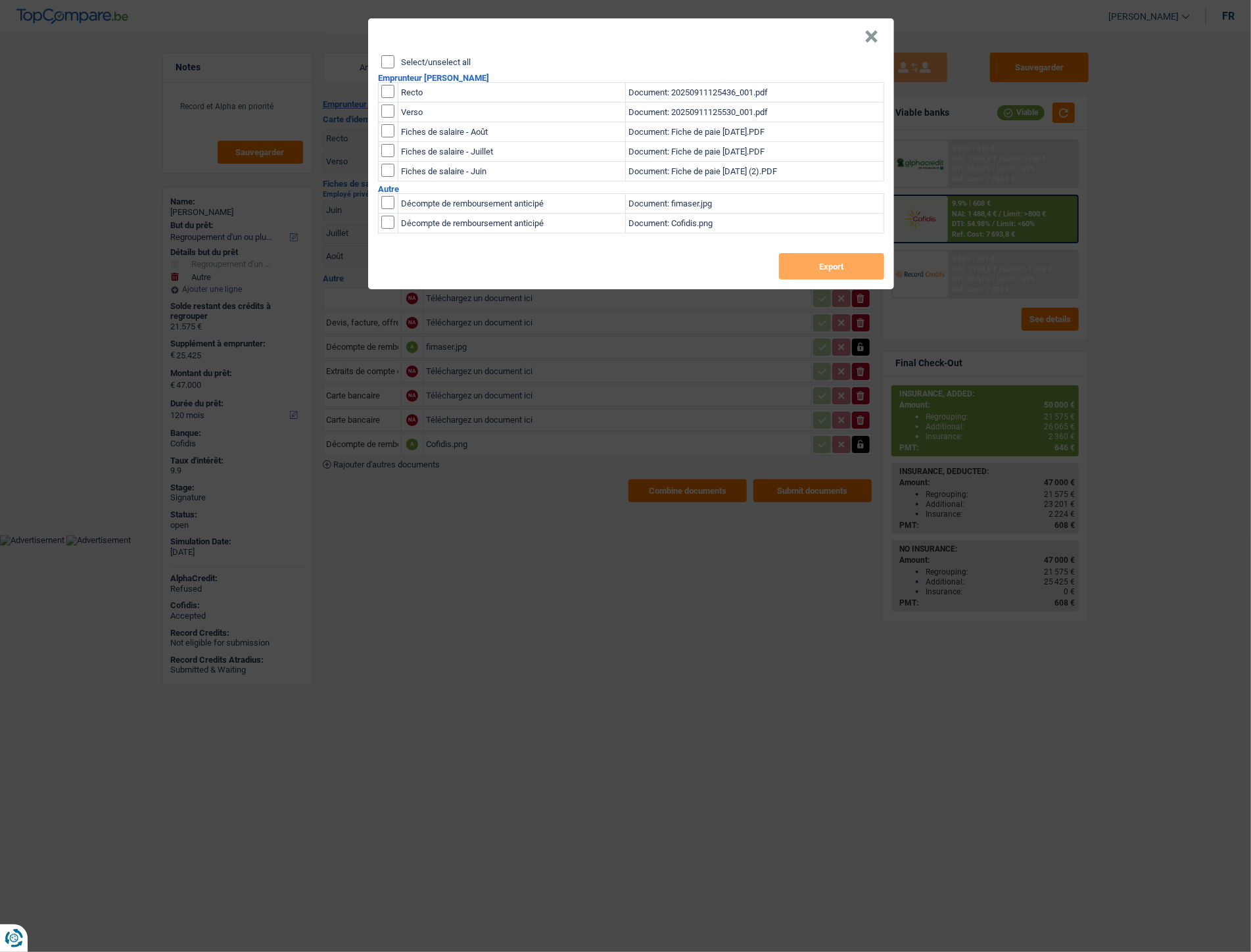
click at [393, 55] on input "Select/unselect all" at bounding box center [388, 62] width 13 height 13
checkbox input "true"
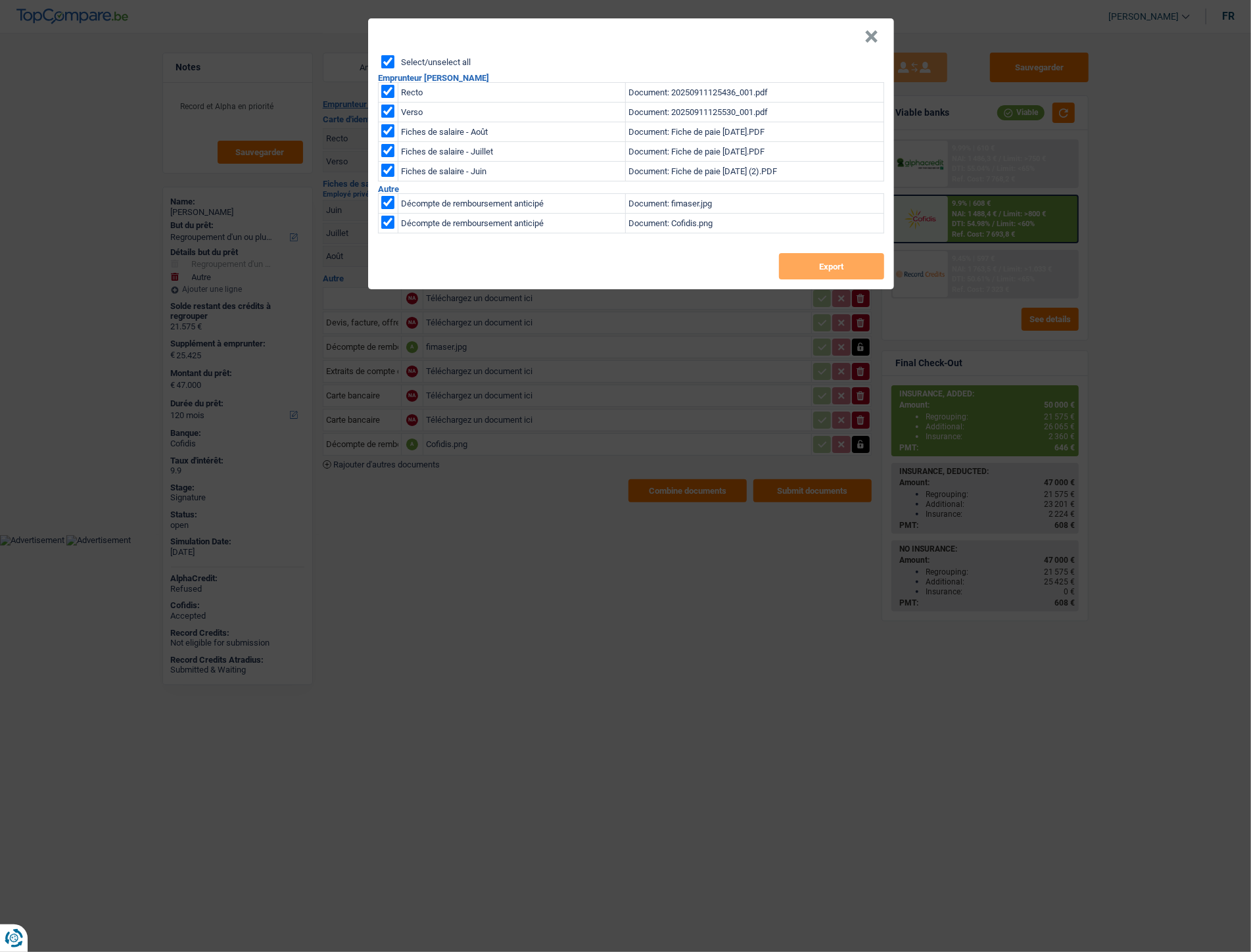
checkbox input "true"
click at [870, 39] on button "×" at bounding box center [871, 37] width 14 height 13
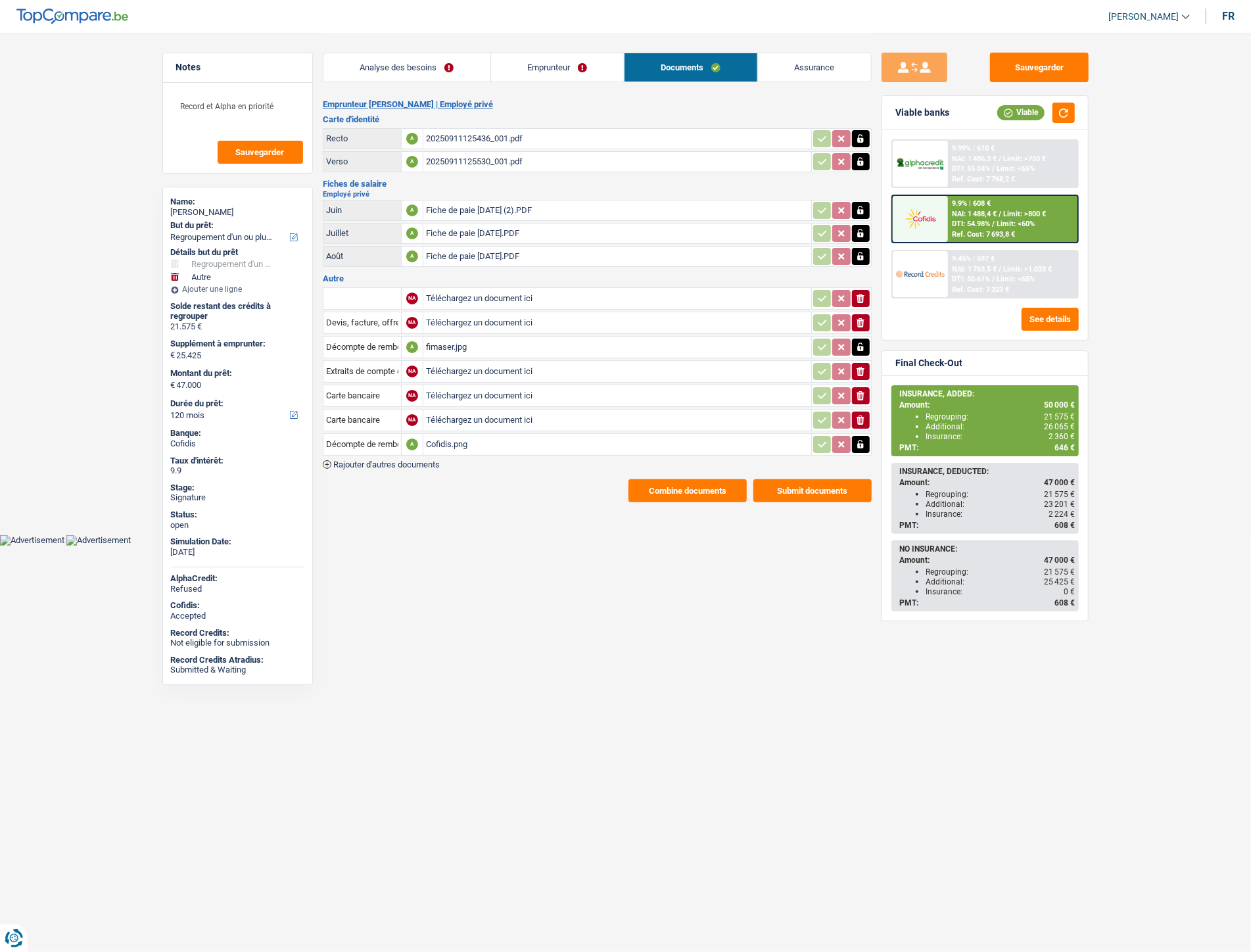
click at [432, 534] on body "Vous avez le contrôle de vos données Nous utilisons des cookies, tout comme nos…" at bounding box center [626, 273] width 1251 height 546
click at [465, 363] on input "Téléchargez un document ici" at bounding box center [617, 372] width 383 height 20
type input "C:\fakepath\combinepdf.pdf"
click at [436, 392] on input "Téléchargez un document ici" at bounding box center [617, 396] width 383 height 20
type input "C:\fakepath\IMG-20251008-WA0013.jpg"
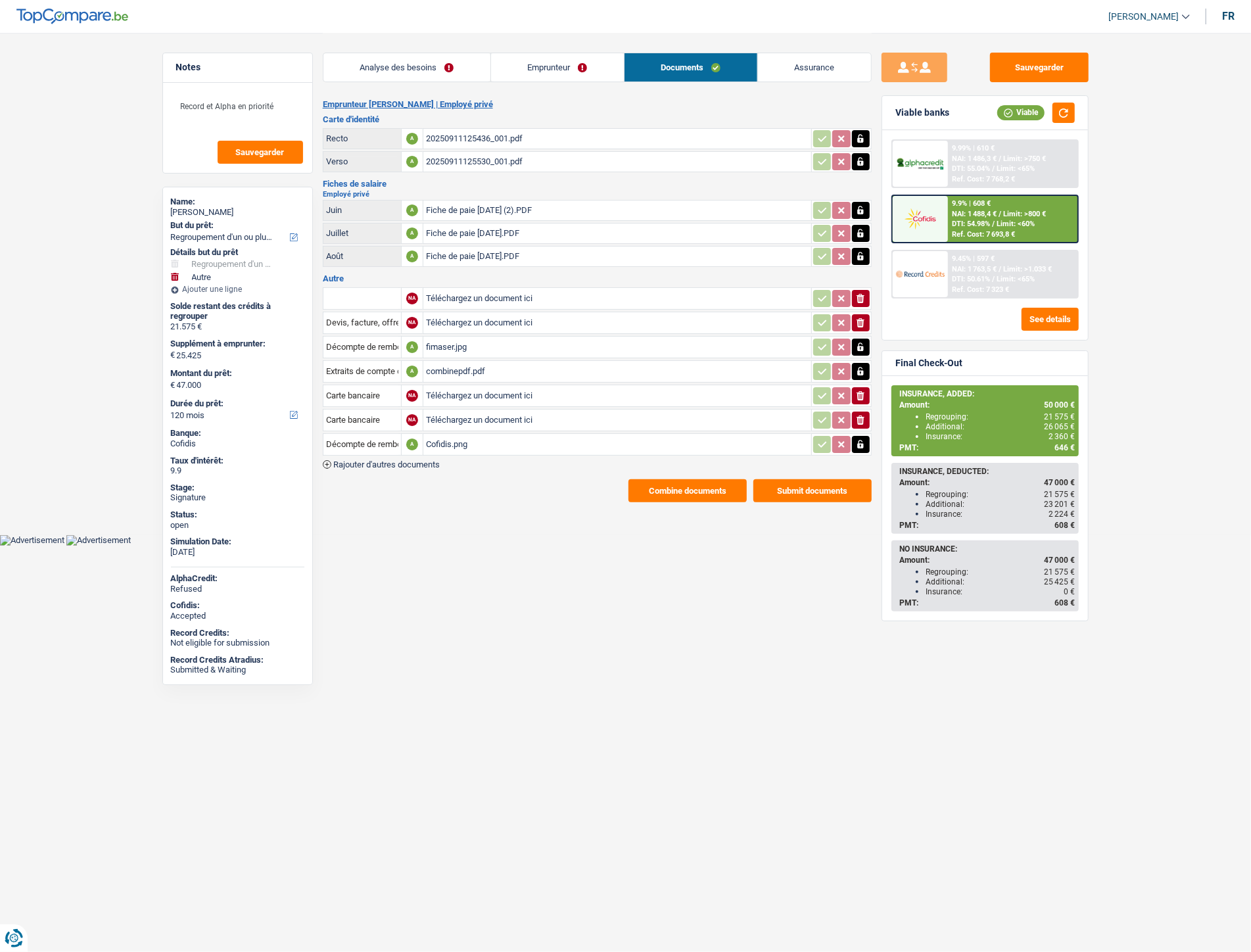
click at [445, 412] on input "Téléchargez un document ici" at bounding box center [617, 420] width 383 height 20
type input "C:\fakepath\IMG-20251008-WA0010.jpg"
click at [1040, 70] on button "Sauvegarder" at bounding box center [1040, 67] width 99 height 30
click at [472, 364] on div "combinepdf.pdf" at bounding box center [617, 372] width 383 height 20
click at [445, 437] on div "Cofidis.png" at bounding box center [617, 445] width 383 height 20
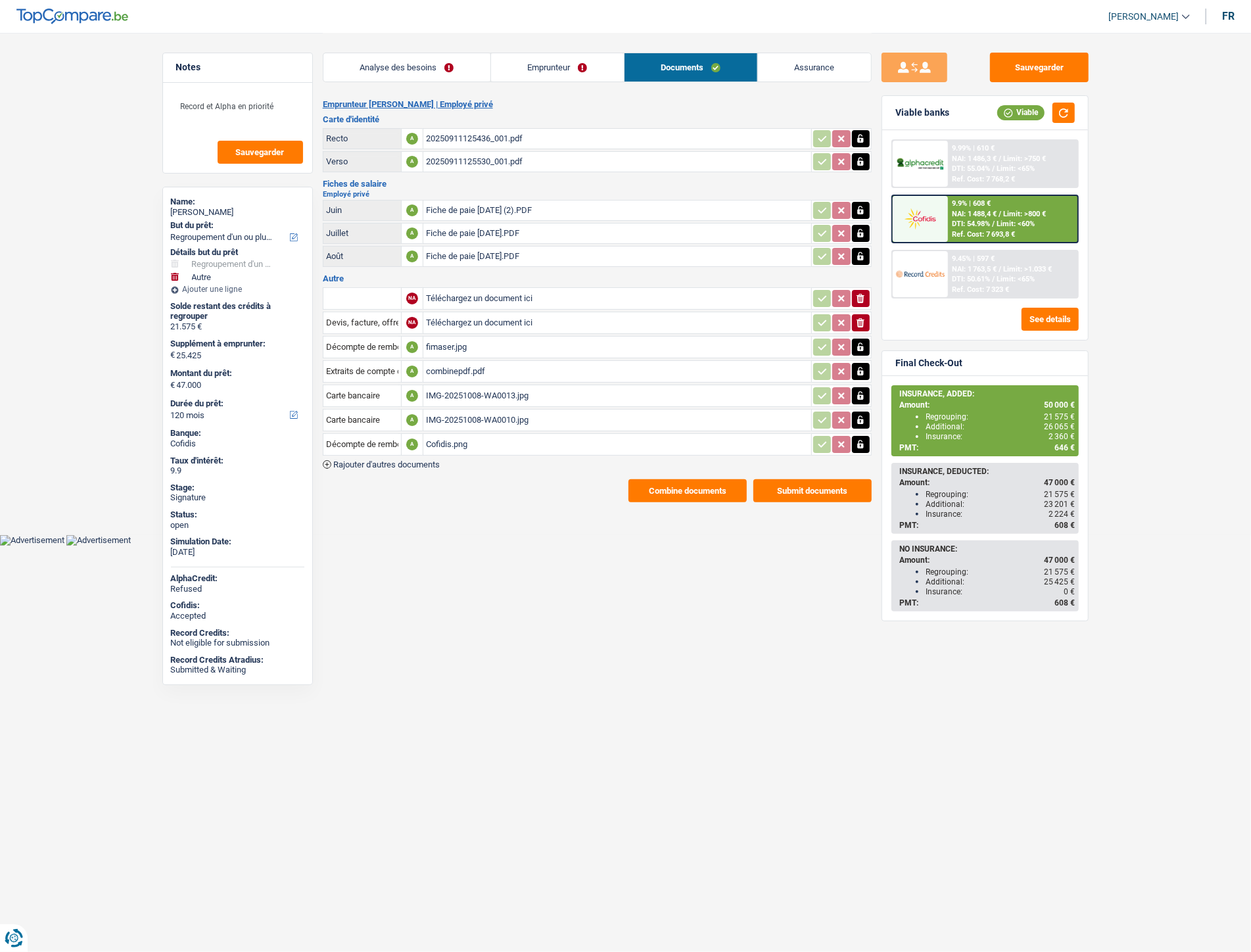
click at [685, 482] on button "Combine documents" at bounding box center [688, 491] width 118 height 23
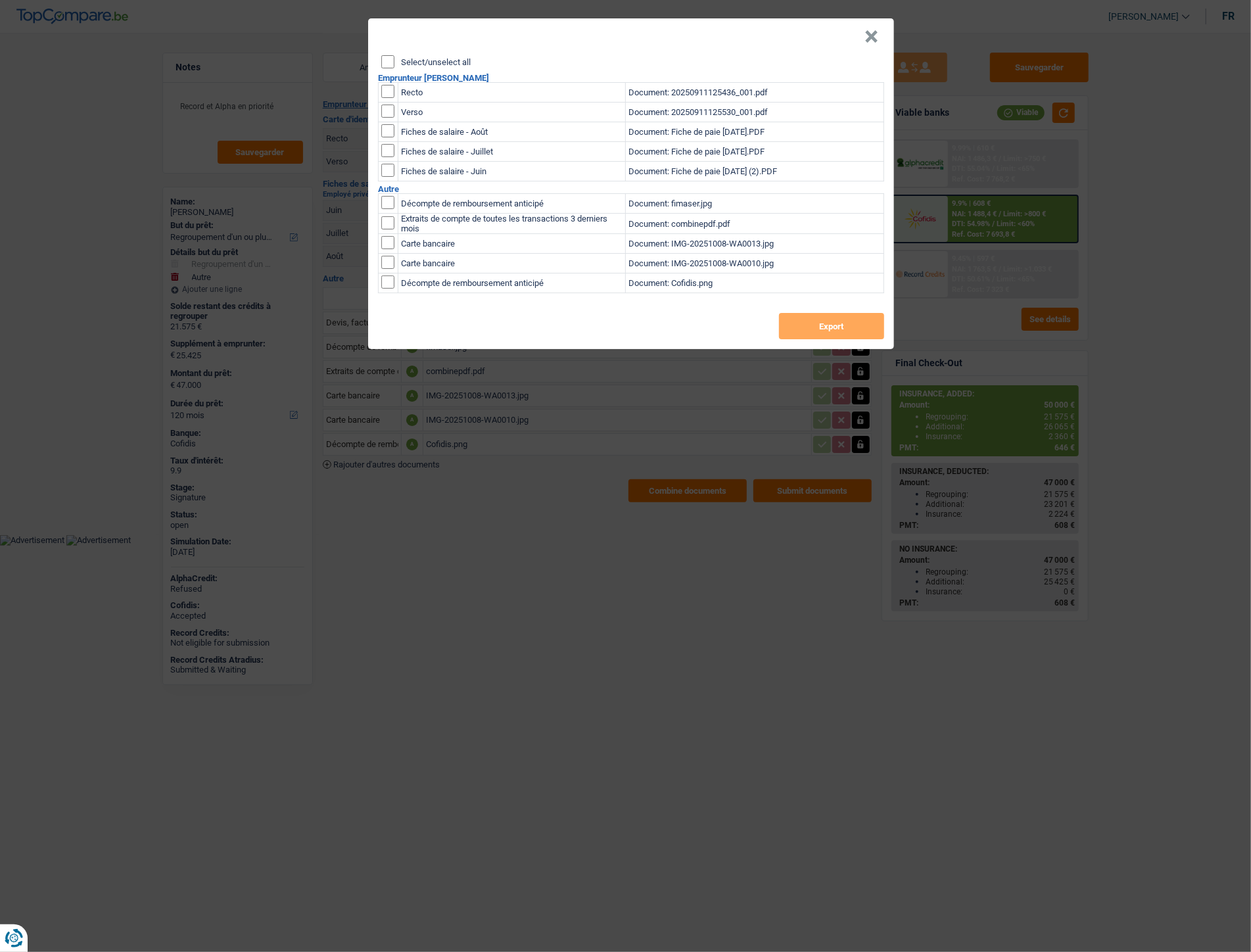
click at [386, 61] on input "Select/unselect all" at bounding box center [388, 62] width 13 height 13
checkbox input "true"
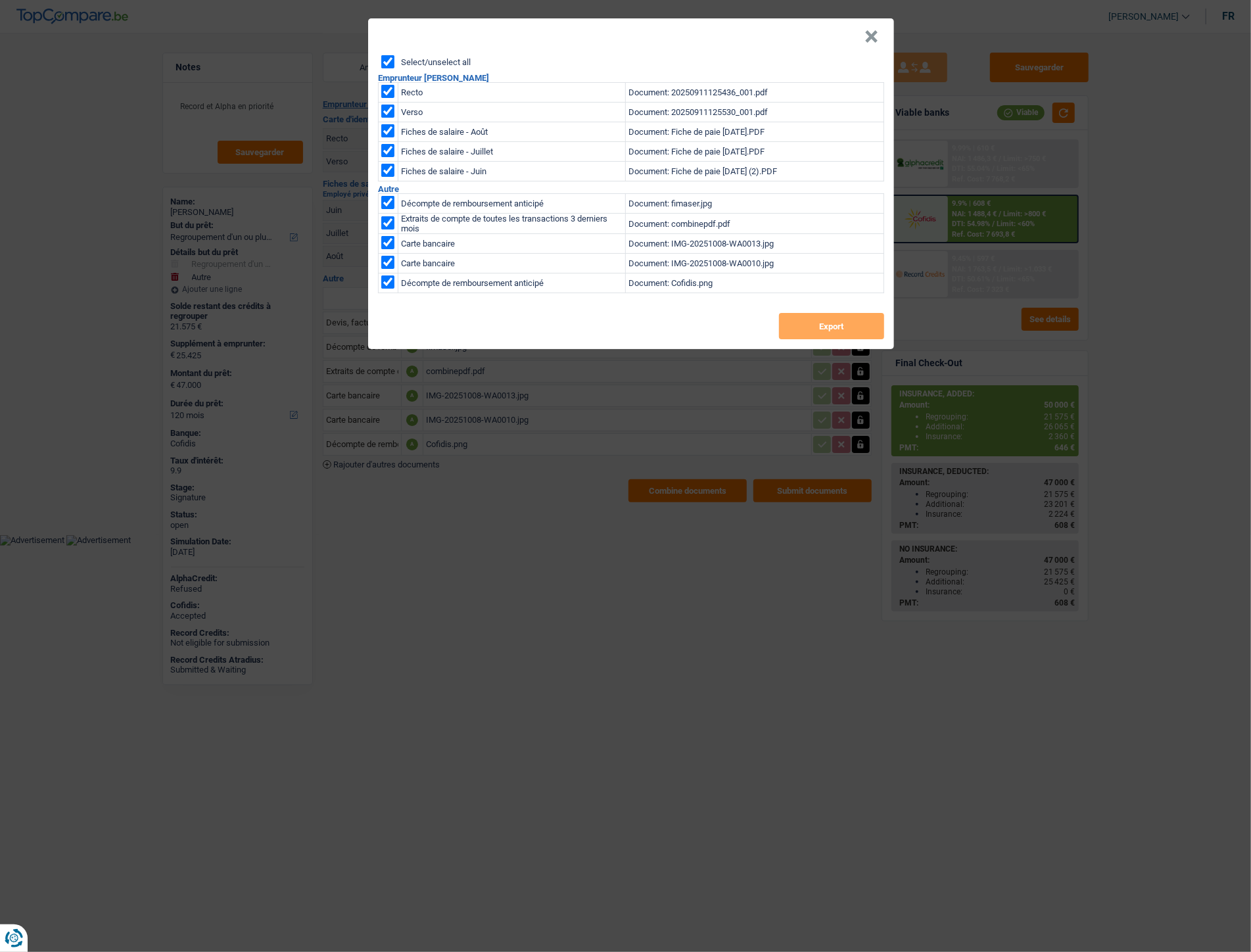
checkbox input "true"
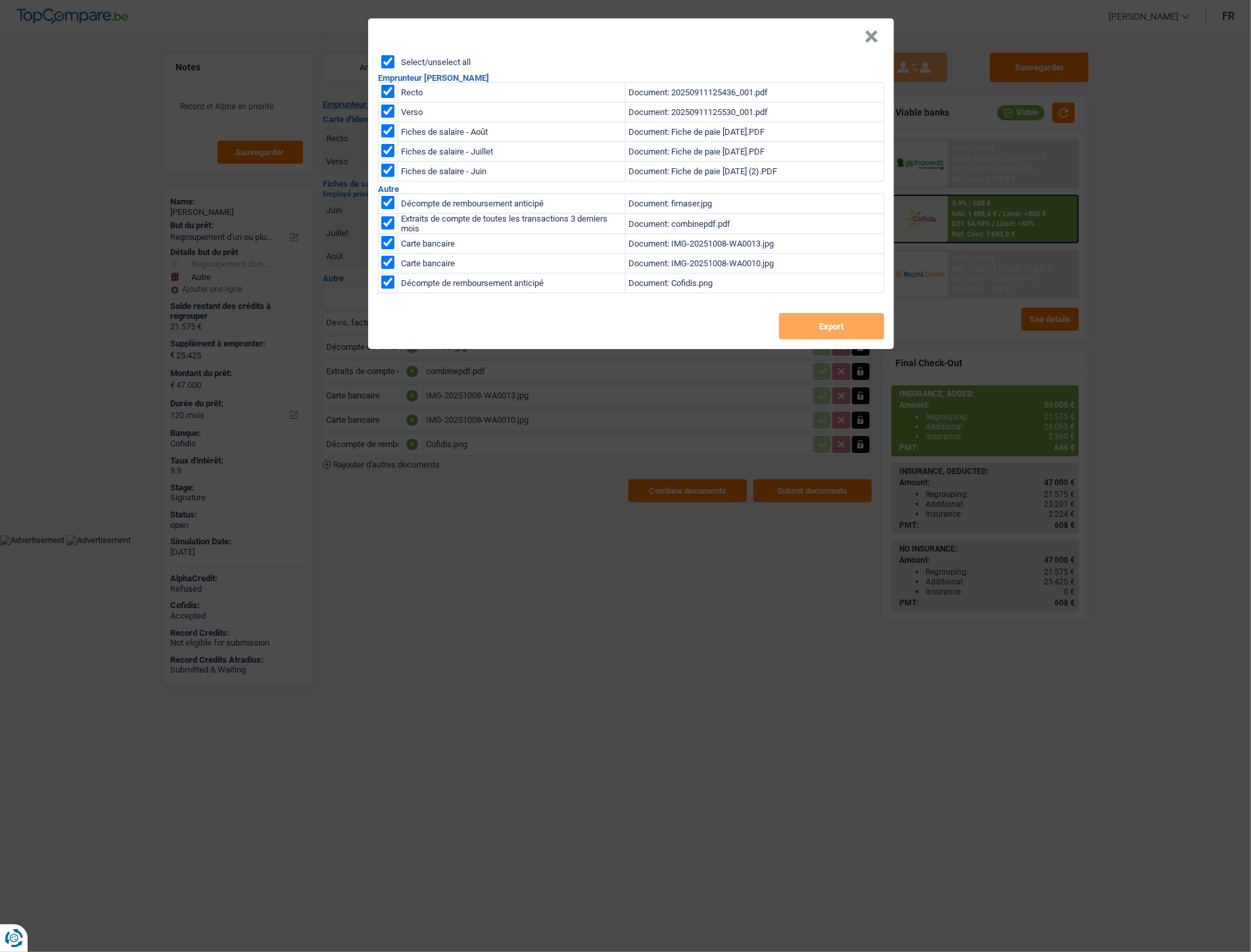
checkbox input "true"
click at [806, 321] on button "Export" at bounding box center [832, 326] width 105 height 26
click at [869, 36] on button "×" at bounding box center [871, 37] width 14 height 13
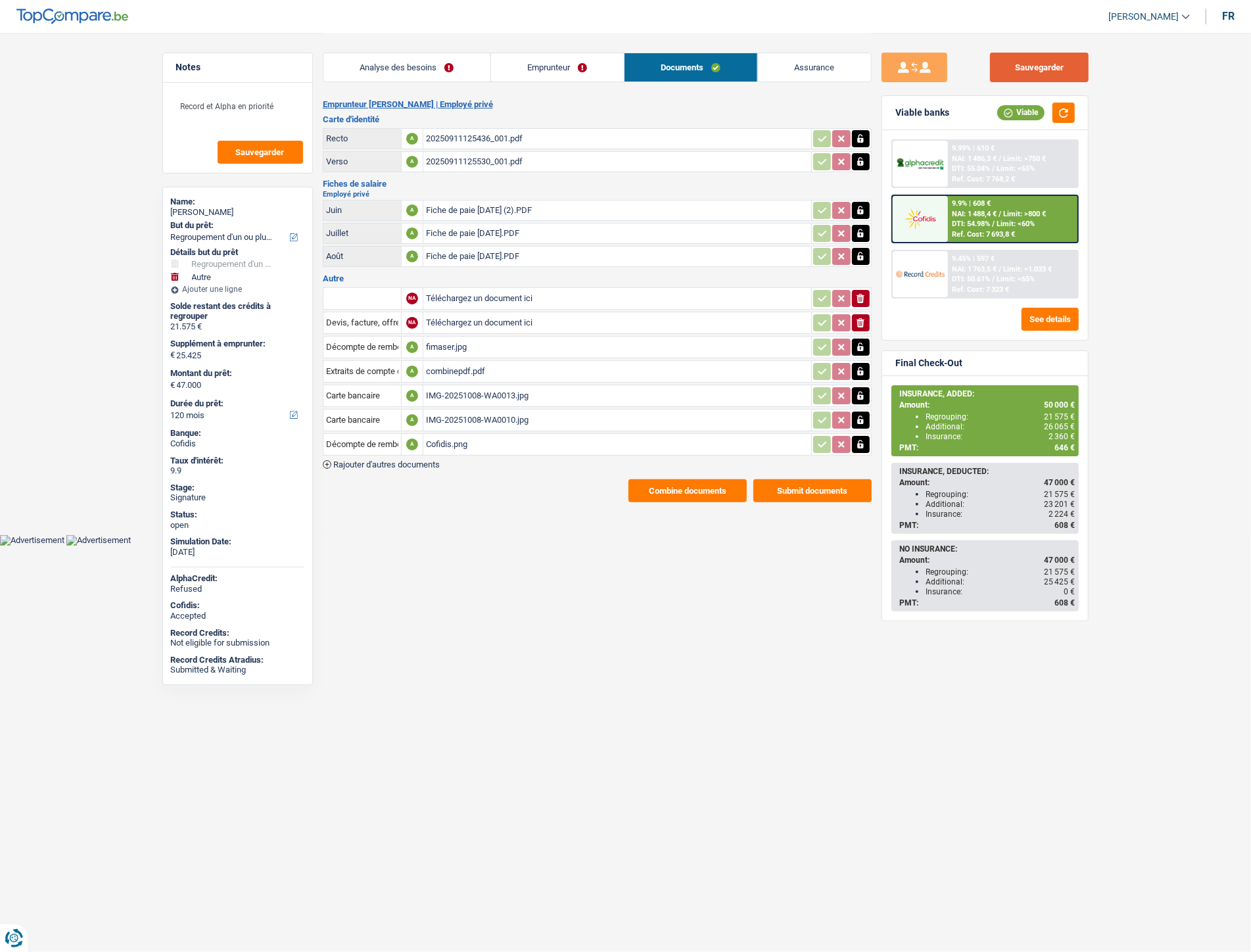
click at [1007, 62] on button "Sauvegarder" at bounding box center [1040, 67] width 99 height 30
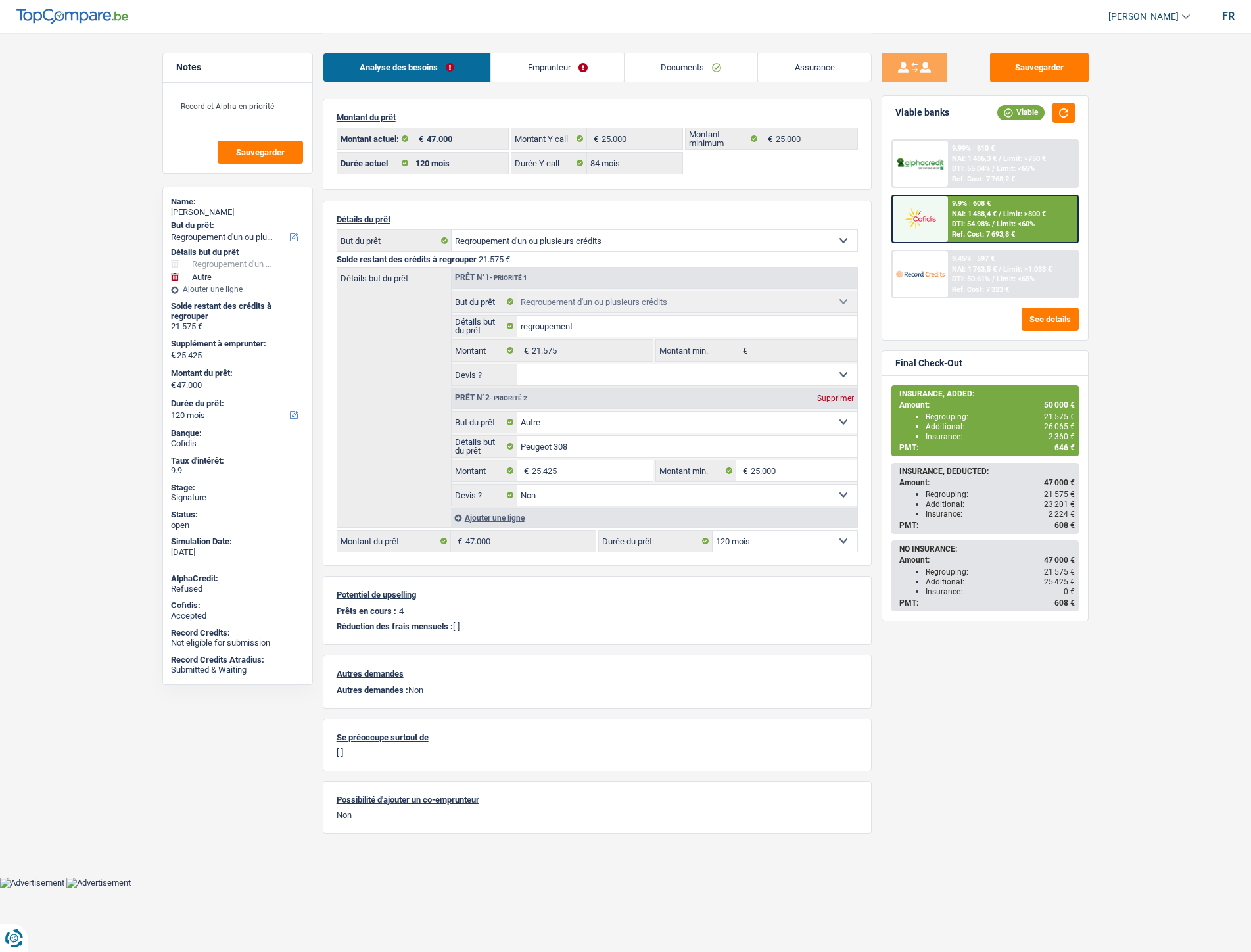
select select "refinancing"
select select "other"
select select "120"
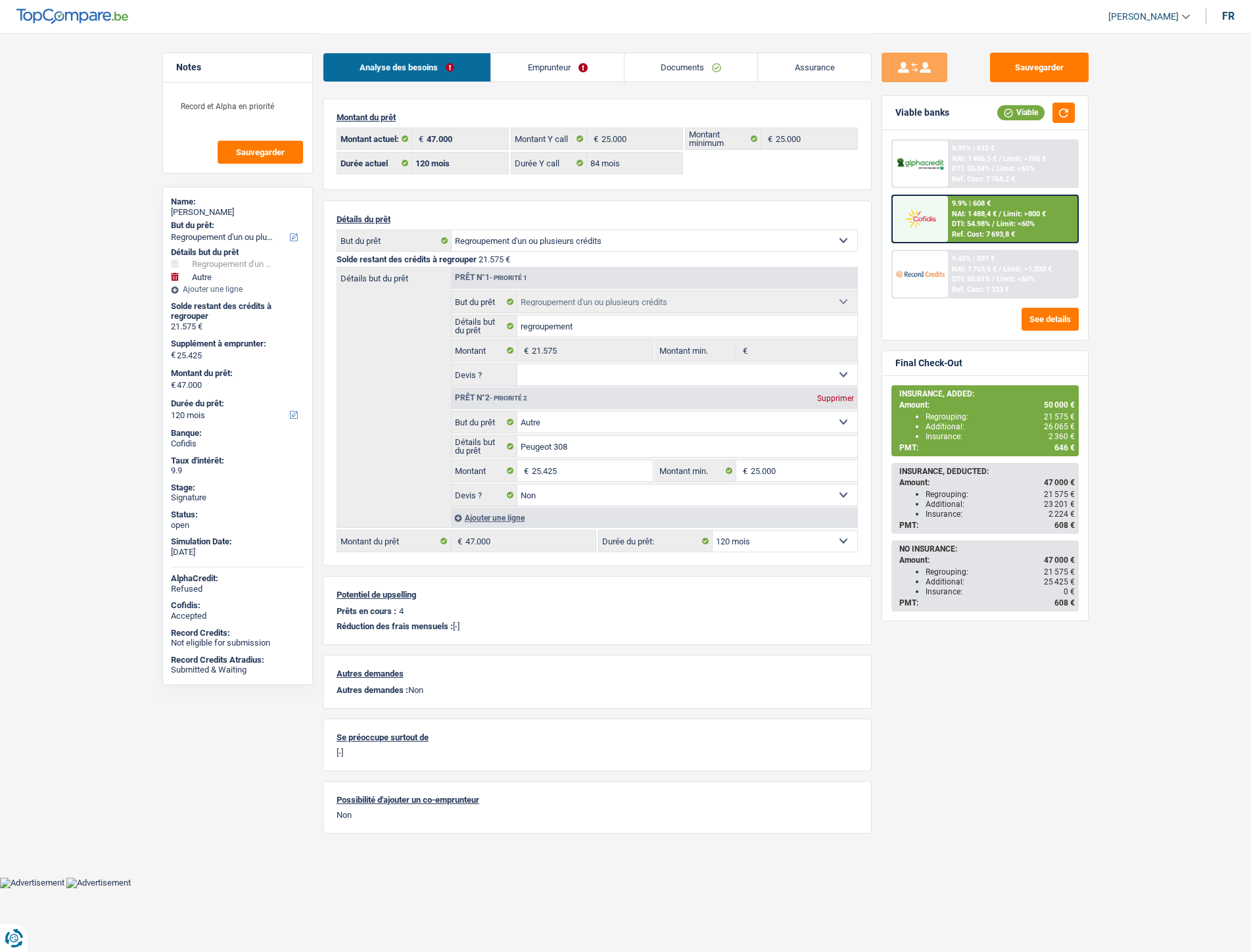
select select "84"
select select "refinancing"
select select "other"
select select "false"
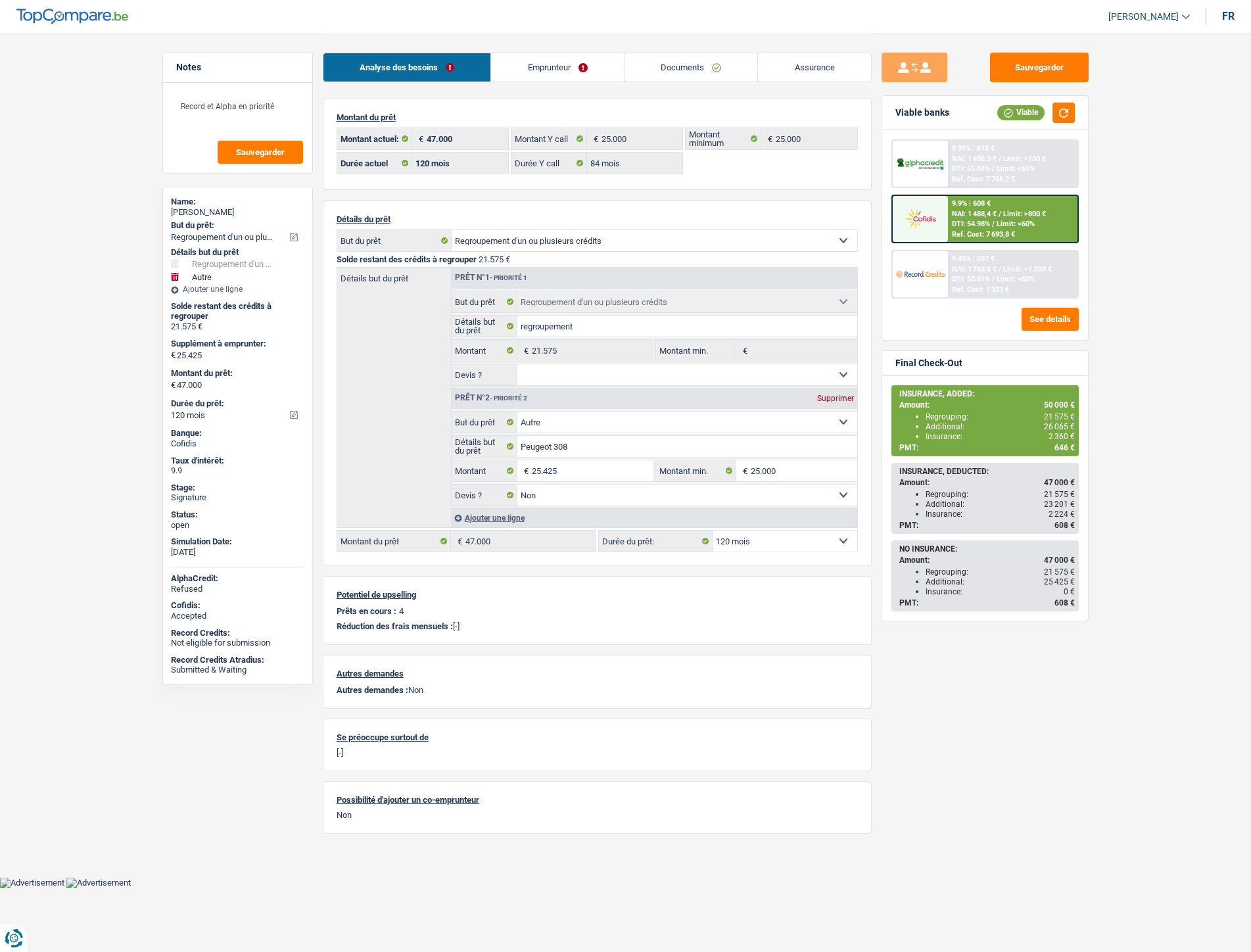
select select "120"
click at [544, 66] on link "Emprunteur" at bounding box center [558, 67] width 133 height 28
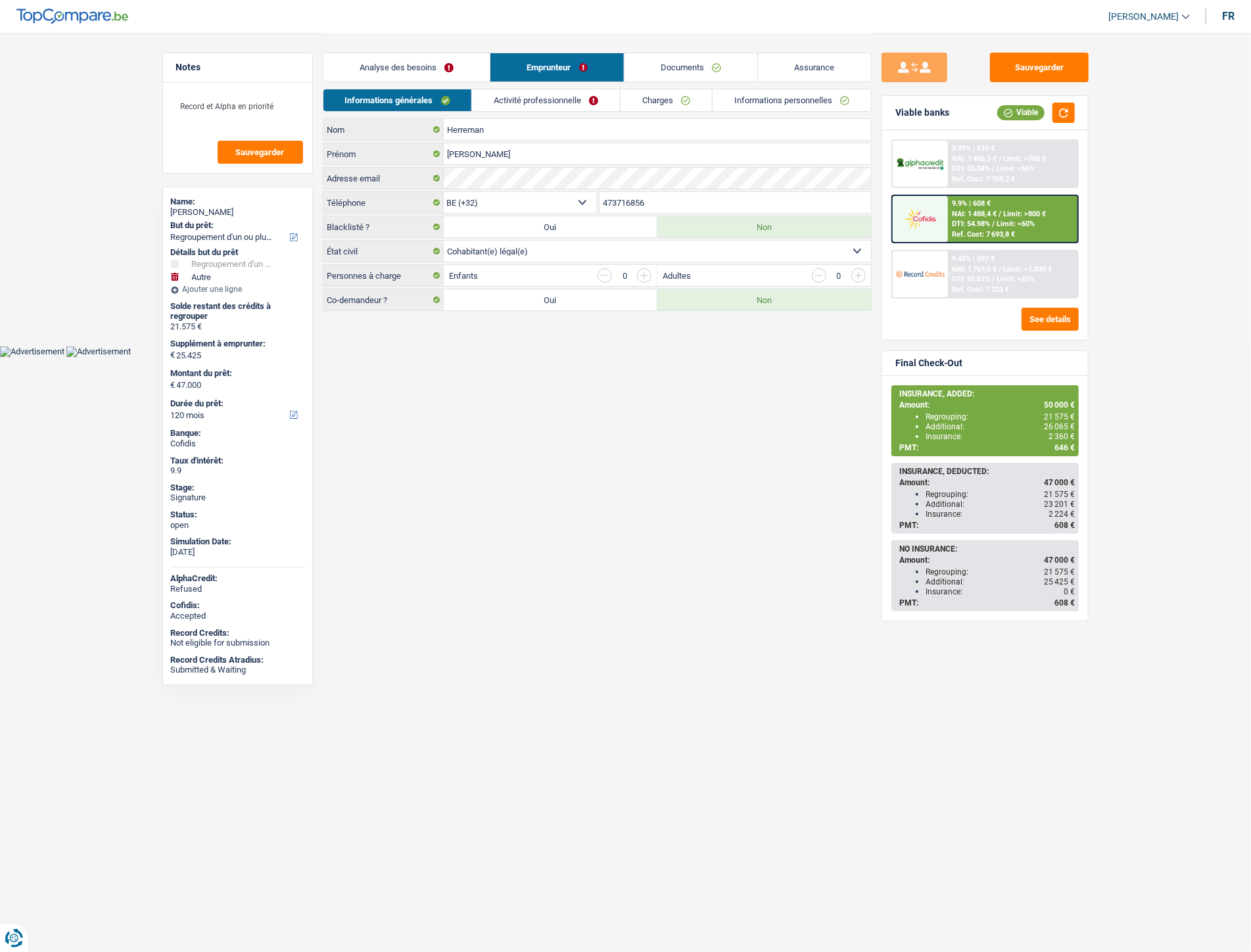
click at [778, 108] on link "Informations personnelles" at bounding box center [792, 100] width 159 height 21
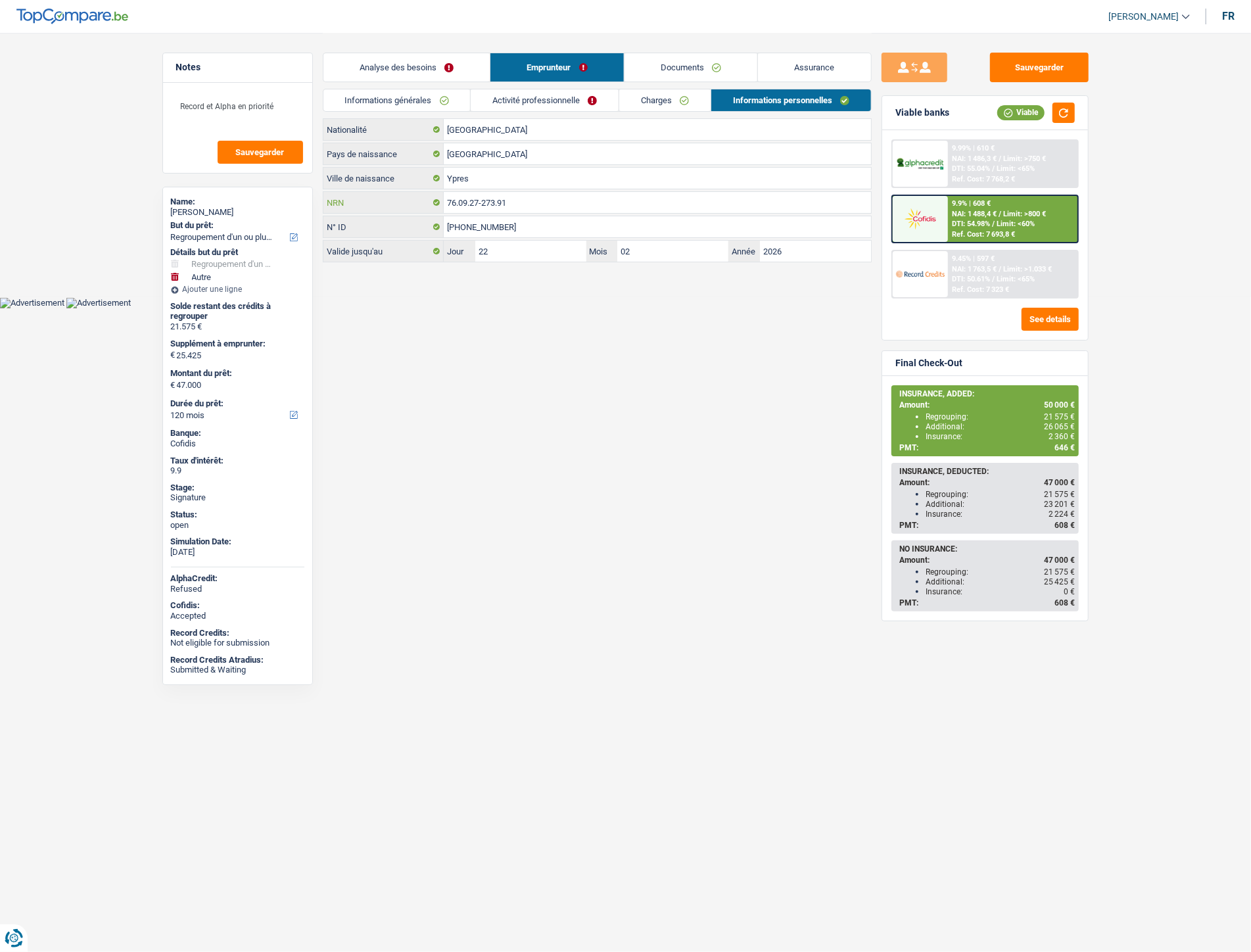
drag, startPoint x: 531, startPoint y: 205, endPoint x: 455, endPoint y: 207, distance: 76.0
click at [443, 207] on div "76.09.27-273.91 NRN" at bounding box center [598, 203] width 547 height 21
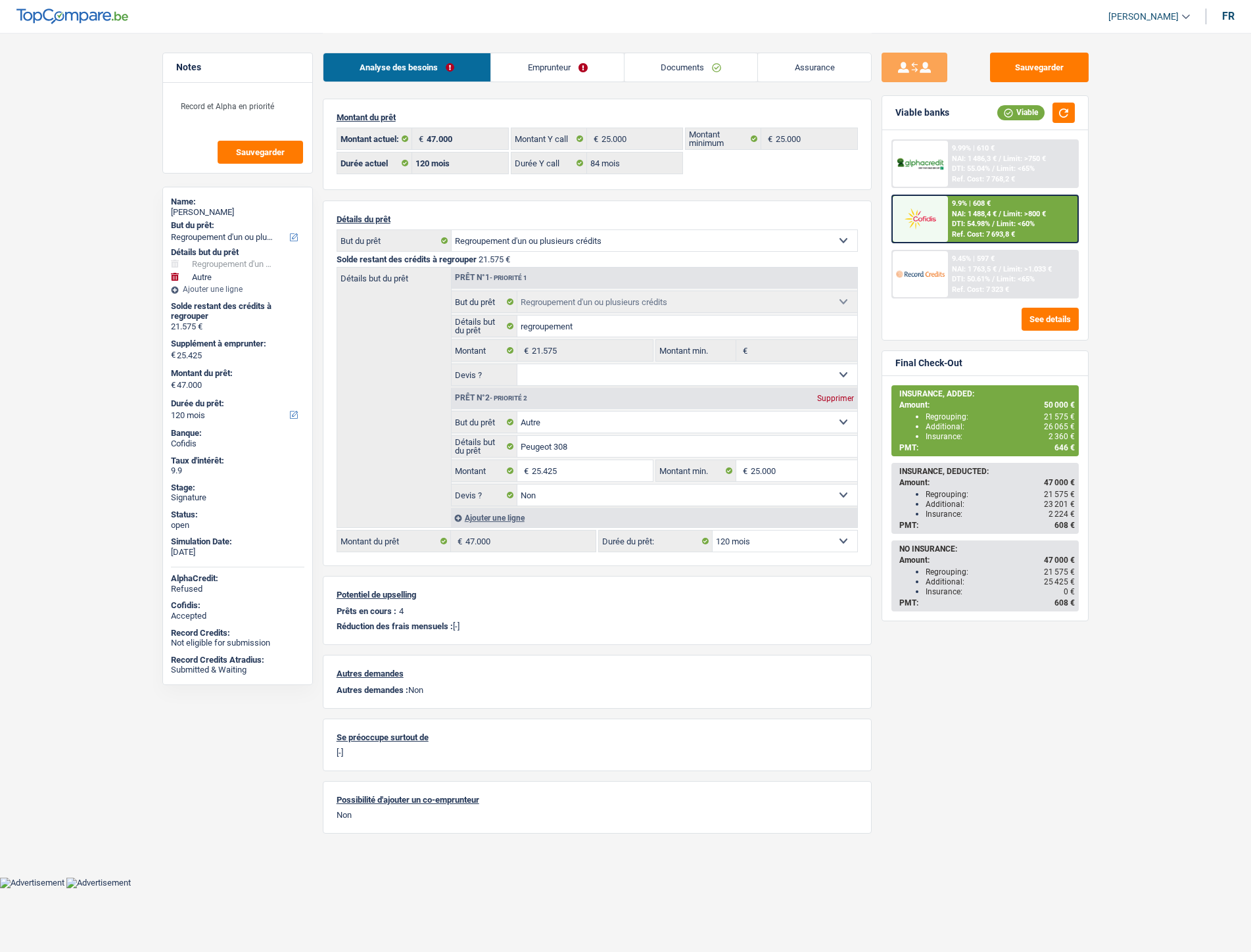
select select "refinancing"
select select "other"
select select "120"
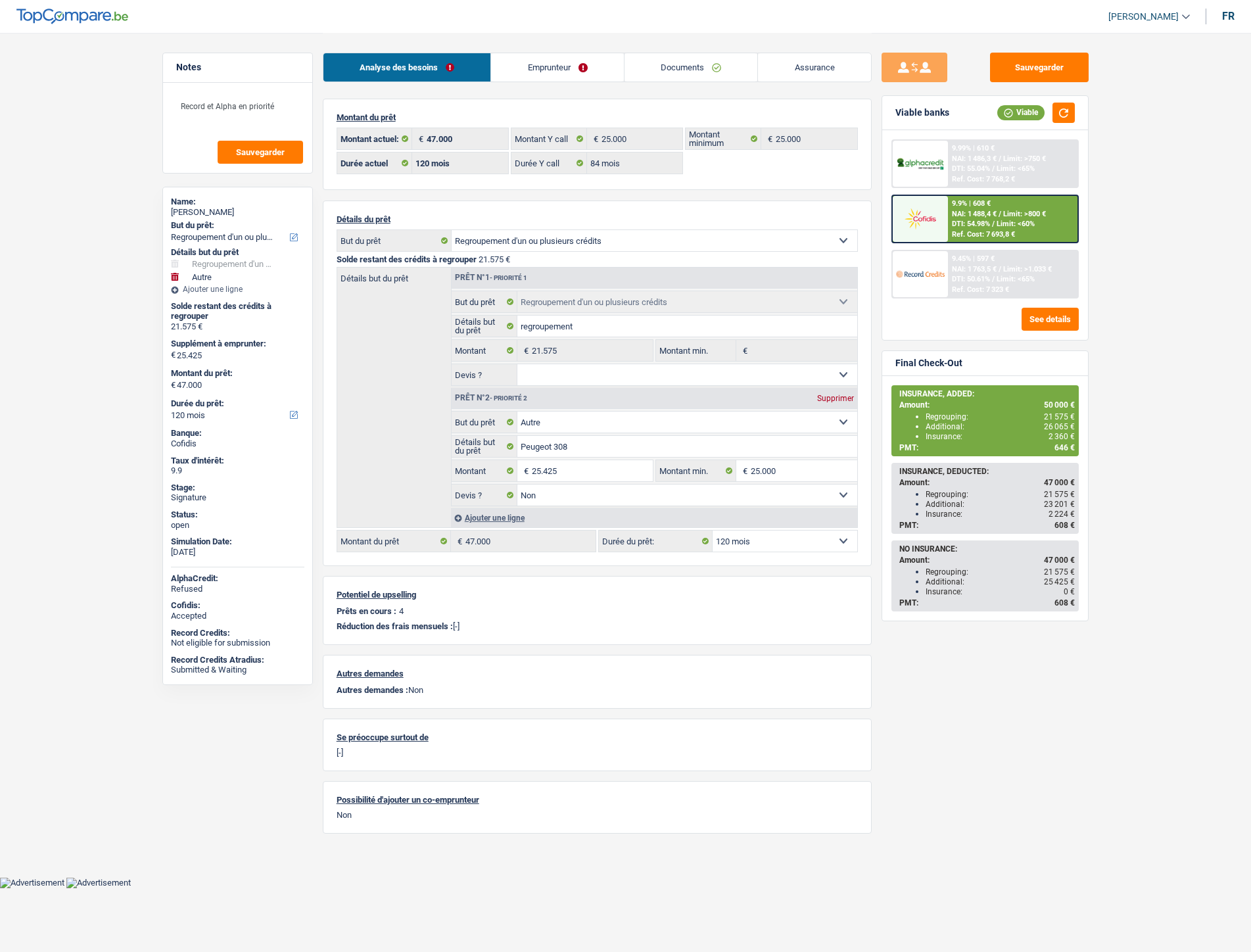
select select "84"
select select "refinancing"
select select "other"
select select "false"
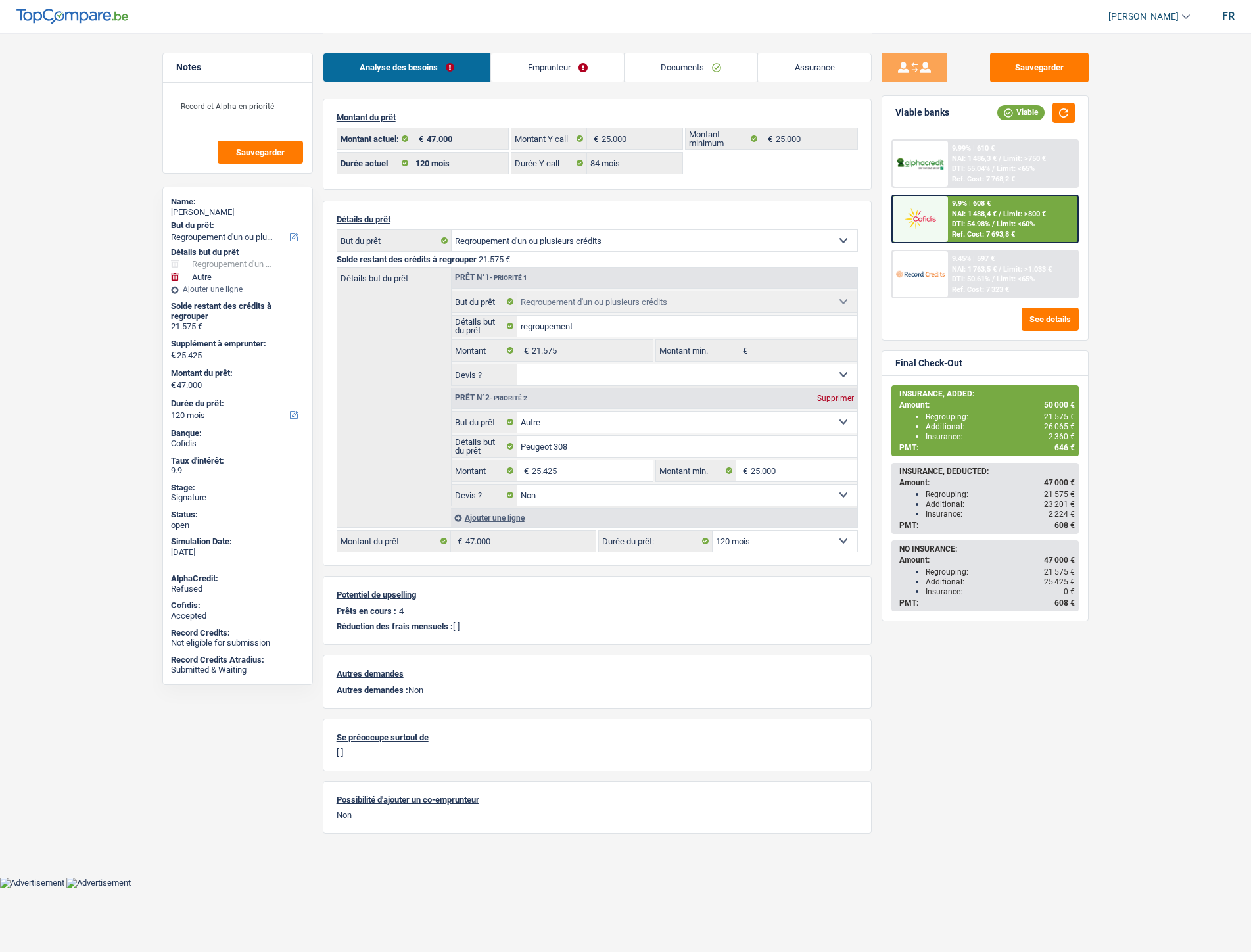
select select "120"
click at [995, 210] on span "NAI: 1 488,4 €" at bounding box center [974, 214] width 44 height 8
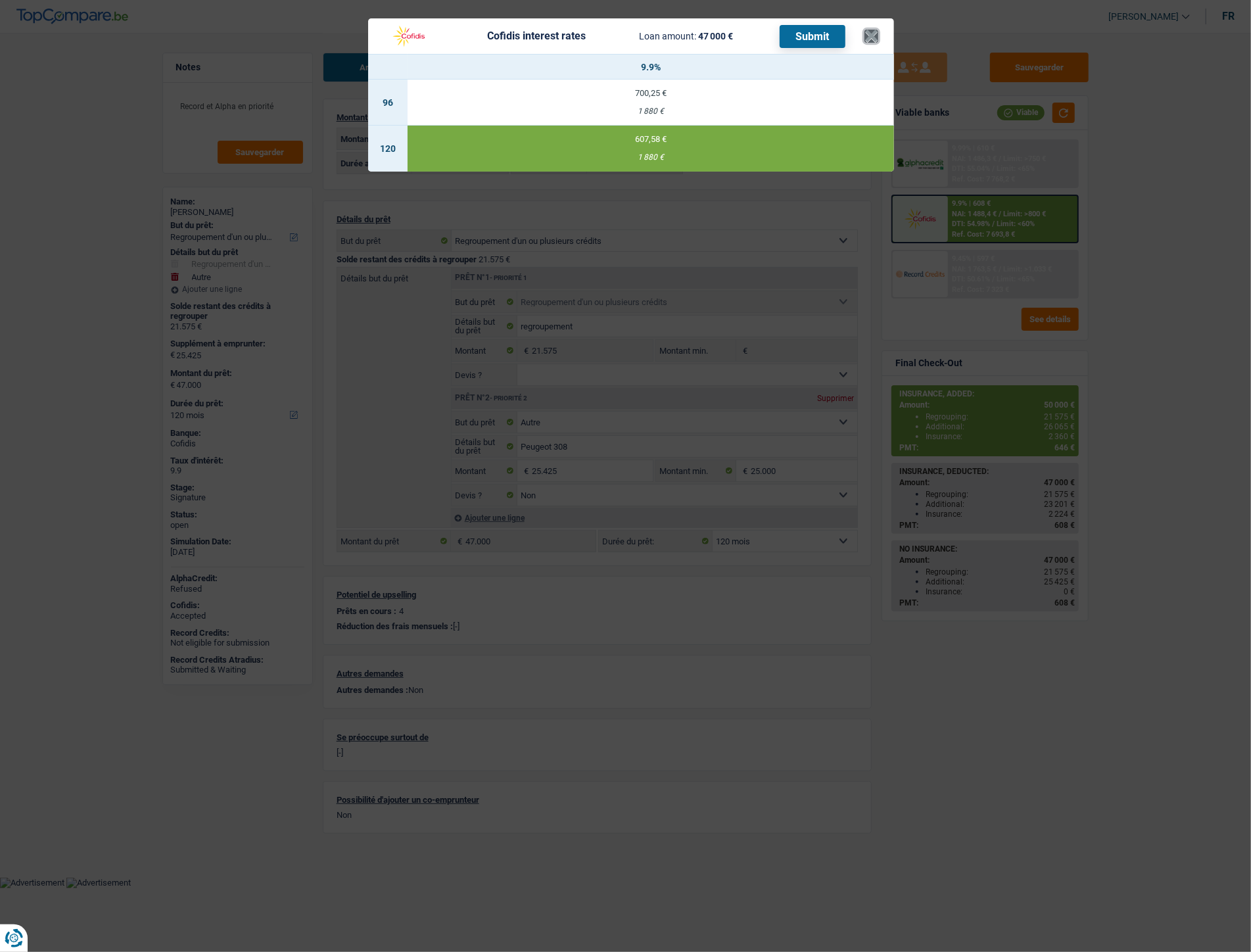
click at [866, 43] on button "×" at bounding box center [871, 36] width 14 height 13
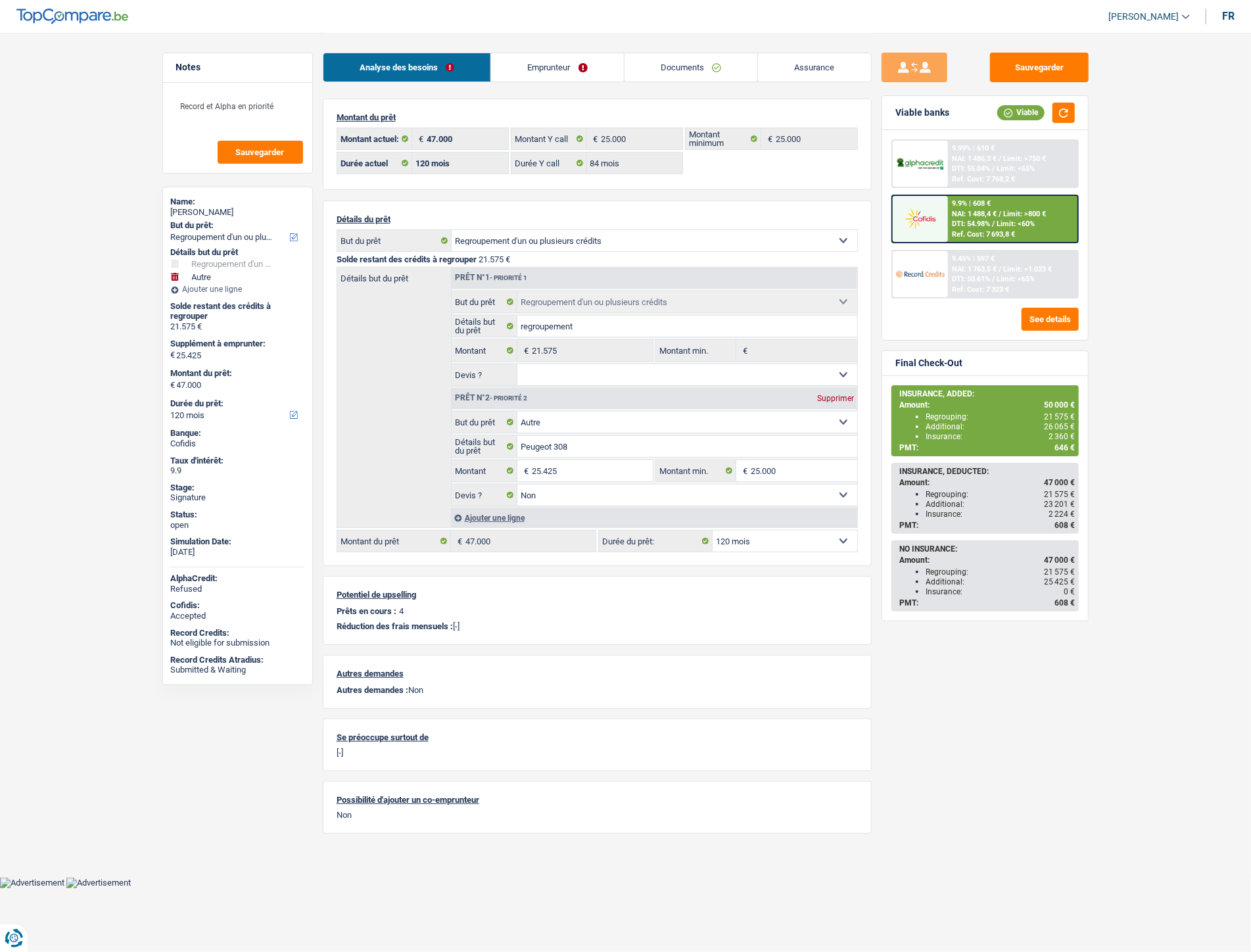
click at [506, 514] on div "Ajouter une ligne" at bounding box center [654, 517] width 406 height 19
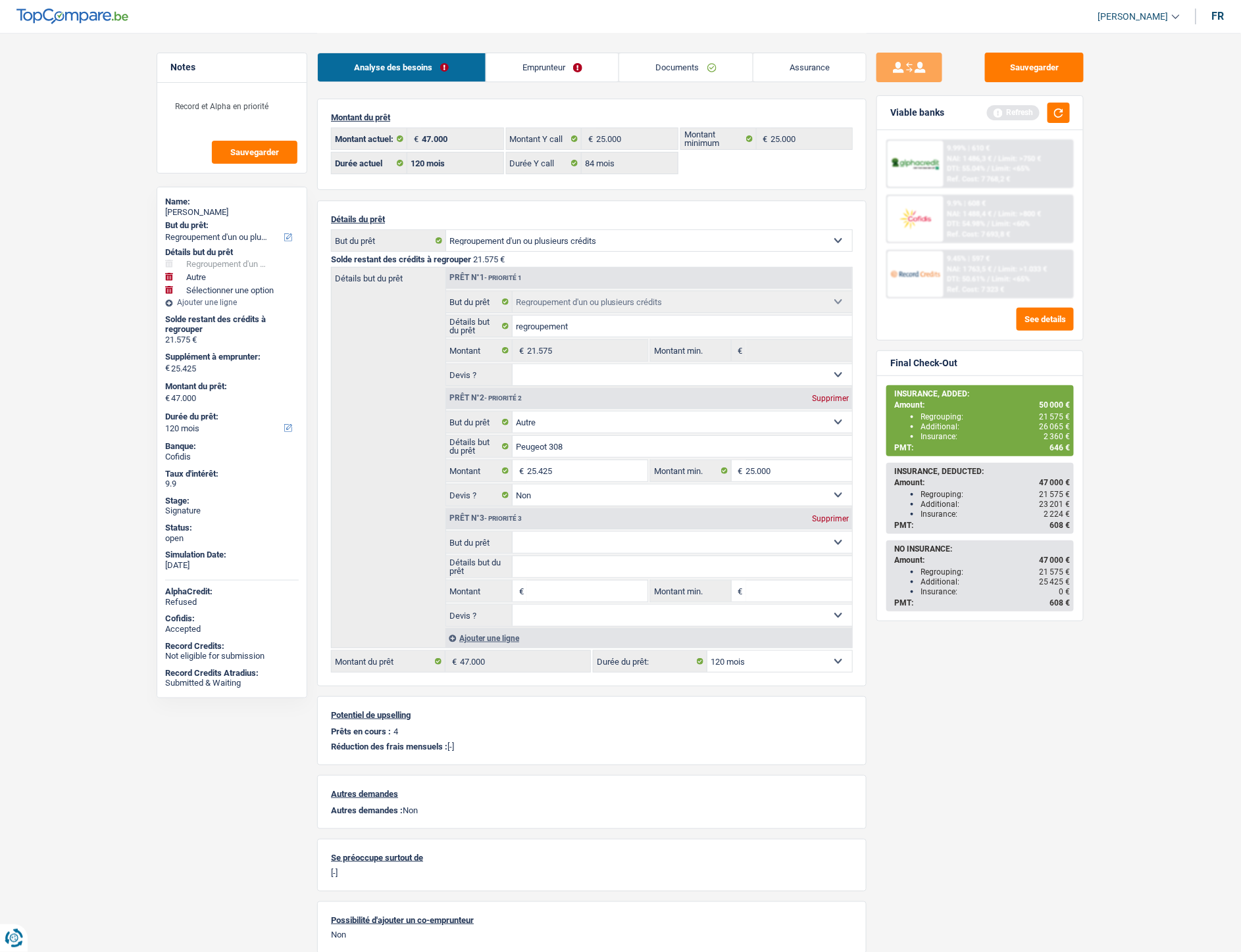
click at [535, 599] on input "Montant" at bounding box center [587, 591] width 120 height 21
type input "3.000"
click at [544, 543] on select "Confort maison: meubles, textile, peinture, électroménager, outillage non-profe…" at bounding box center [683, 543] width 340 height 21
type input "28.425"
type input "50.000"
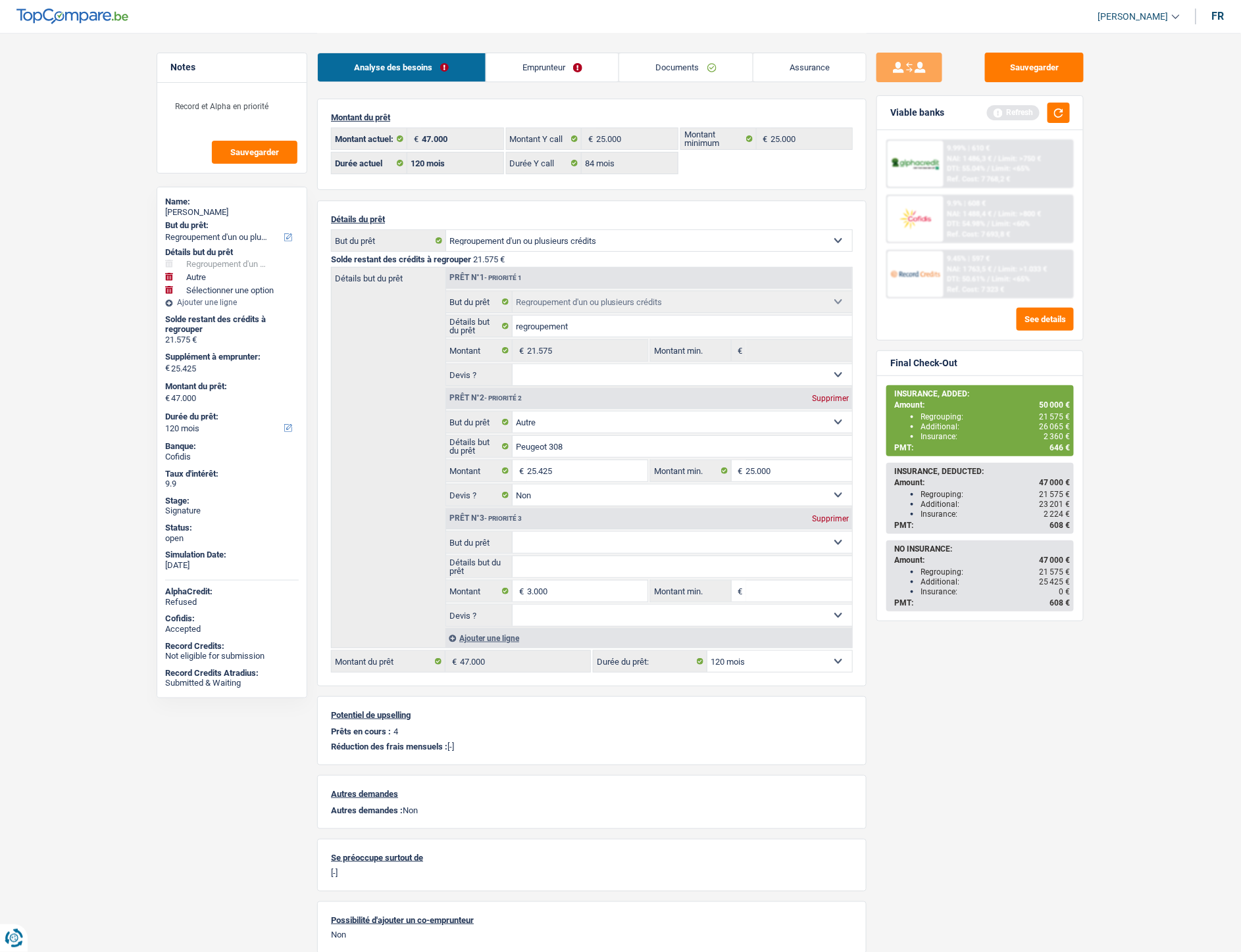
select select "144"
type input "50.000"
select select "144"
type input "50.000"
select select "144"
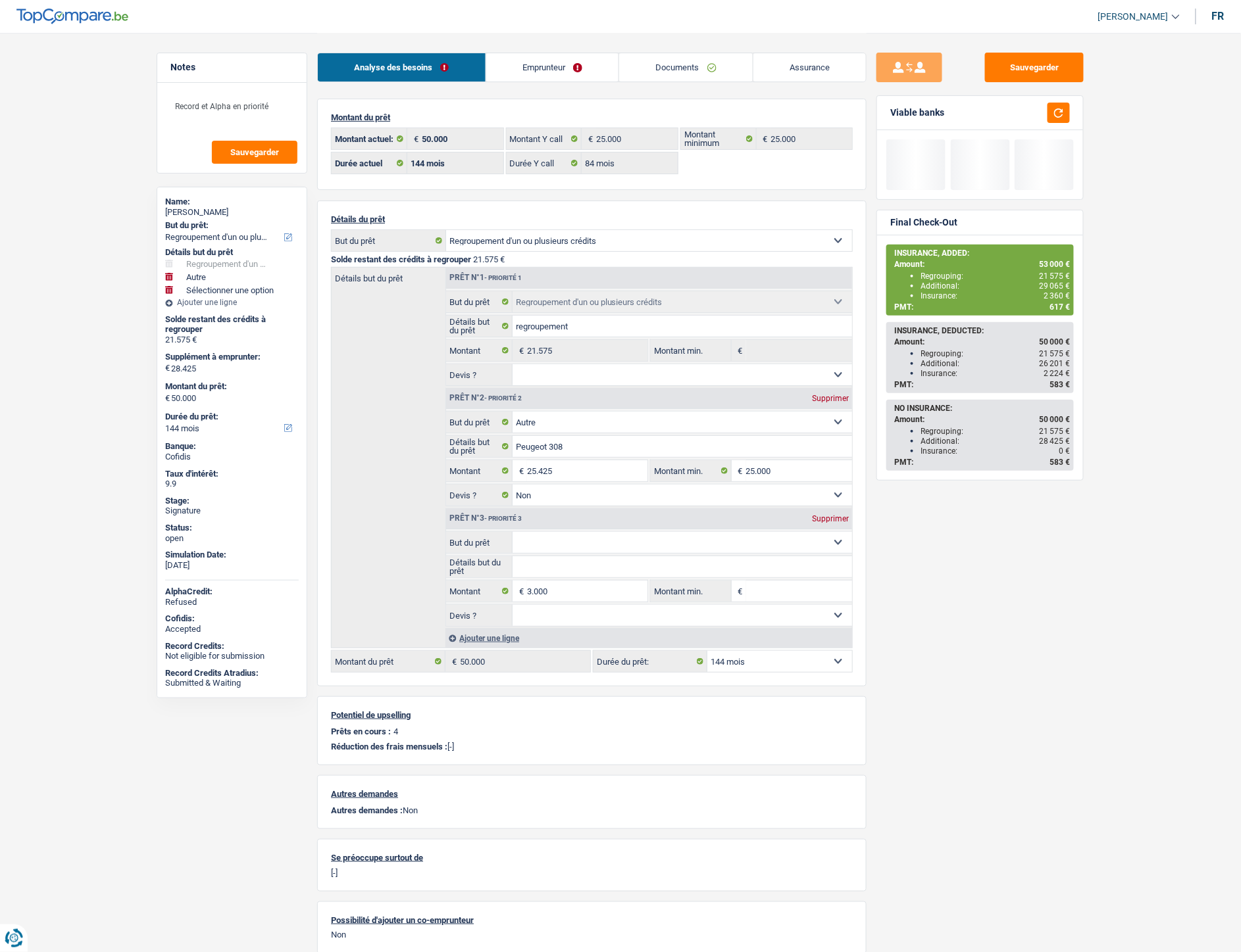
select select "insurance"
click at [512, 534] on select "Confort maison: meubles, textile, peinture, électroménager, outillage non-profe…" at bounding box center [683, 543] width 340 height 21
select select "insurance"
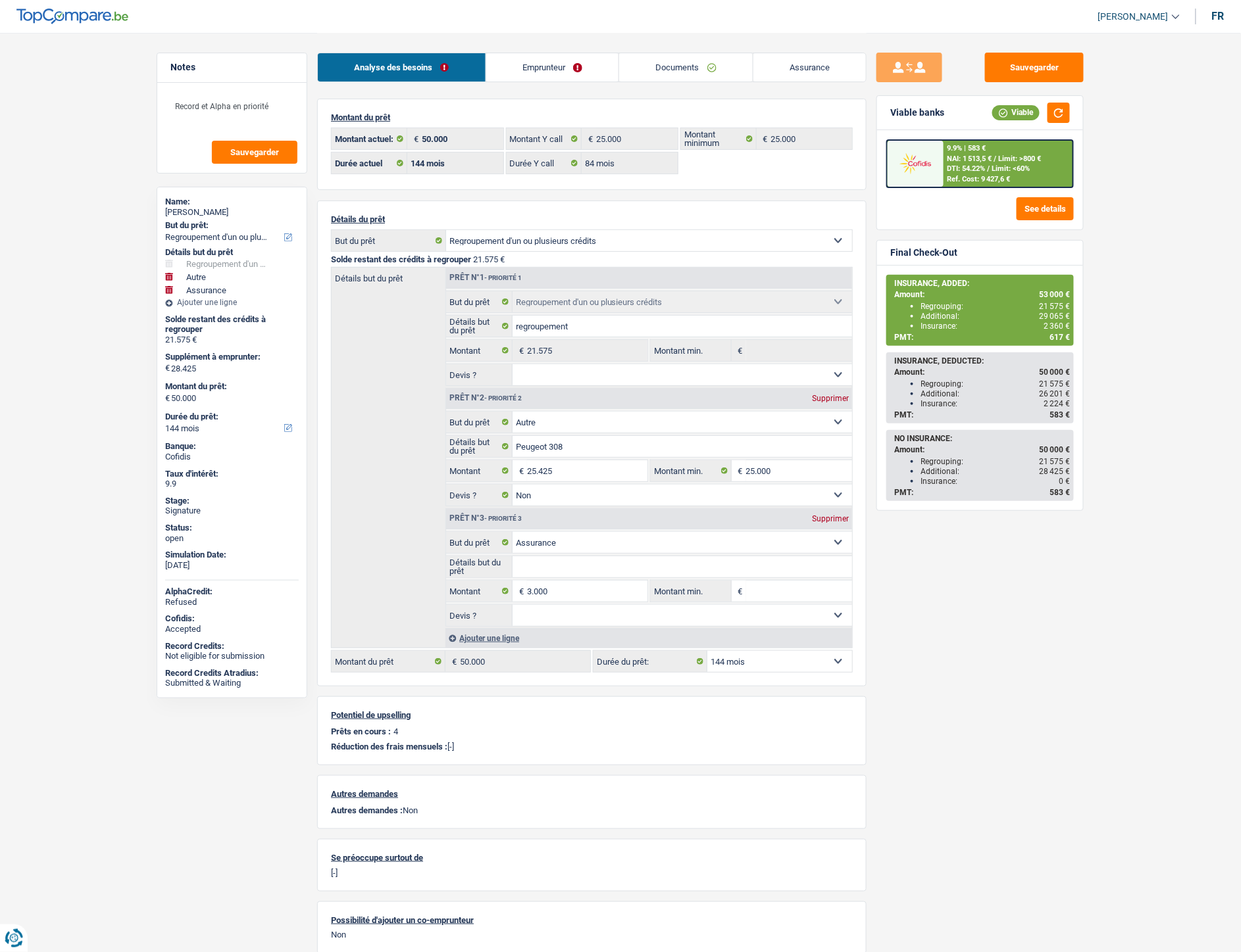
drag, startPoint x: 771, startPoint y: 660, endPoint x: 771, endPoint y: 669, distance: 9.0
click at [771, 660] on select "12 mois 18 mois 24 mois 30 mois 36 mois 42 mois 48 mois 60 mois 72 mois 84 mois…" at bounding box center [780, 662] width 145 height 21
select select "120"
click at [707, 654] on select "12 mois 18 mois 24 mois 30 mois 36 mois 42 mois 48 mois 60 mois 72 mois 84 mois…" at bounding box center [780, 662] width 145 height 21
select select "120"
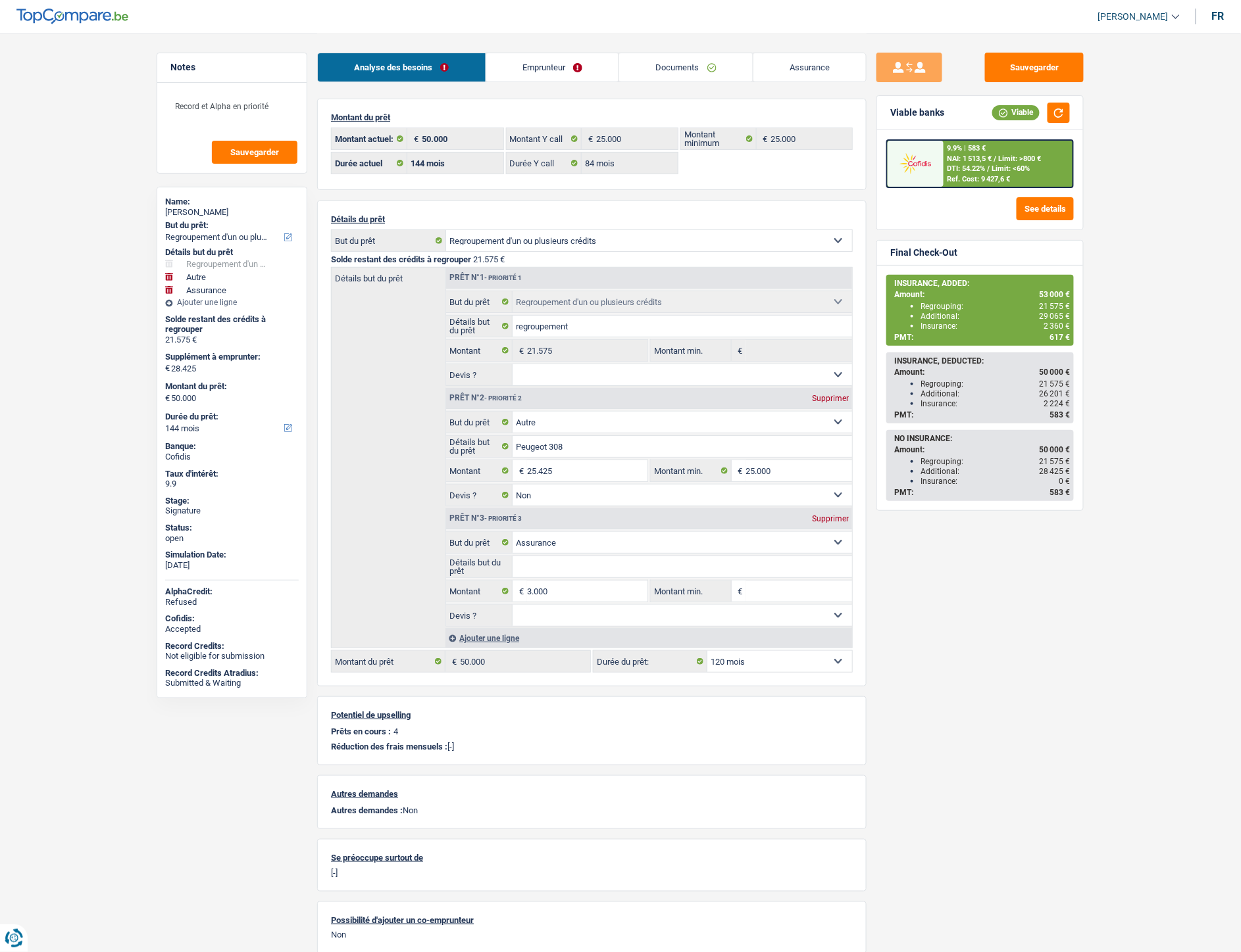
select select "120"
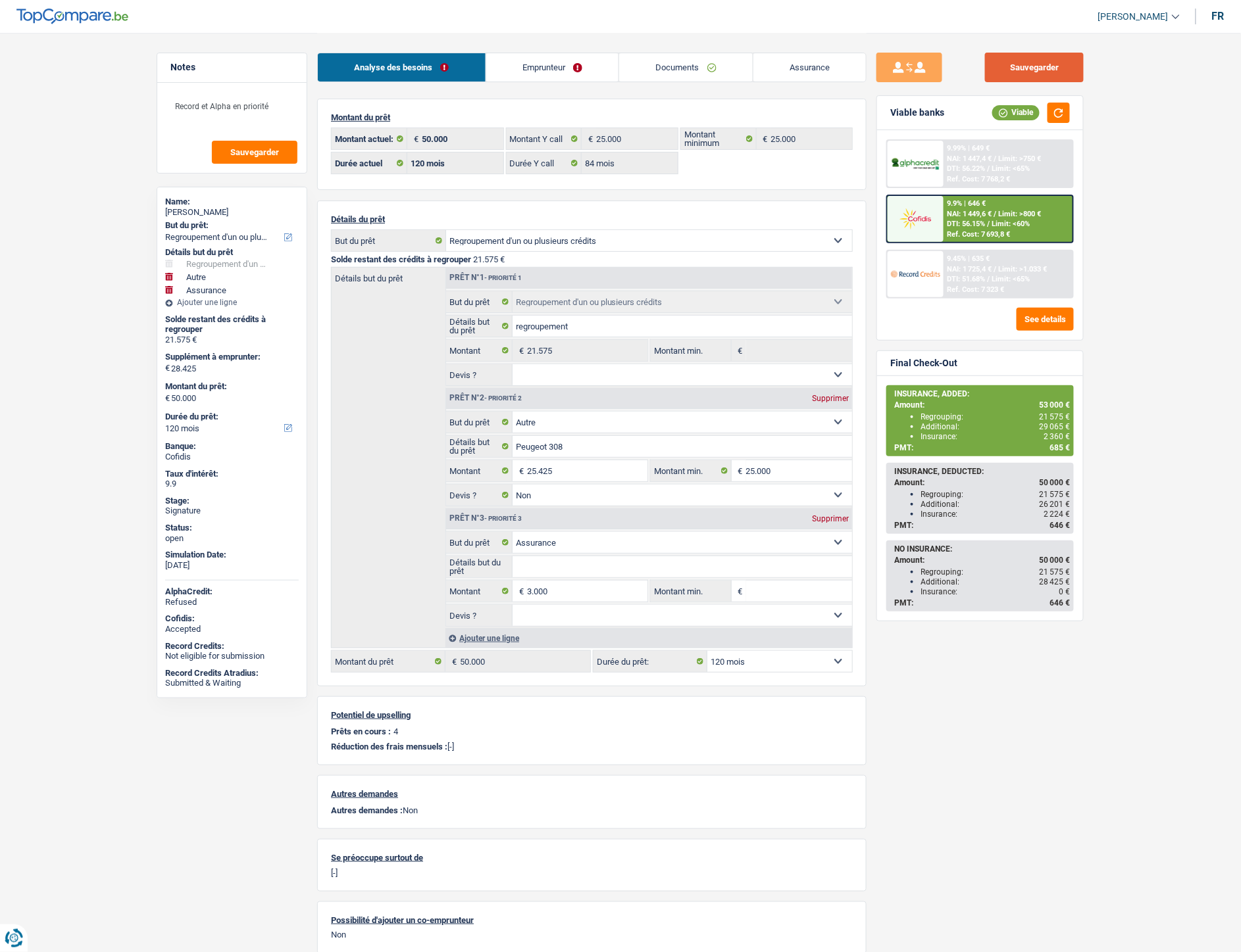
click at [1024, 66] on button "Sauvegarder" at bounding box center [1035, 67] width 99 height 30
click at [959, 222] on span "DTI: 56.15%" at bounding box center [966, 224] width 38 height 8
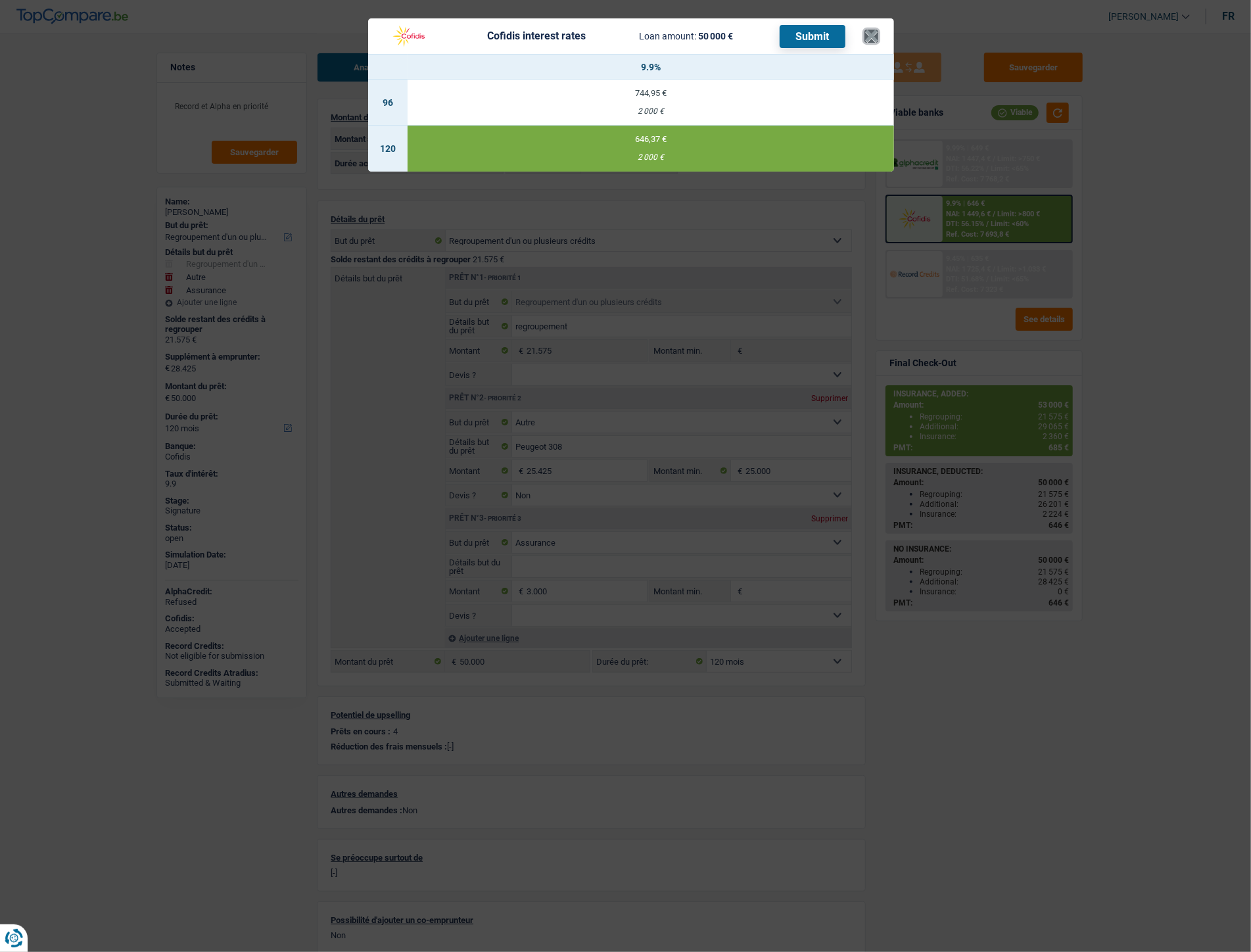
click at [870, 35] on button "×" at bounding box center [871, 36] width 14 height 13
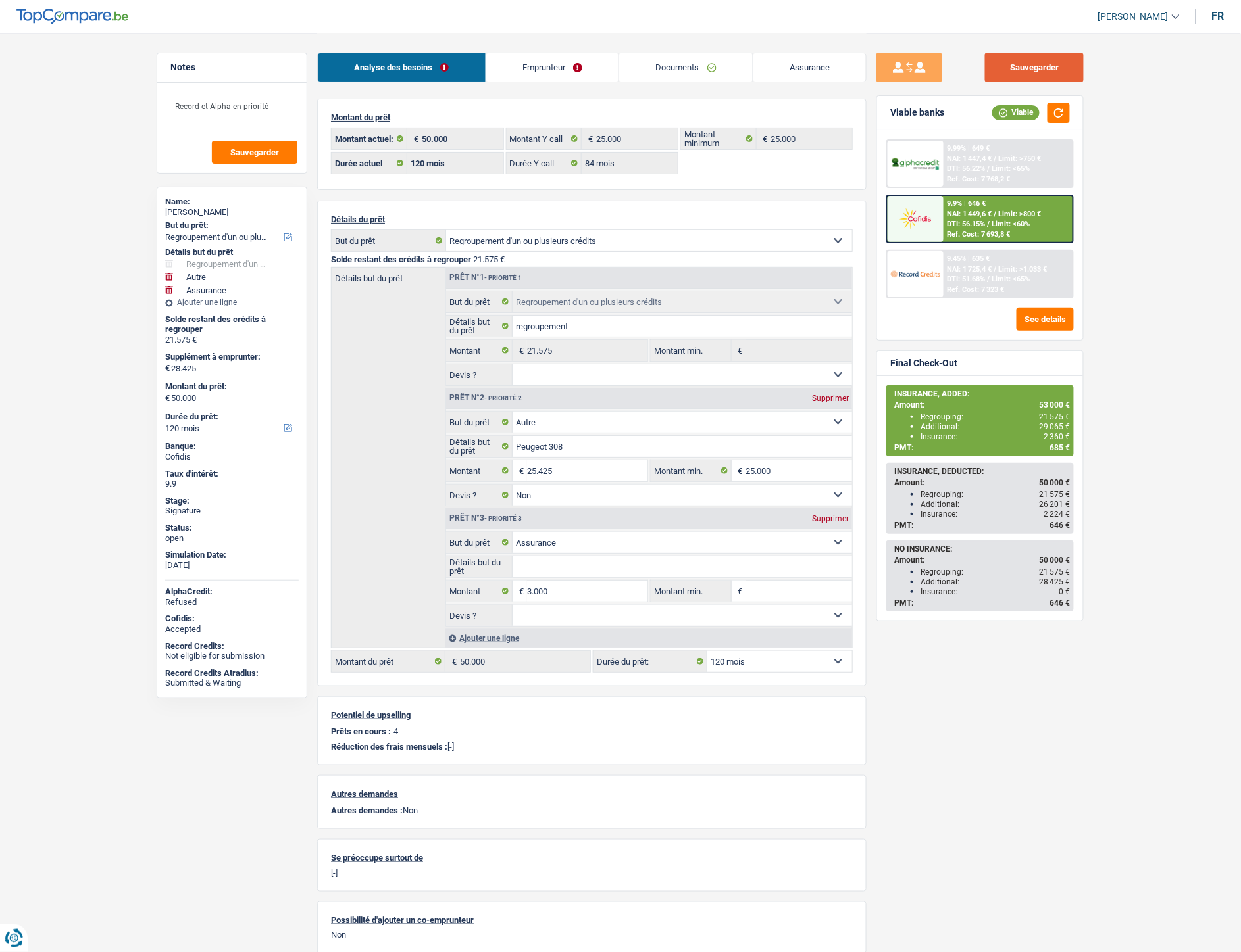
click at [1021, 67] on button "Sauvegarder" at bounding box center [1035, 67] width 99 height 30
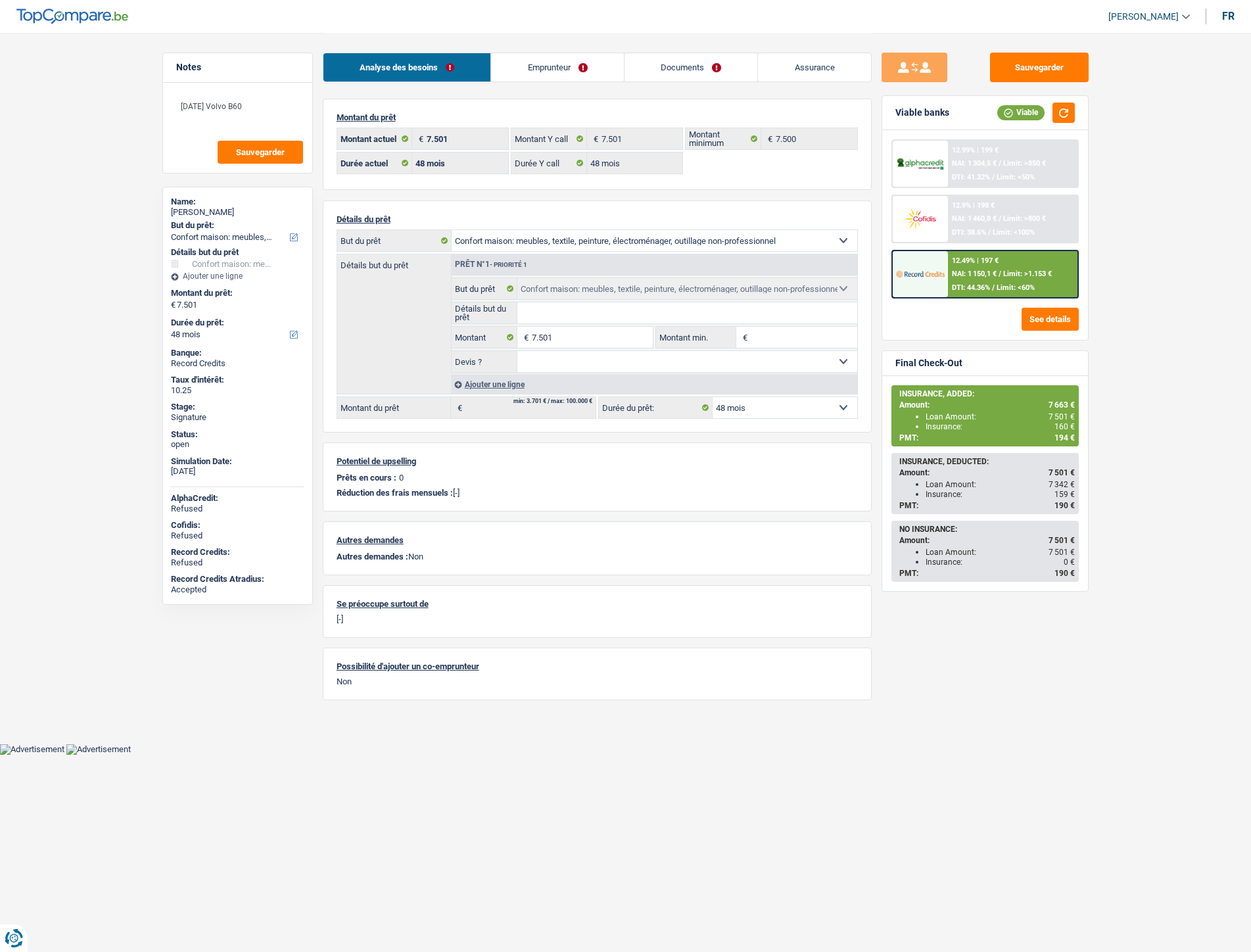
select select "household"
select select "48"
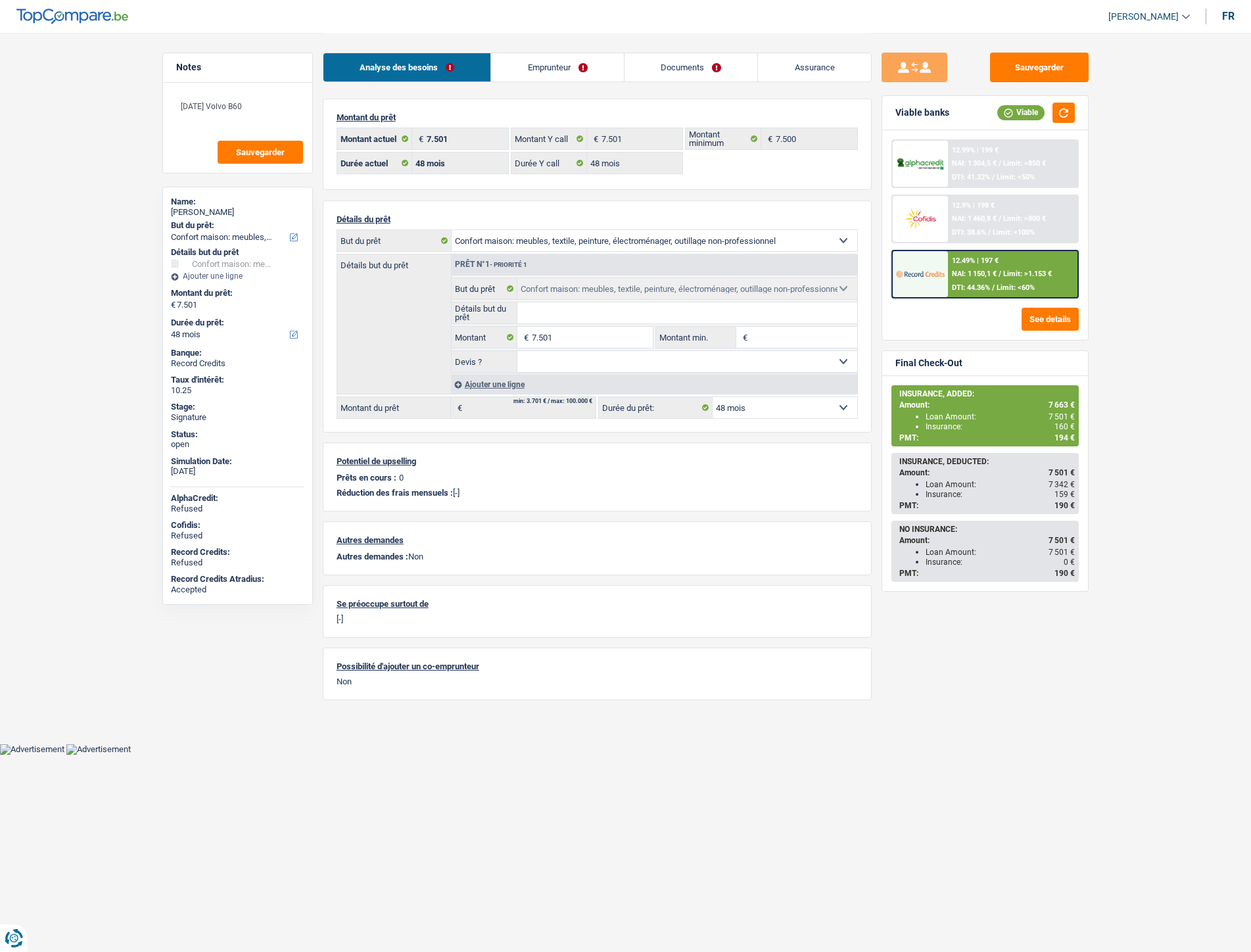
select select "household"
select select "48"
click at [693, 69] on link "Documents" at bounding box center [691, 67] width 133 height 28
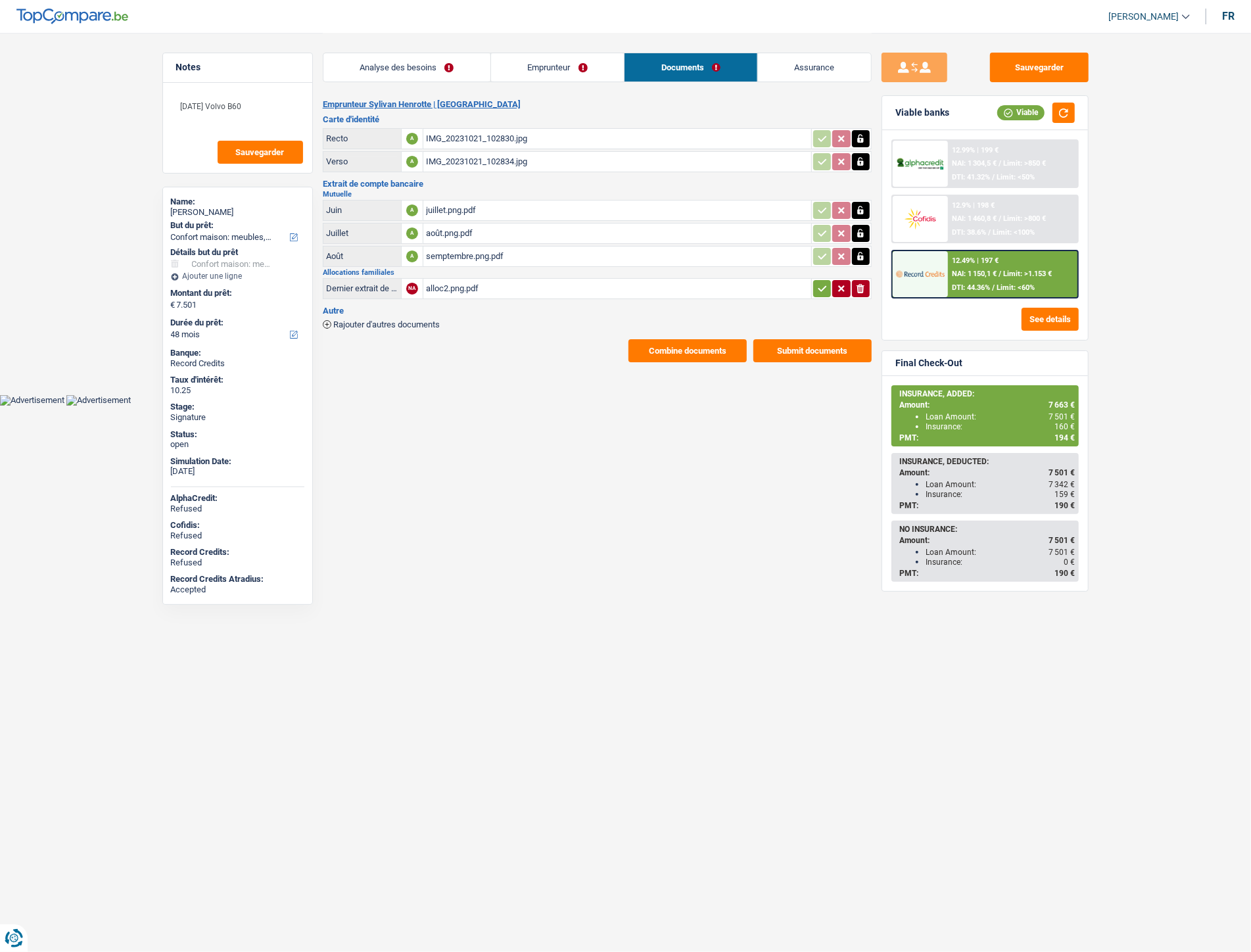
click at [419, 322] on span "Rajouter d'autres documents" at bounding box center [387, 325] width 107 height 8
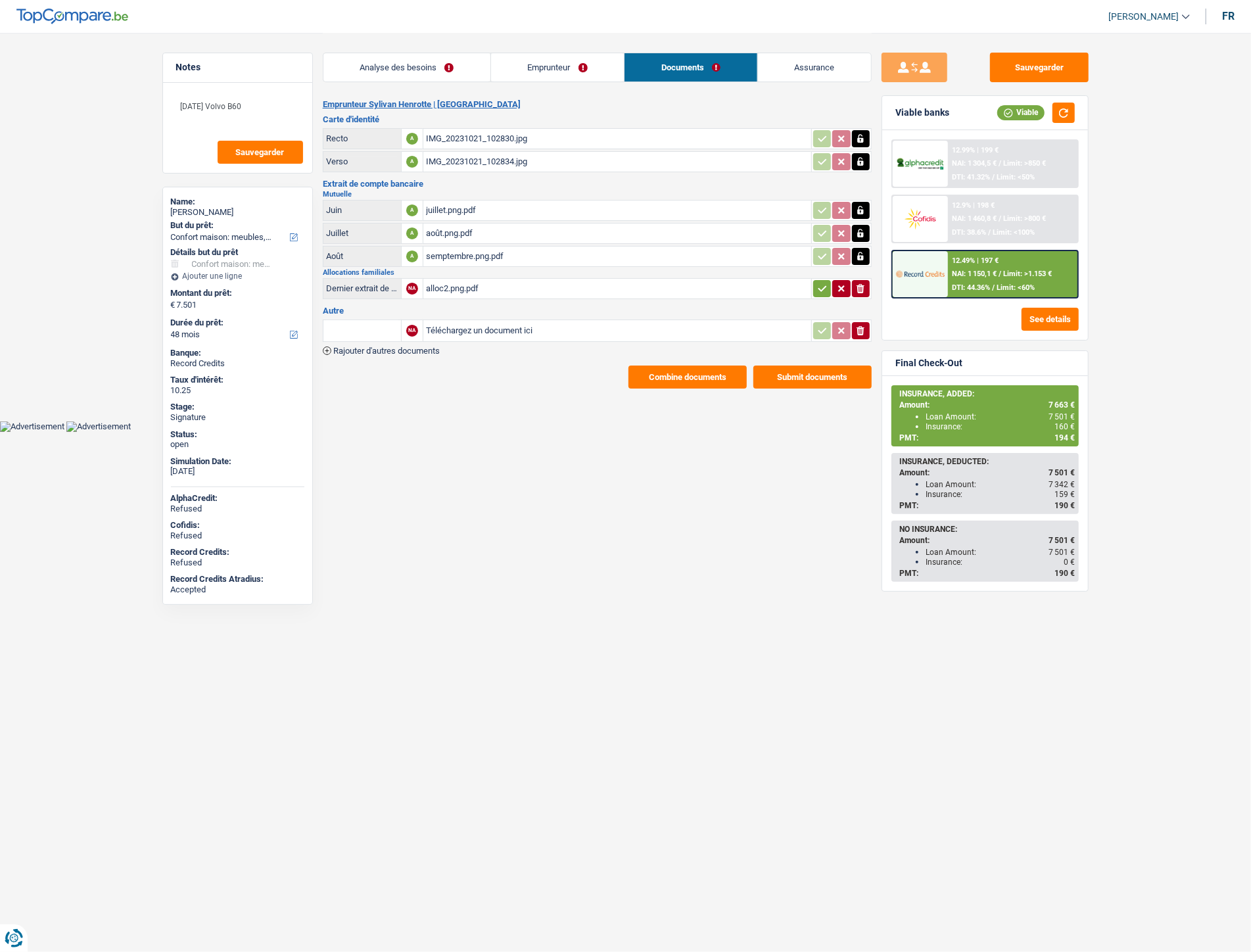
click at [409, 347] on span "Rajouter d'autres documents" at bounding box center [387, 351] width 107 height 8
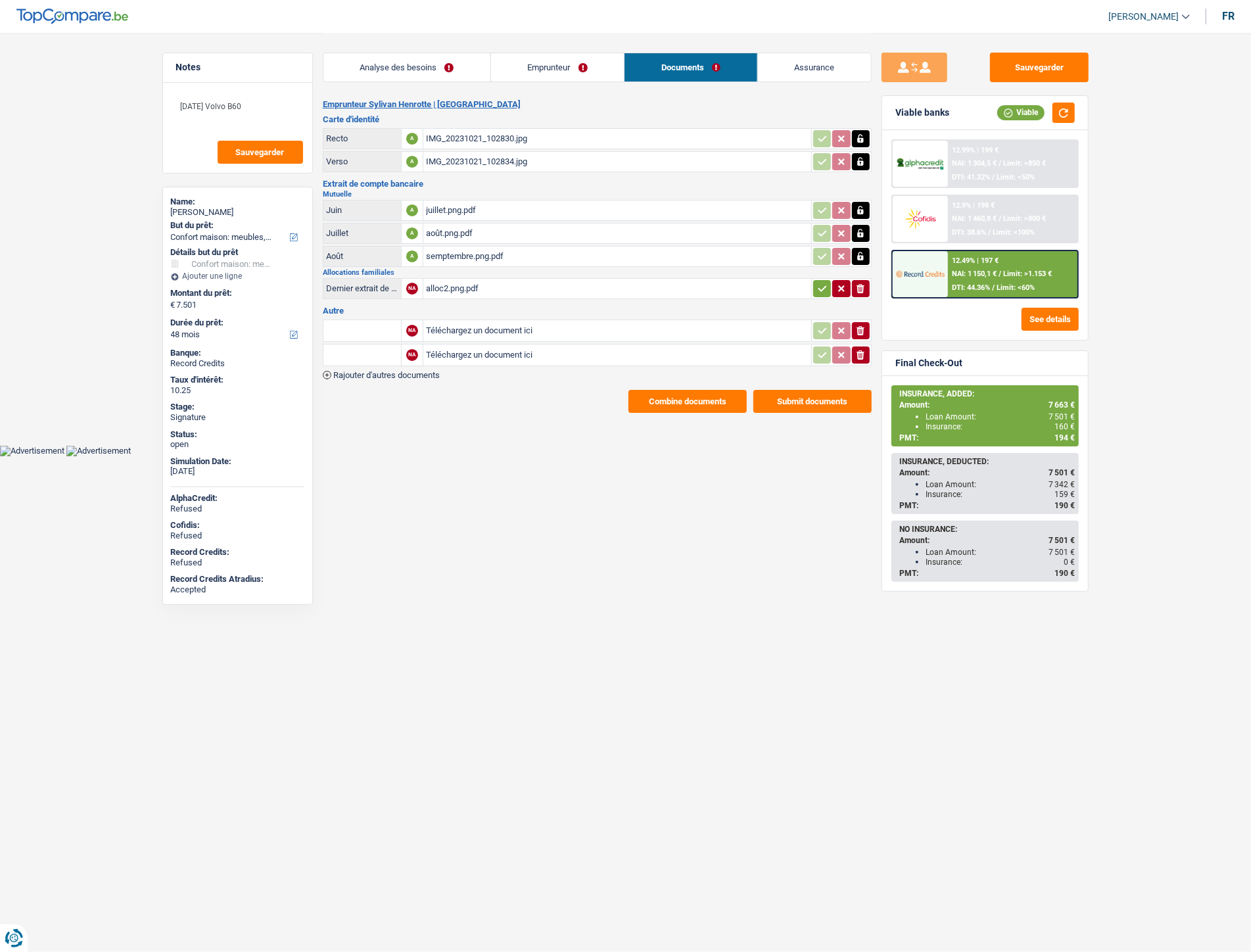
click at [482, 332] on input "Téléchargez un document ici" at bounding box center [617, 330] width 383 height 20
type input "C:\fakepath\IMG-20251008-WA0017.jpg"
click at [445, 349] on input "Téléchargez un document ici" at bounding box center [617, 355] width 383 height 20
type input "C:\fakepath\IMG-20251008-WA0019.jpg"
click at [372, 324] on input "text" at bounding box center [362, 331] width 72 height 21
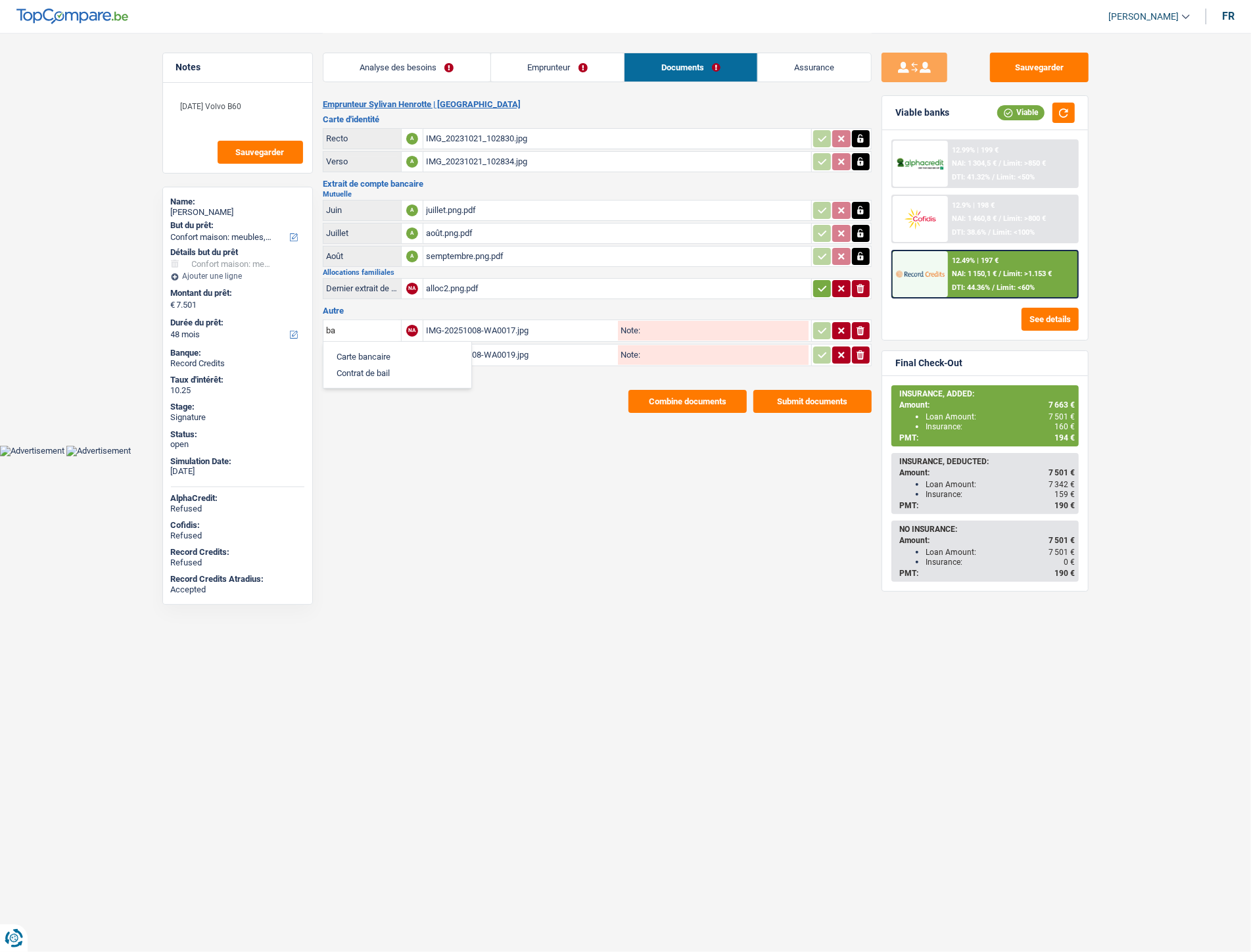
click at [358, 349] on li "Carte bancaire" at bounding box center [398, 357] width 135 height 16
type input "Carte bancaire"
click at [355, 350] on input "text" at bounding box center [362, 355] width 72 height 21
click at [349, 373] on li "Carte bancaire" at bounding box center [398, 381] width 135 height 16
type input "Carte bancaire"
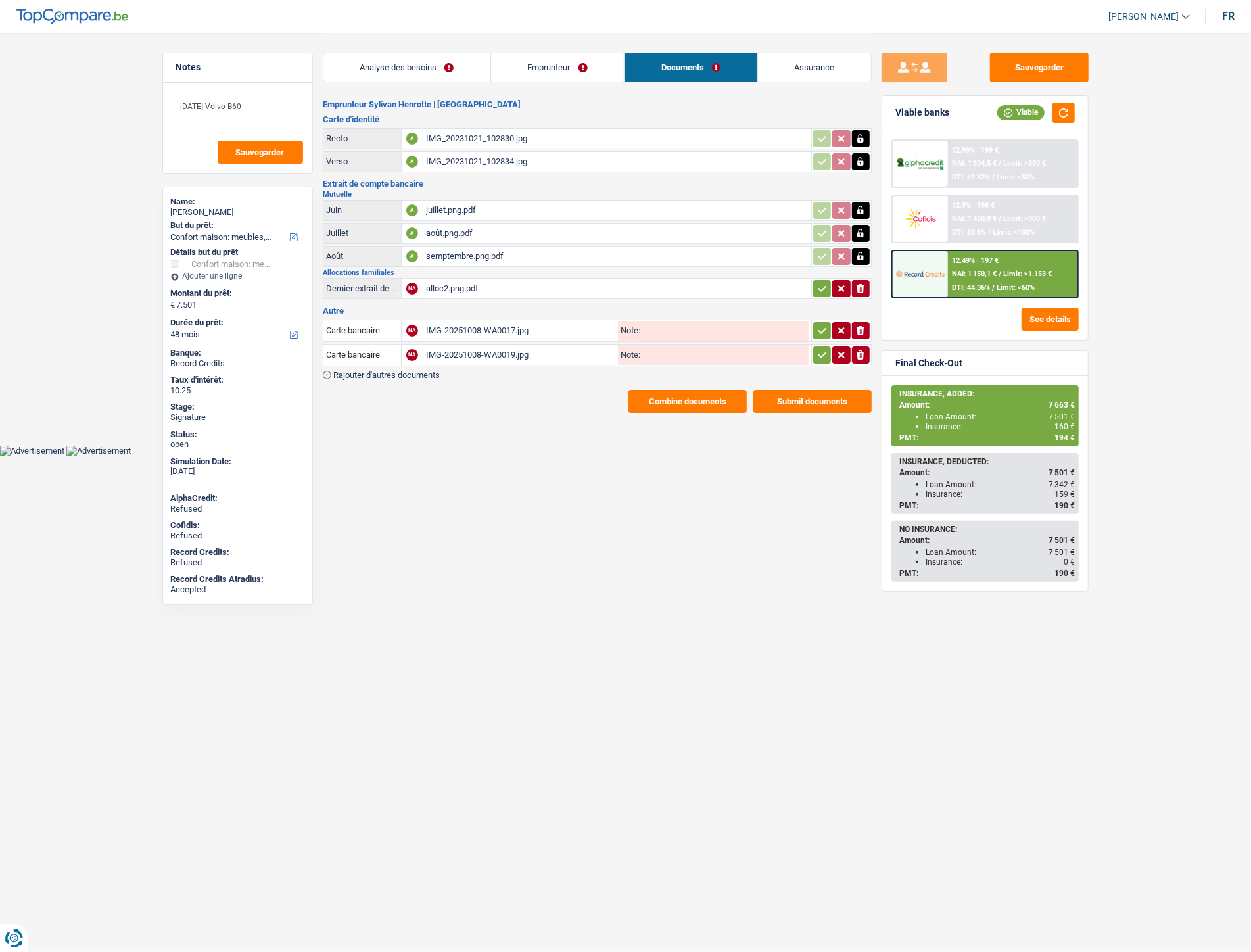
click at [830, 327] on button "button" at bounding box center [823, 330] width 18 height 17
click at [818, 286] on icon "button" at bounding box center [822, 288] width 8 height 6
click at [817, 355] on icon "button" at bounding box center [822, 355] width 11 height 13
click at [616, 456] on html "Vous avez le contrôle de vos données Nous utilisons des cookies, tout comme nos…" at bounding box center [626, 228] width 1251 height 456
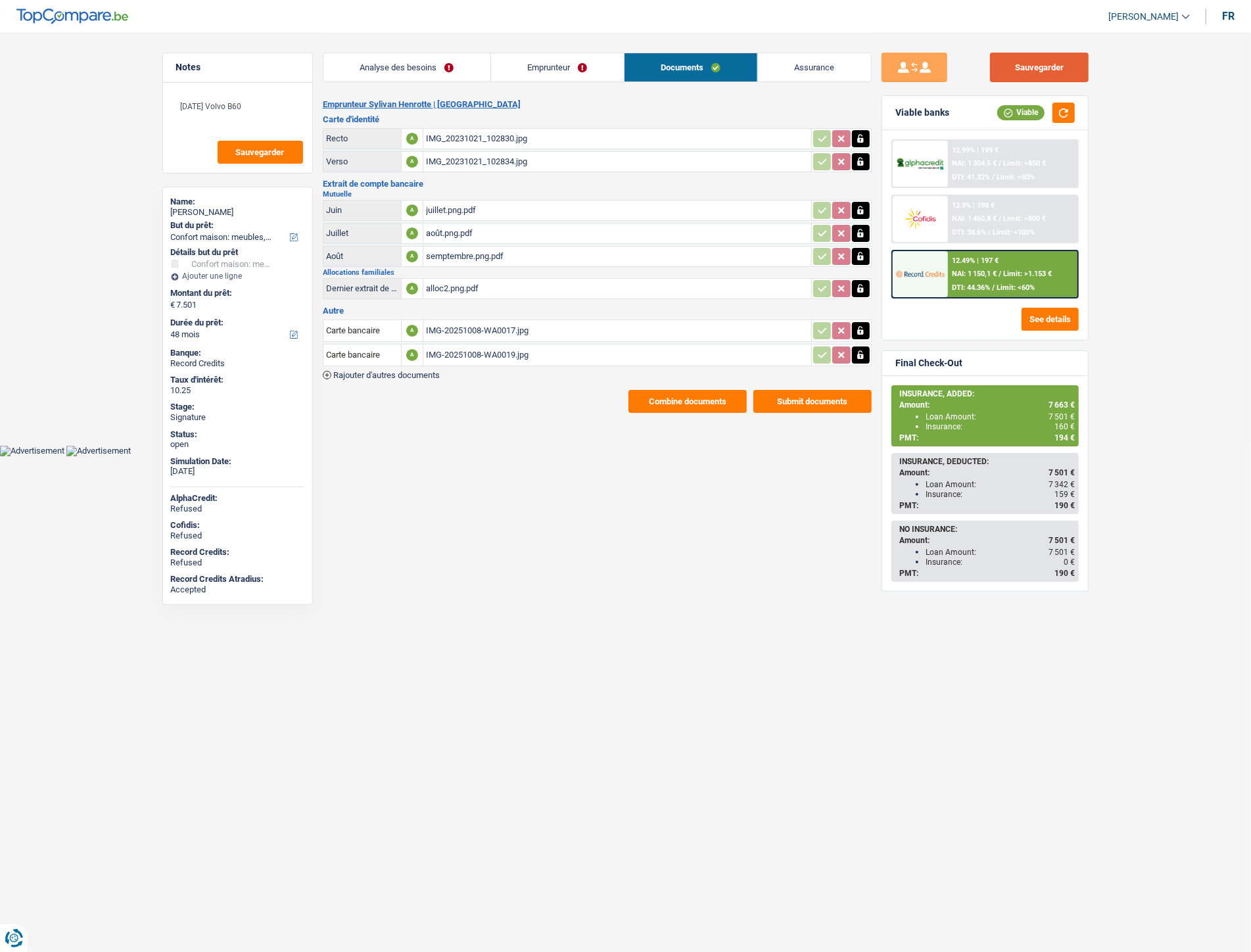
click at [1027, 61] on button "Sauvegarder" at bounding box center [1040, 67] width 99 height 30
click at [682, 395] on button "Combine documents" at bounding box center [688, 401] width 118 height 23
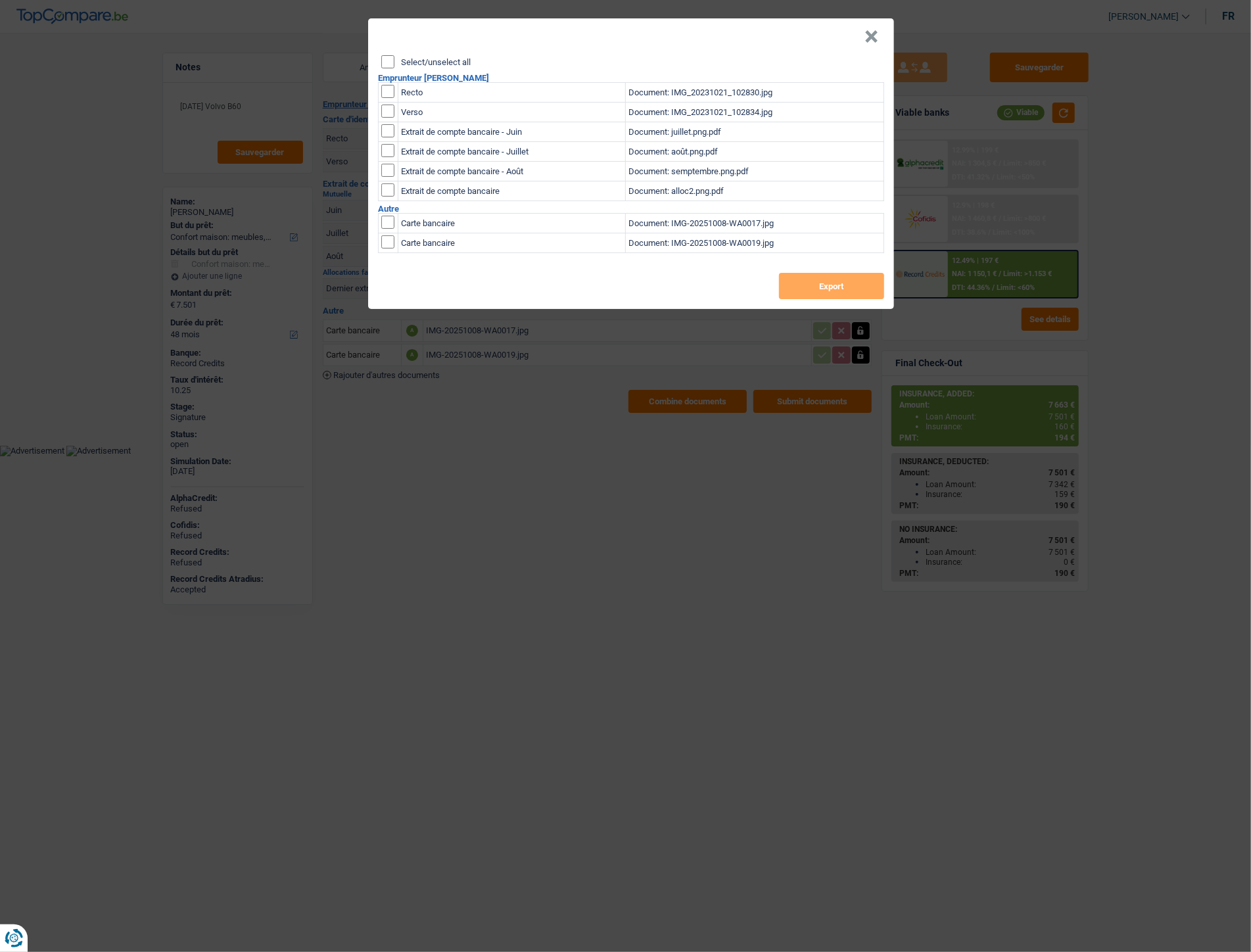
click at [386, 63] on input "Select/unselect all" at bounding box center [388, 62] width 13 height 13
checkbox input "true"
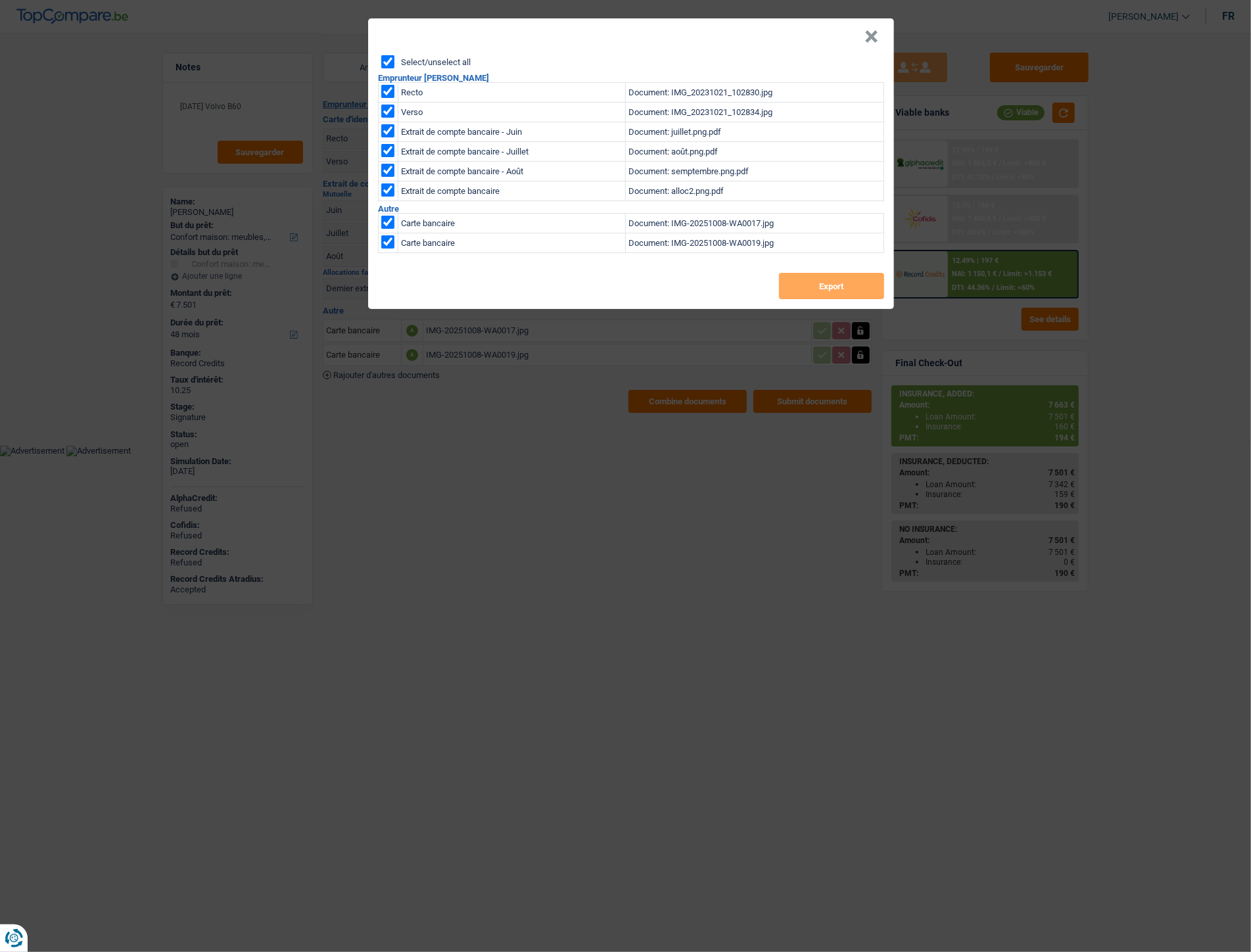
checkbox input "true"
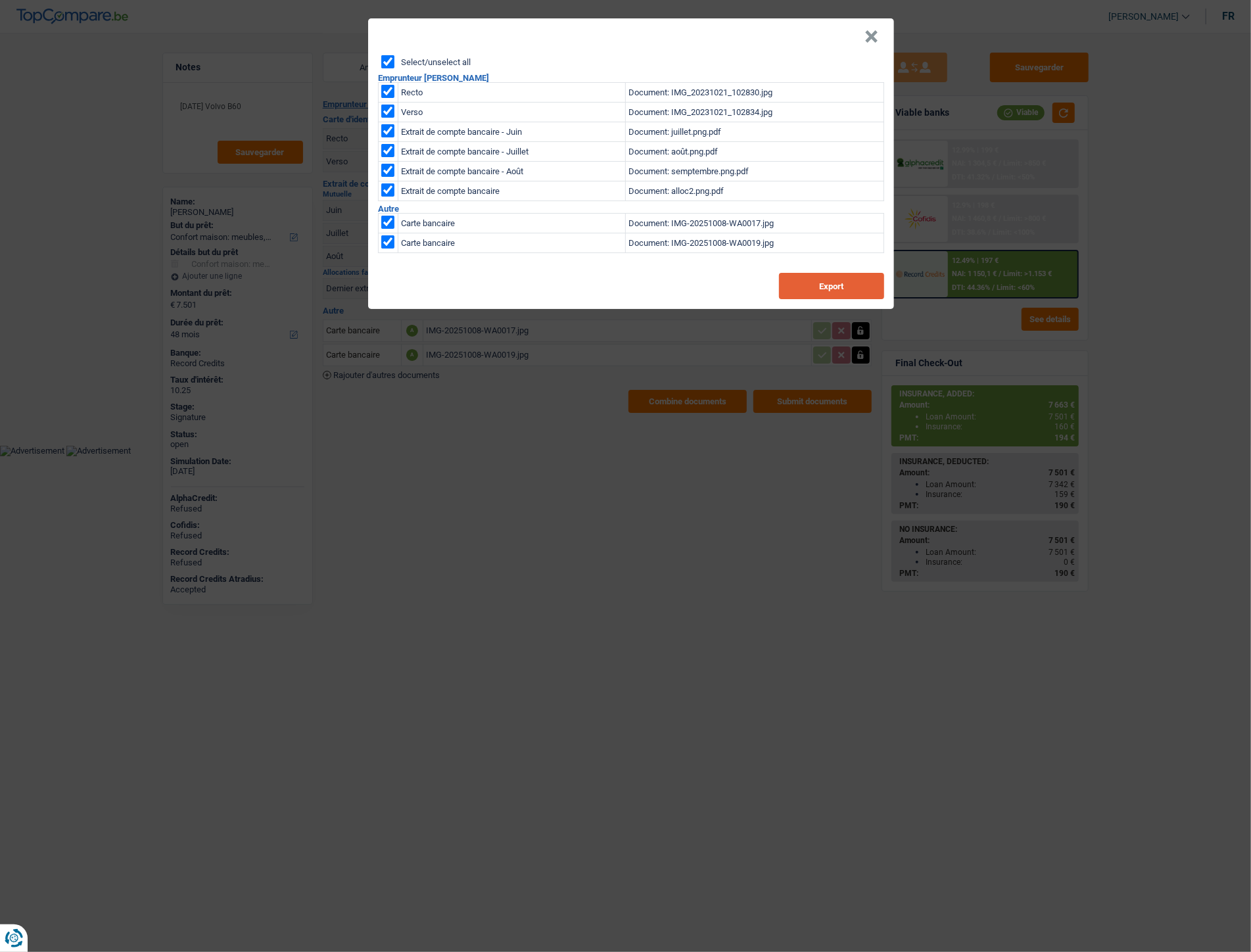
click at [810, 291] on button "Export" at bounding box center [832, 286] width 105 height 26
click at [1149, 74] on div "× Select/unselect all Emprunteur Sylivan Henrotte Recto Document: IMG_20231021_…" at bounding box center [626, 476] width 1251 height 952
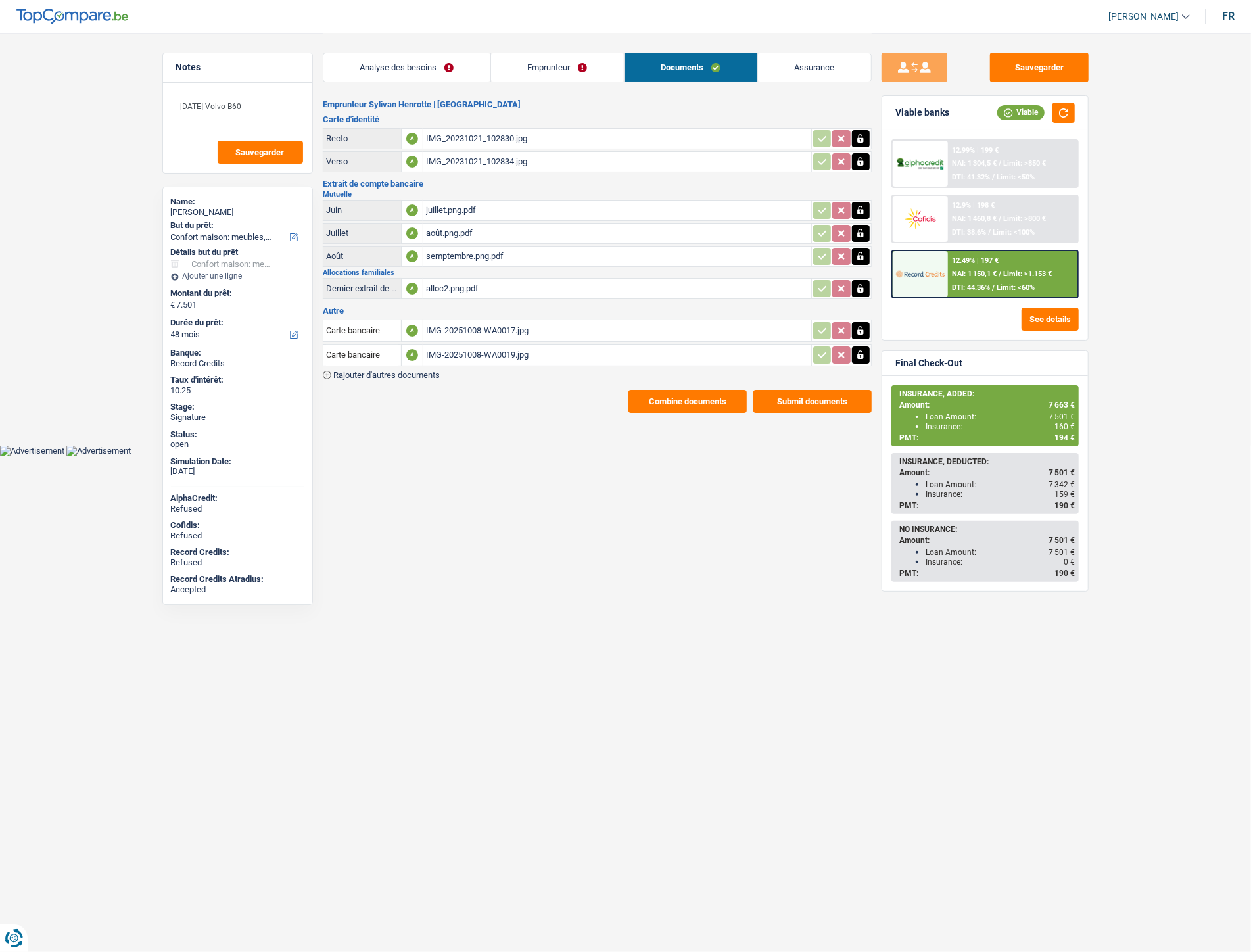
click at [987, 276] on div "12.49% | 197 € NAI: 1 150,1 € / Limit: >1.153 € DTI: 44.36% / Limit: <60%" at bounding box center [1013, 275] width 130 height 46
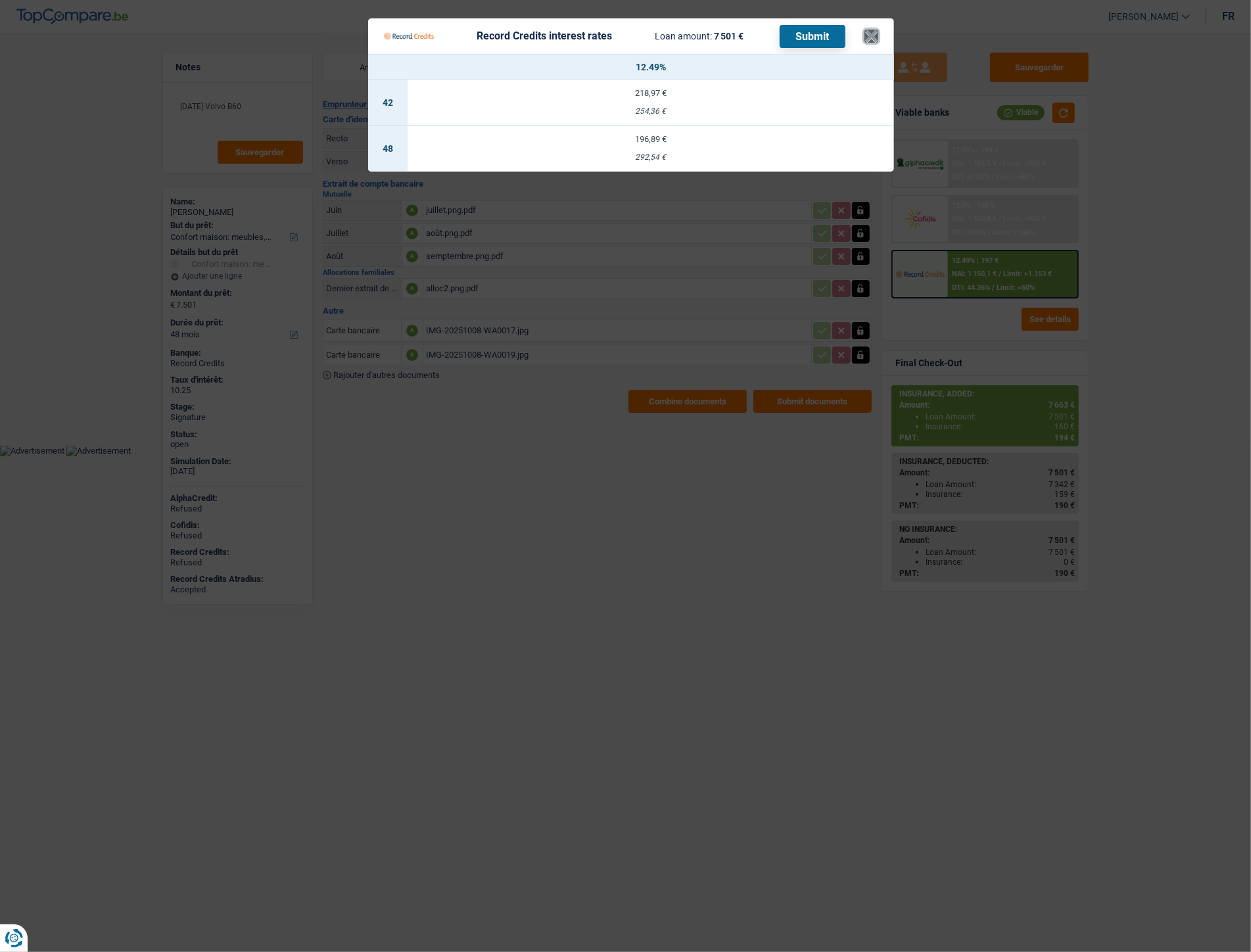
click at [876, 31] on button "×" at bounding box center [871, 36] width 14 height 13
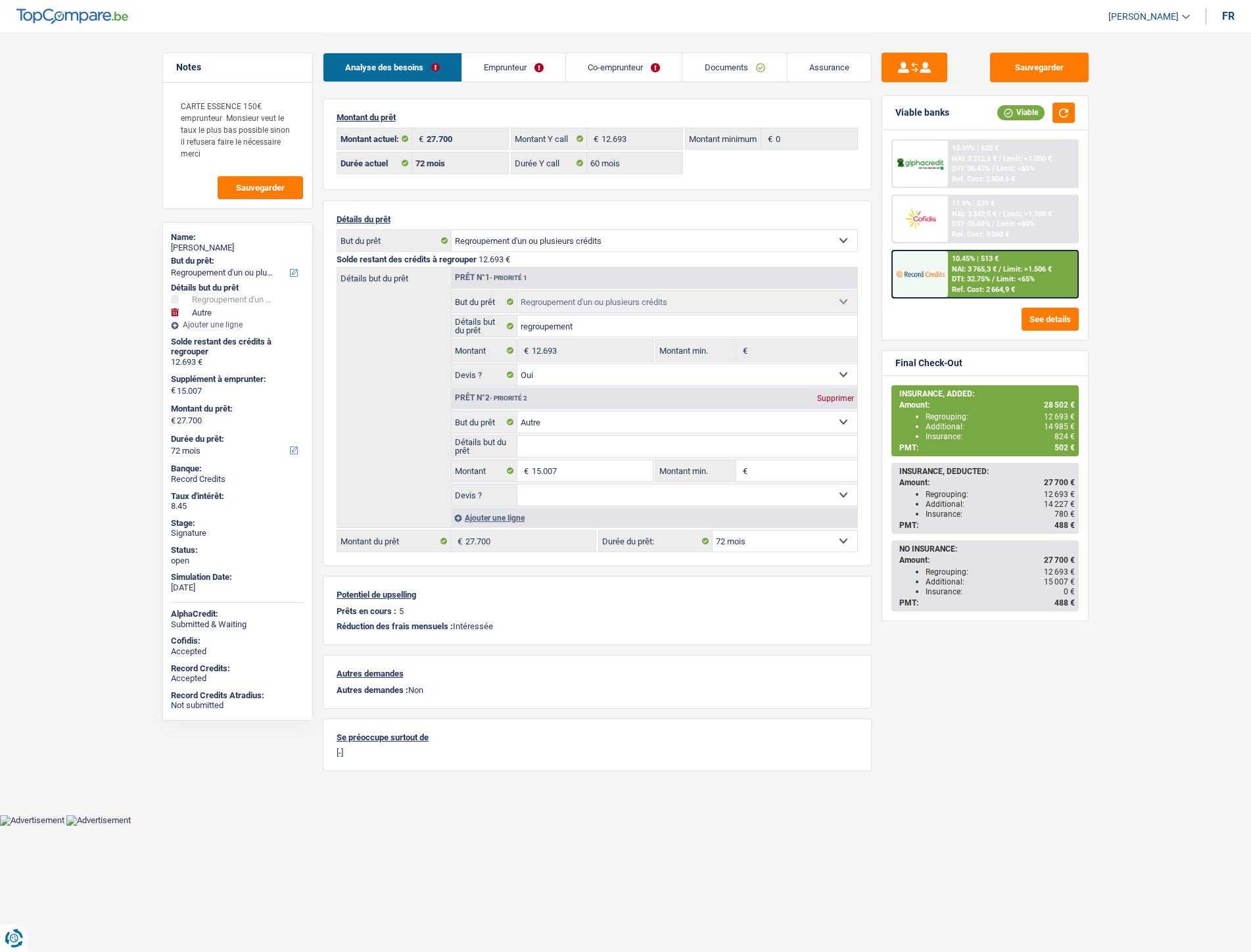
select select "refinancing"
select select "other"
select select "72"
click at [739, 69] on link "Documents" at bounding box center [734, 67] width 104 height 28
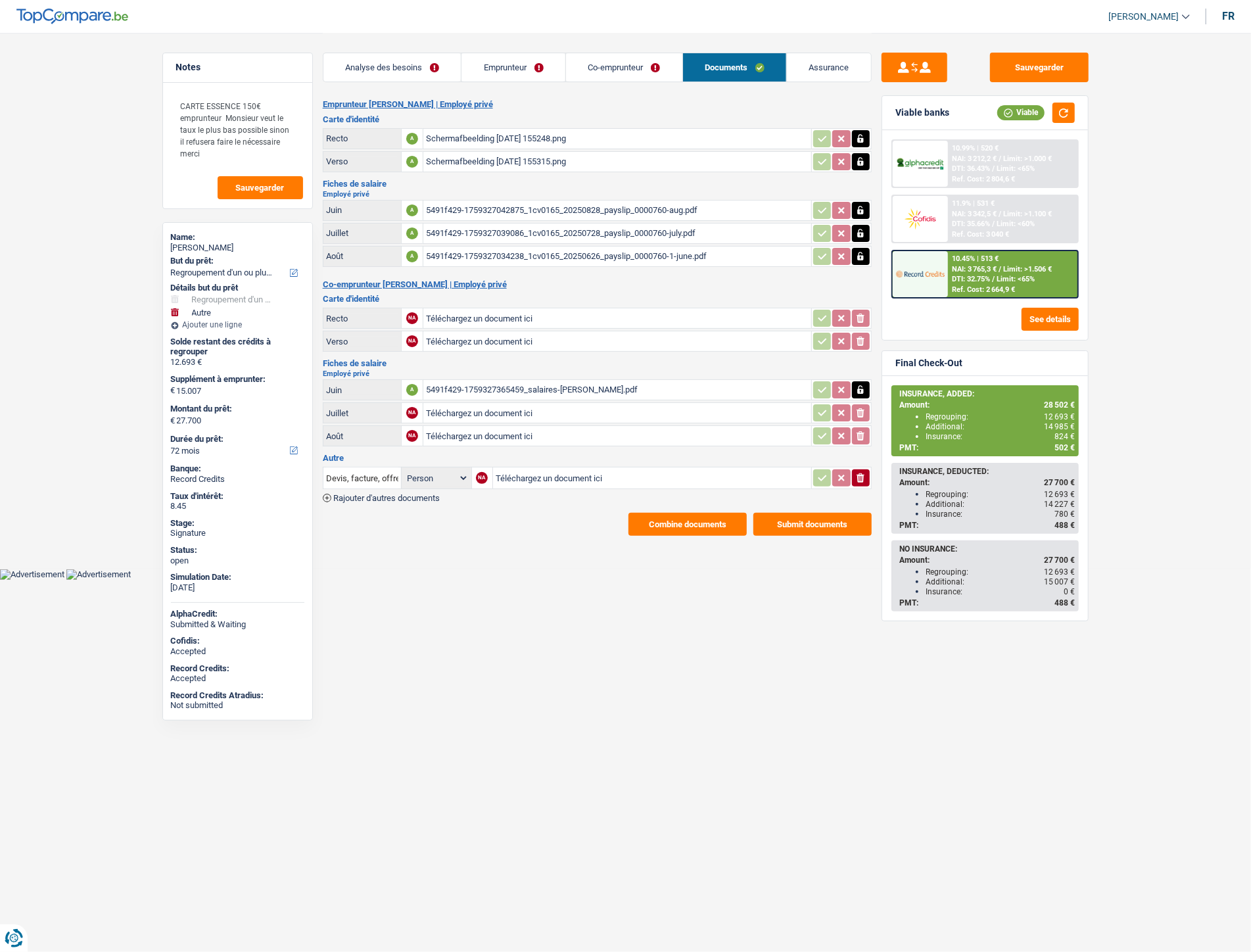
click at [399, 494] on span "Rajouter d'autres documents" at bounding box center [387, 498] width 107 height 8
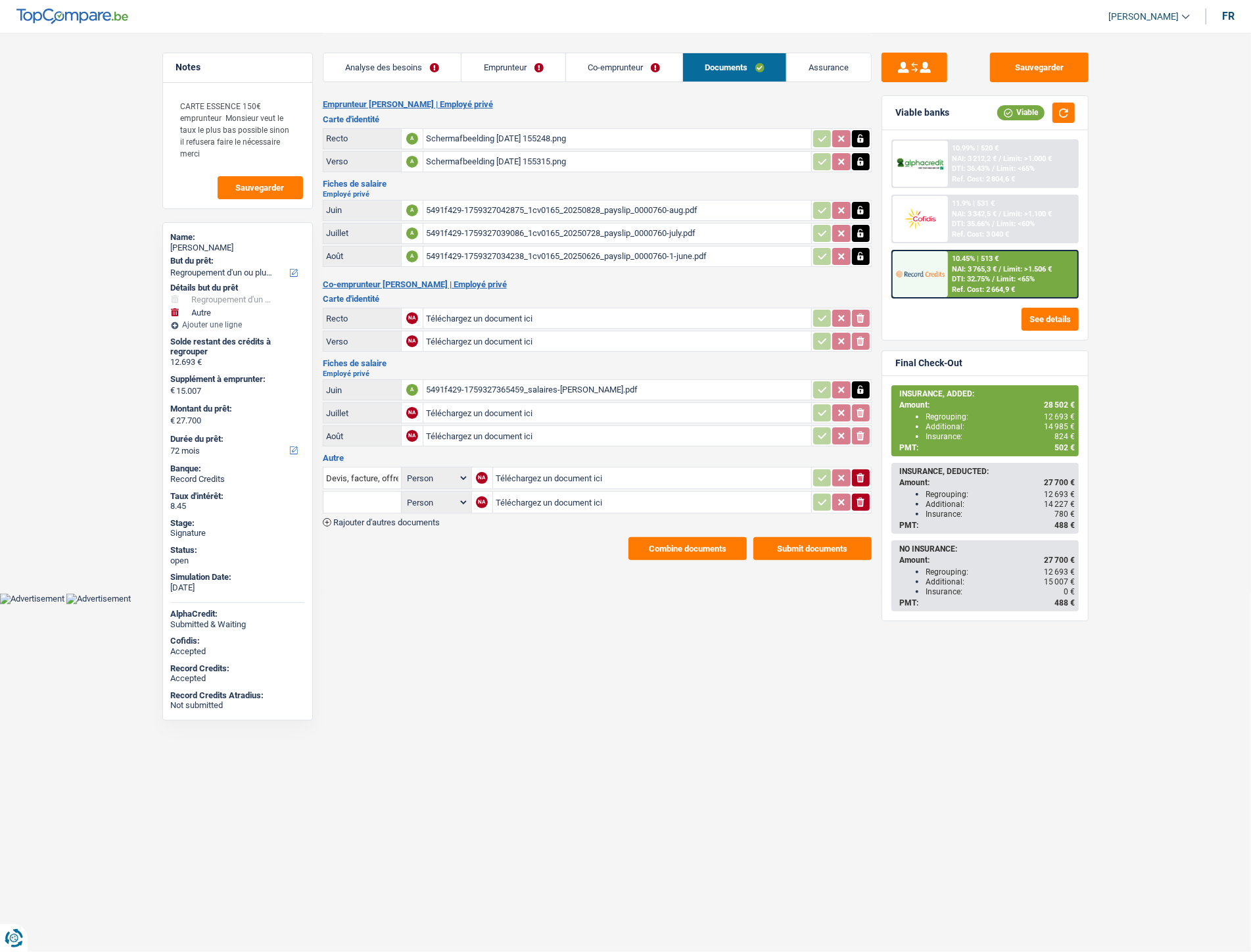
click at [510, 469] on input "Téléchargez un document ici" at bounding box center [652, 478] width 313 height 20
type input "C:\fakepath\IMG-20251008-WA0027.jpg"
click at [524, 496] on input "Téléchargez un document ici" at bounding box center [652, 502] width 313 height 20
type input "C:\fakepath\IMG-20251008-WA0025.jpg"
click at [370, 475] on input "Devis, facture, offre, bon de commande" at bounding box center [362, 478] width 72 height 21
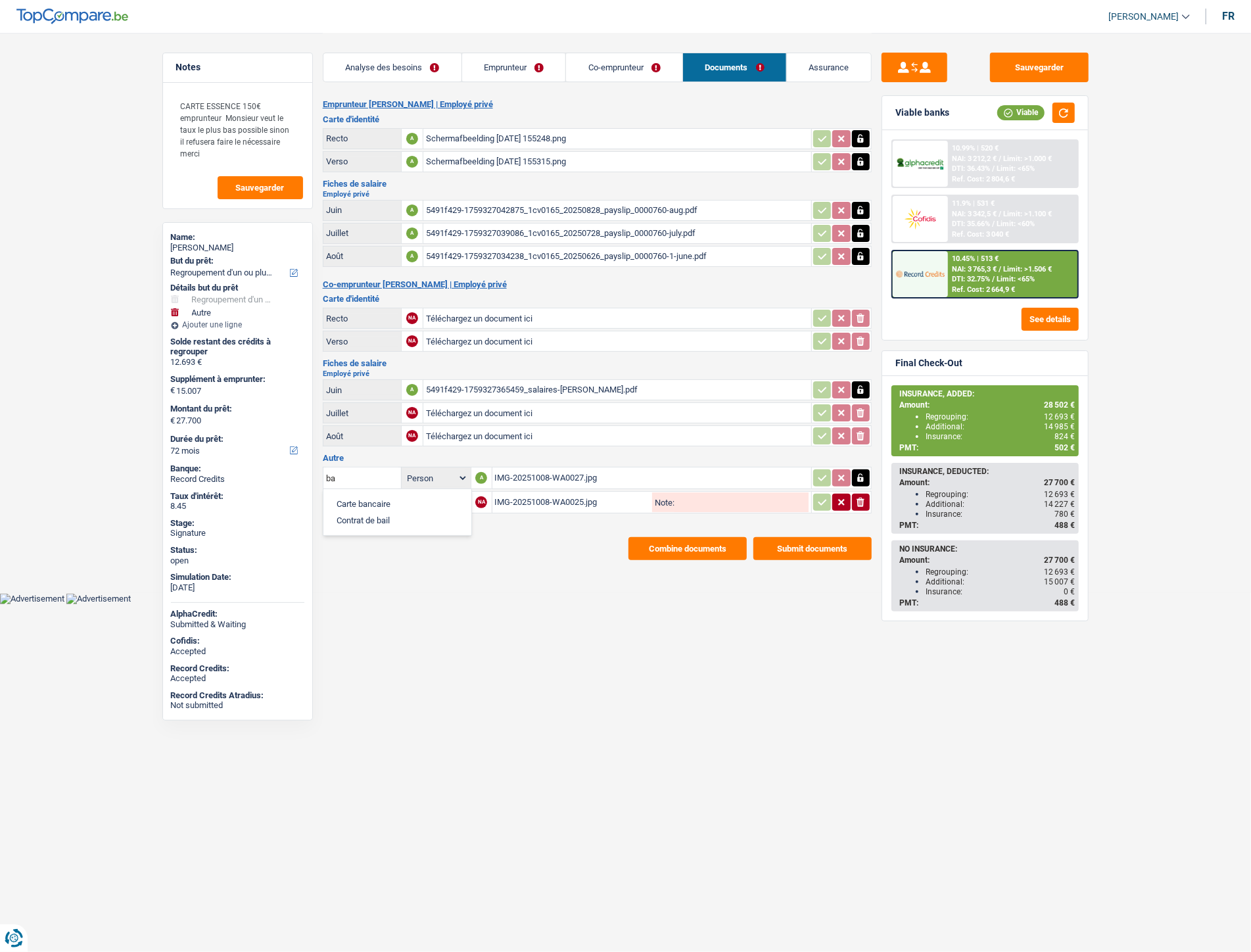
click at [353, 496] on li "Carte bancaire" at bounding box center [398, 504] width 135 height 16
type input "Carte bancaire"
click at [355, 494] on input "text" at bounding box center [362, 502] width 72 height 21
click at [359, 520] on li "Carte bancaire" at bounding box center [398, 529] width 135 height 16
type input "Carte bancaire"
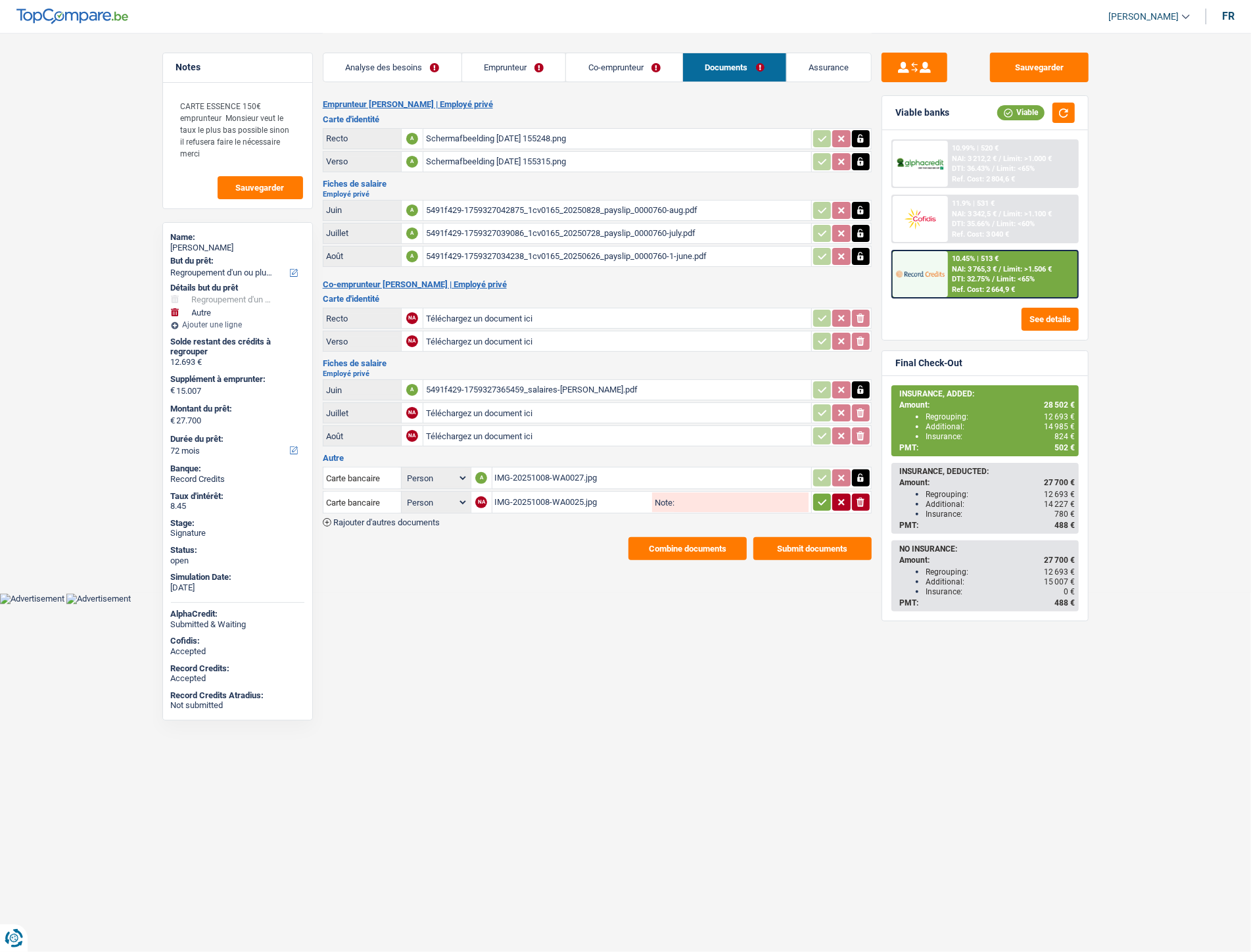
click at [819, 498] on icon "button" at bounding box center [822, 502] width 11 height 13
click at [1035, 62] on button "Sauvegarder" at bounding box center [1040, 67] width 99 height 30
drag, startPoint x: 1004, startPoint y: 66, endPoint x: 784, endPoint y: 2, distance: 229.1
click at [1004, 66] on button "Sauvegarder" at bounding box center [1040, 67] width 99 height 30
drag, startPoint x: 1041, startPoint y: 63, endPoint x: 1033, endPoint y: 62, distance: 8.1
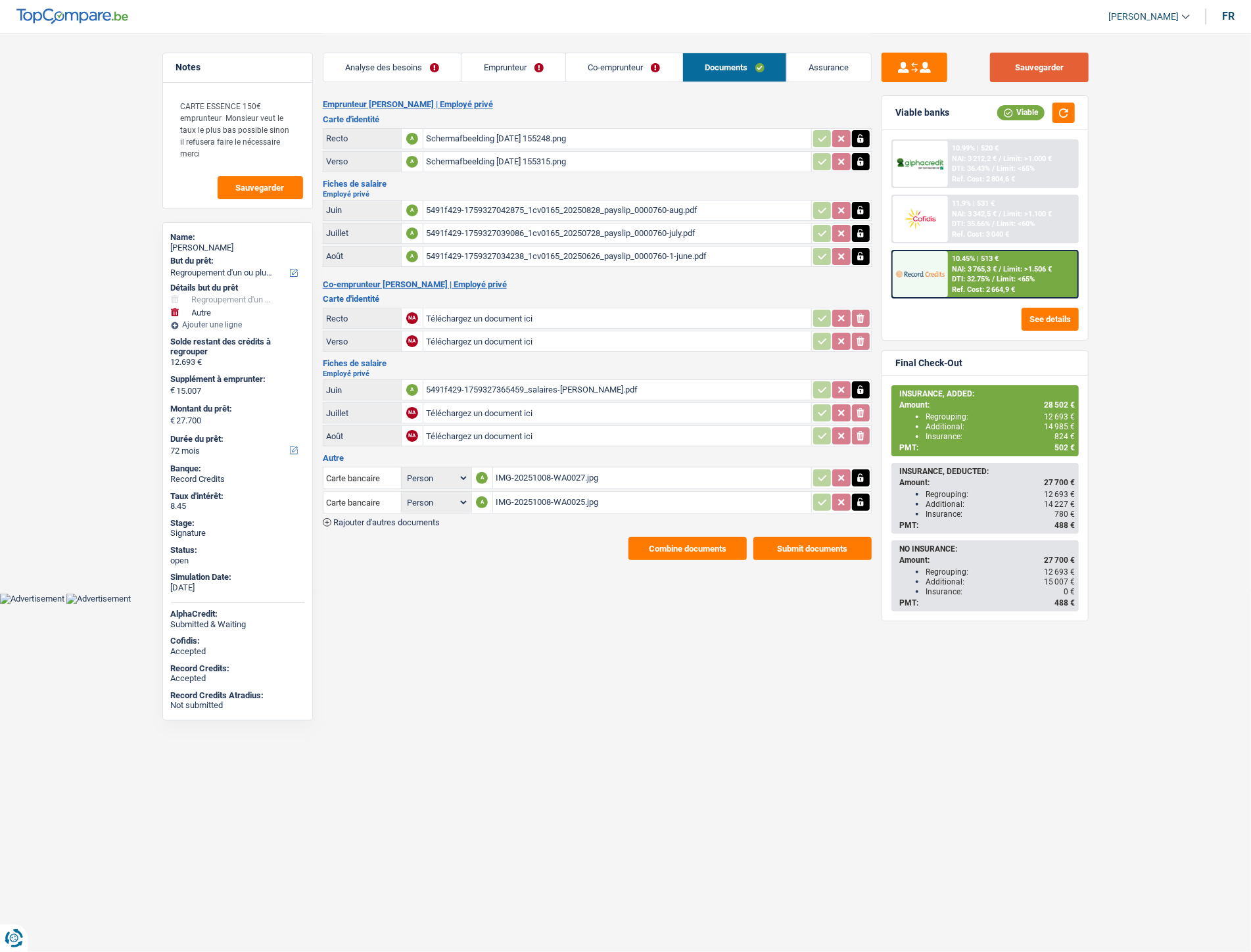
click at [1041, 63] on button "Sauvegarder" at bounding box center [1040, 67] width 99 height 30
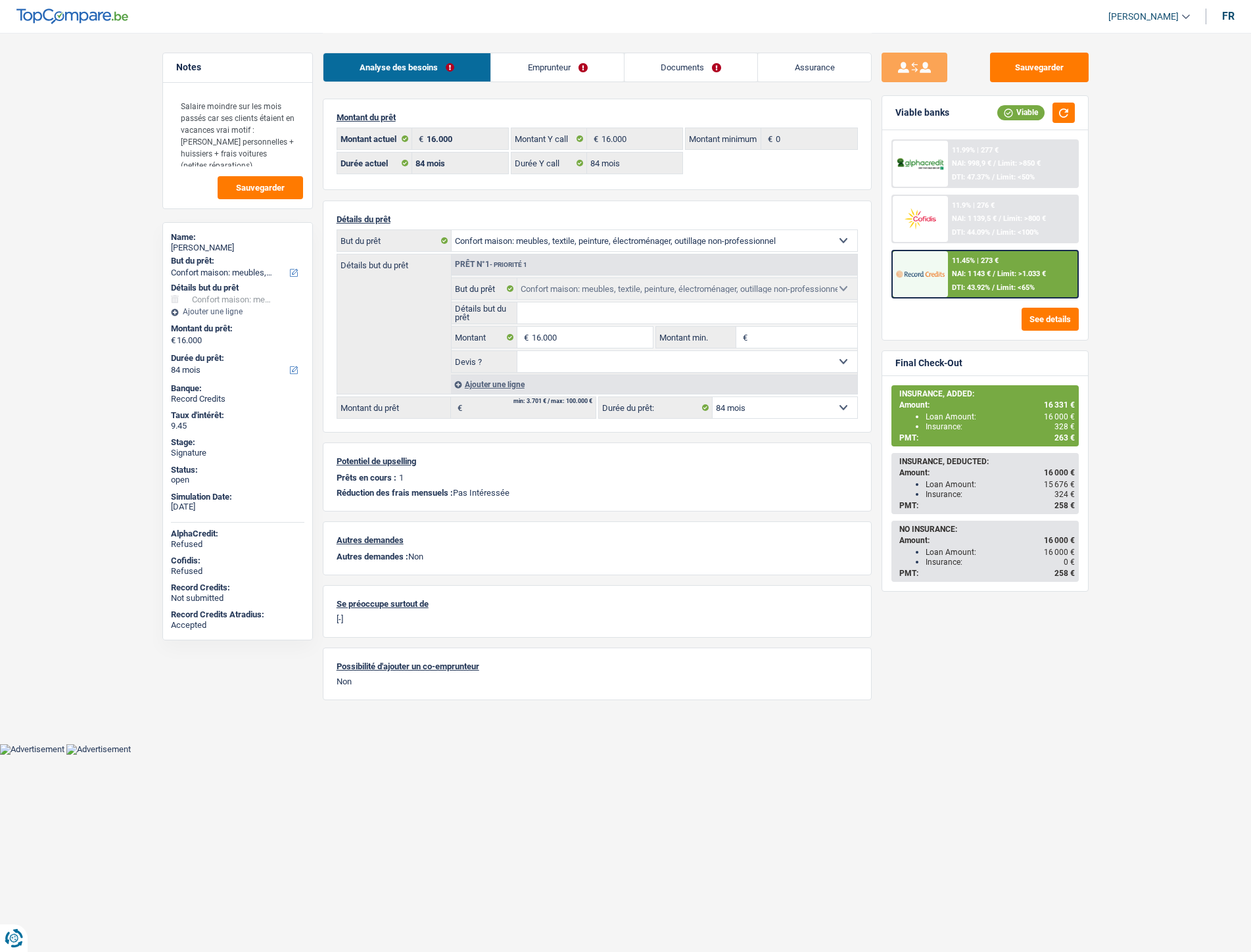
select select "household"
select select "84"
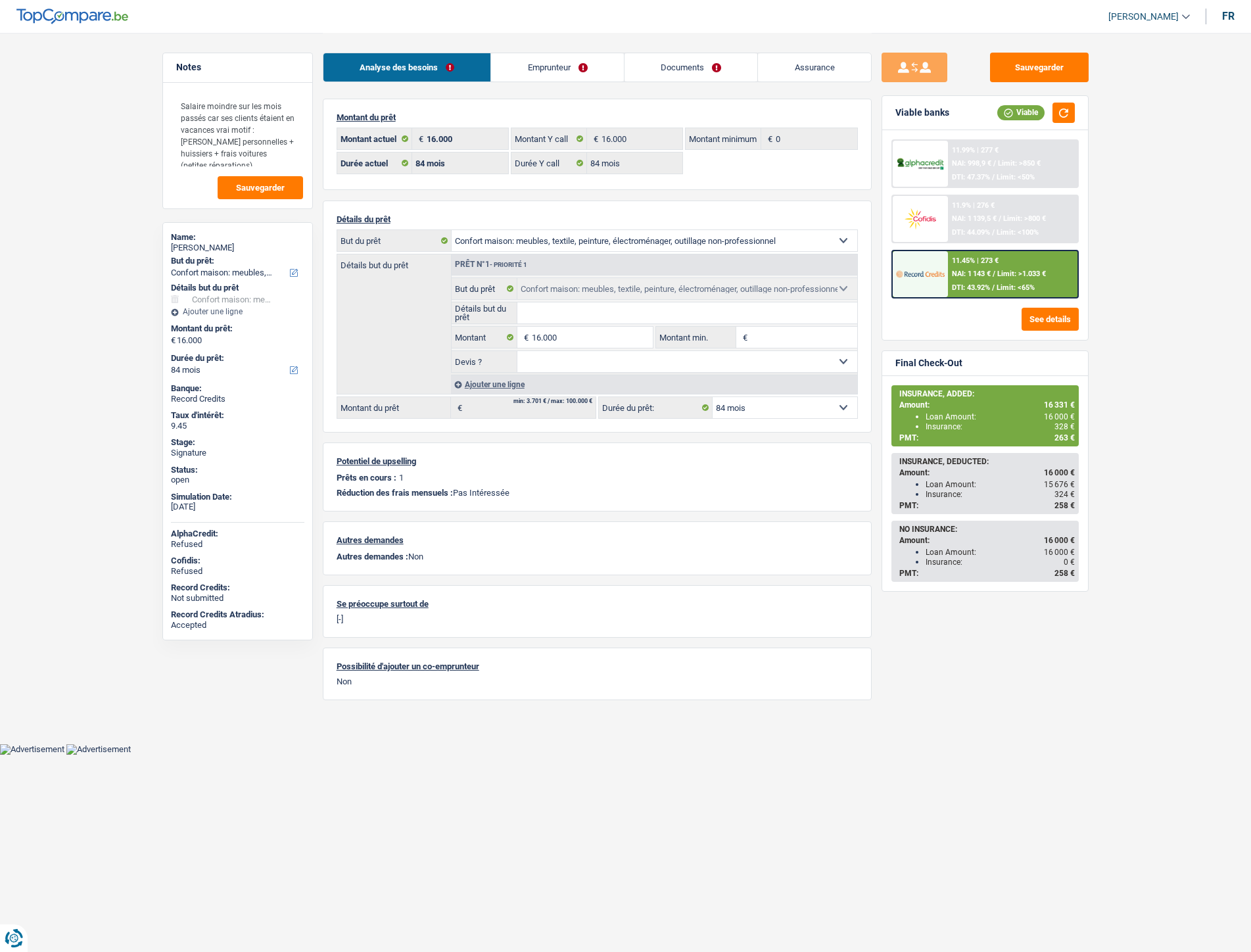
select select "household"
select select "84"
click at [677, 75] on link "Documents" at bounding box center [691, 67] width 133 height 28
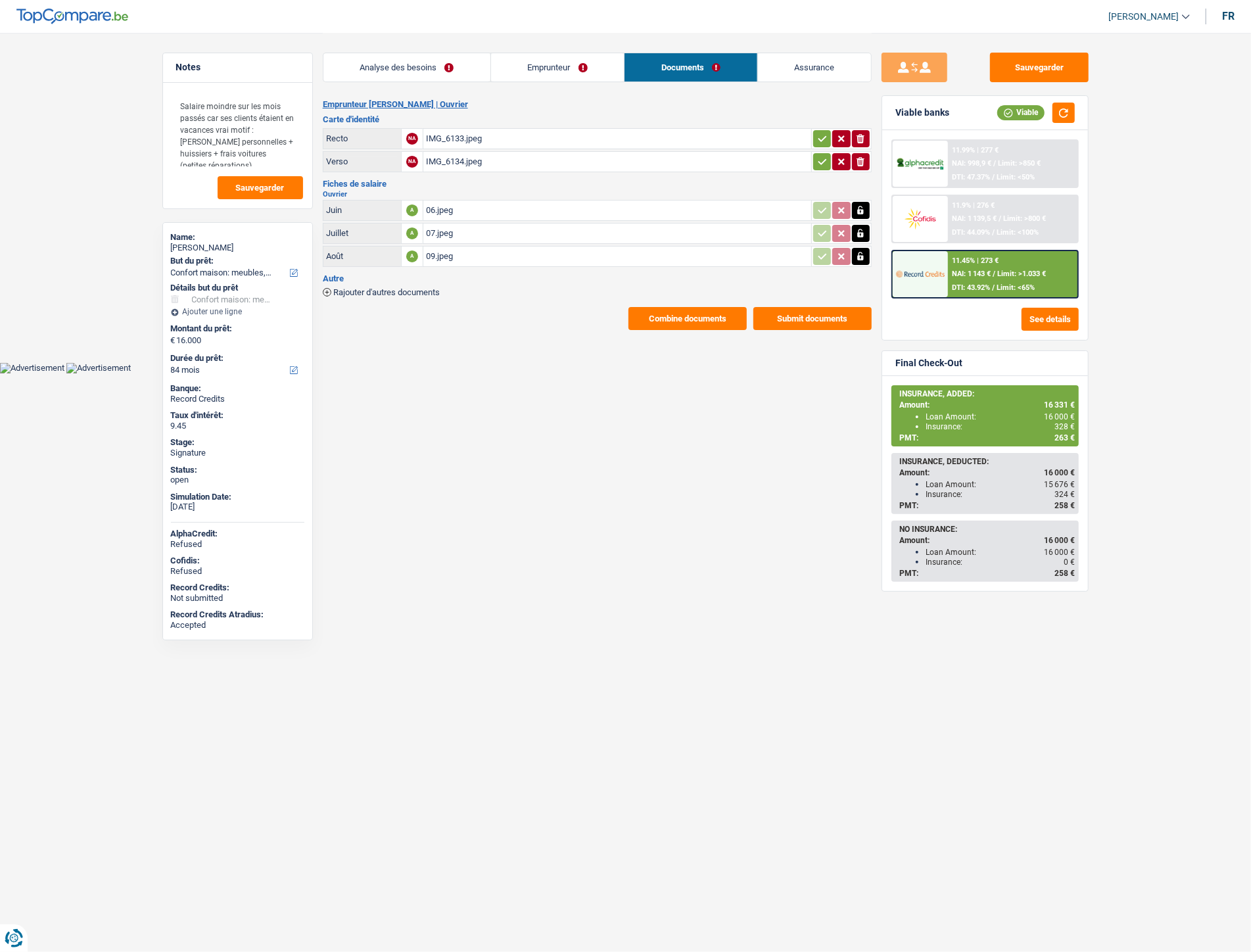
click at [432, 289] on span "Rajouter d'autres documents" at bounding box center [387, 292] width 107 height 8
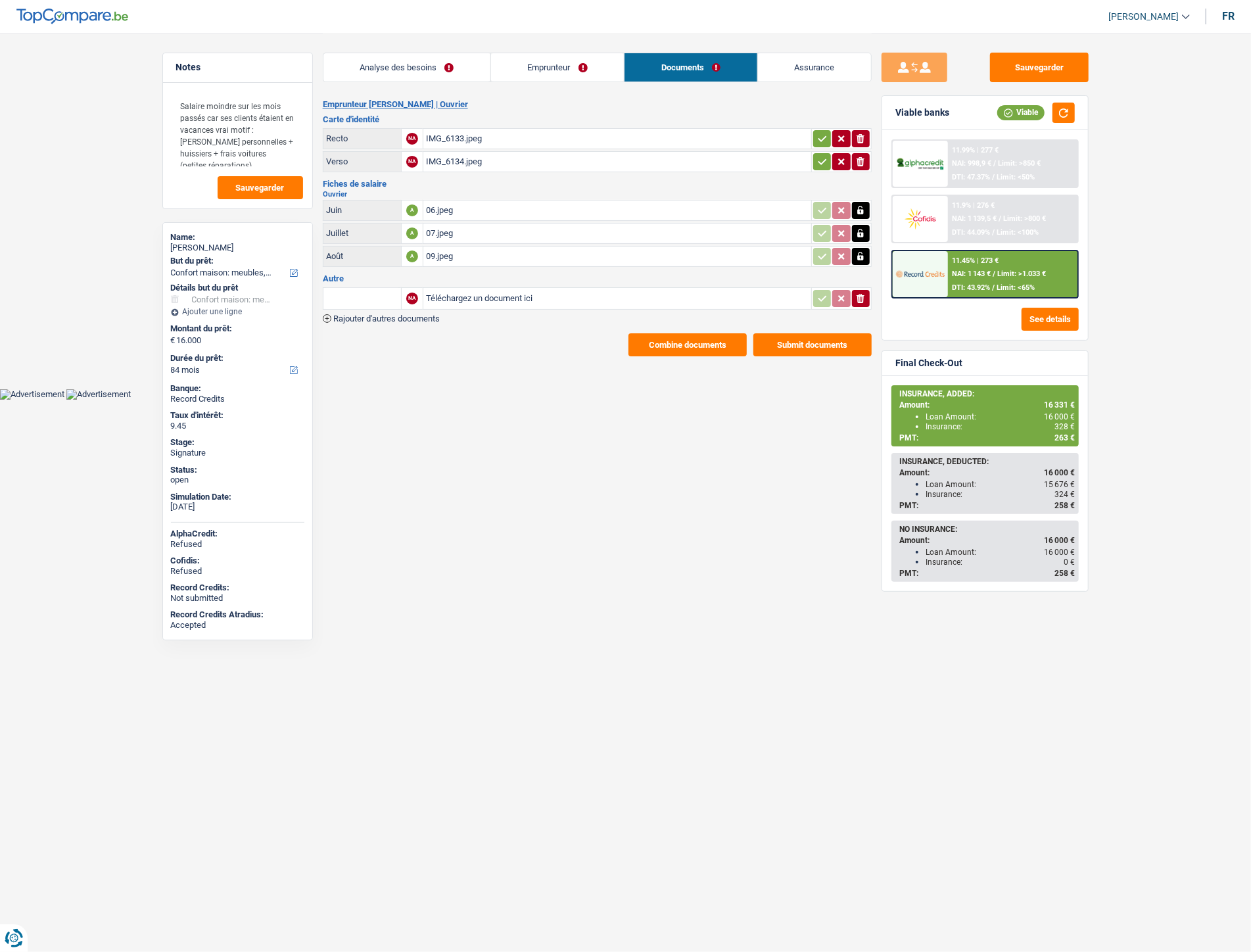
click at [471, 291] on input "Téléchargez un document ici" at bounding box center [617, 298] width 383 height 20
type input "C:\fakepath\FP aout.pdf"
click at [443, 206] on div "06.jpeg" at bounding box center [617, 210] width 383 height 20
click at [441, 225] on div "07.jpeg" at bounding box center [617, 233] width 383 height 20
click at [450, 254] on div "09.jpeg" at bounding box center [617, 256] width 383 height 20
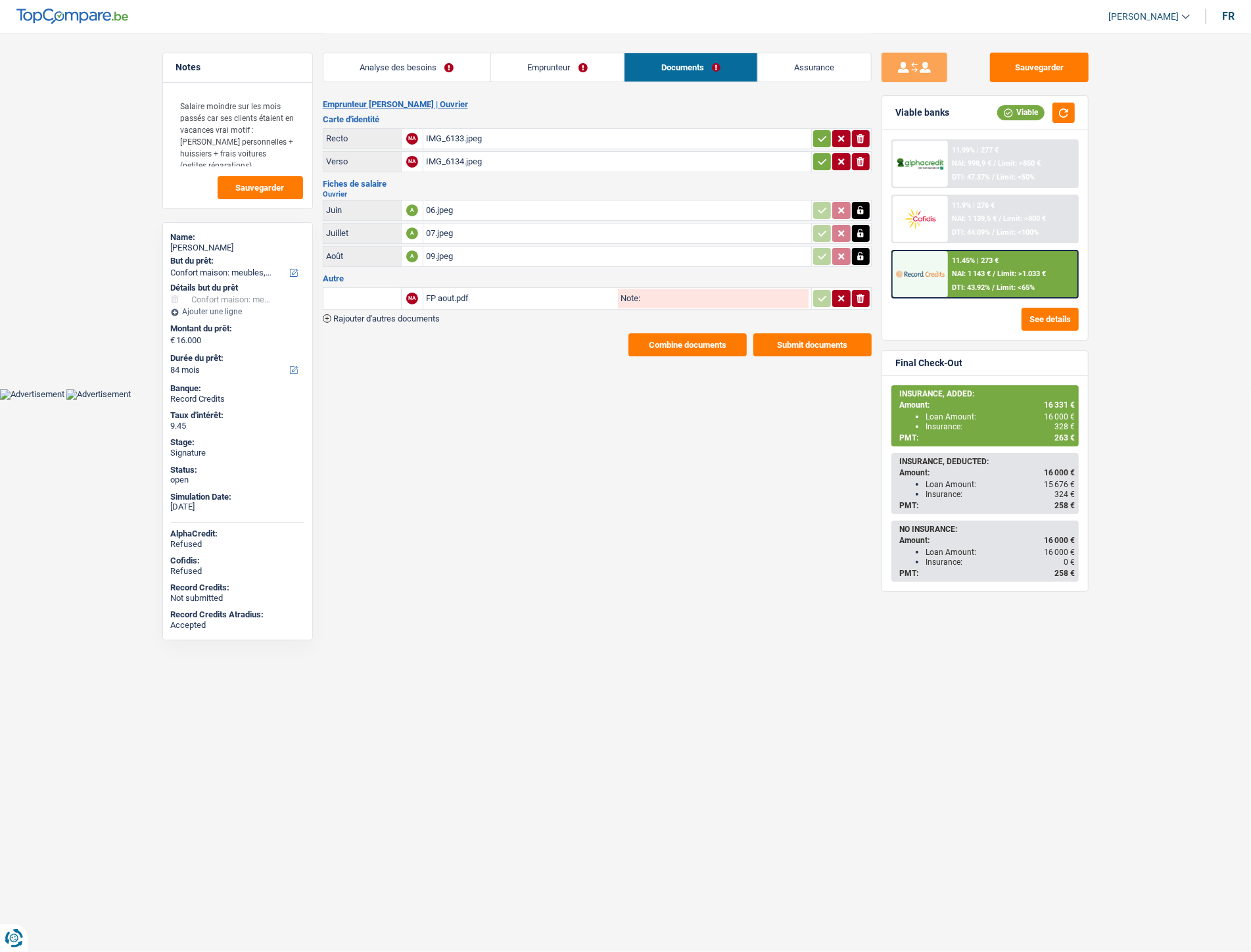
click at [449, 291] on div "FP aout.pdf" at bounding box center [520, 298] width 189 height 20
click at [367, 294] on input "text" at bounding box center [362, 298] width 72 height 21
click at [366, 336] on li "Fiche de paie Août" at bounding box center [408, 341] width 155 height 16
type input "Fiche de paie Août"
click at [825, 298] on icon "button" at bounding box center [822, 298] width 11 height 13
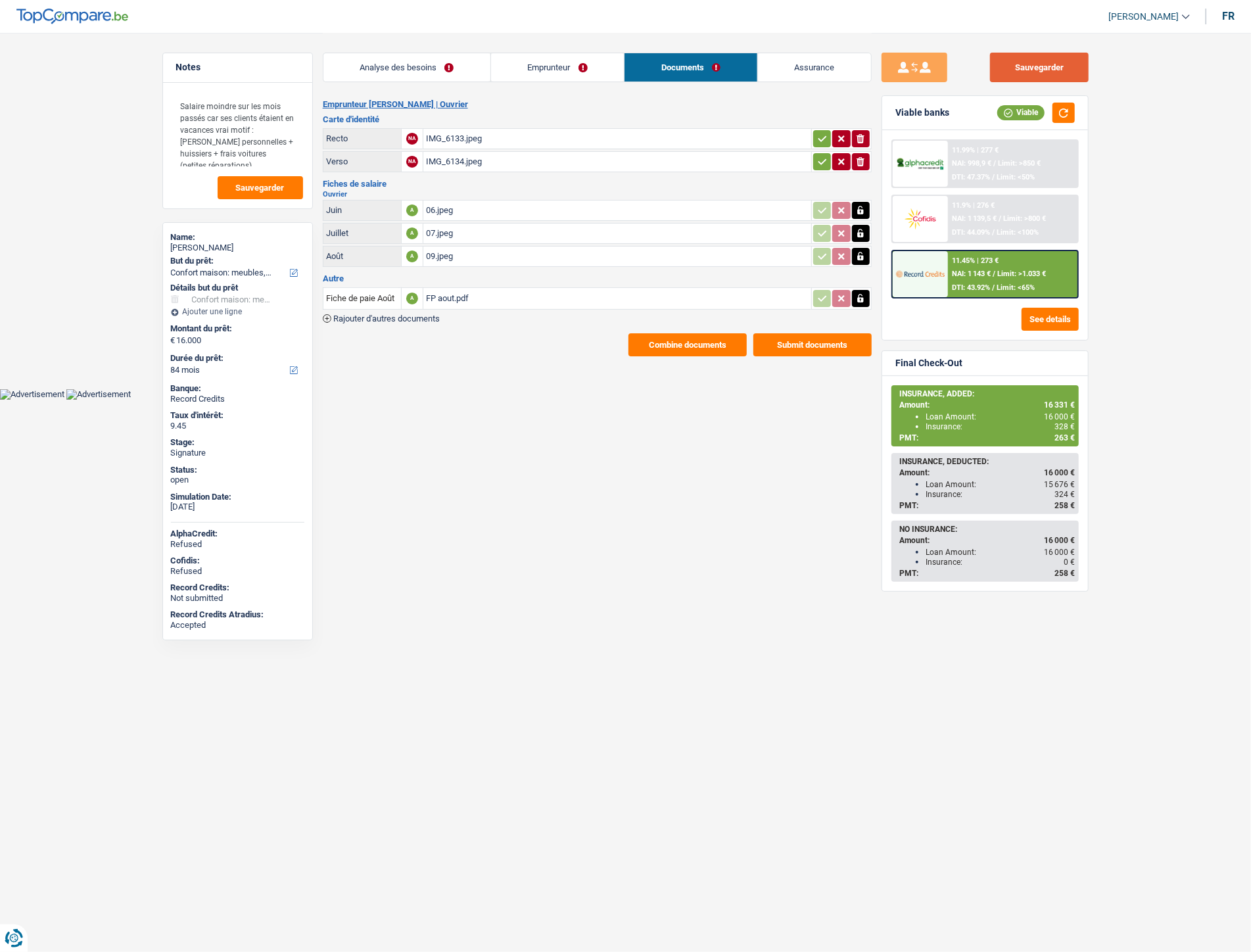
click at [1041, 76] on button "Sauvegarder" at bounding box center [1040, 67] width 99 height 30
click at [1019, 66] on button "Sauvegarder" at bounding box center [1040, 67] width 99 height 30
click at [413, 319] on div "Emprunteur Daniel Mitrovic | Ouvrier Carte d'identité Recto NA IMG_6133.jpeg io…" at bounding box center [598, 228] width 549 height 257
click at [413, 316] on span "Rajouter d'autres documents" at bounding box center [387, 318] width 107 height 8
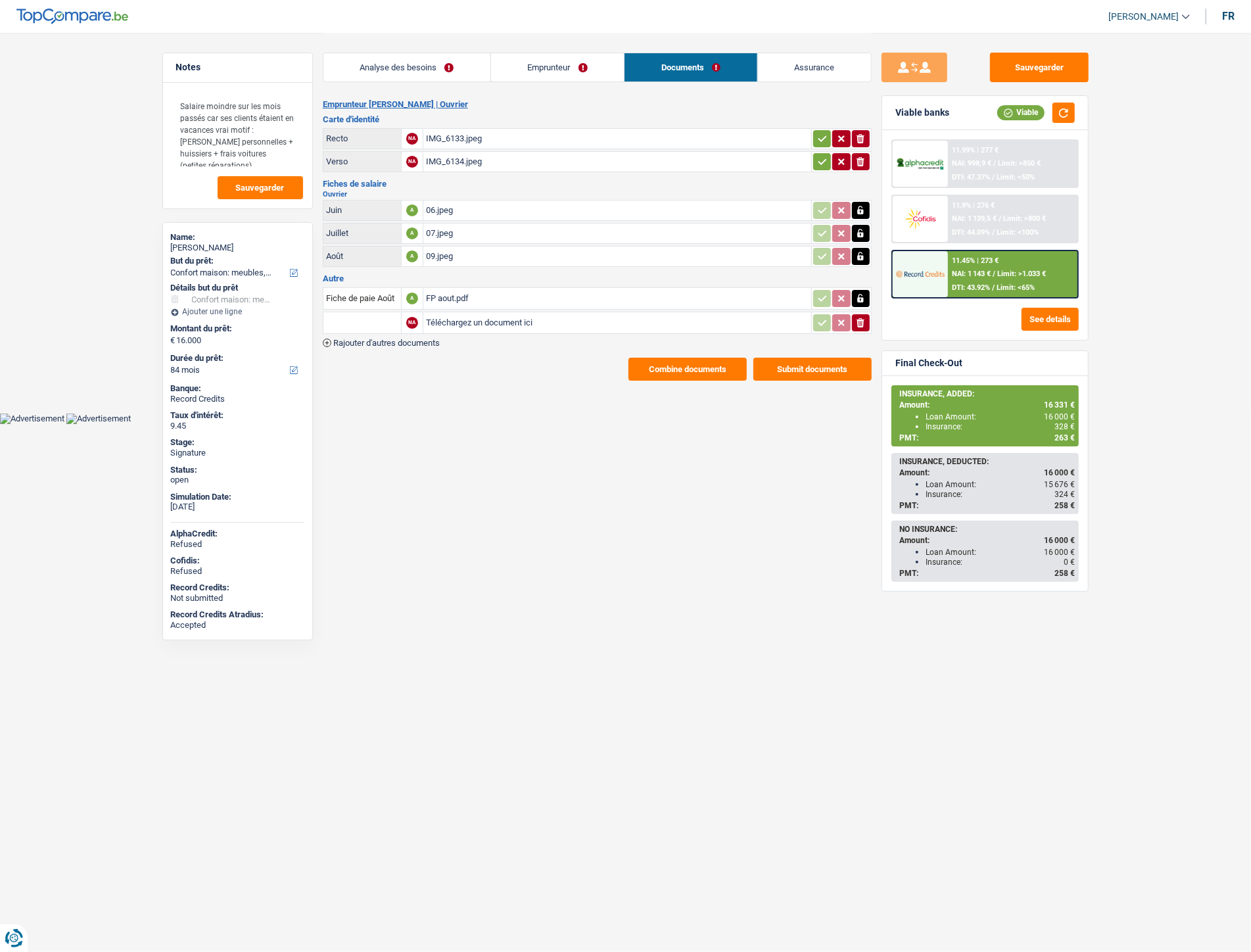
click at [410, 339] on span "Rajouter d'autres documents" at bounding box center [387, 343] width 107 height 8
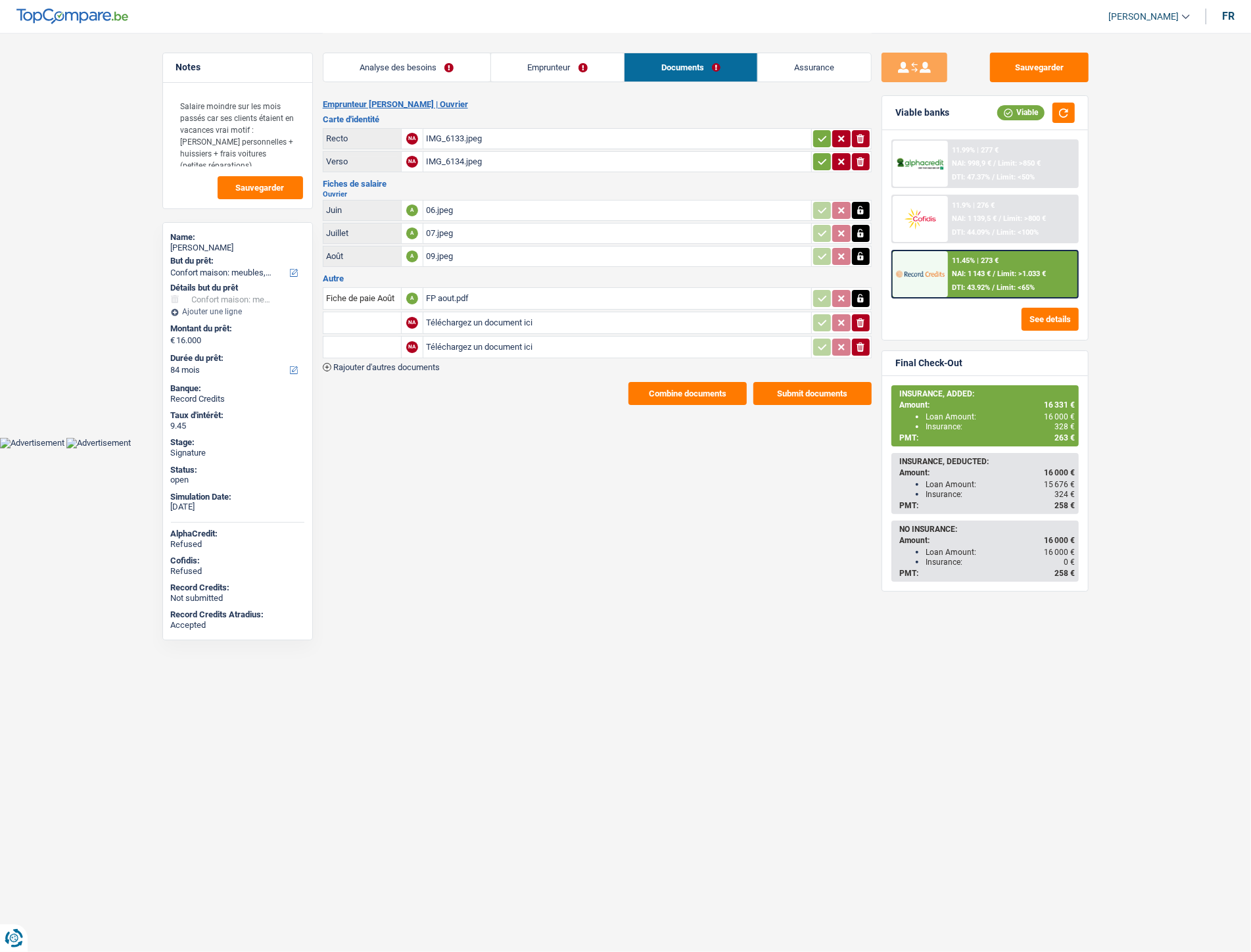
click at [455, 317] on input "Téléchargez un document ici" at bounding box center [617, 323] width 383 height 20
type input "C:\fakepath\IMG-20251008-WA0042.jpg"
click at [452, 340] on input "Téléchargez un document ici" at bounding box center [617, 347] width 383 height 20
type input "C:\fakepath\IMG-20251008-WA0039.jpg"
click at [365, 319] on input "text" at bounding box center [362, 323] width 72 height 21
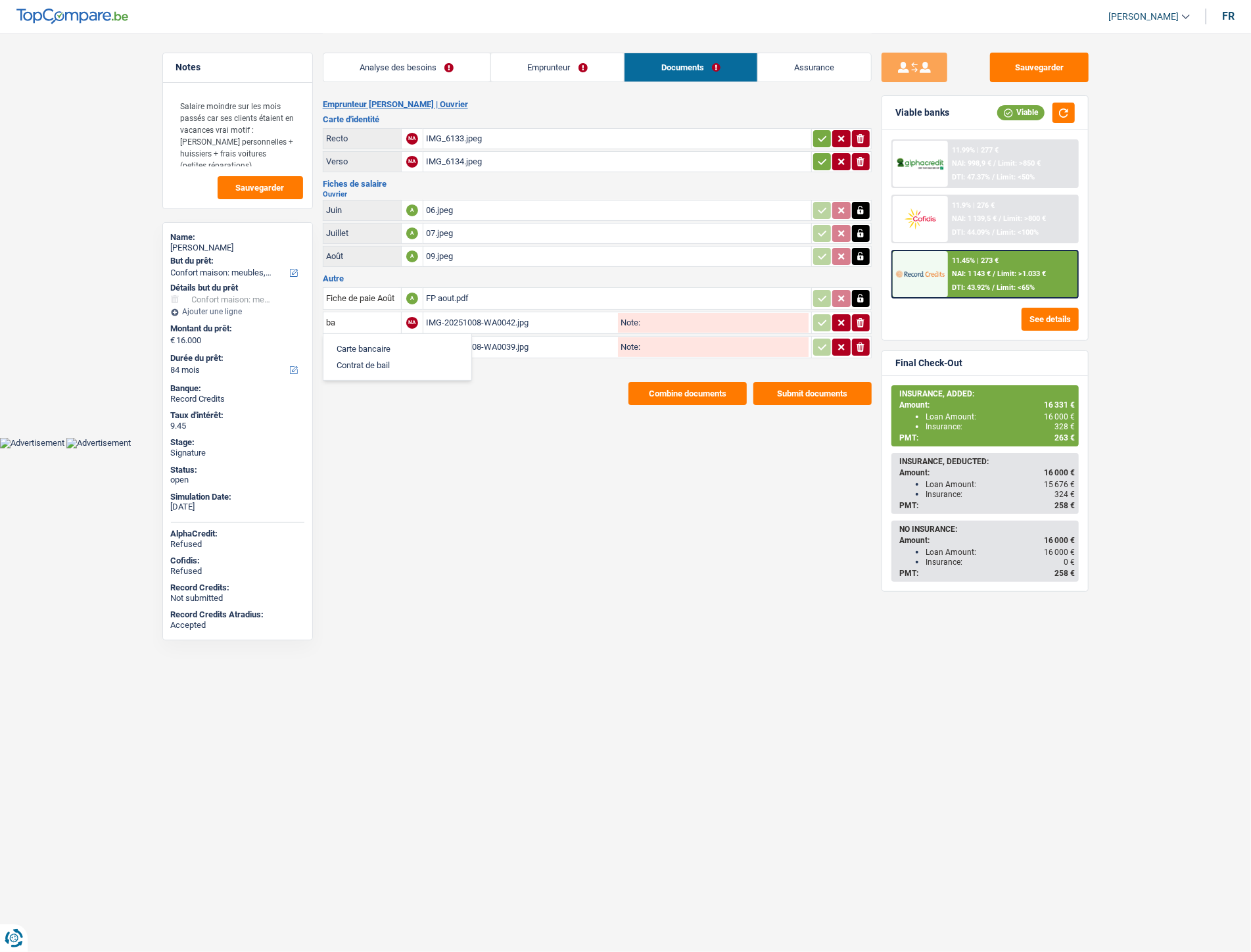
click at [372, 340] on li "Carte bancaire" at bounding box center [398, 349] width 135 height 16
type input "Carte bancaire"
click at [373, 343] on input "text" at bounding box center [362, 348] width 72 height 21
click at [367, 370] on li "Carte bancaire" at bounding box center [398, 373] width 135 height 16
type input "Carte bancaire"
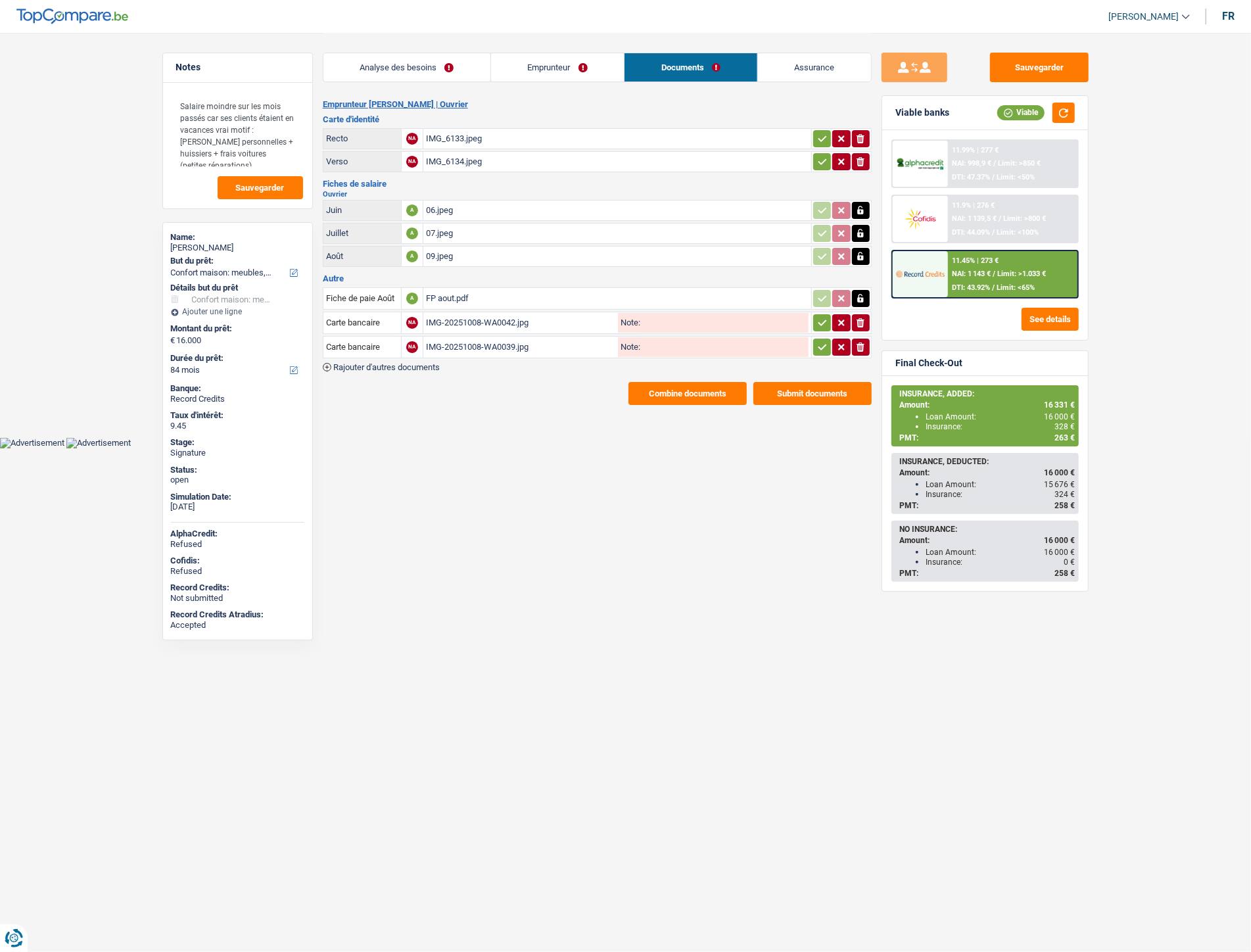
click at [824, 320] on icon "button" at bounding box center [822, 322] width 8 height 6
click at [824, 345] on icon "button" at bounding box center [822, 347] width 11 height 13
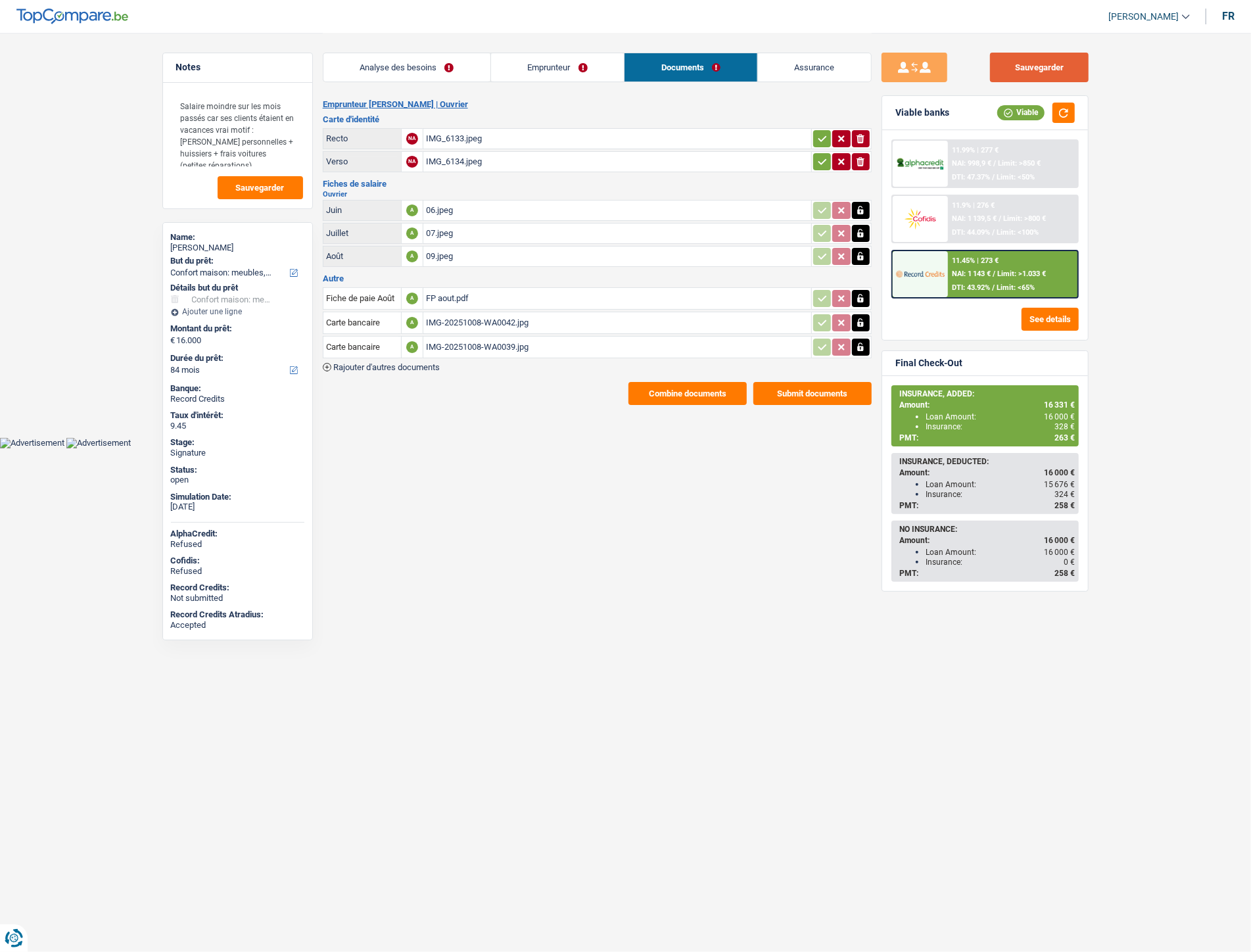
click at [1042, 69] on button "Sauvegarder" at bounding box center [1040, 67] width 99 height 30
click at [560, 449] on html "Vous avez le contrôle de vos données Nous utilisons des cookies, tout comme nos…" at bounding box center [626, 224] width 1251 height 449
click at [686, 395] on button "Combine documents" at bounding box center [688, 394] width 118 height 23
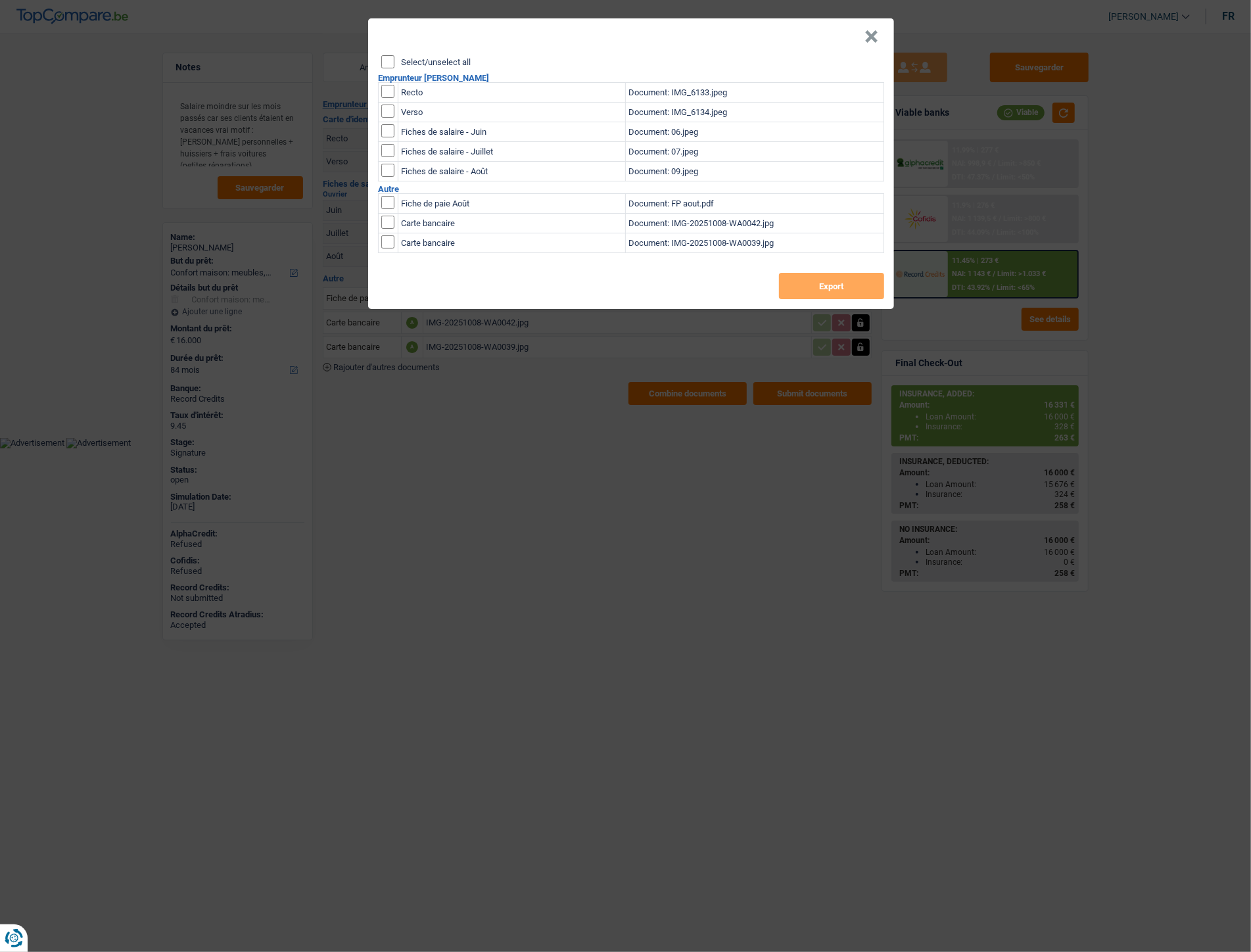
click at [385, 61] on input "Select/unselect all" at bounding box center [388, 62] width 13 height 13
checkbox input "true"
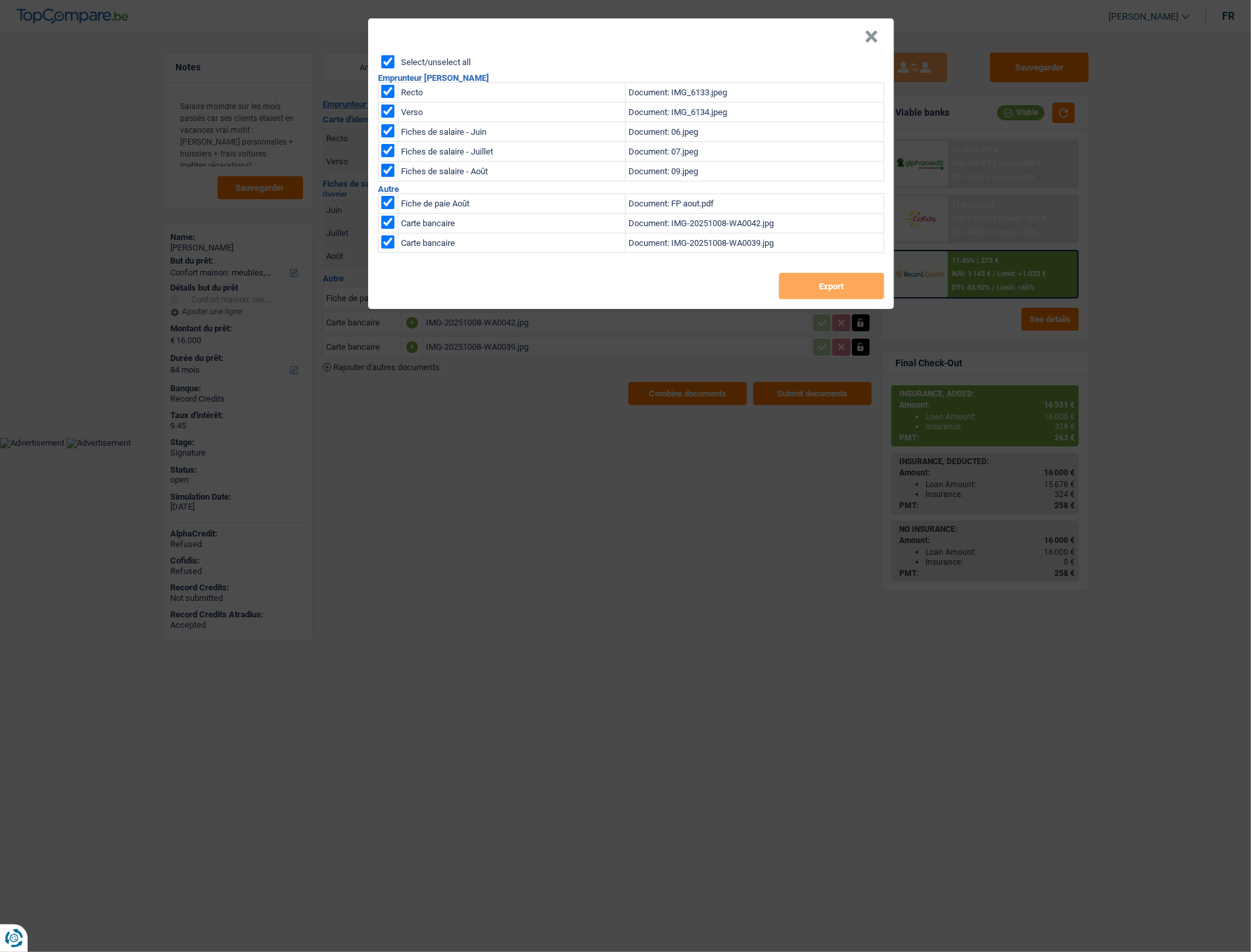
checkbox input "true"
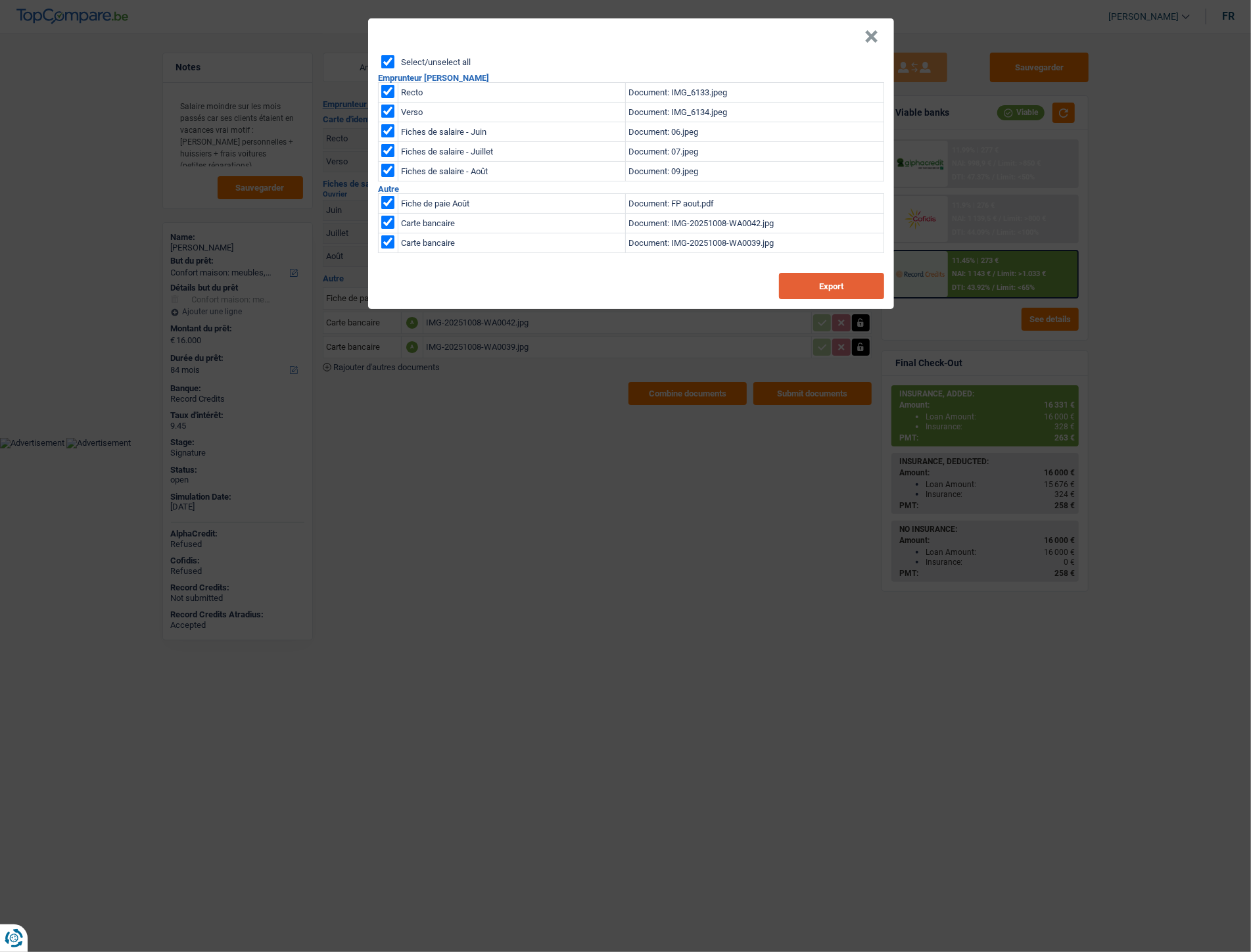
click at [804, 280] on button "Export" at bounding box center [832, 286] width 105 height 26
click at [876, 35] on button "×" at bounding box center [871, 37] width 14 height 13
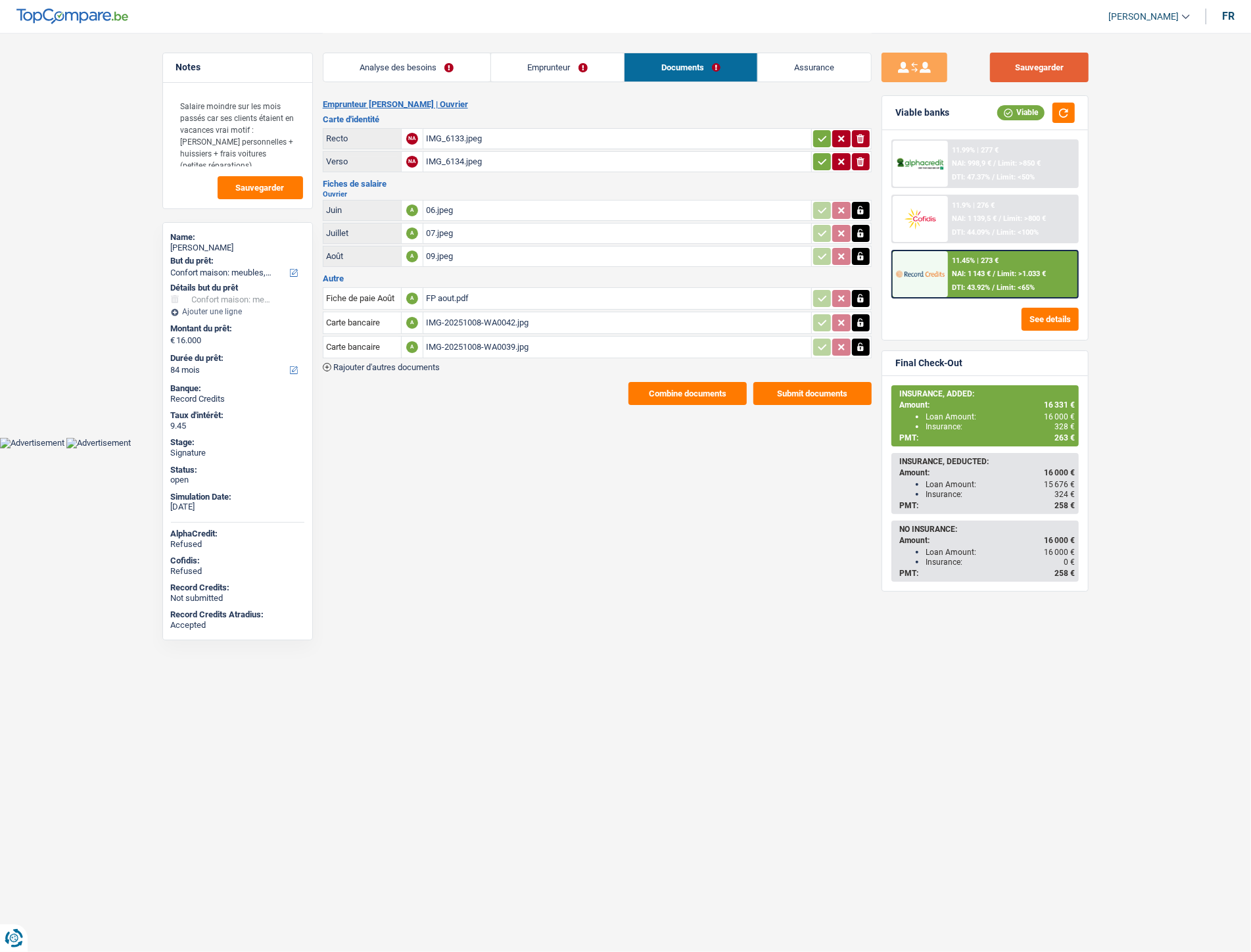
drag, startPoint x: 1037, startPoint y: 61, endPoint x: 1030, endPoint y: 57, distance: 8.1
click at [1037, 61] on button "Sauvegarder" at bounding box center [1040, 67] width 99 height 30
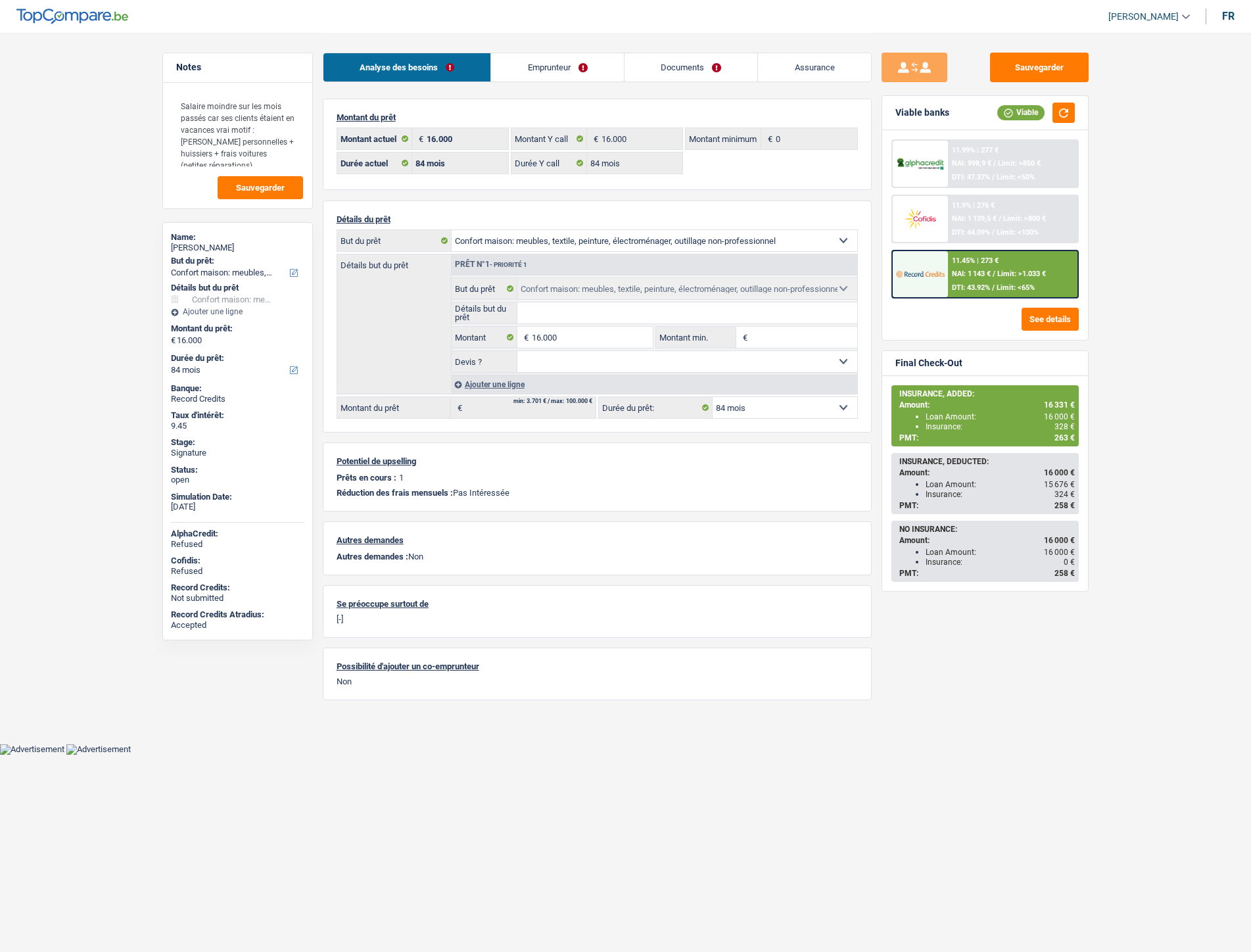
select select "household"
select select "84"
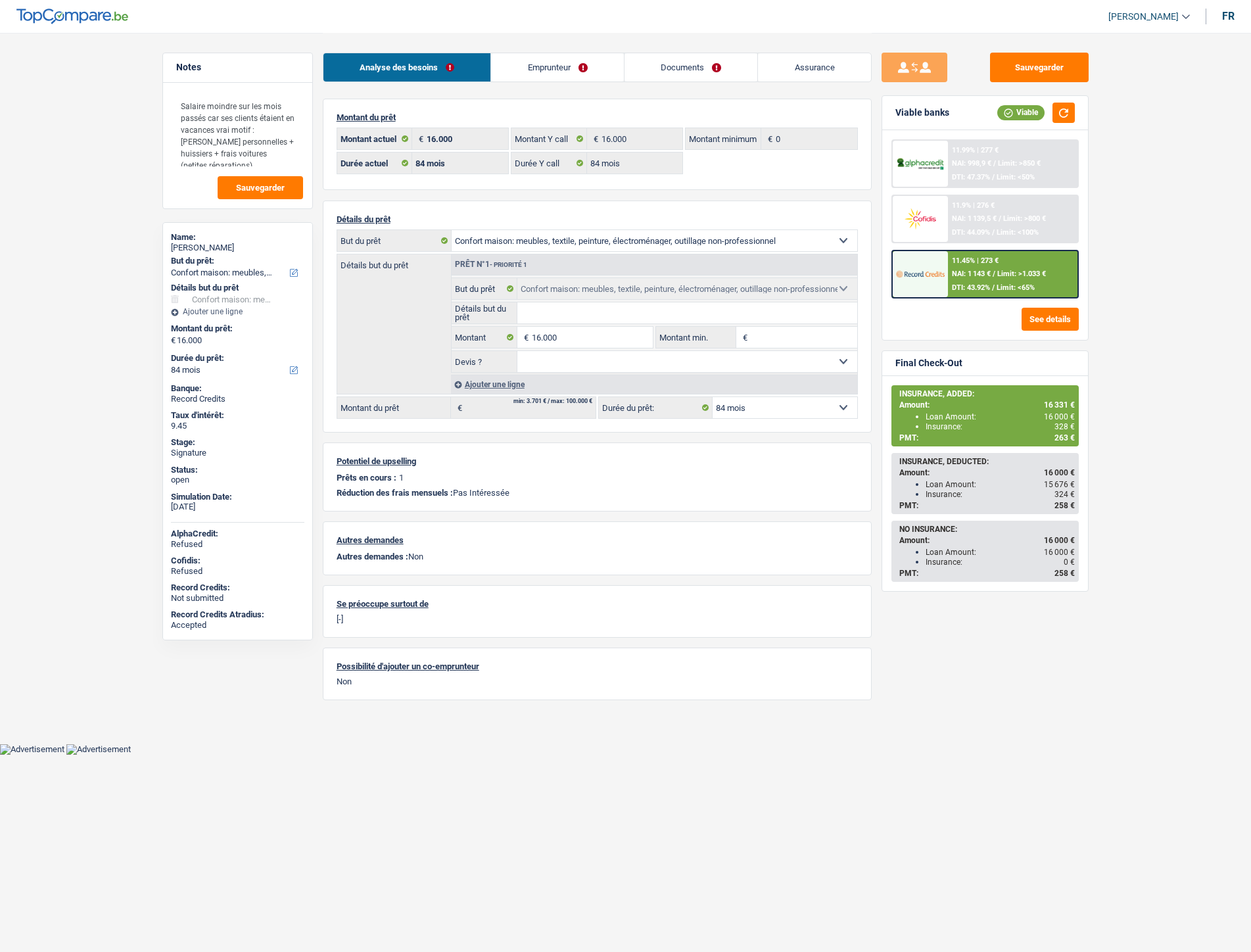
select select "household"
select select "84"
click at [1008, 265] on div "11.45% | 273 € NAI: 1 143 € / Limit: >1.033 € DTI: 43.92% / Limit: <65%" at bounding box center [1013, 275] width 130 height 46
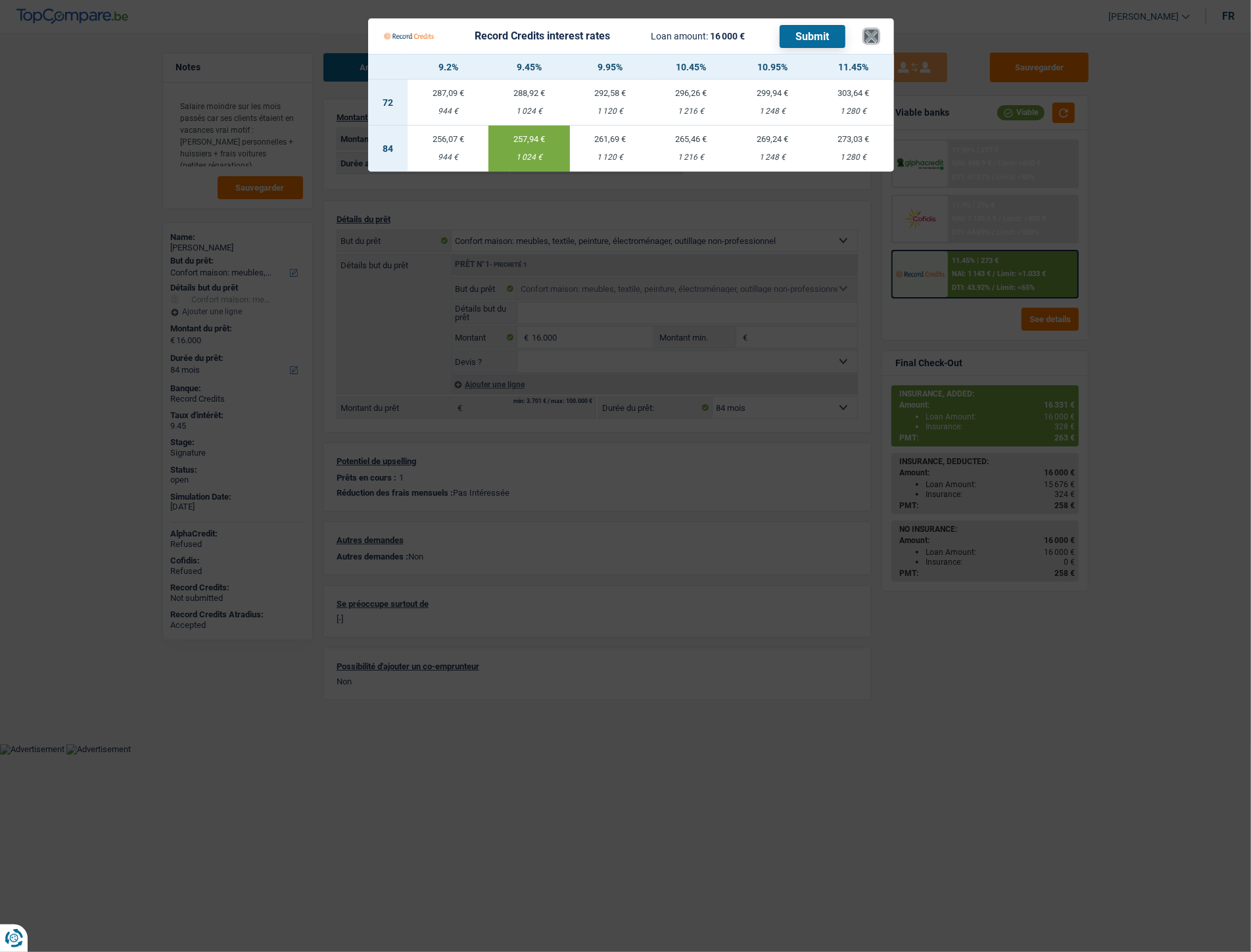
click at [866, 38] on button "×" at bounding box center [871, 36] width 14 height 13
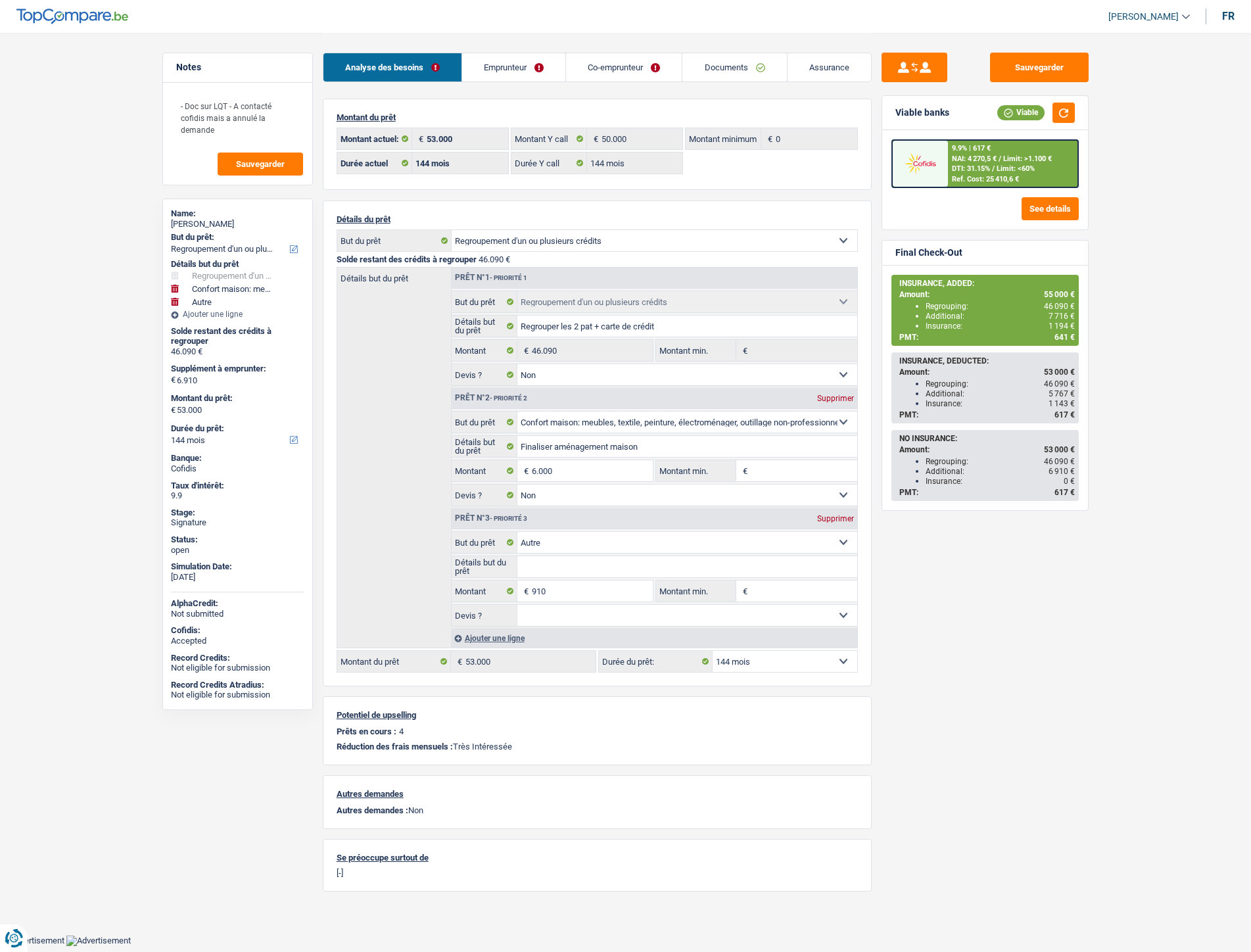
select select "refinancing"
select select "household"
select select "other"
select select "144"
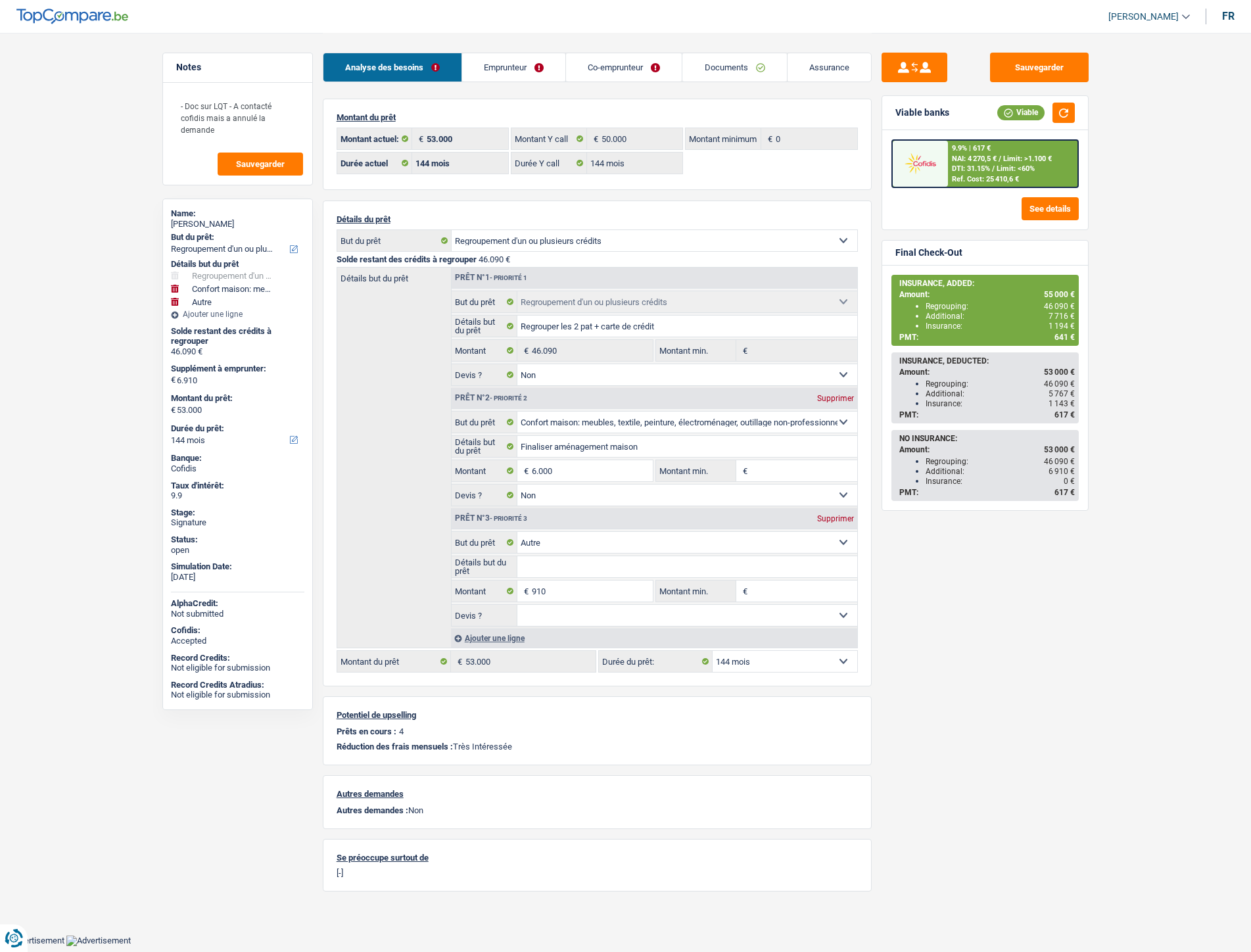
select select "144"
select select "refinancing"
select select "false"
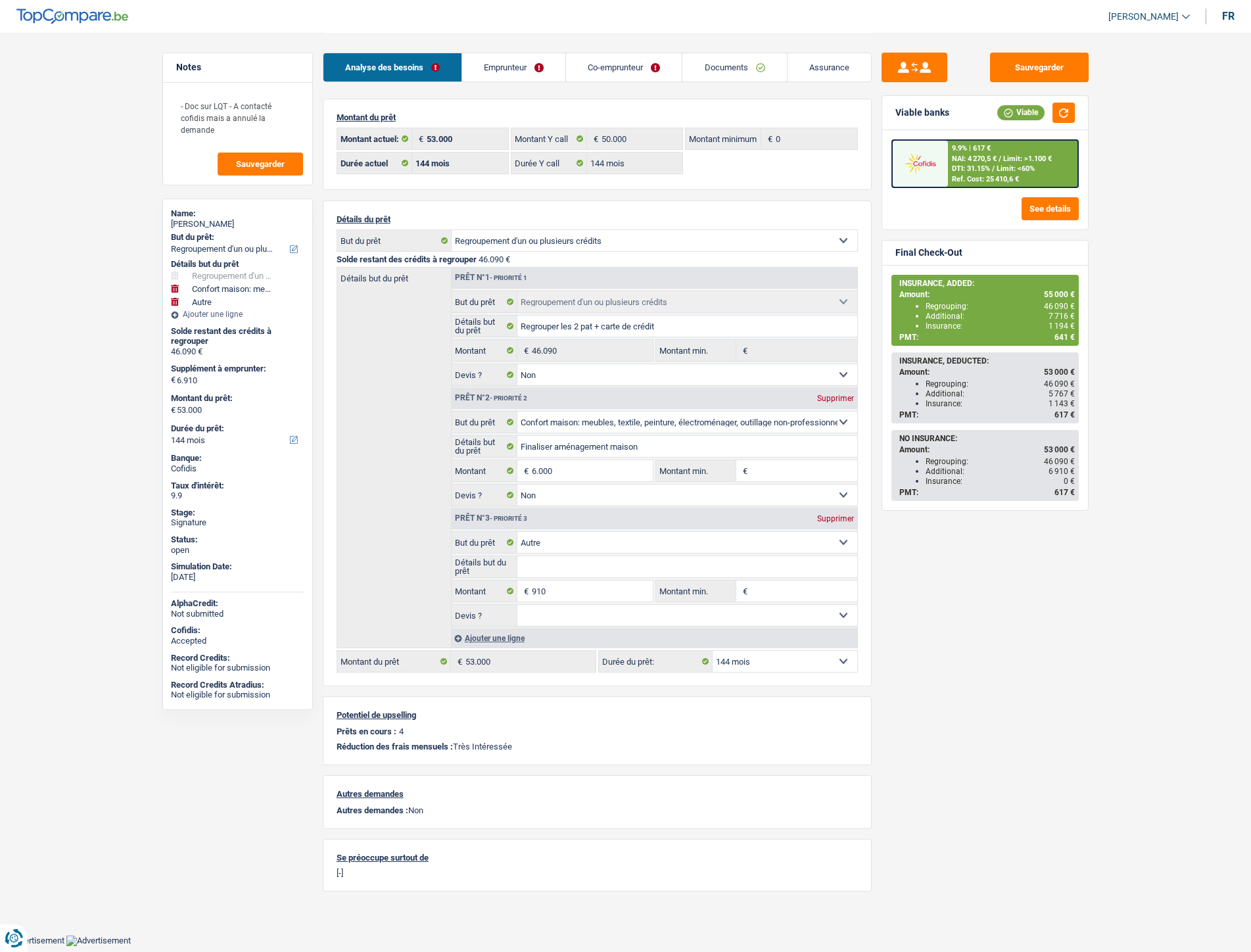
select select "household"
select select "false"
select select "other"
select select "144"
click at [730, 57] on link "Documents" at bounding box center [734, 67] width 104 height 28
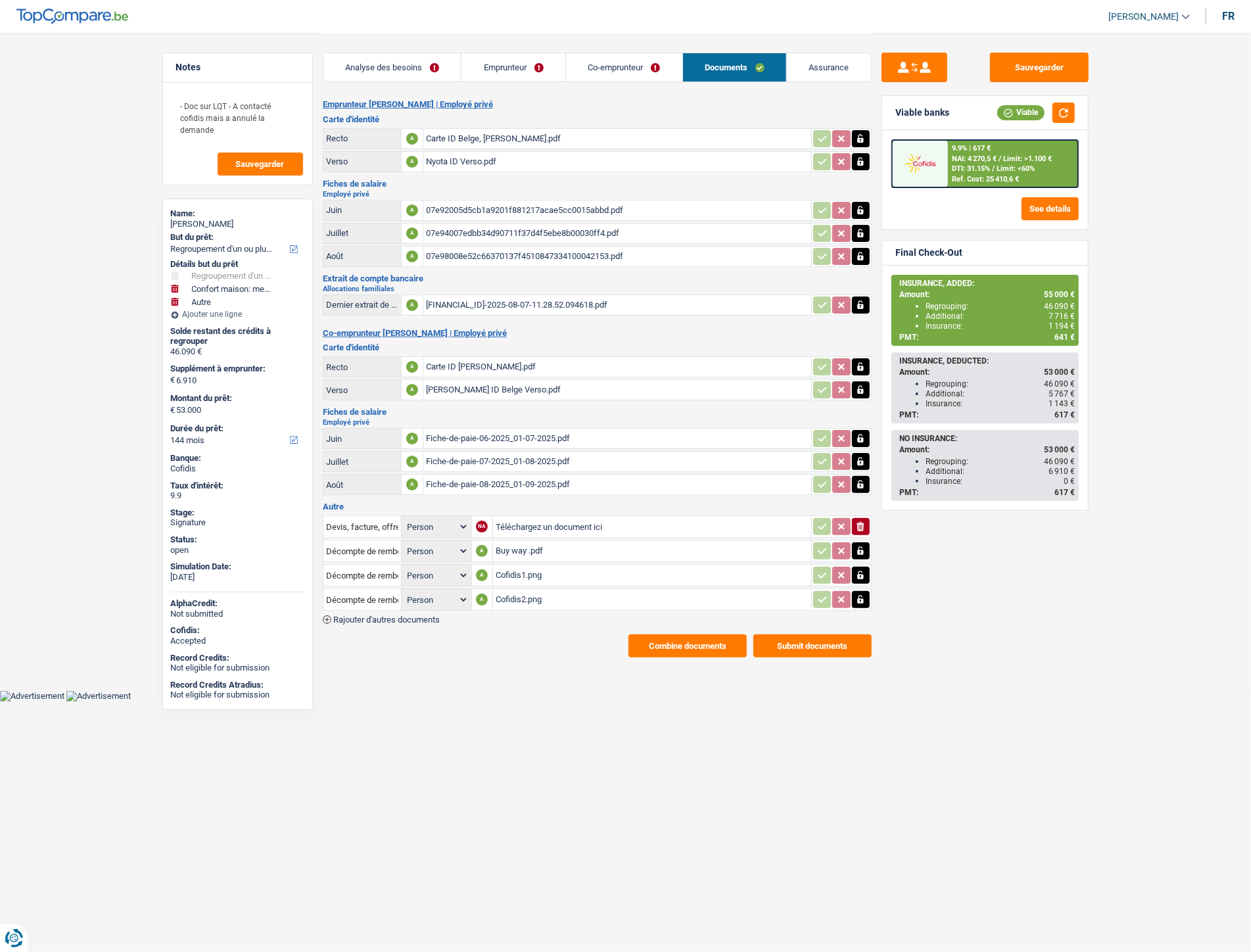
click at [435, 616] on span "Rajouter d'autres documents" at bounding box center [387, 620] width 107 height 8
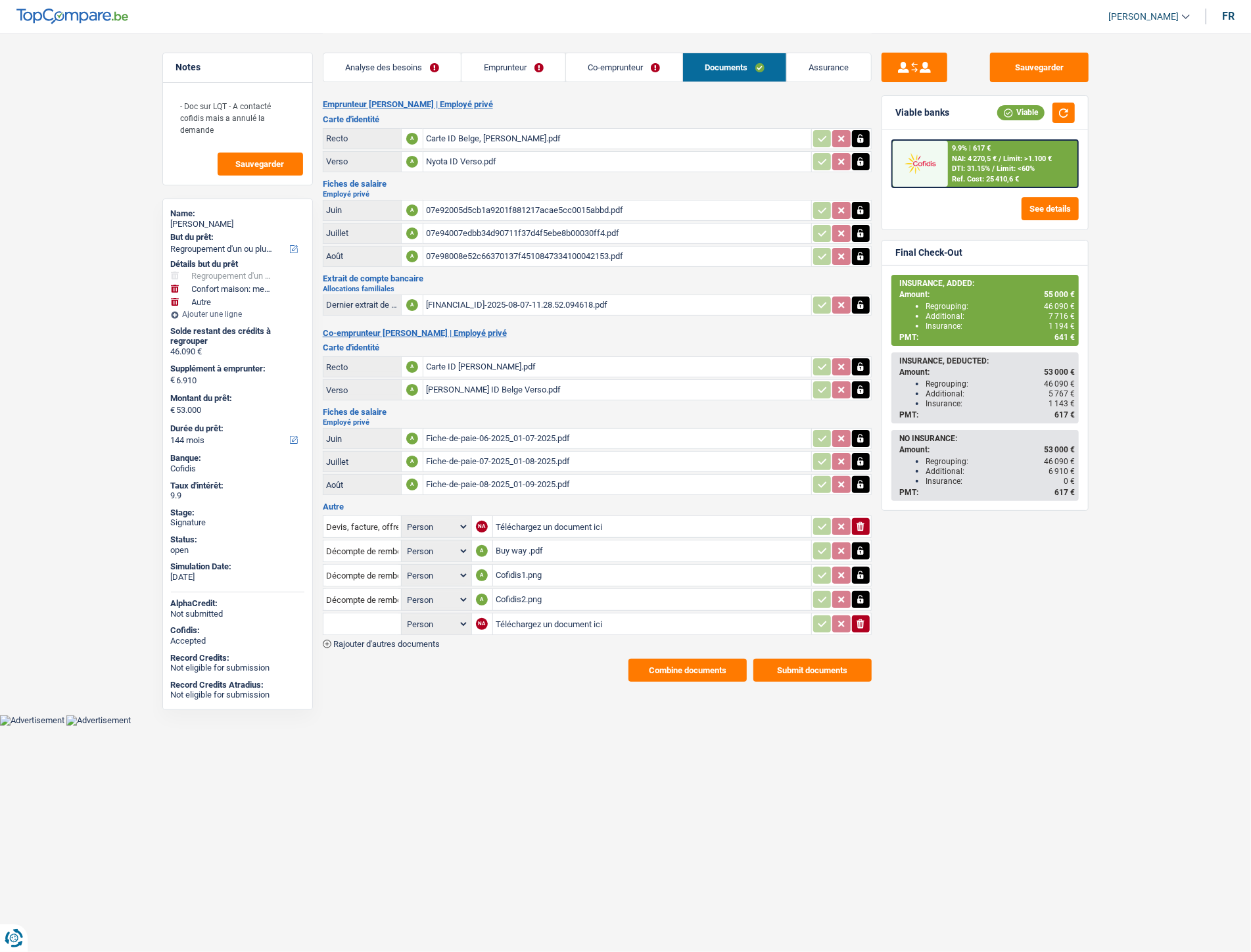
click at [419, 640] on span "Rajouter d'autres documents" at bounding box center [387, 644] width 107 height 8
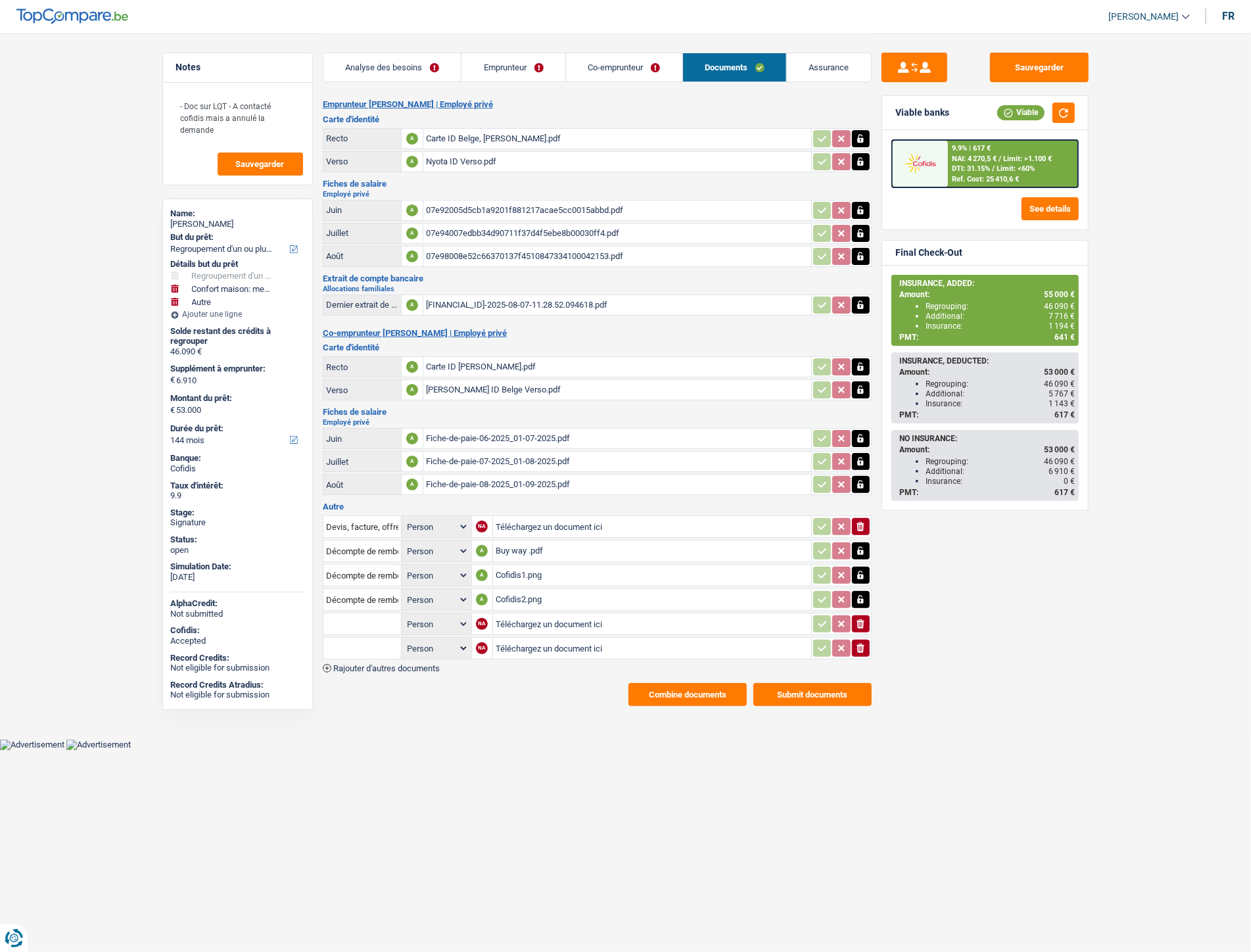
click at [413, 664] on span "Rajouter d'autres documents" at bounding box center [387, 668] width 107 height 8
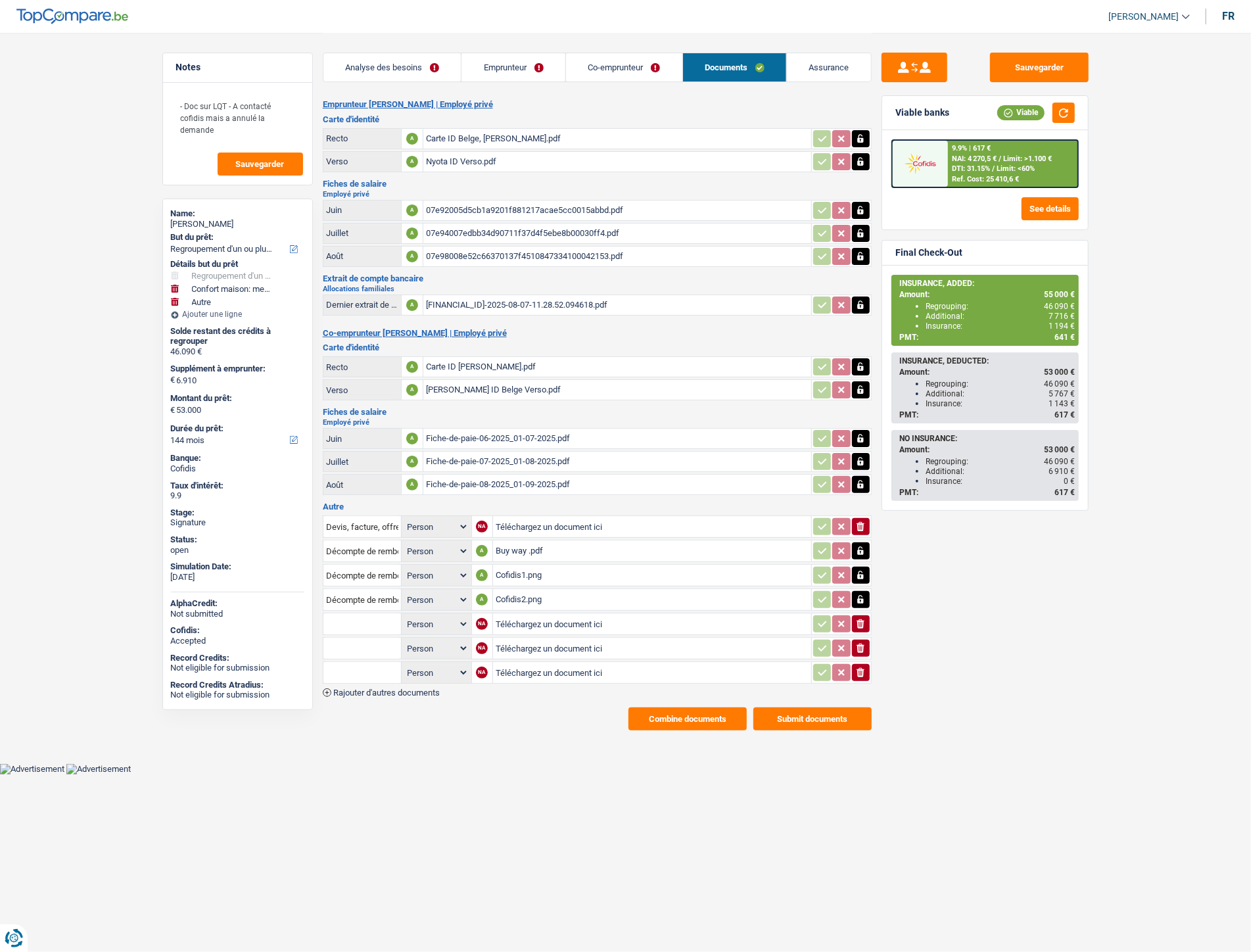
click at [514, 614] on input "Téléchargez un document ici" at bounding box center [652, 624] width 313 height 20
type input "C:\fakepath\IMG-20251008-WA0056.jpg"
click at [501, 640] on input "Téléchargez un document ici" at bounding box center [652, 649] width 314 height 20
type input "C:\fakepath\IMG-20251008-WA0054.jpg"
click at [529, 665] on input "Téléchargez un document ici" at bounding box center [652, 672] width 314 height 20
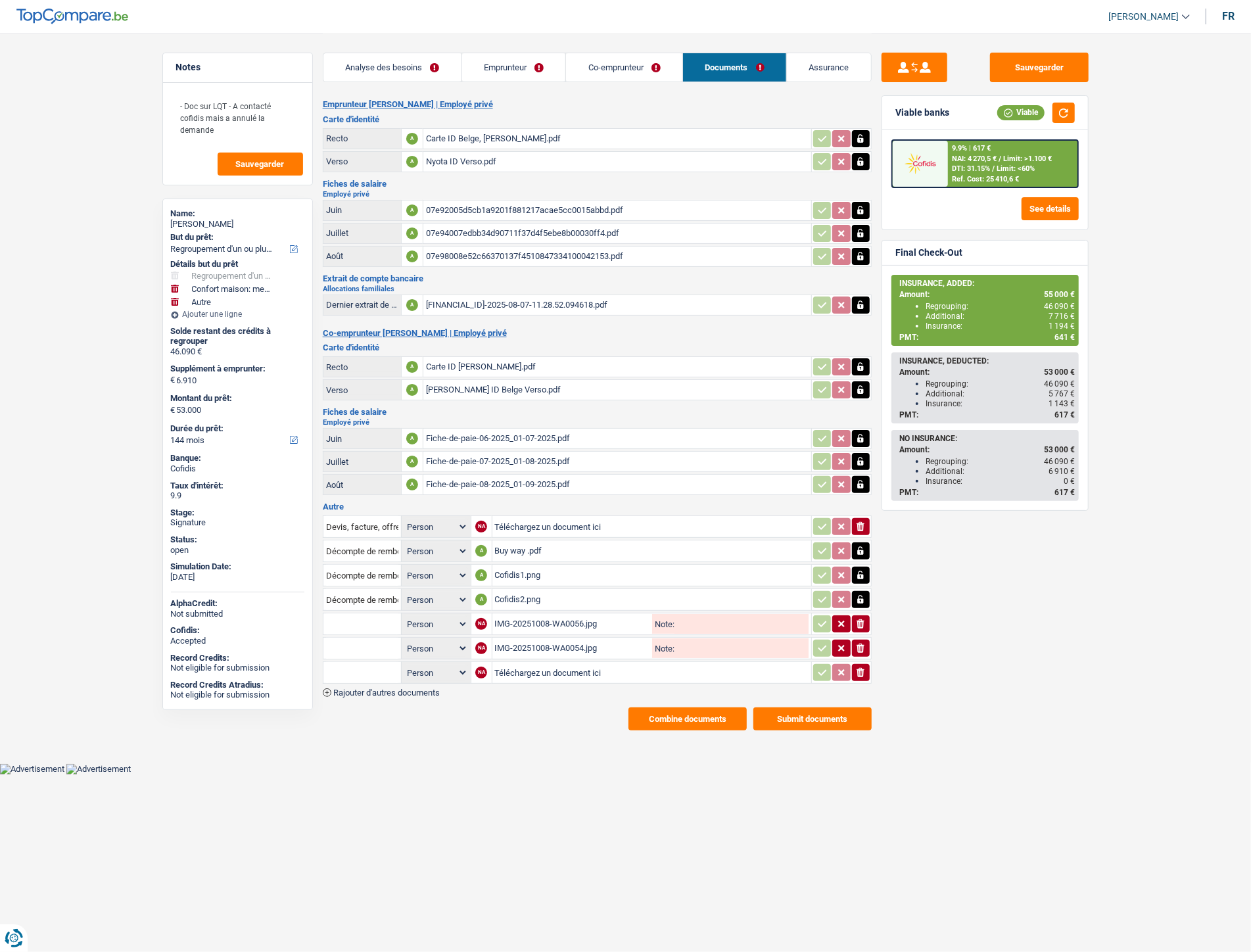
type input "C:\fakepath\Extrait Mme.pdf"
click at [353, 614] on input "text" at bounding box center [362, 624] width 72 height 21
click at [353, 642] on li "Carte bancaire" at bounding box center [398, 650] width 135 height 16
type input "Carte bancaire"
click at [353, 638] on input "text" at bounding box center [362, 649] width 72 height 21
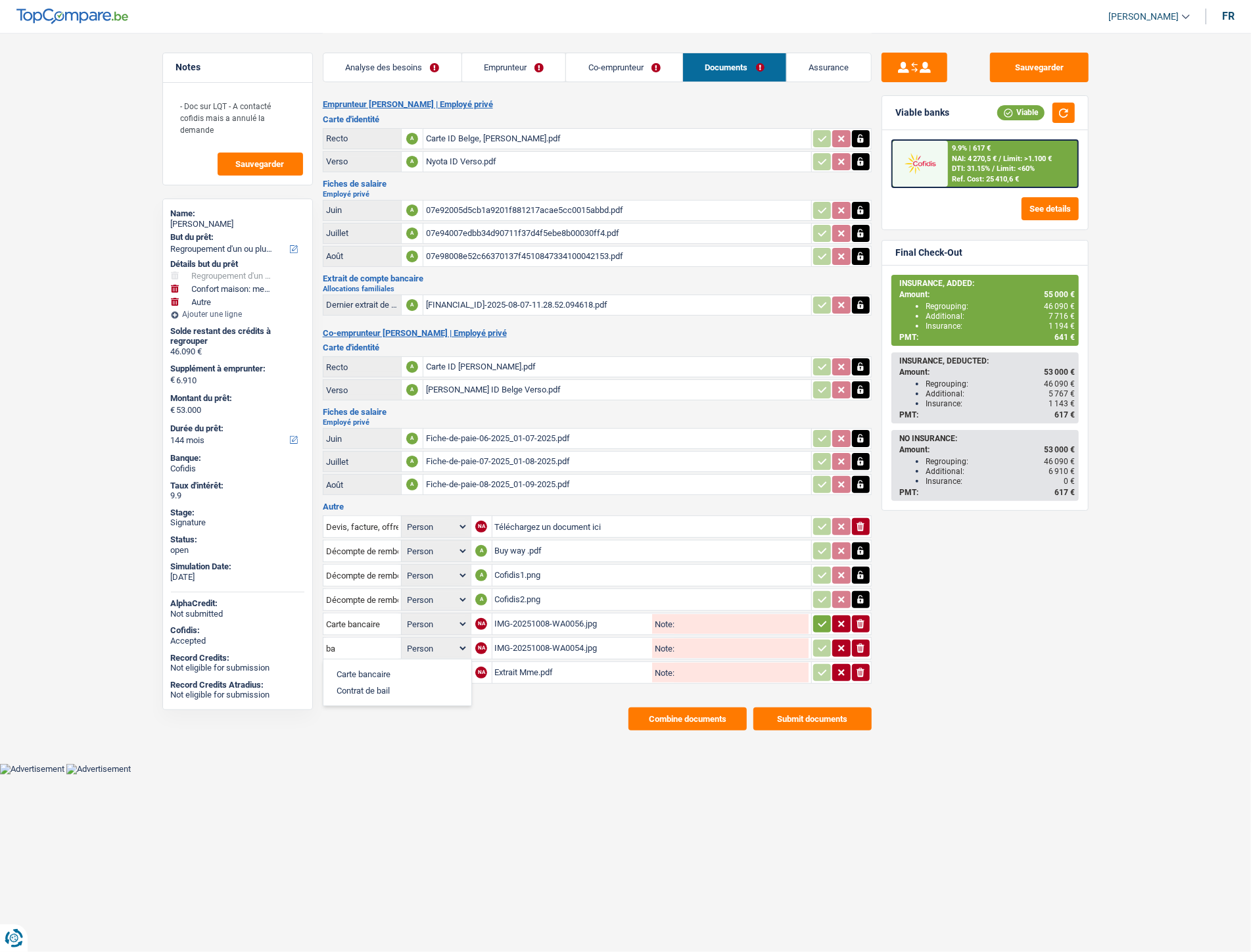
click at [358, 666] on li "Carte bancaire" at bounding box center [398, 674] width 135 height 16
type input "Carte bancaire"
click at [358, 663] on input "text" at bounding box center [362, 673] width 72 height 21
click at [379, 723] on li "Extraits de compte de toutes les transactions 3 derniers mois" at bounding box center [455, 732] width 251 height 16
type input "Extraits de compte de toutes les transactions 3 derniers mois"
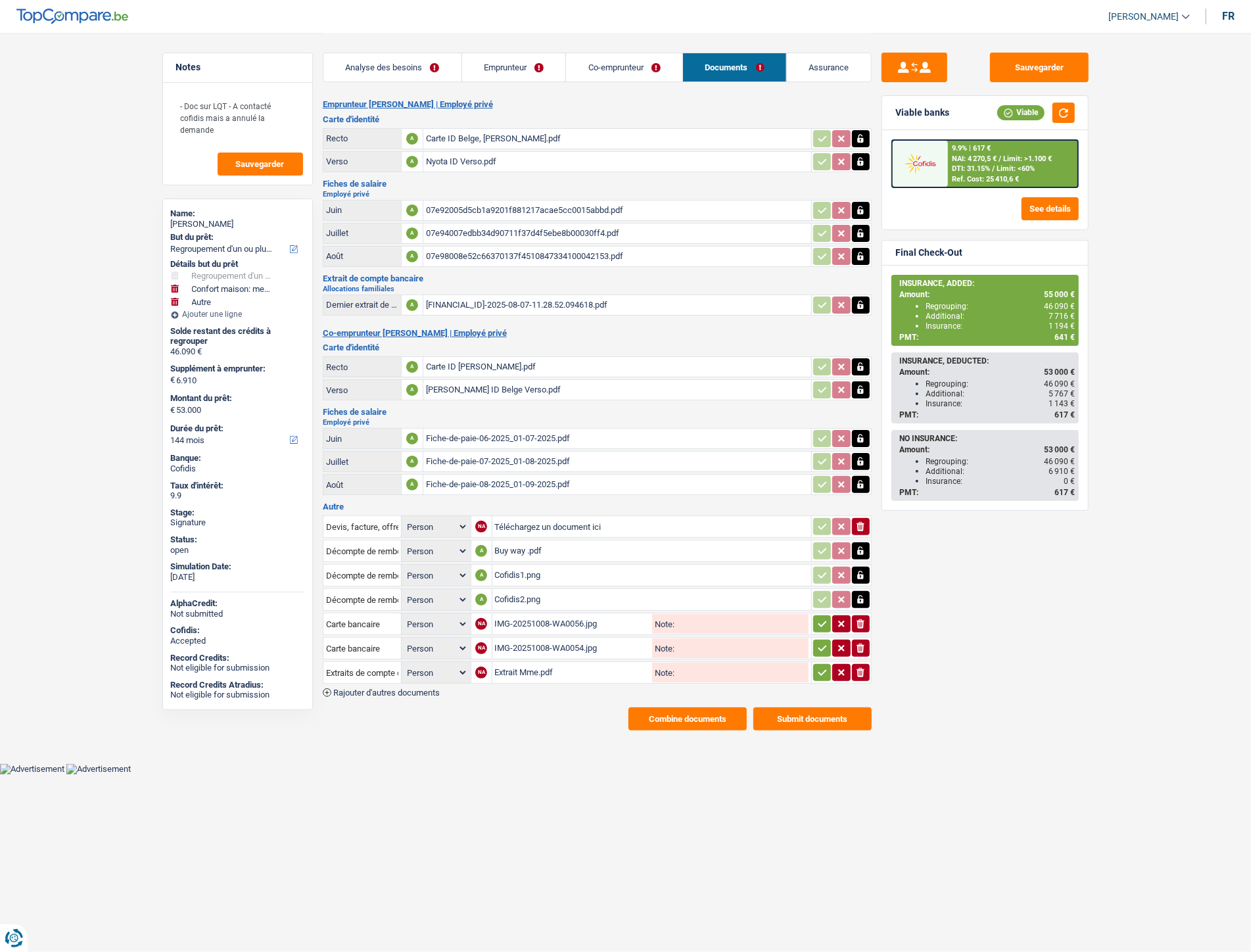
click at [820, 622] on button "button" at bounding box center [823, 624] width 18 height 17
click at [820, 642] on icon "button" at bounding box center [822, 649] width 11 height 13
click at [820, 670] on icon "button" at bounding box center [822, 672] width 8 height 6
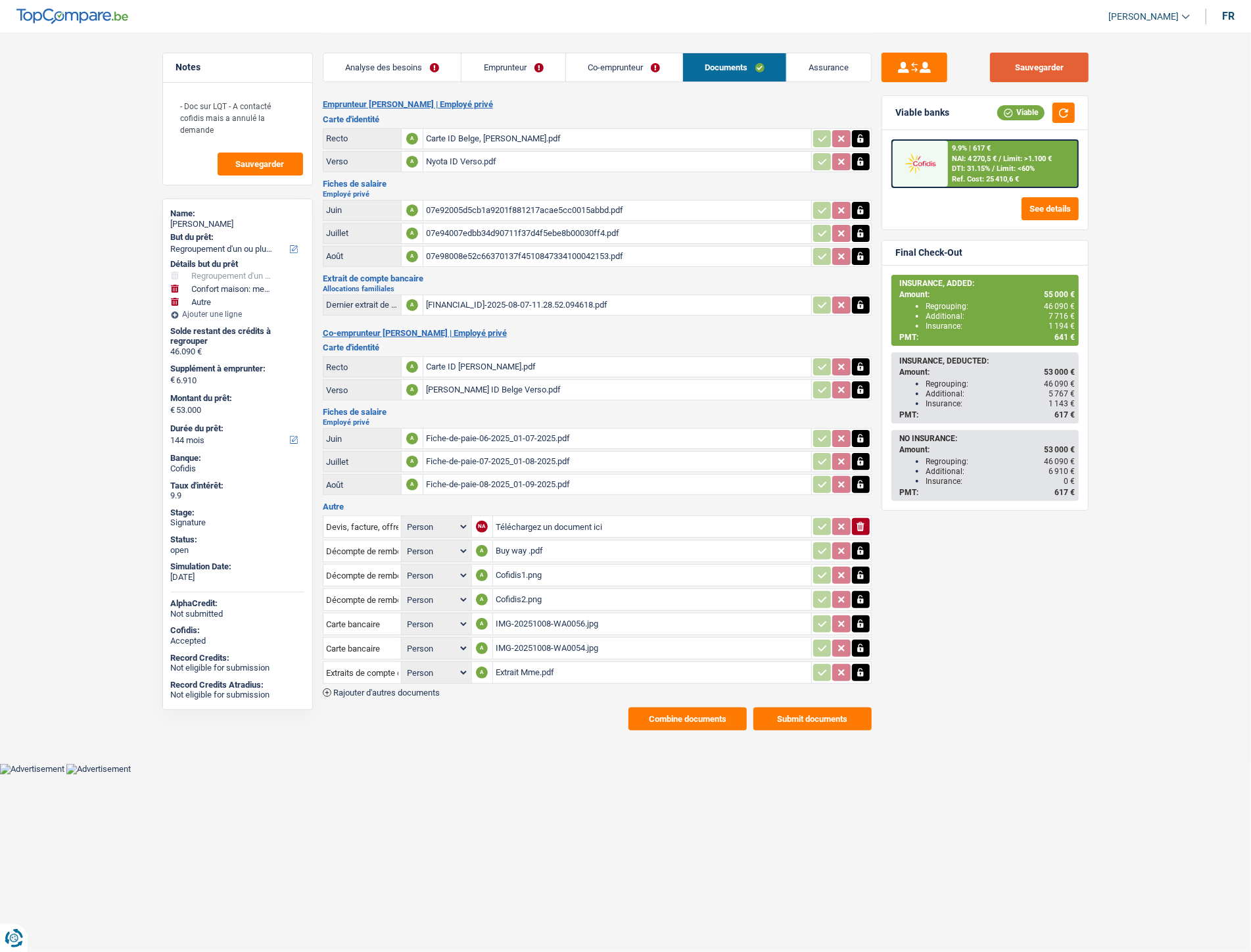
click at [1001, 55] on button "Sauvegarder" at bounding box center [1040, 67] width 99 height 30
click at [1035, 70] on button "Sauvegarder" at bounding box center [1040, 67] width 99 height 30
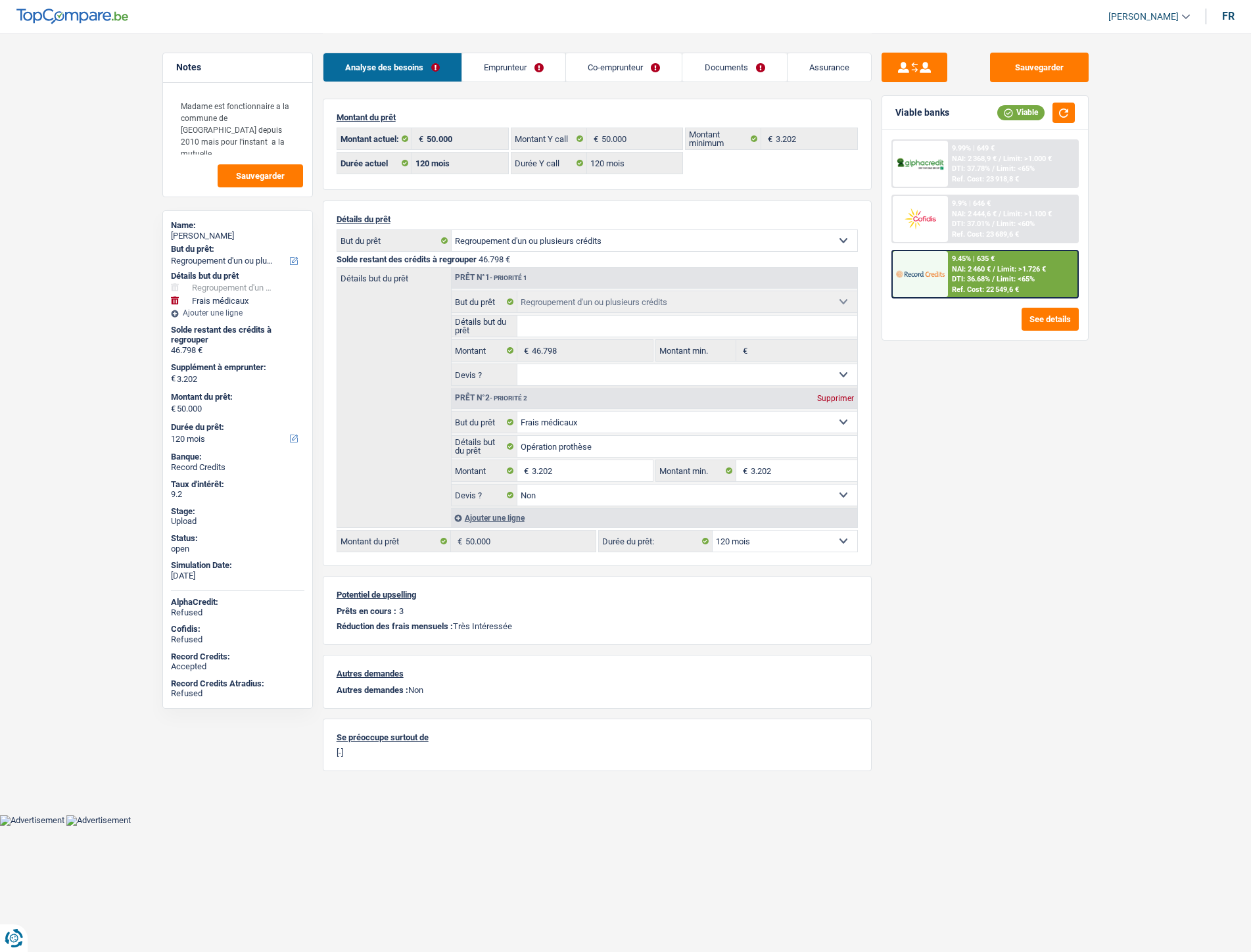
select select "refinancing"
select select "medical"
select select "120"
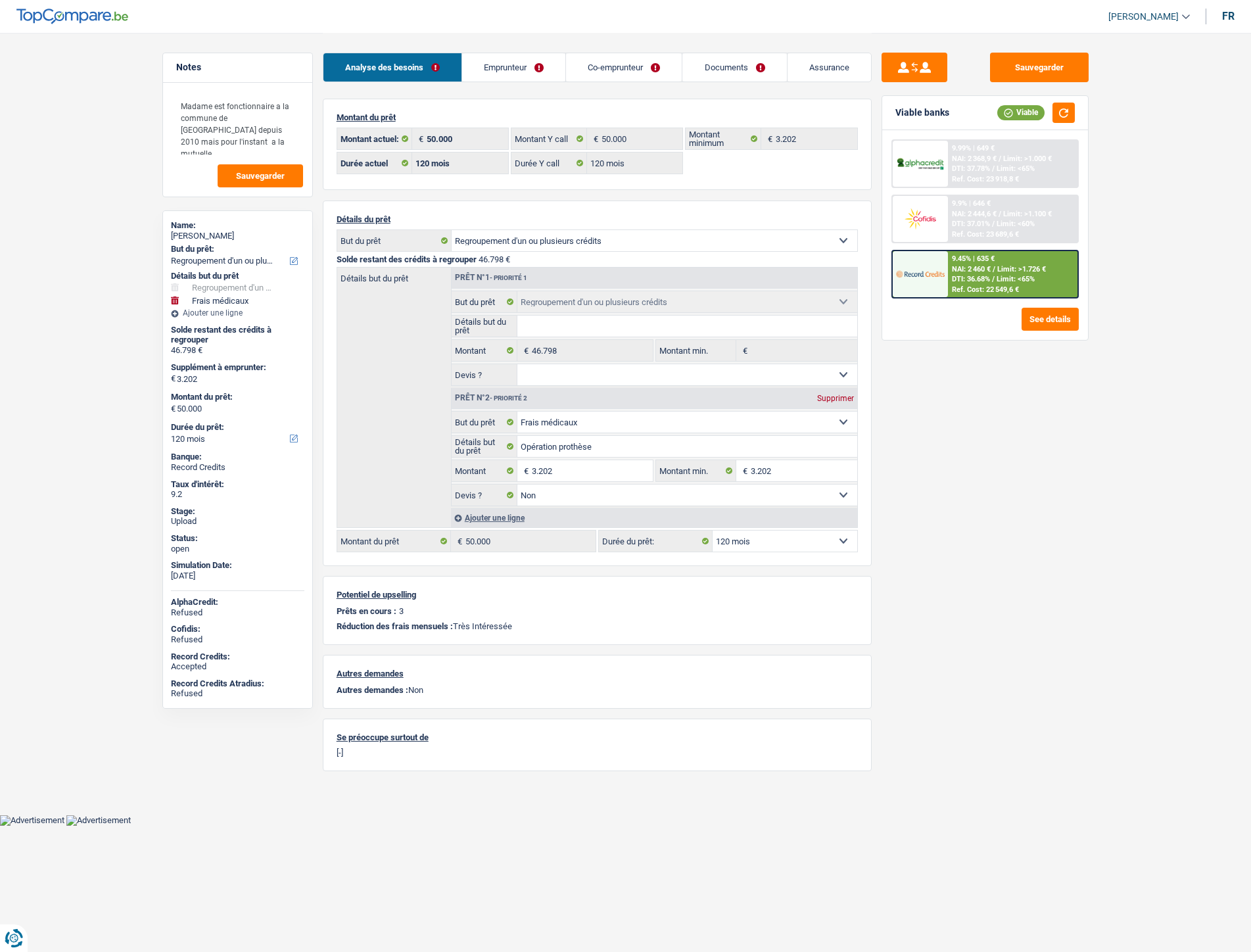
select select "120"
select select "refinancing"
select select "medical"
select select "false"
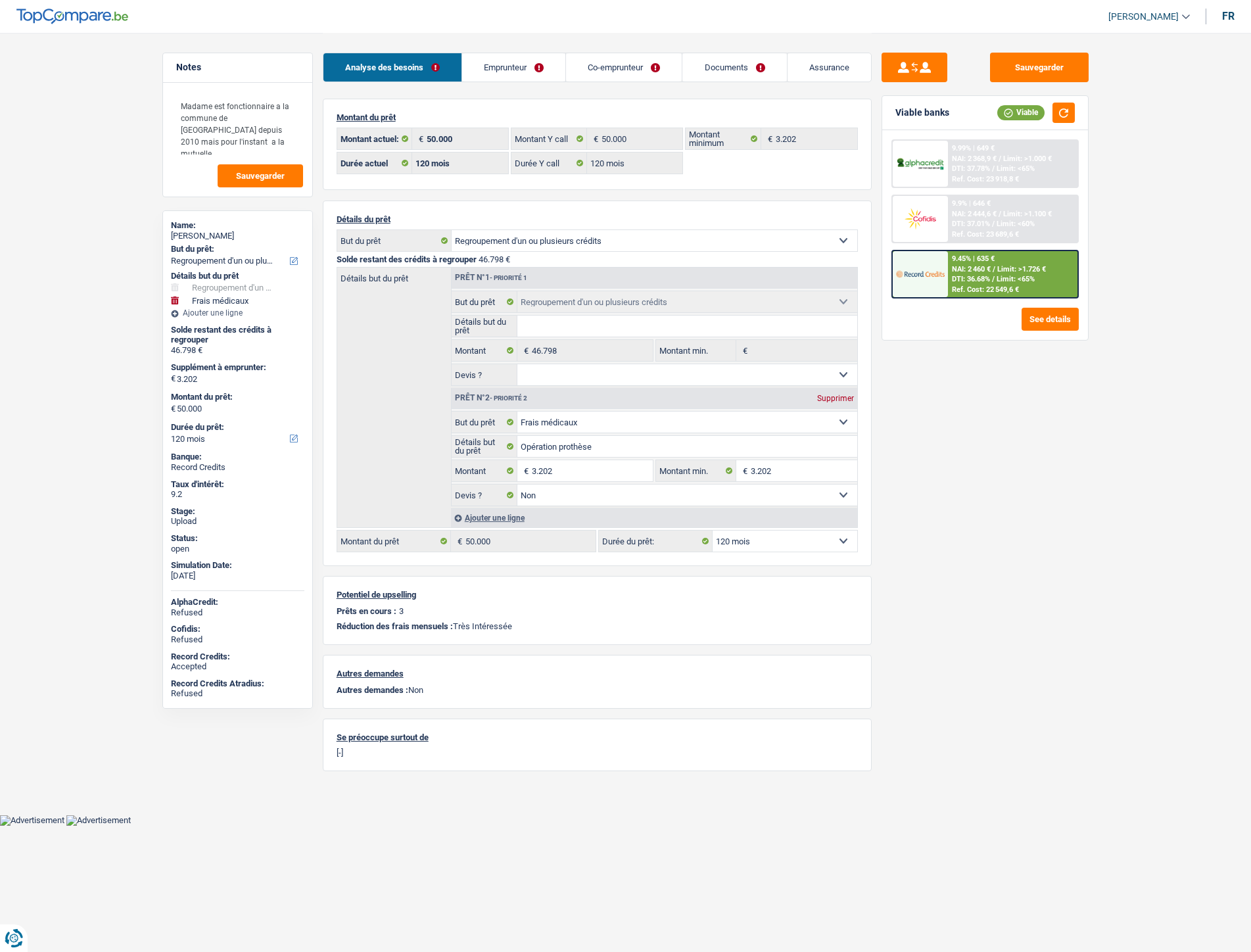
select select "120"
select select "ownerWithoutMortgage"
select select "BE"
select select "personalLoan"
select select "smallWorks"
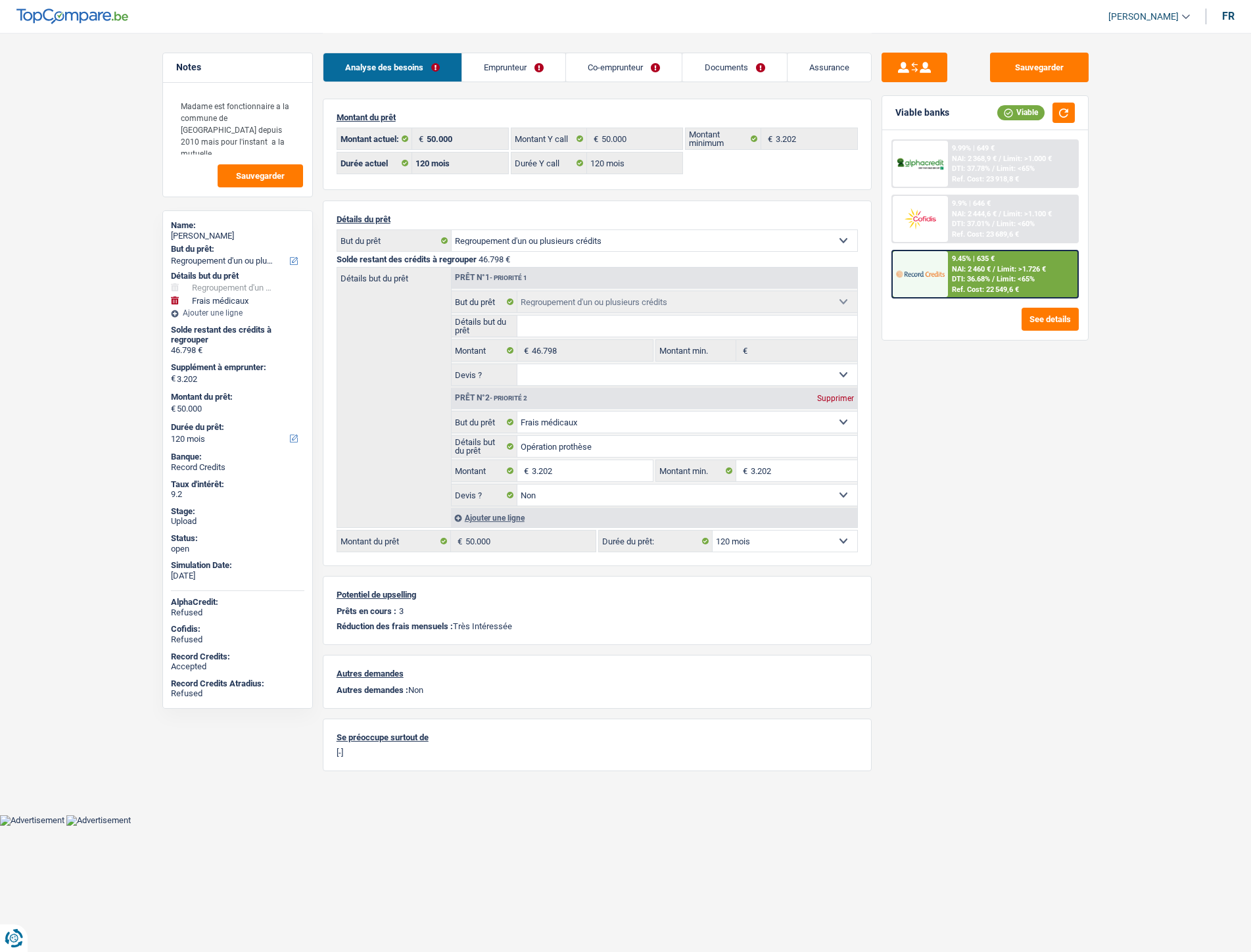
select select "120"
select select "cardOrCredit"
select select "mortgage"
select select "240"
click at [522, 62] on link "Emprunteur" at bounding box center [514, 67] width 104 height 28
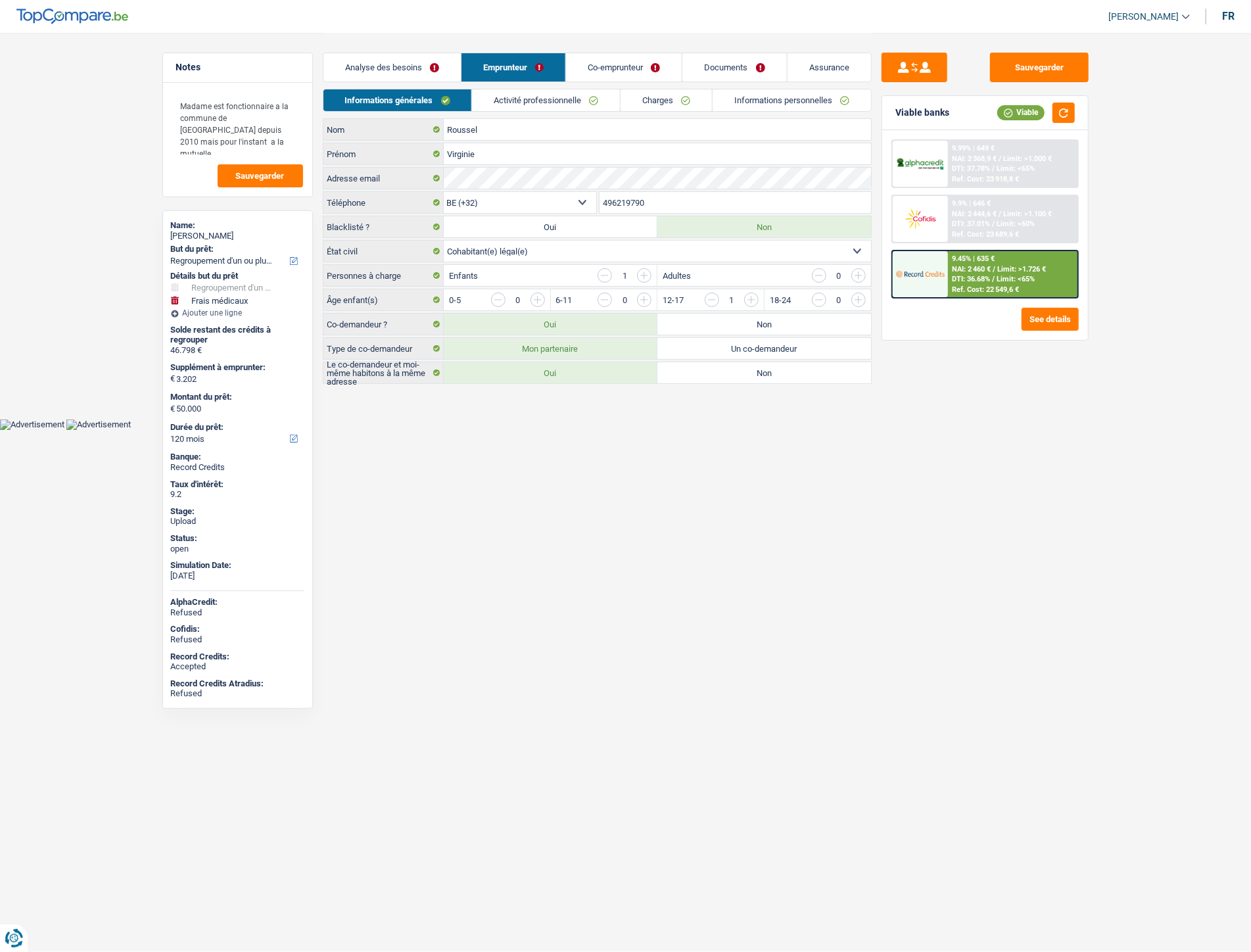
click at [547, 102] on link "Activité professionnelle" at bounding box center [546, 100] width 148 height 21
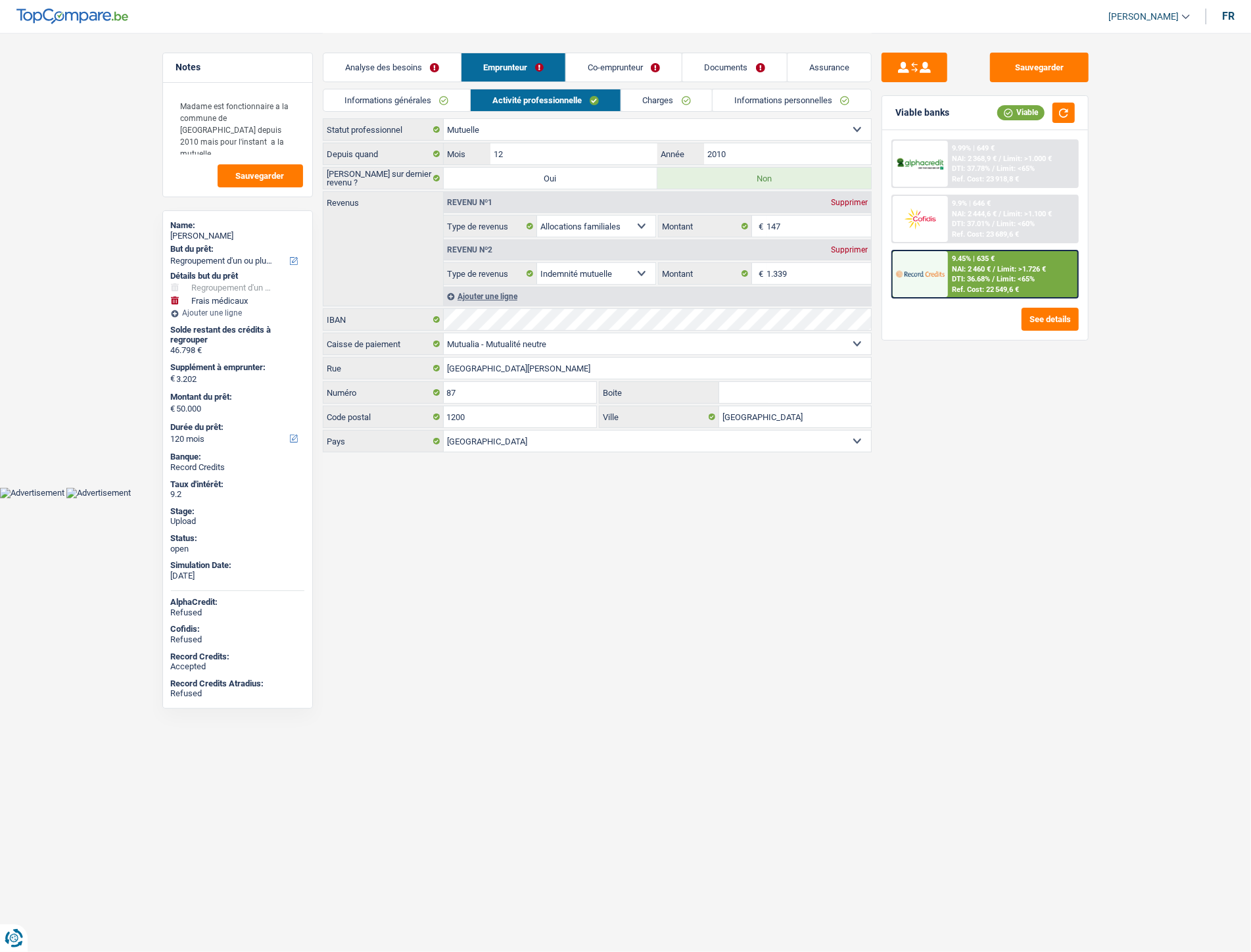
click at [654, 102] on link "Charges" at bounding box center [667, 100] width 91 height 21
